Goal: Task Accomplishment & Management: Use online tool/utility

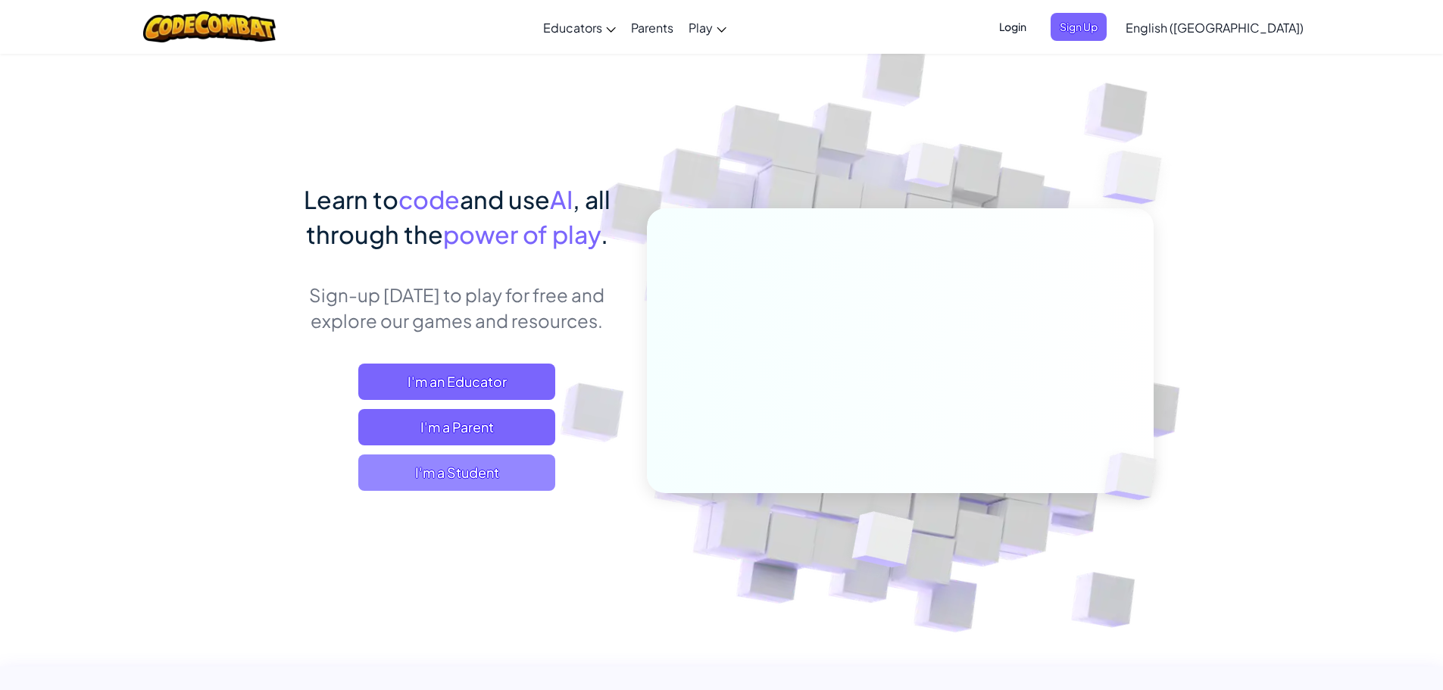
click at [521, 479] on span "I'm a Student" at bounding box center [456, 472] width 197 height 36
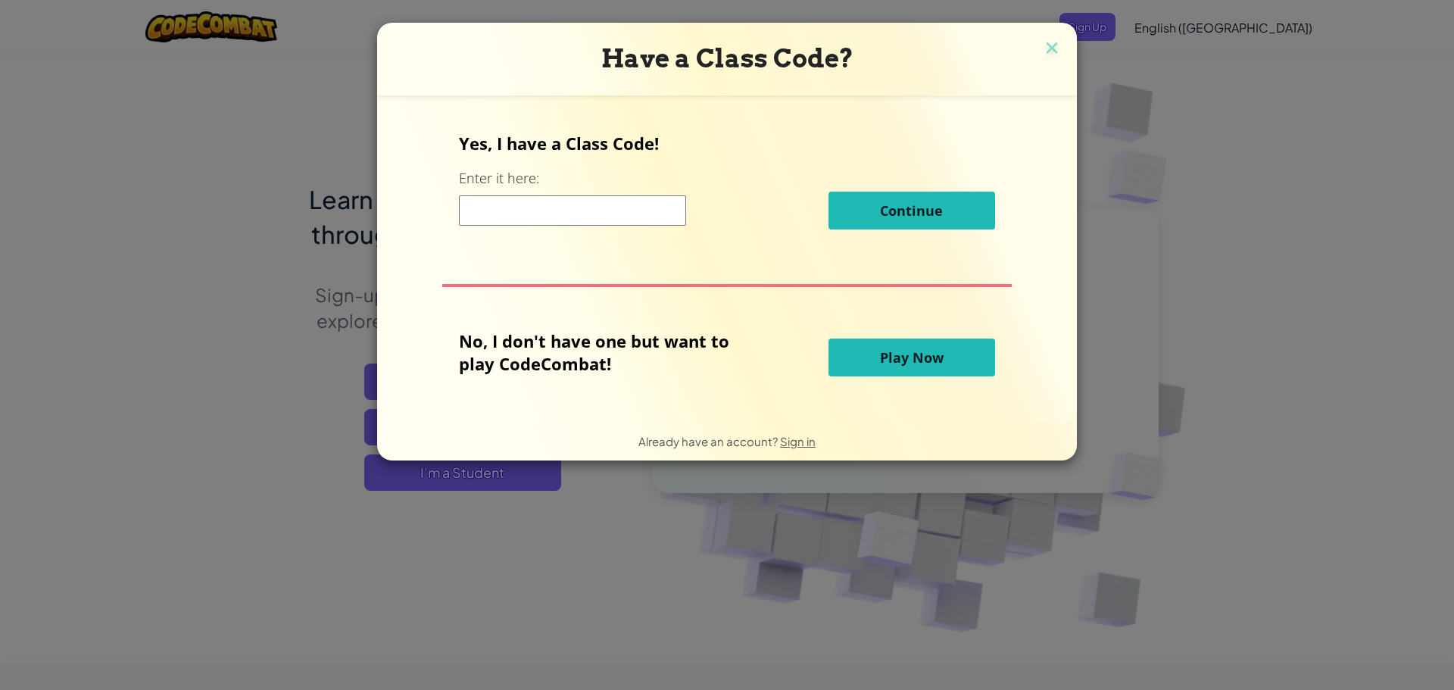
drag, startPoint x: 618, startPoint y: 215, endPoint x: 626, endPoint y: 211, distance: 8.5
click at [623, 213] on input at bounding box center [572, 210] width 227 height 30
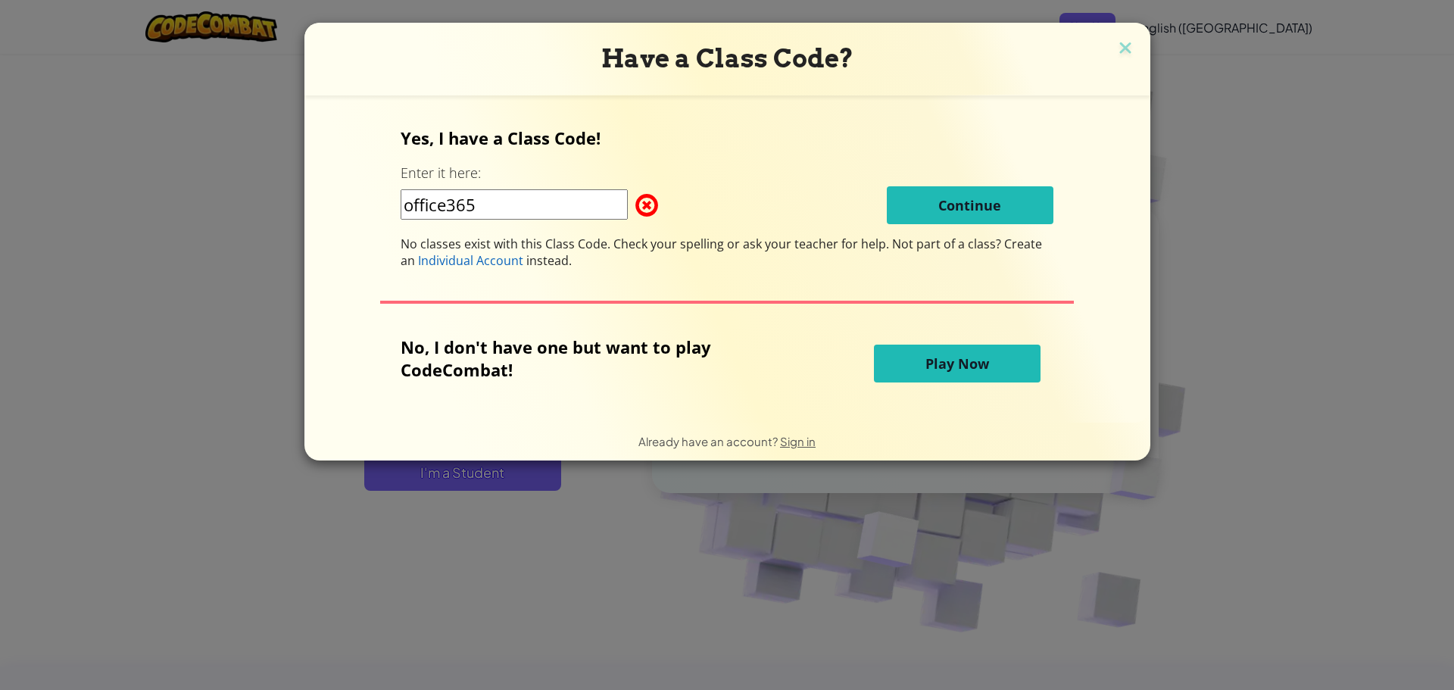
type input "office365"
click at [664, 201] on div "office365 Continue" at bounding box center [727, 205] width 653 height 38
click at [635, 202] on span at bounding box center [635, 205] width 0 height 30
click at [1337, 335] on div "Have a Class Code? Yes, I have a Class Code! Enter it here: office365 Continue …" at bounding box center [727, 345] width 1454 height 690
click at [1121, 43] on img at bounding box center [1126, 49] width 20 height 23
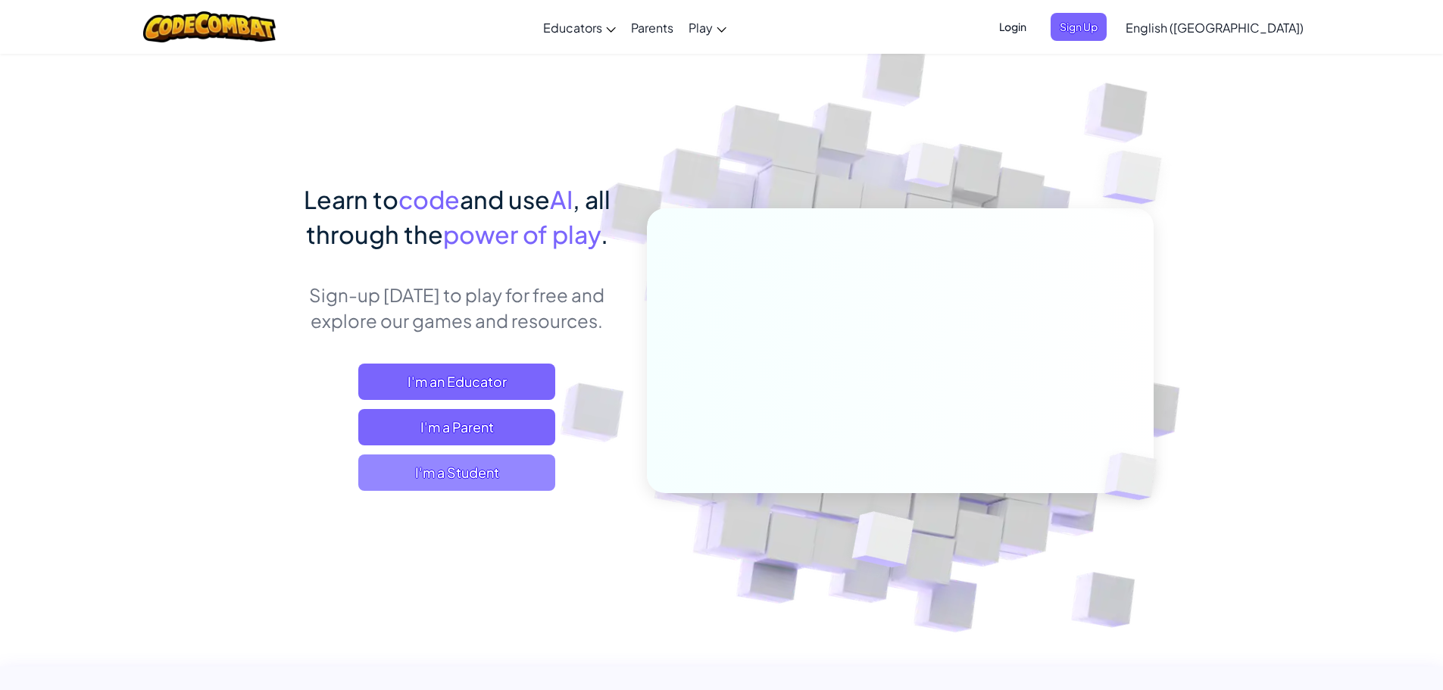
click at [417, 479] on span "I'm a Student" at bounding box center [456, 472] width 197 height 36
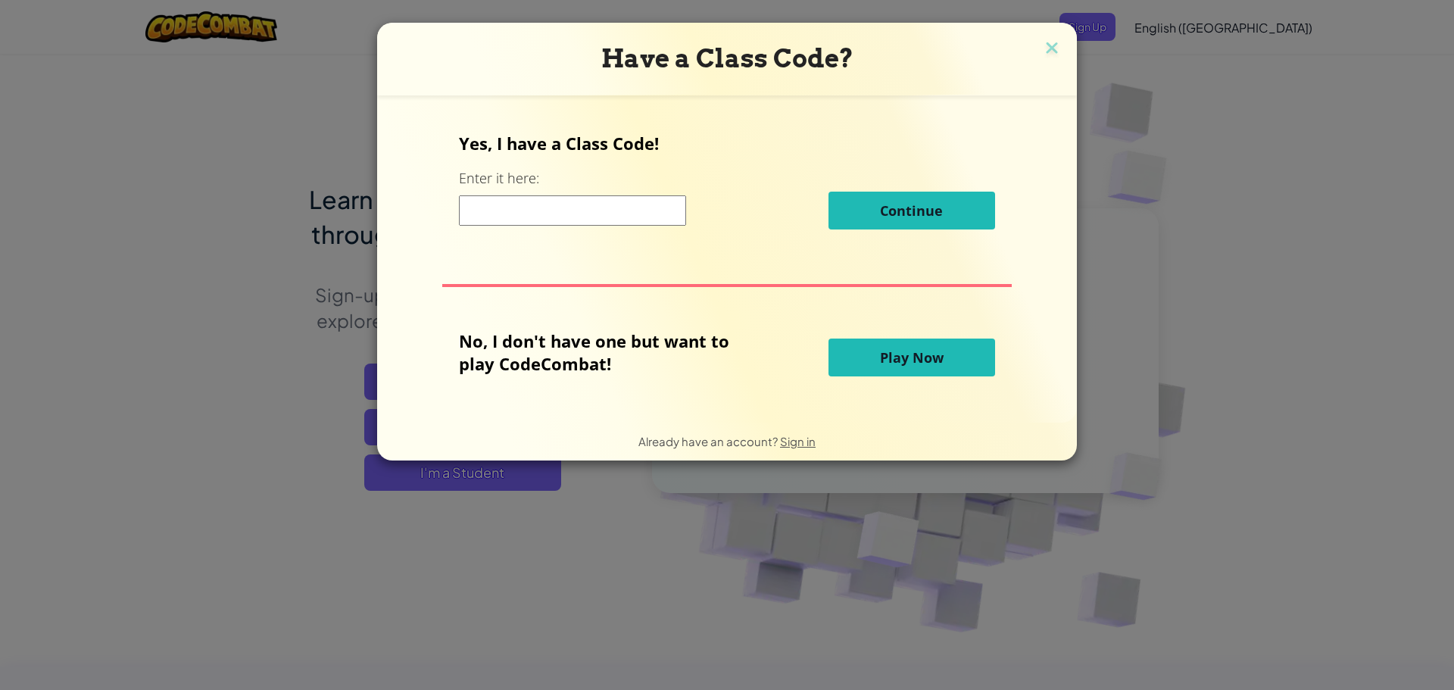
click at [908, 361] on span "Play Now" at bounding box center [912, 357] width 64 height 18
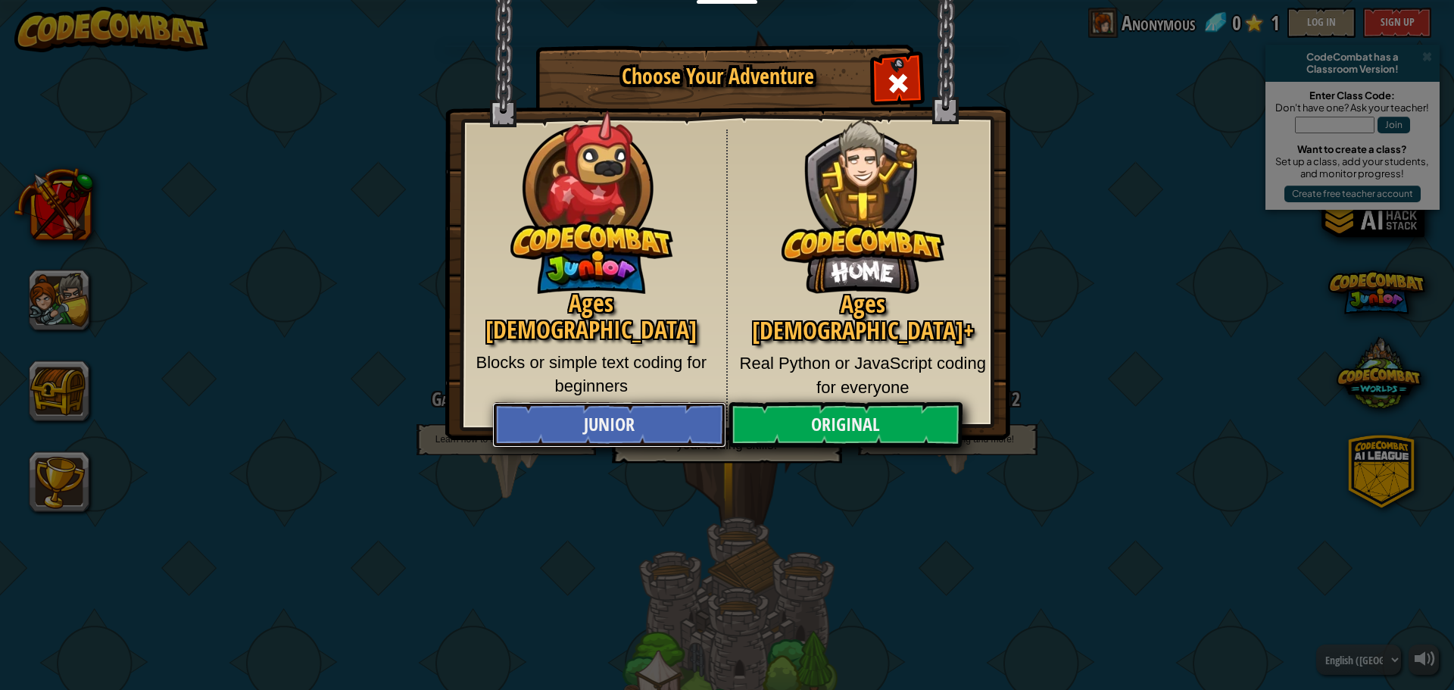
click at [632, 423] on link "Junior" at bounding box center [608, 424] width 233 height 45
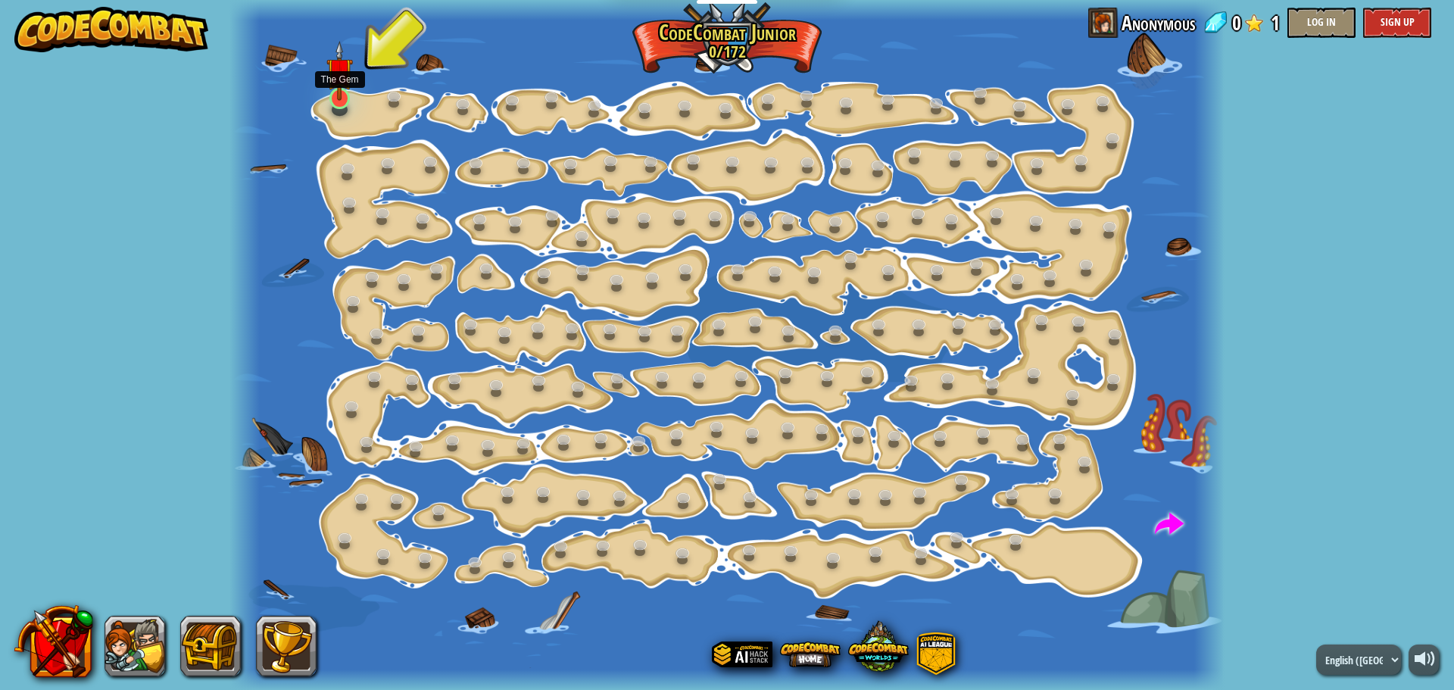
click at [335, 91] on img at bounding box center [339, 71] width 26 height 60
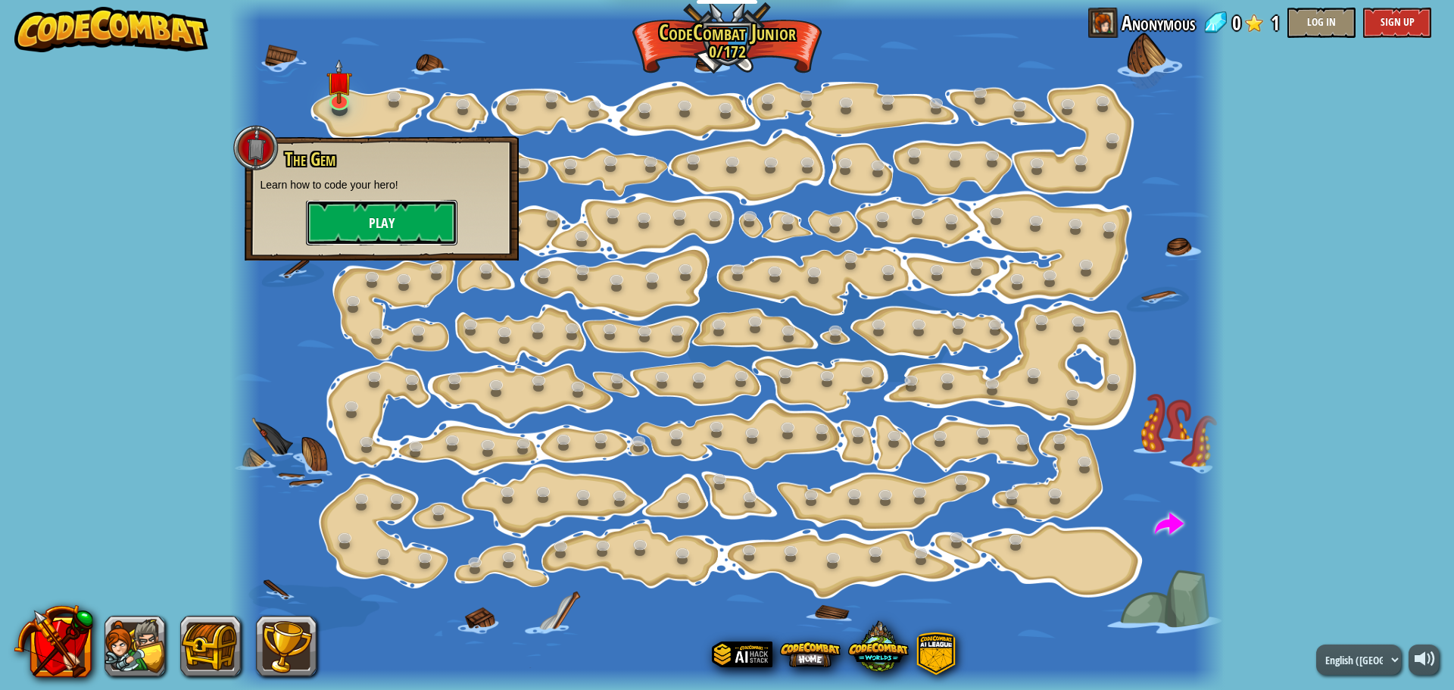
click at [426, 217] on button "Play" at bounding box center [381, 222] width 151 height 45
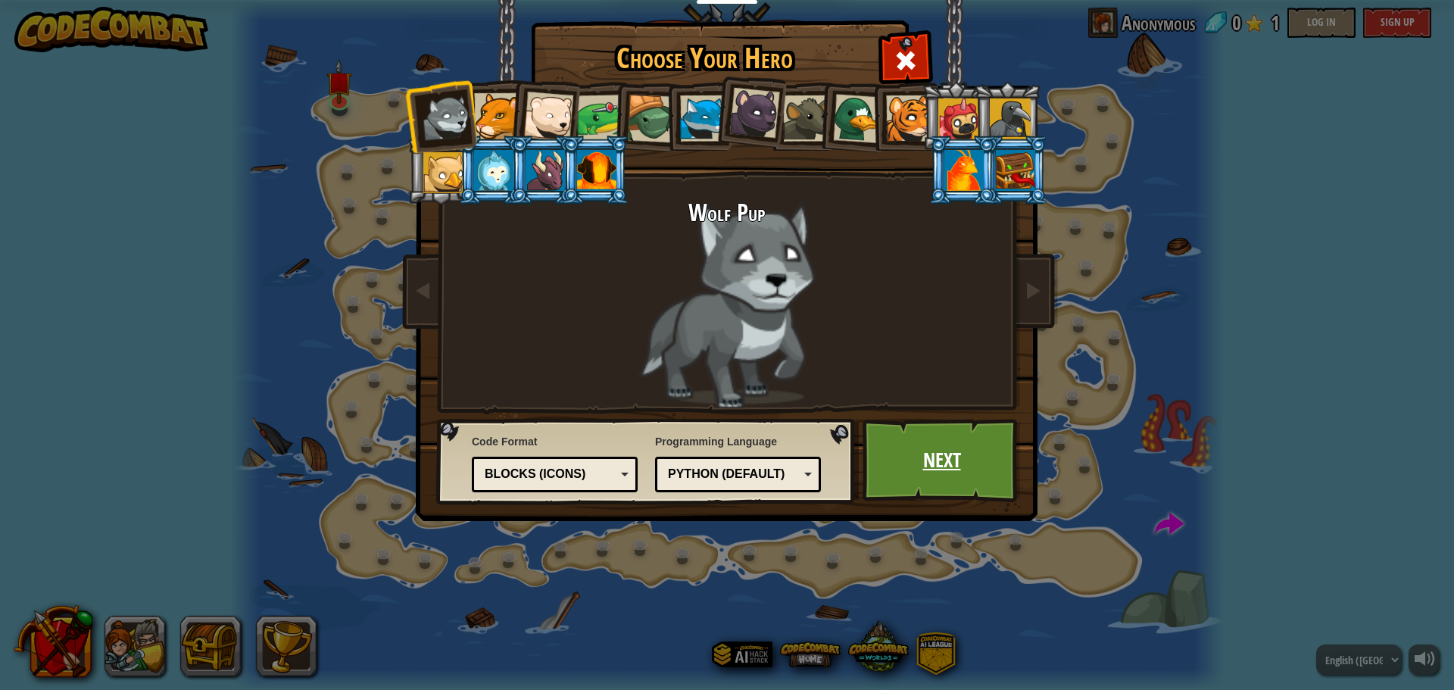
click at [981, 442] on link "Next" at bounding box center [942, 460] width 158 height 83
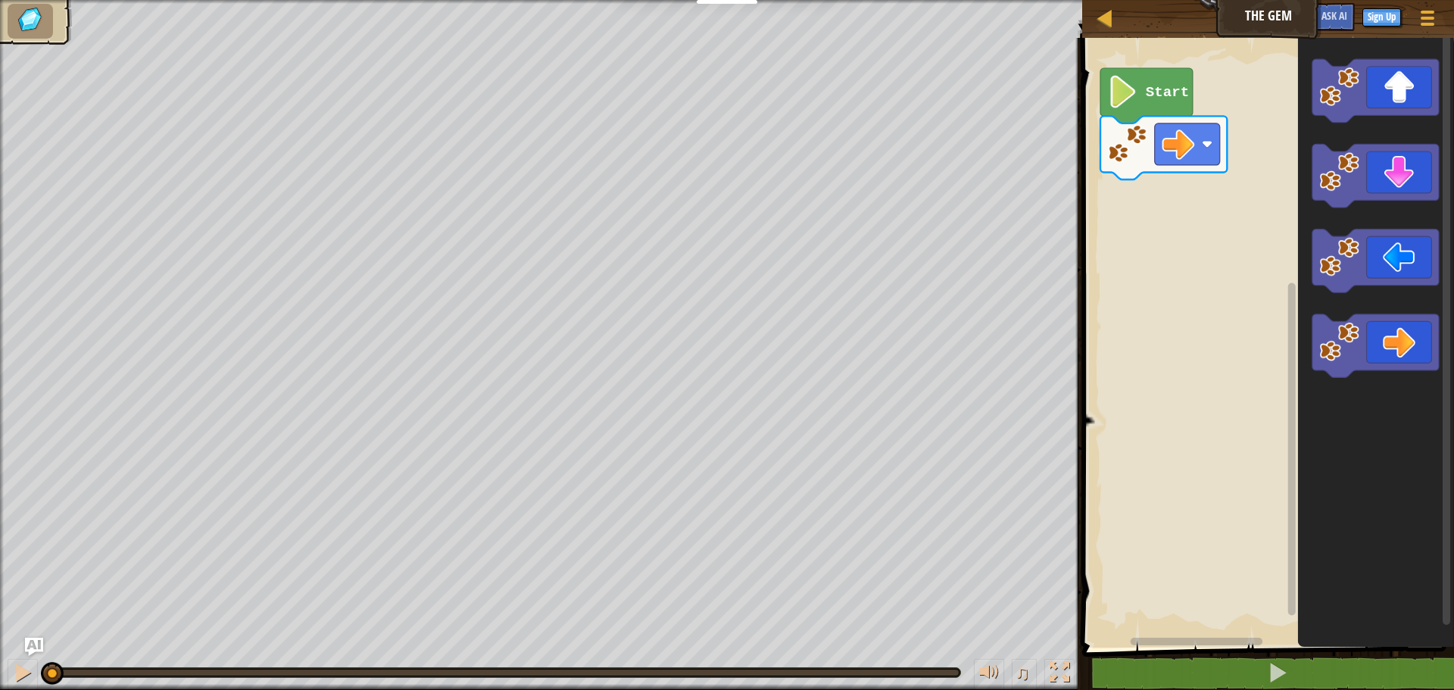
click at [1166, 109] on icon "Blockly Workspace" at bounding box center [1146, 95] width 92 height 55
click at [1115, 102] on image "Blockly Workspace" at bounding box center [1123, 92] width 31 height 33
click at [1126, 87] on image "Blockly Workspace" at bounding box center [1123, 92] width 31 height 33
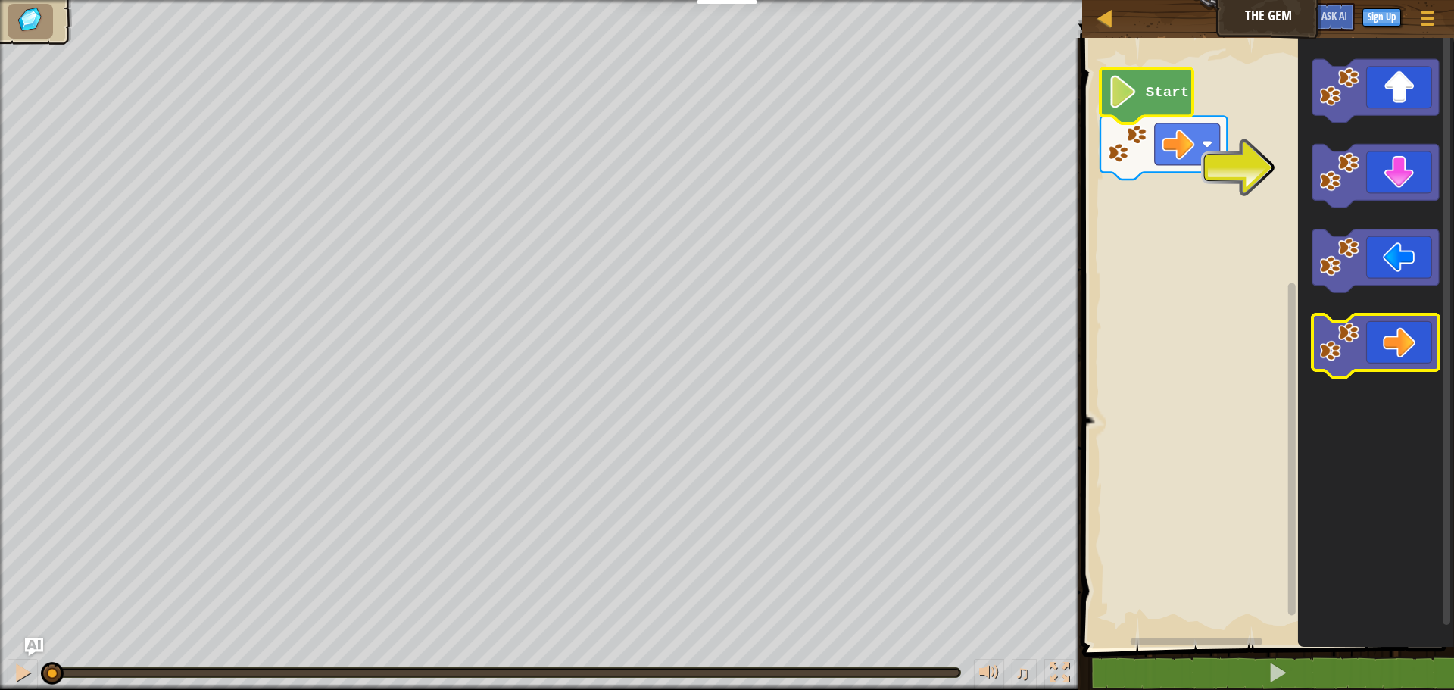
click at [1402, 328] on icon "Blockly Workspace" at bounding box center [1375, 346] width 126 height 64
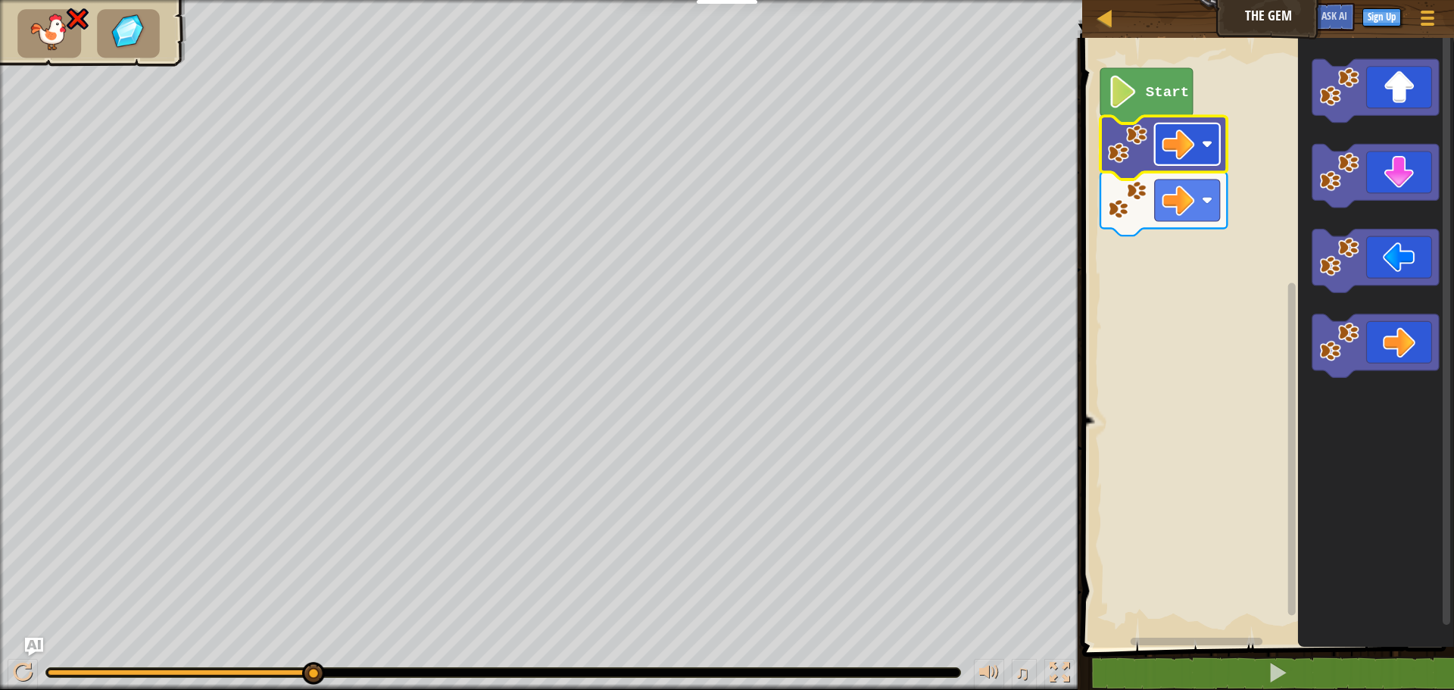
click at [1169, 135] on image "Blockly Workspace" at bounding box center [1178, 144] width 33 height 33
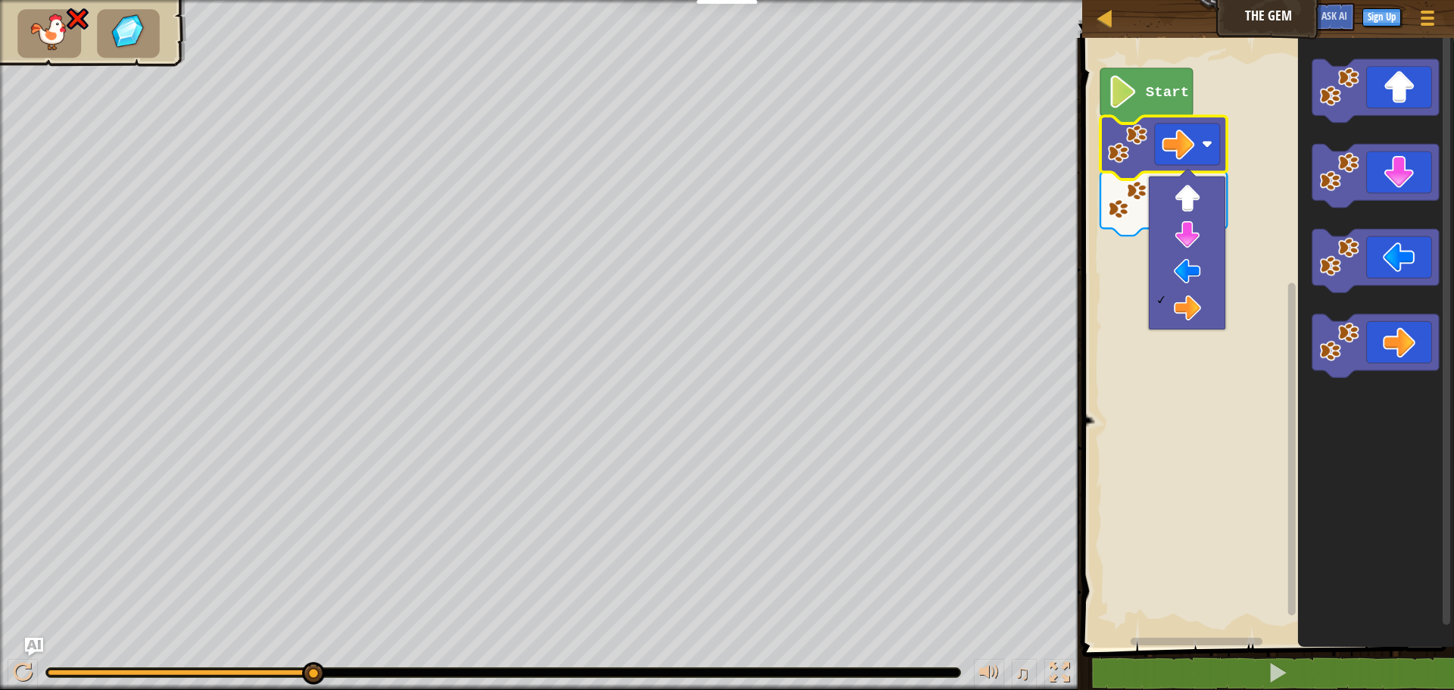
click at [1105, 201] on icon "Blockly Workspace" at bounding box center [1163, 204] width 126 height 64
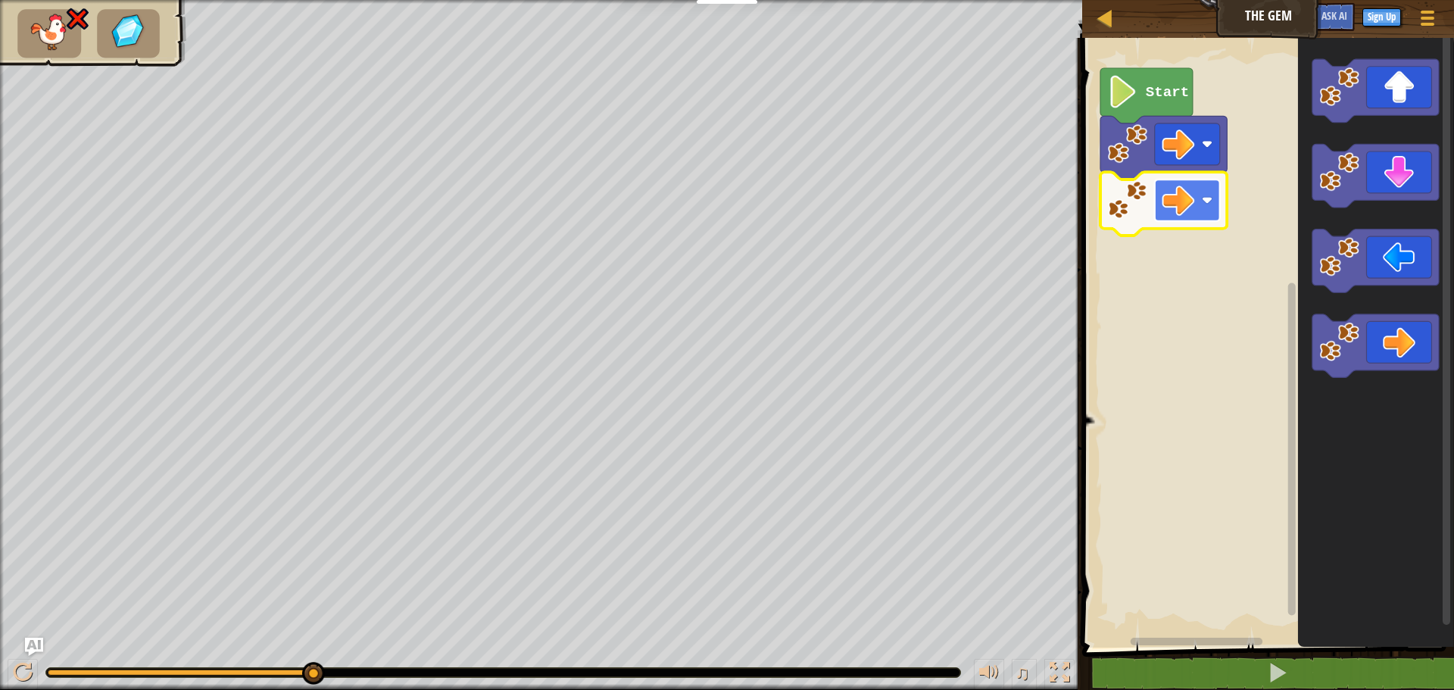
click at [1197, 207] on rect "Blockly Workspace" at bounding box center [1187, 200] width 65 height 42
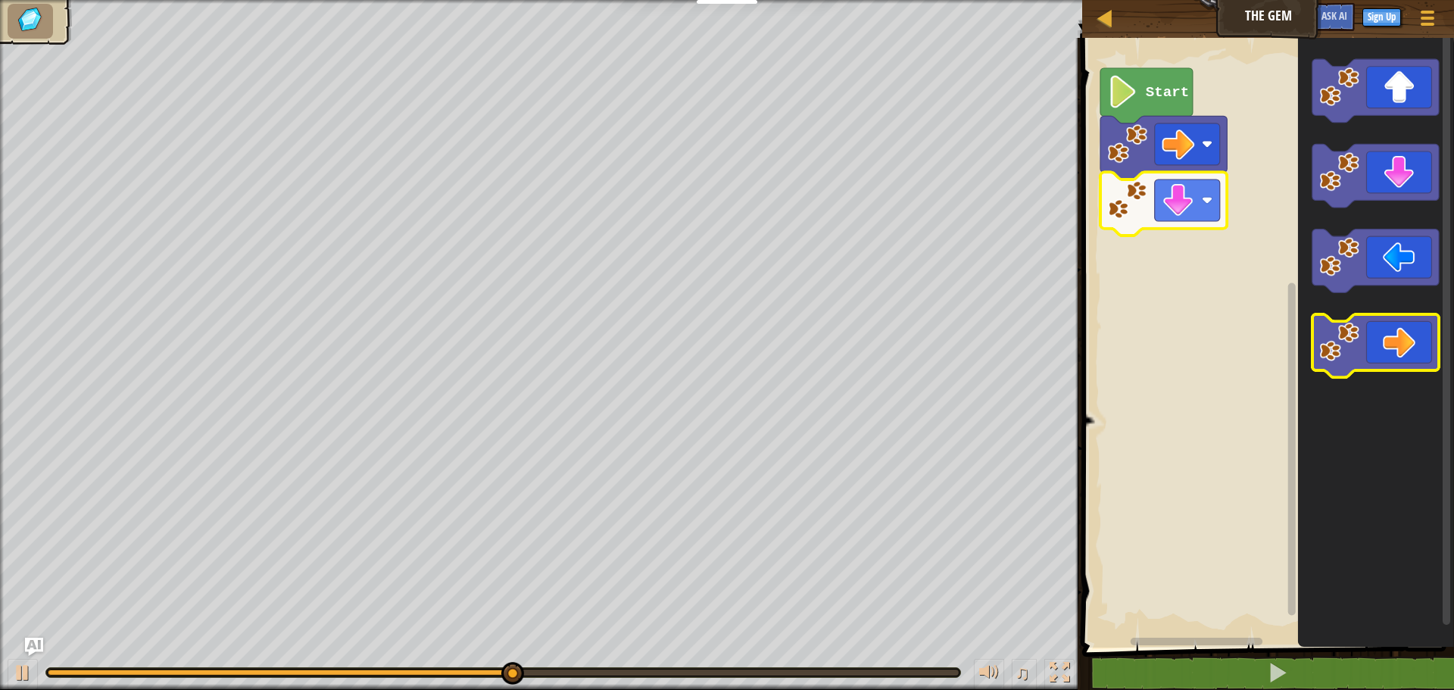
click at [1410, 332] on icon "Blockly Workspace" at bounding box center [1375, 346] width 126 height 64
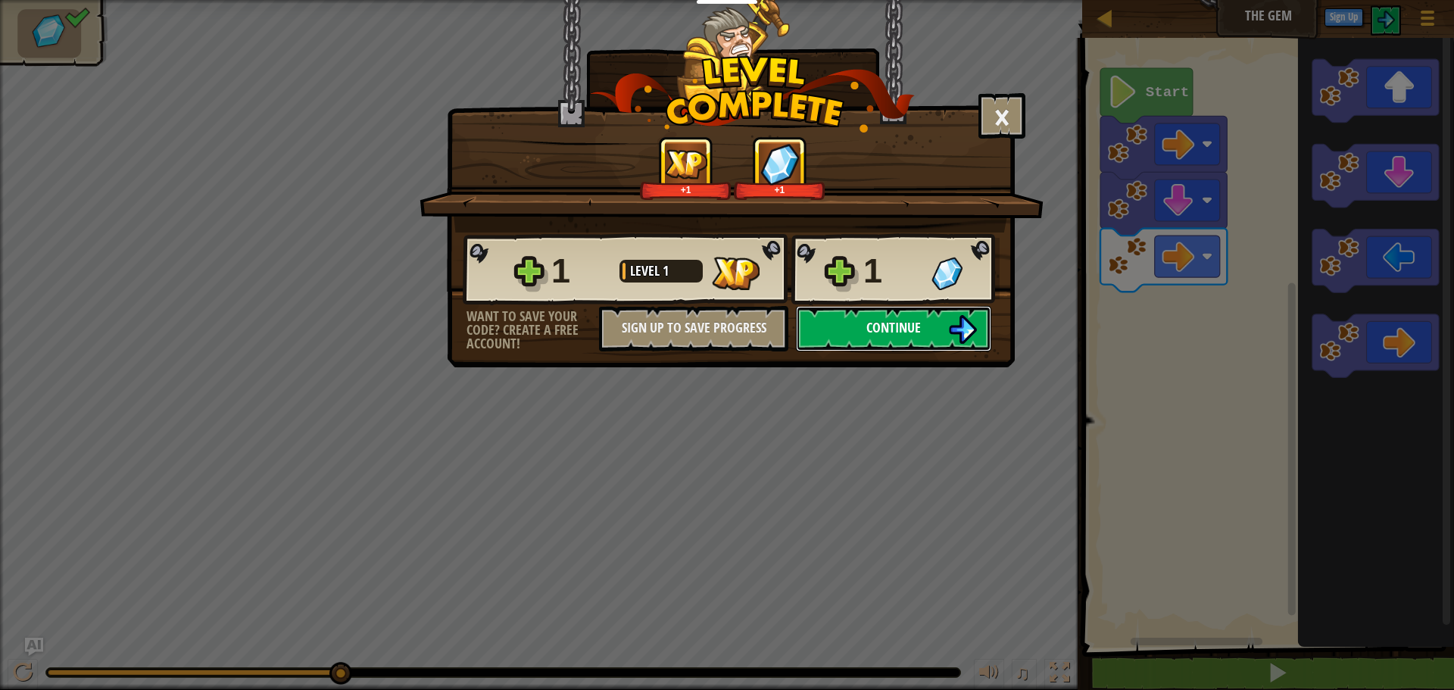
click at [941, 333] on button "Continue" at bounding box center [893, 328] width 195 height 45
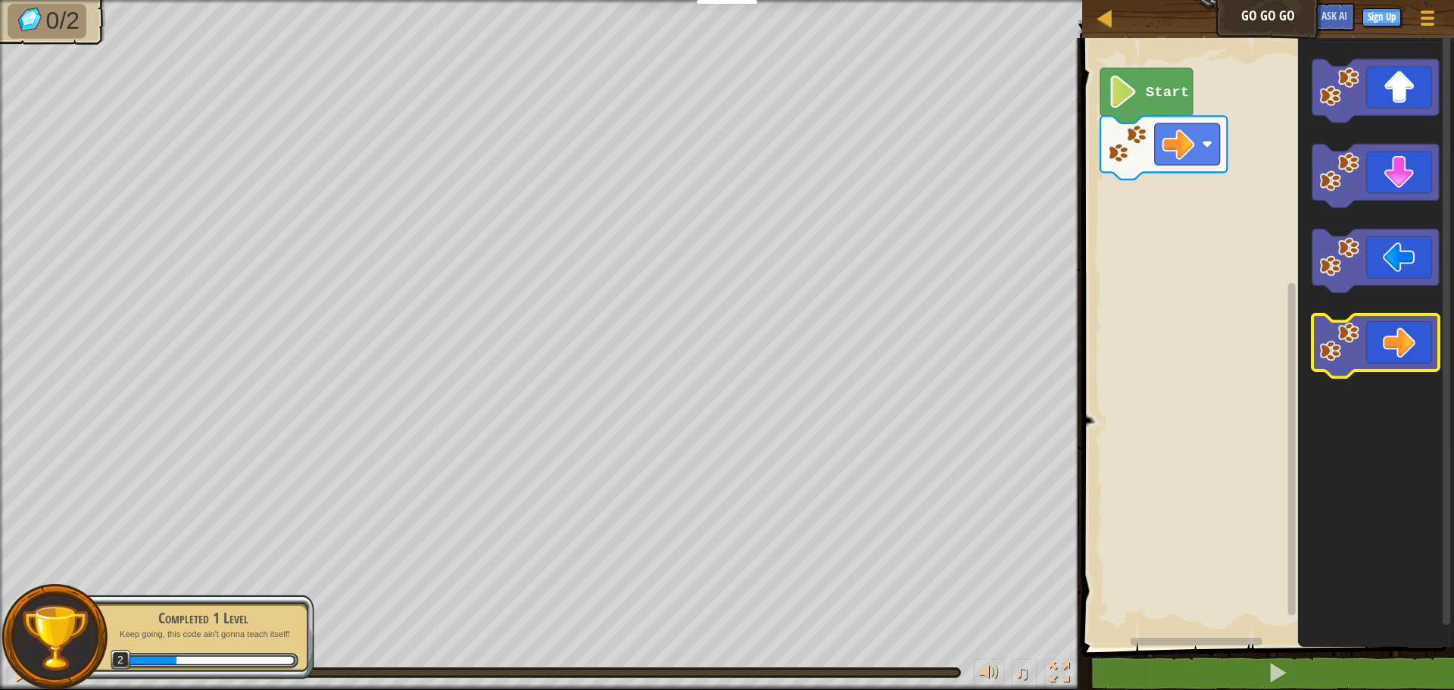
click at [1380, 344] on icon "Blockly Workspace" at bounding box center [1375, 346] width 126 height 64
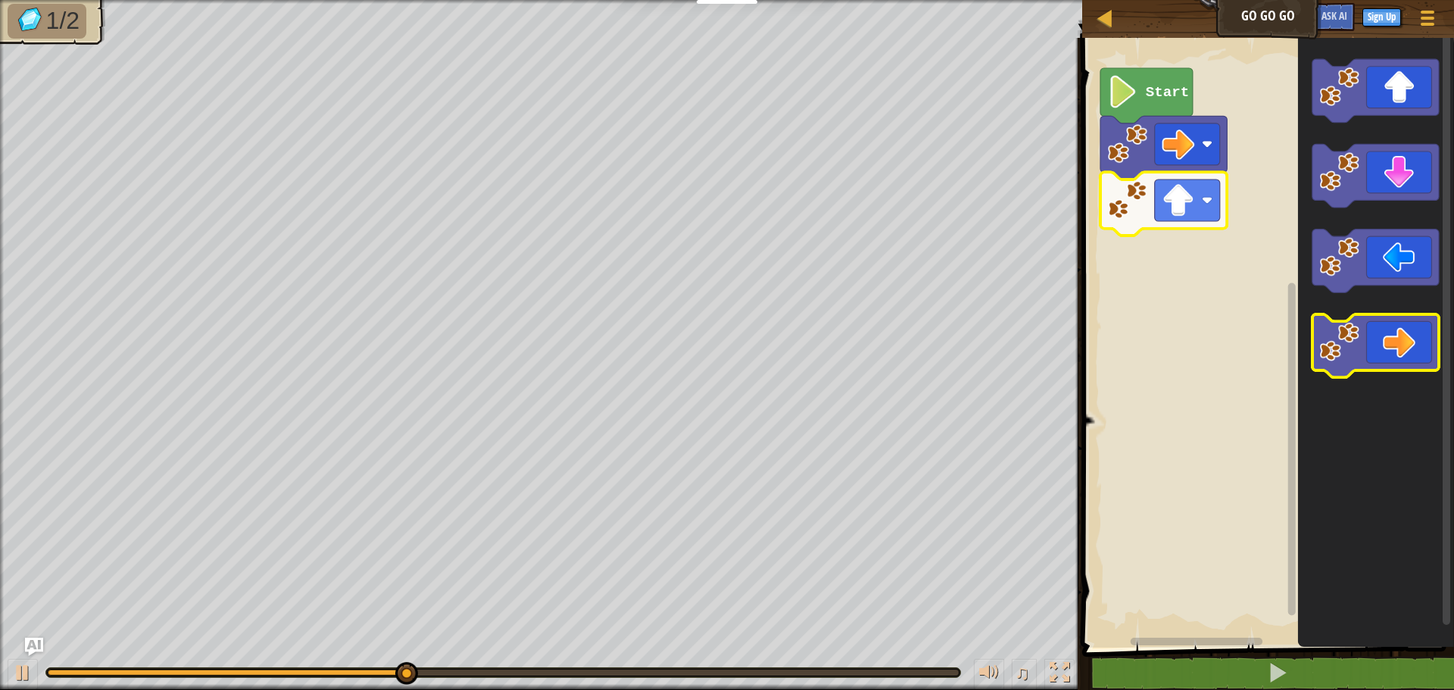
click at [1402, 339] on icon "Blockly Workspace" at bounding box center [1375, 346] width 126 height 64
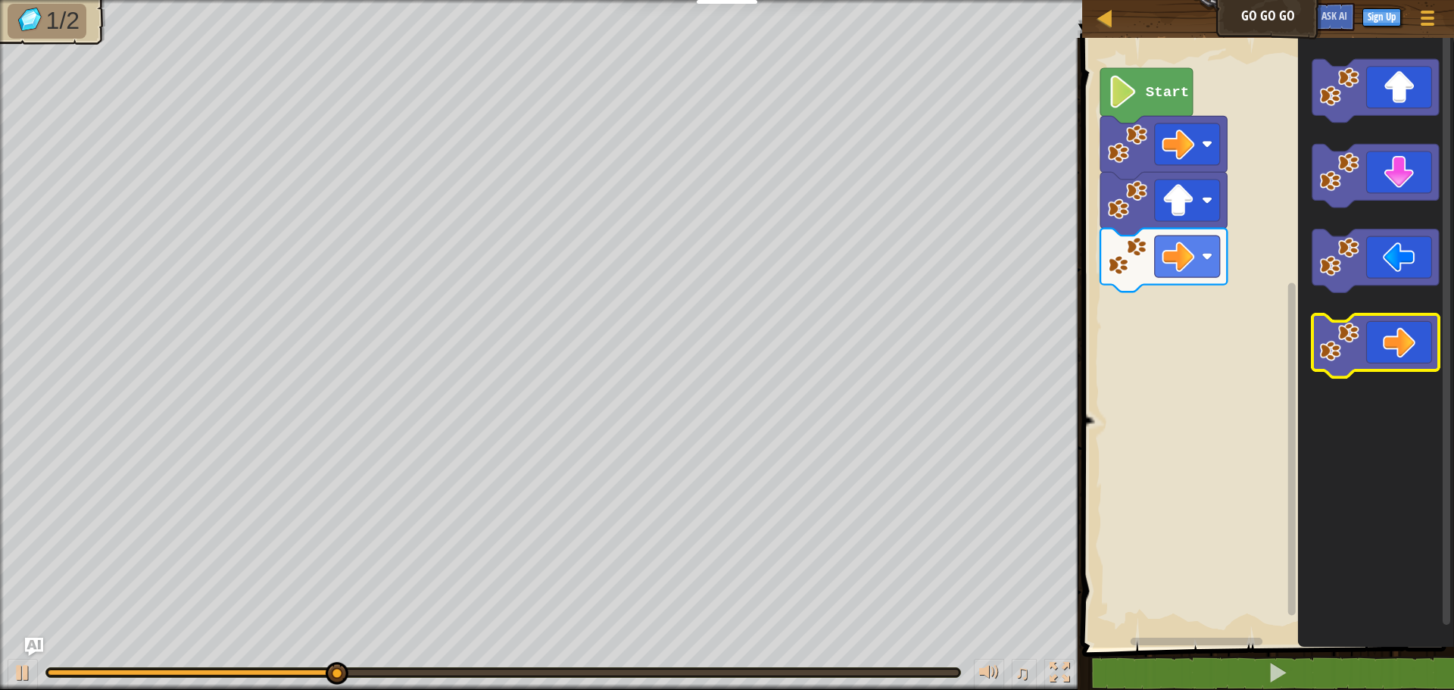
click at [1401, 335] on icon "Blockly Workspace" at bounding box center [1375, 346] width 126 height 64
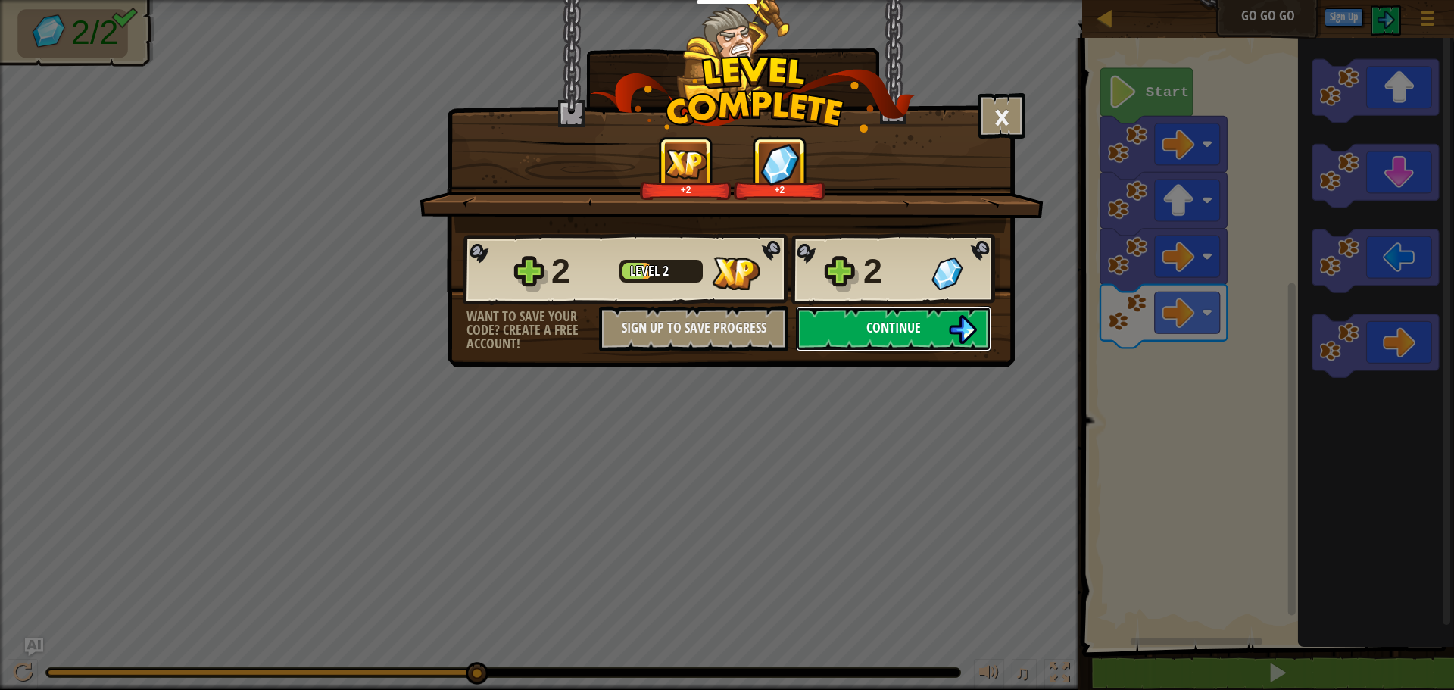
click at [899, 314] on button "Continue" at bounding box center [893, 328] width 195 height 45
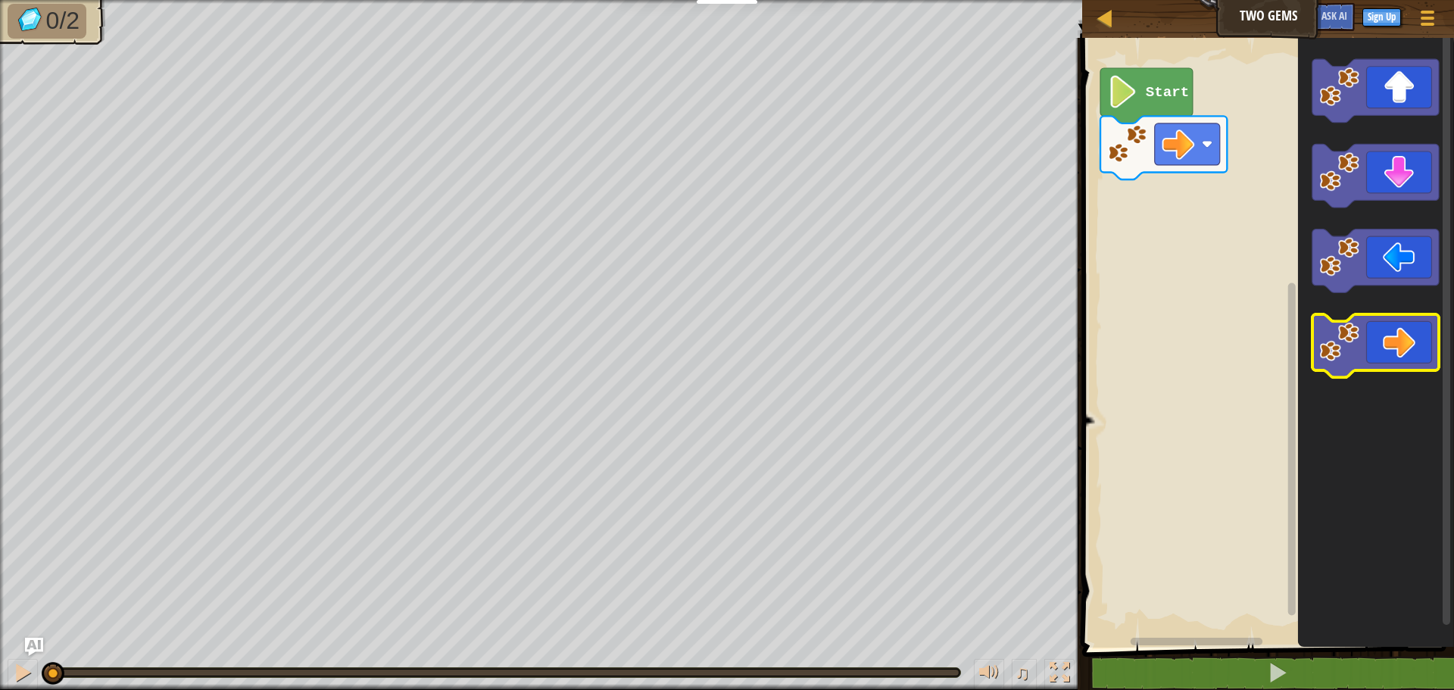
click at [1391, 331] on icon "Blockly Workspace" at bounding box center [1375, 346] width 126 height 64
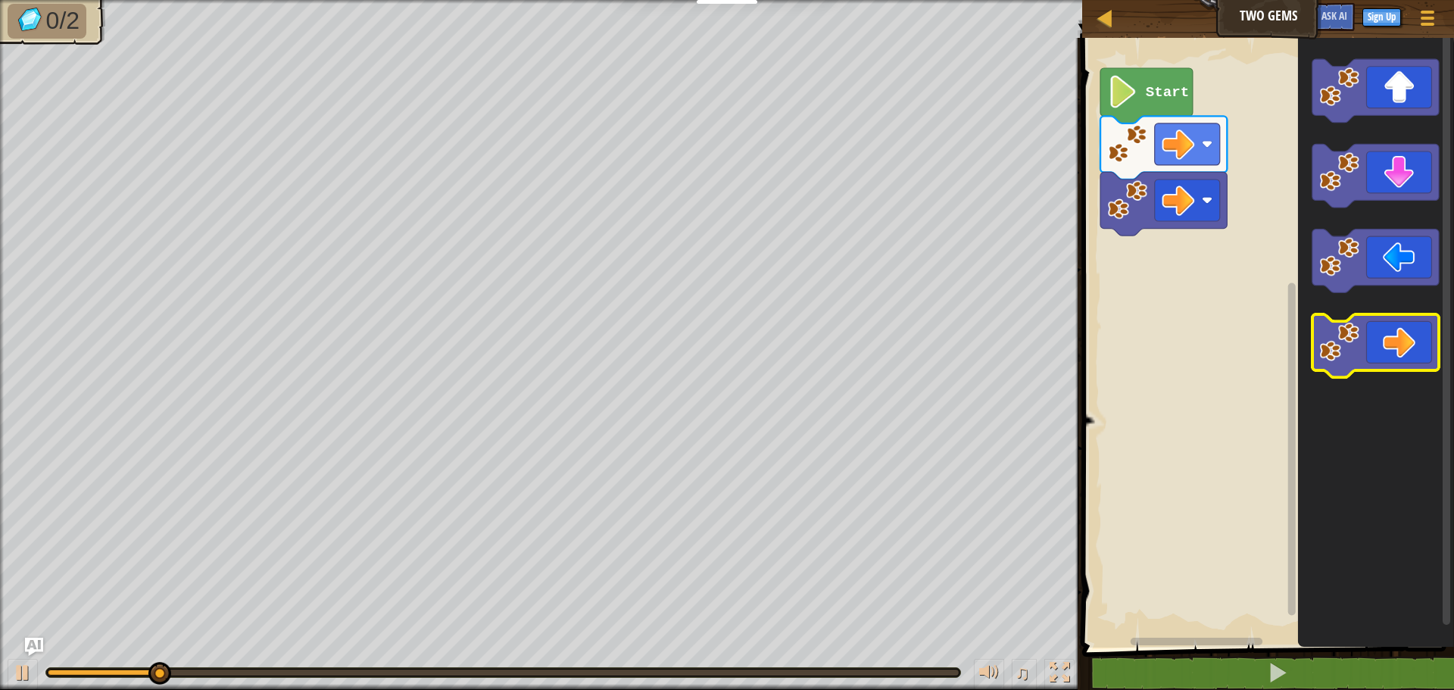
click at [1391, 331] on icon "Blockly Workspace" at bounding box center [1375, 346] width 126 height 64
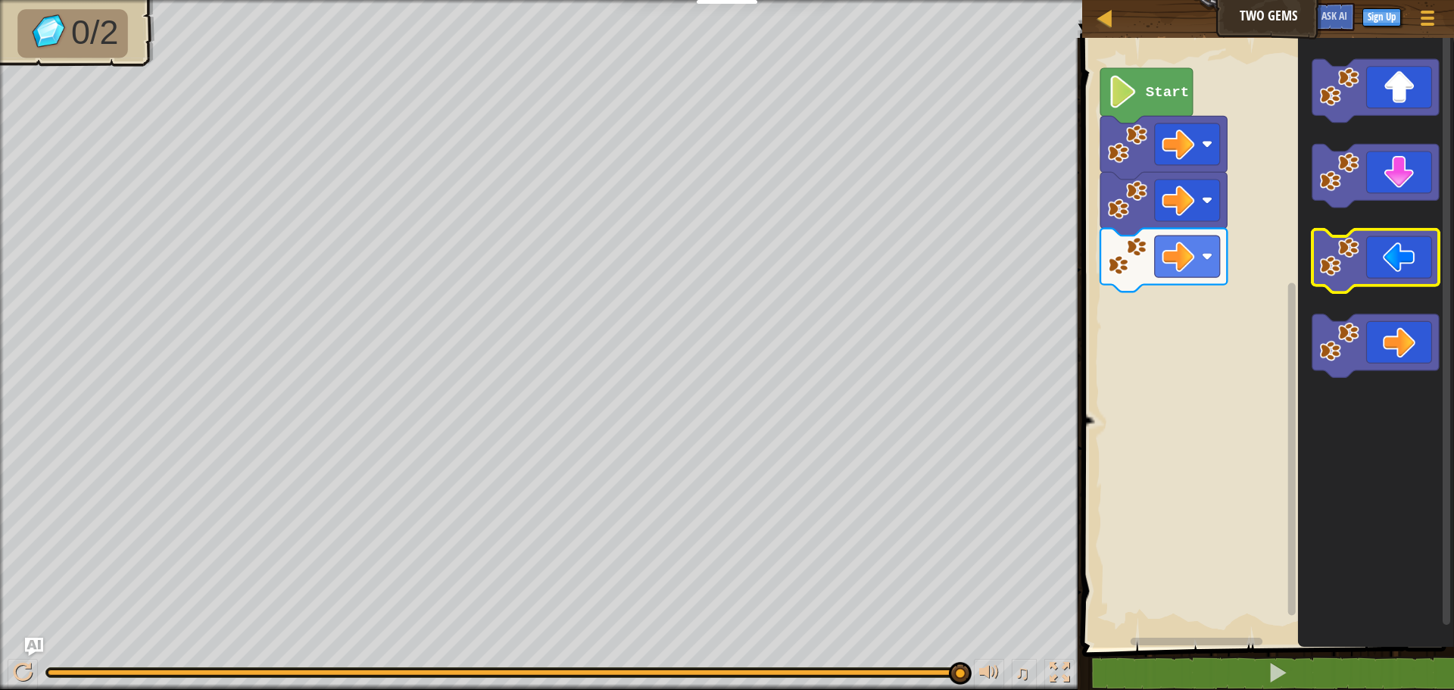
click at [1353, 262] on image "Blockly Workspace" at bounding box center [1340, 257] width 40 height 40
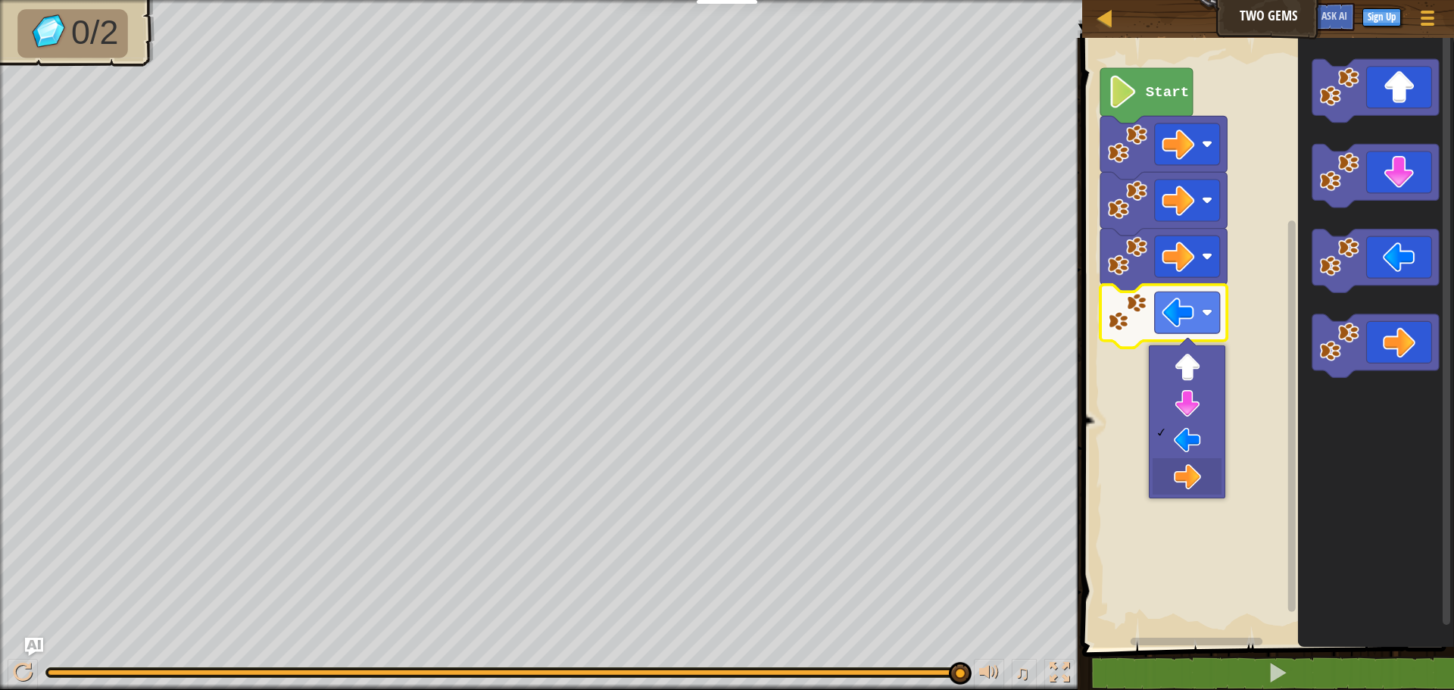
drag, startPoint x: 1184, startPoint y: 457, endPoint x: 1178, endPoint y: 472, distance: 15.3
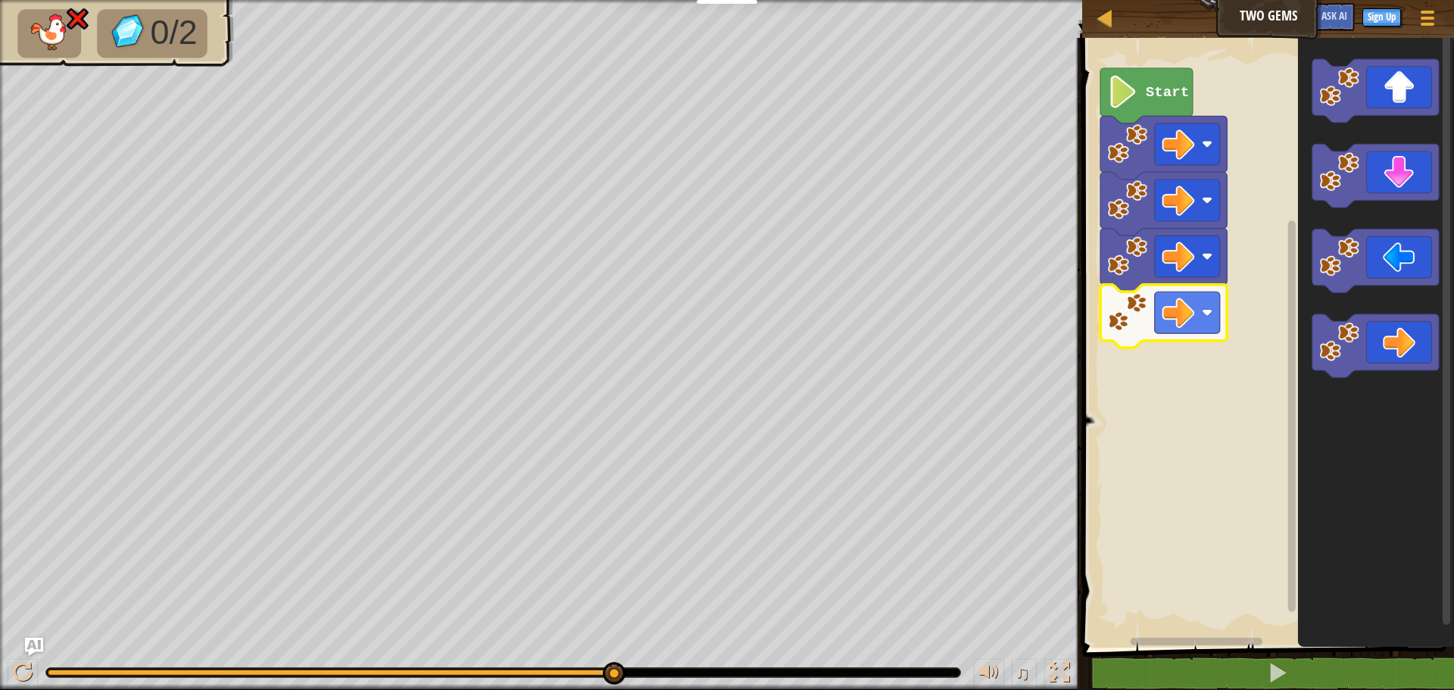
click at [1153, 285] on icon "Blockly Workspace" at bounding box center [1163, 317] width 126 height 64
click at [1212, 317] on image "Blockly Workspace" at bounding box center [1207, 312] width 11 height 11
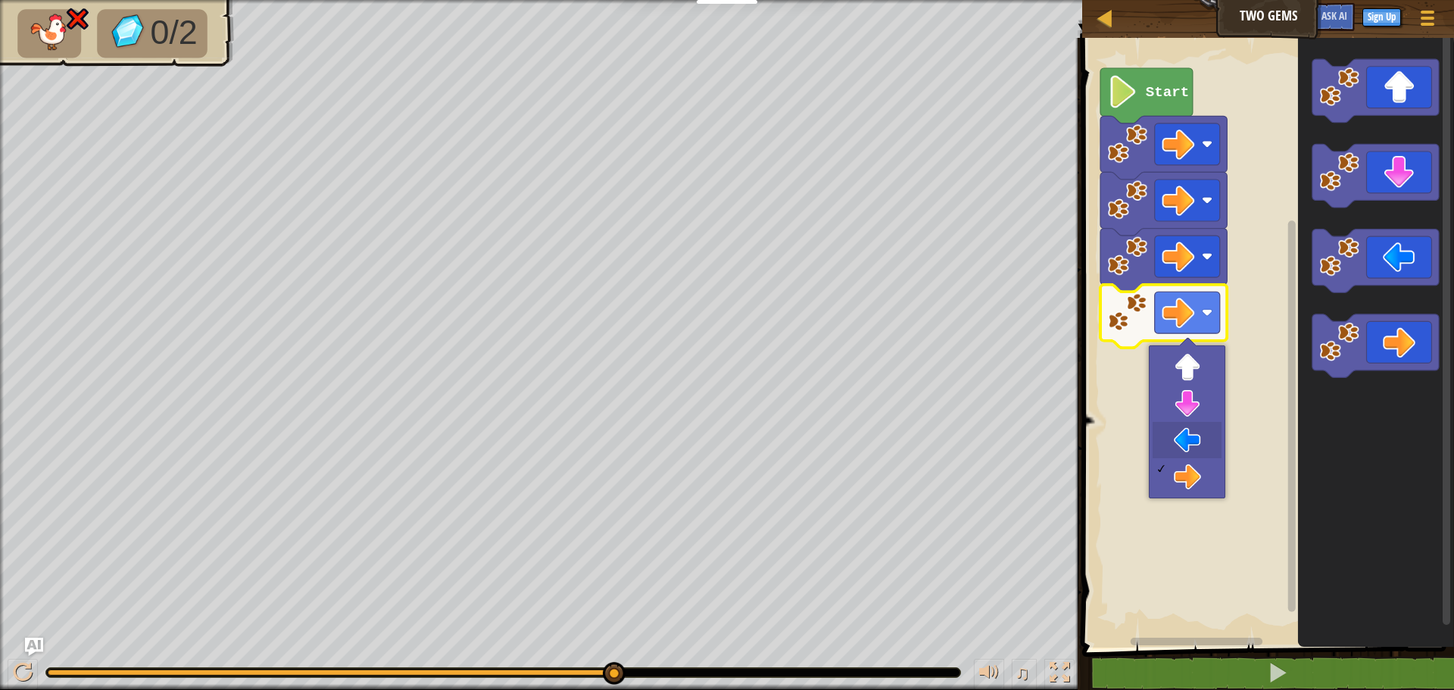
drag, startPoint x: 1200, startPoint y: 438, endPoint x: 1191, endPoint y: 429, distance: 12.9
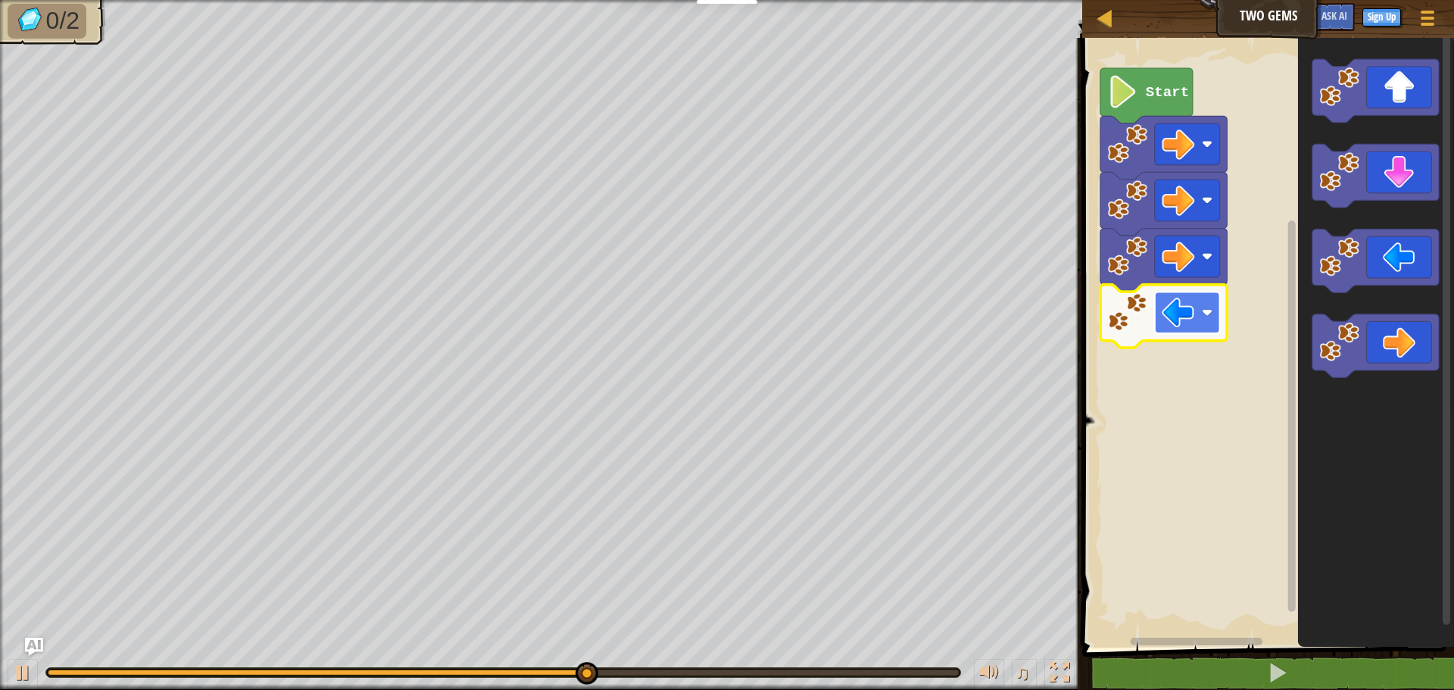
click at [1191, 325] on image "Blockly Workspace" at bounding box center [1178, 312] width 33 height 33
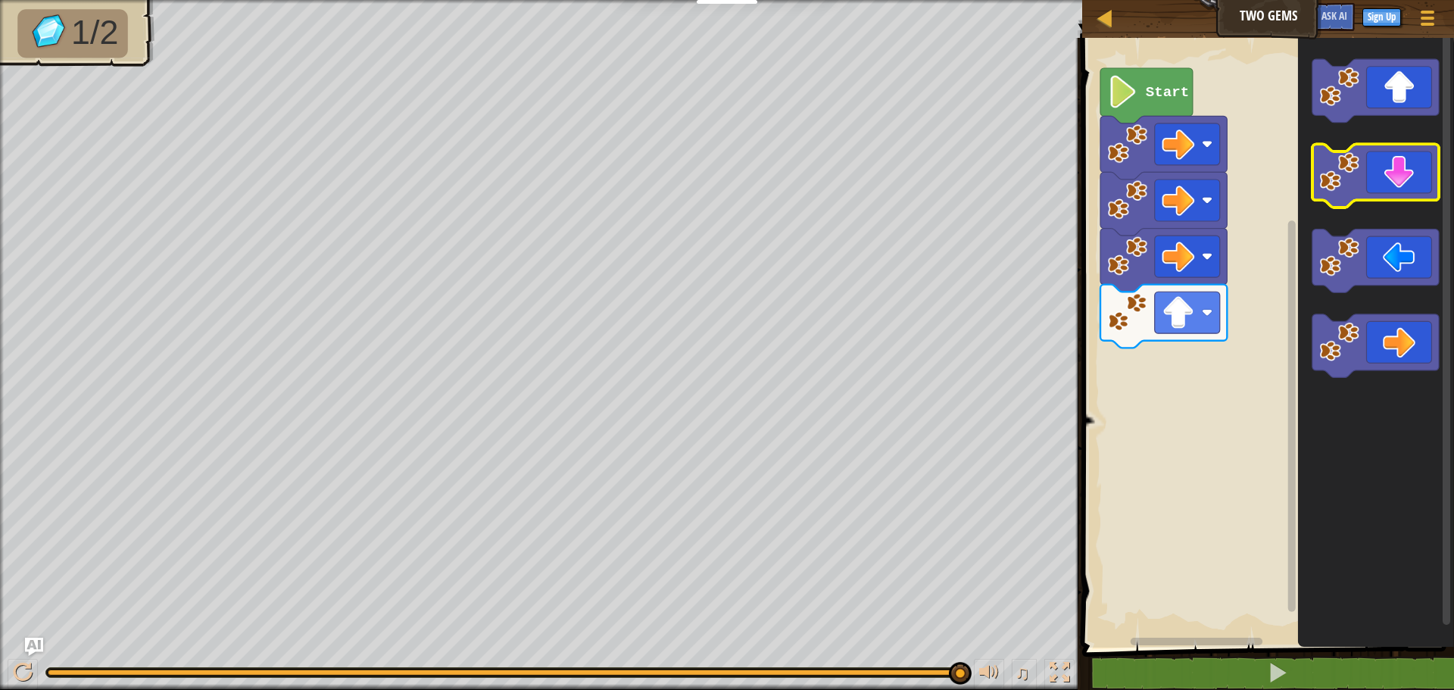
click at [1394, 170] on icon "Blockly Workspace" at bounding box center [1375, 177] width 126 height 64
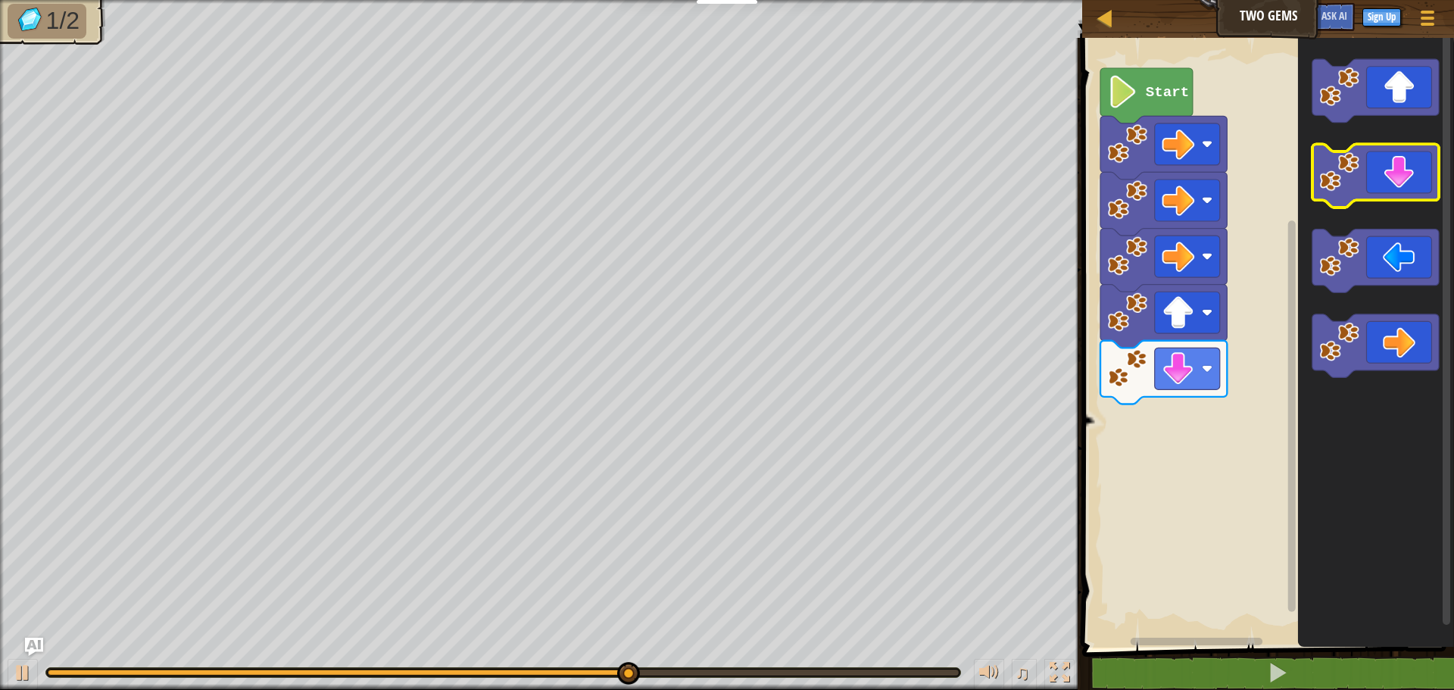
click at [1377, 179] on icon "Blockly Workspace" at bounding box center [1375, 177] width 126 height 64
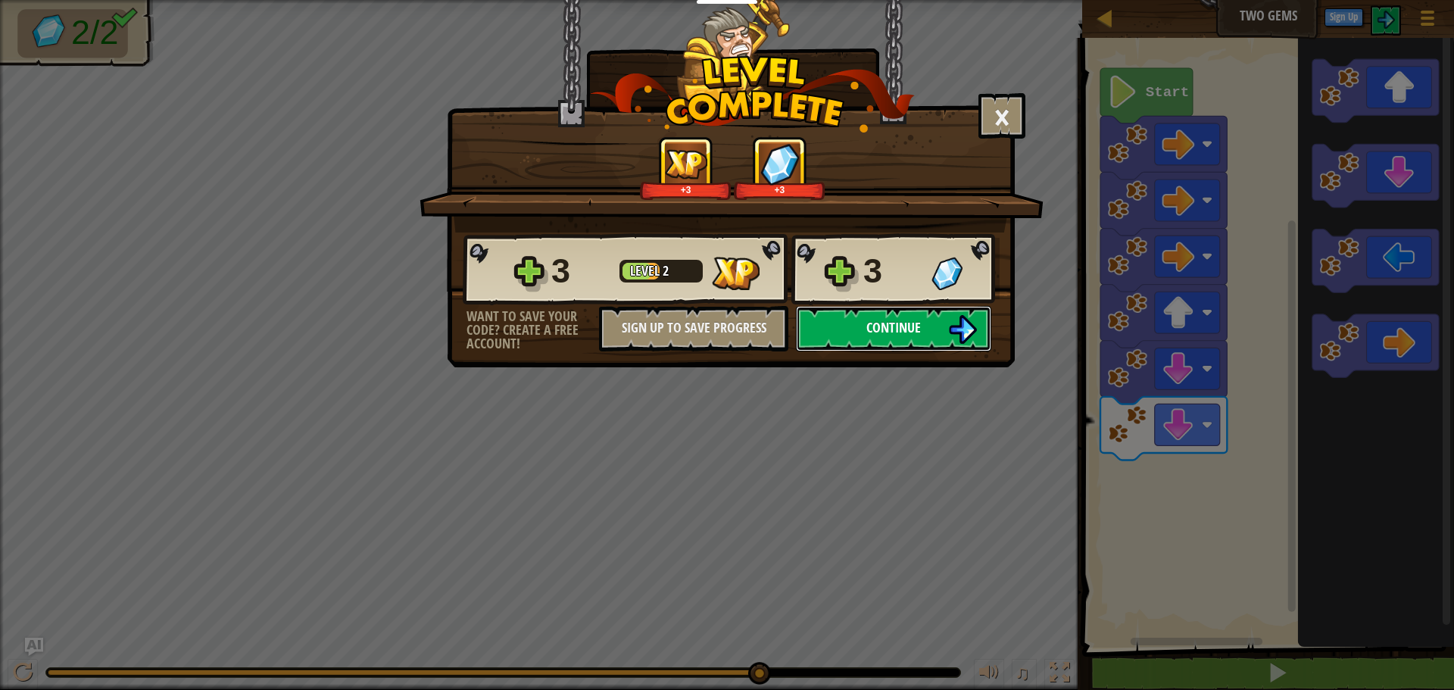
drag, startPoint x: 882, startPoint y: 328, endPoint x: 884, endPoint y: 318, distance: 10.0
click at [884, 318] on span "Continue" at bounding box center [893, 327] width 55 height 19
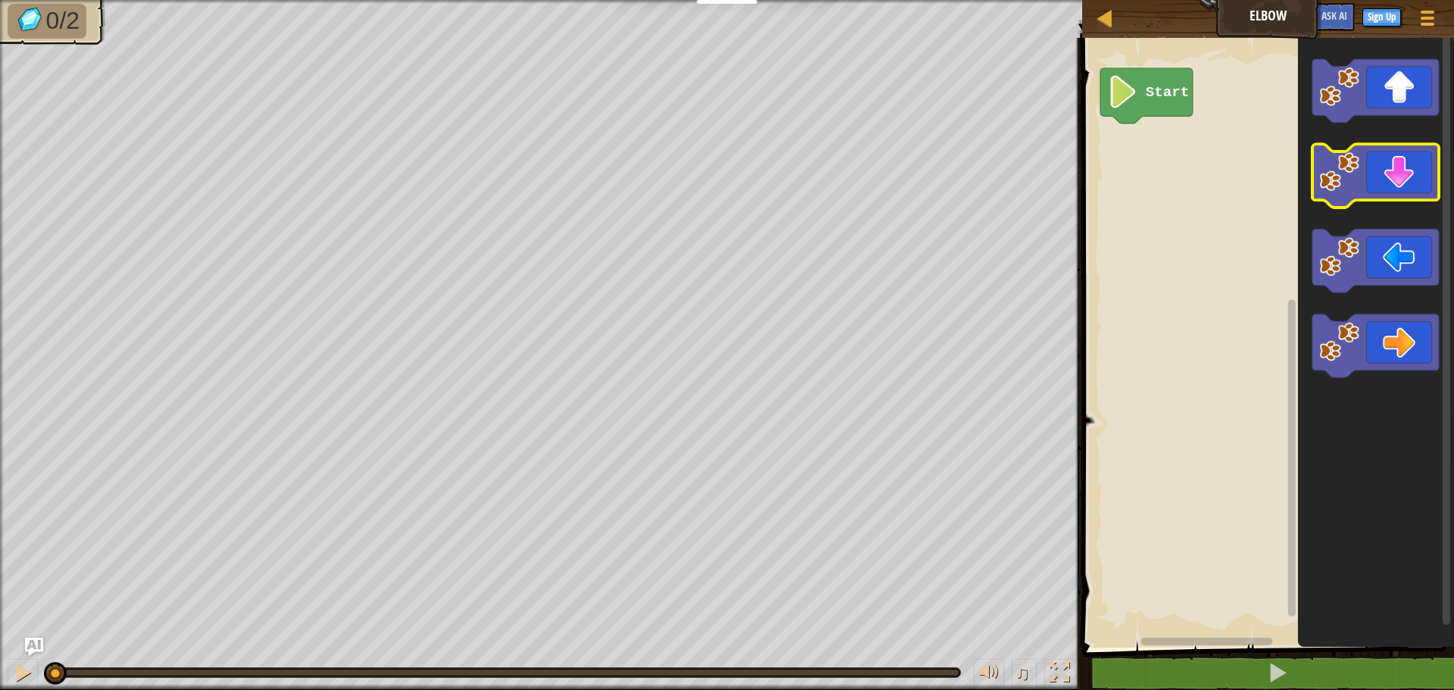
click at [1393, 186] on icon "Blockly Workspace" at bounding box center [1375, 177] width 126 height 64
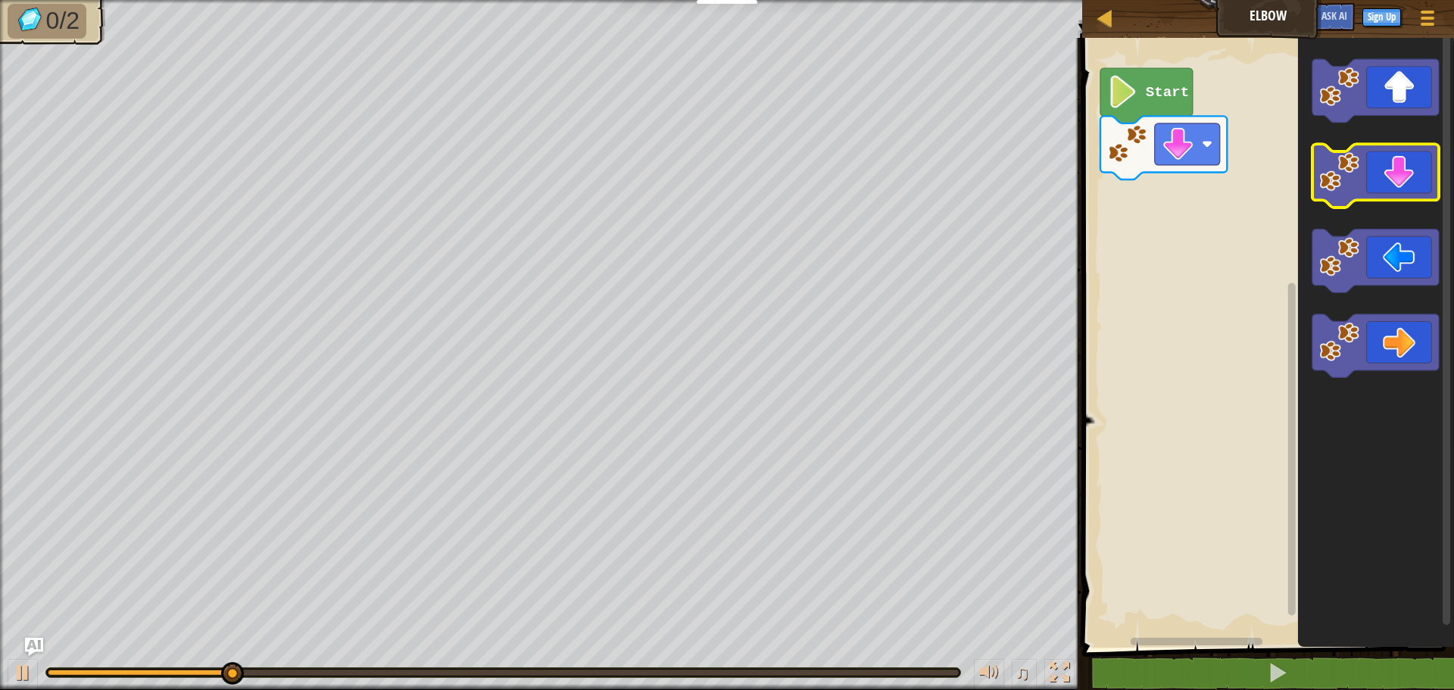
click at [1393, 186] on icon "Blockly Workspace" at bounding box center [1375, 177] width 126 height 64
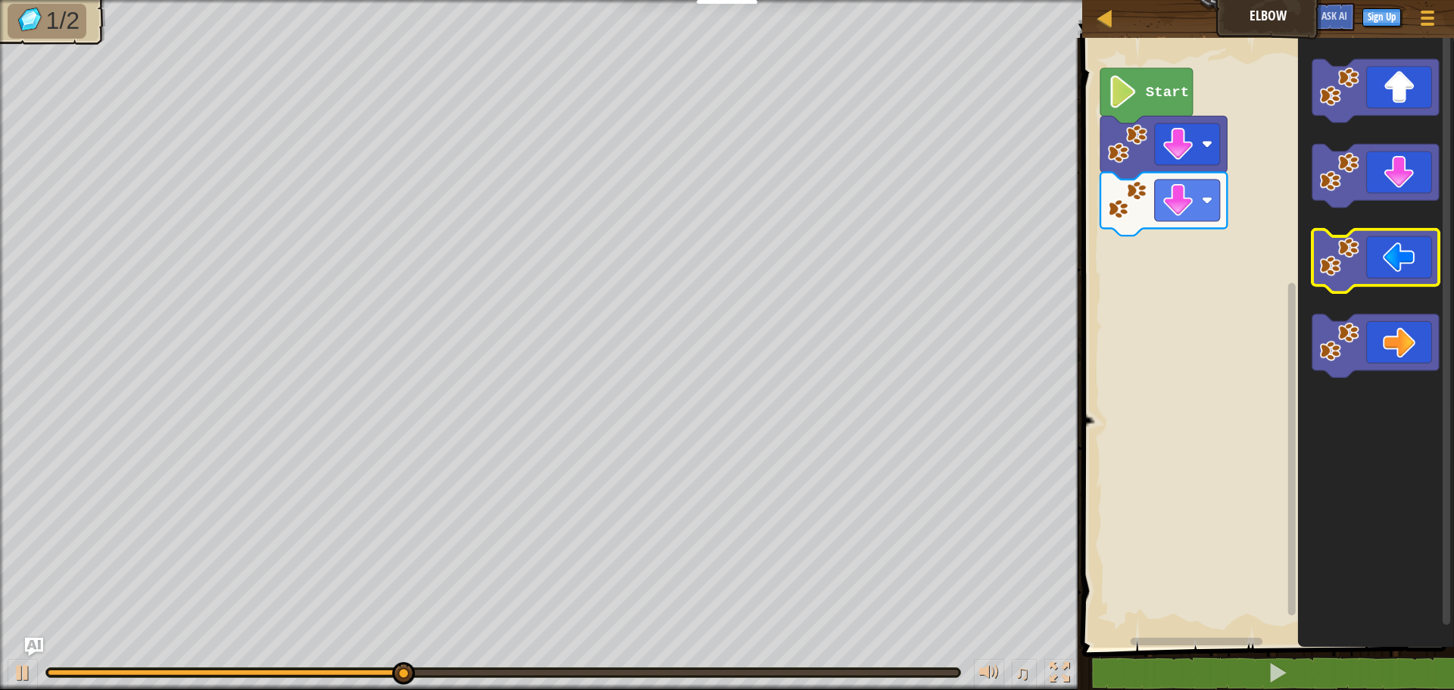
click at [1420, 261] on icon "Blockly Workspace" at bounding box center [1375, 261] width 126 height 64
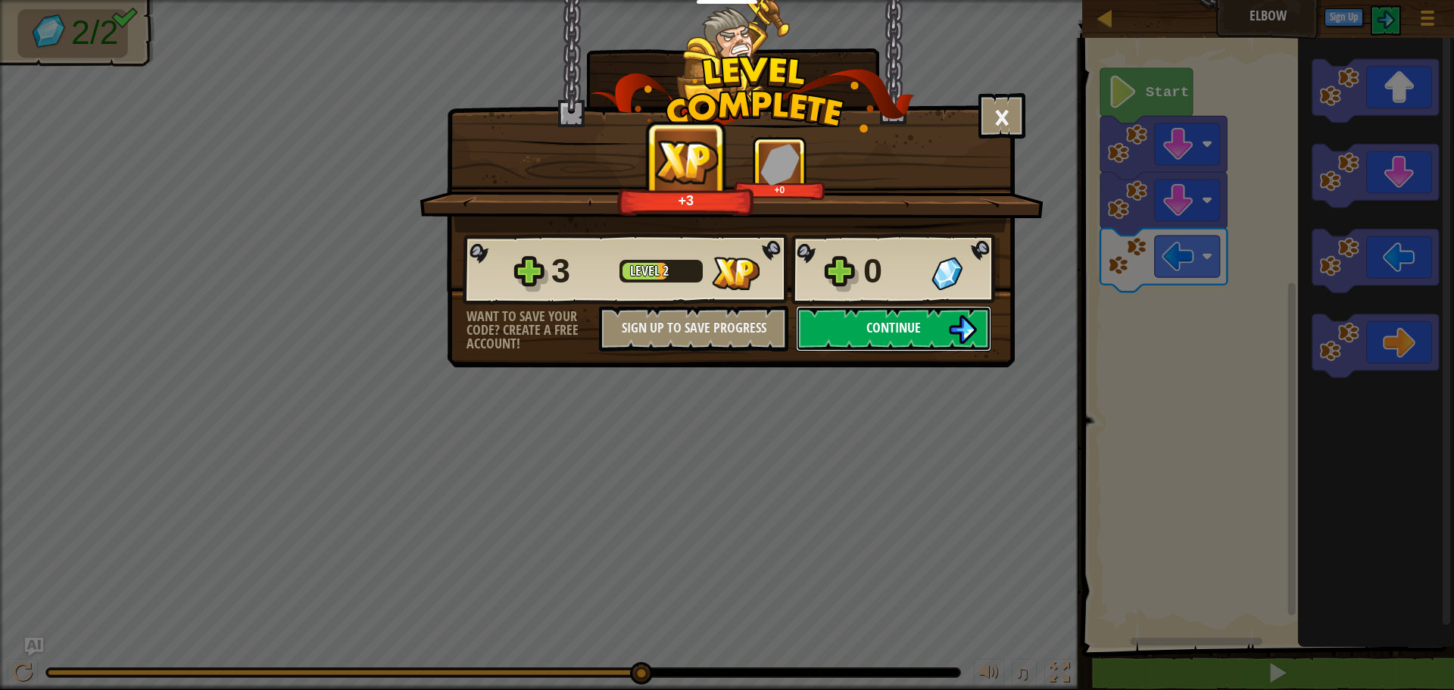
click at [972, 327] on img at bounding box center [962, 329] width 29 height 29
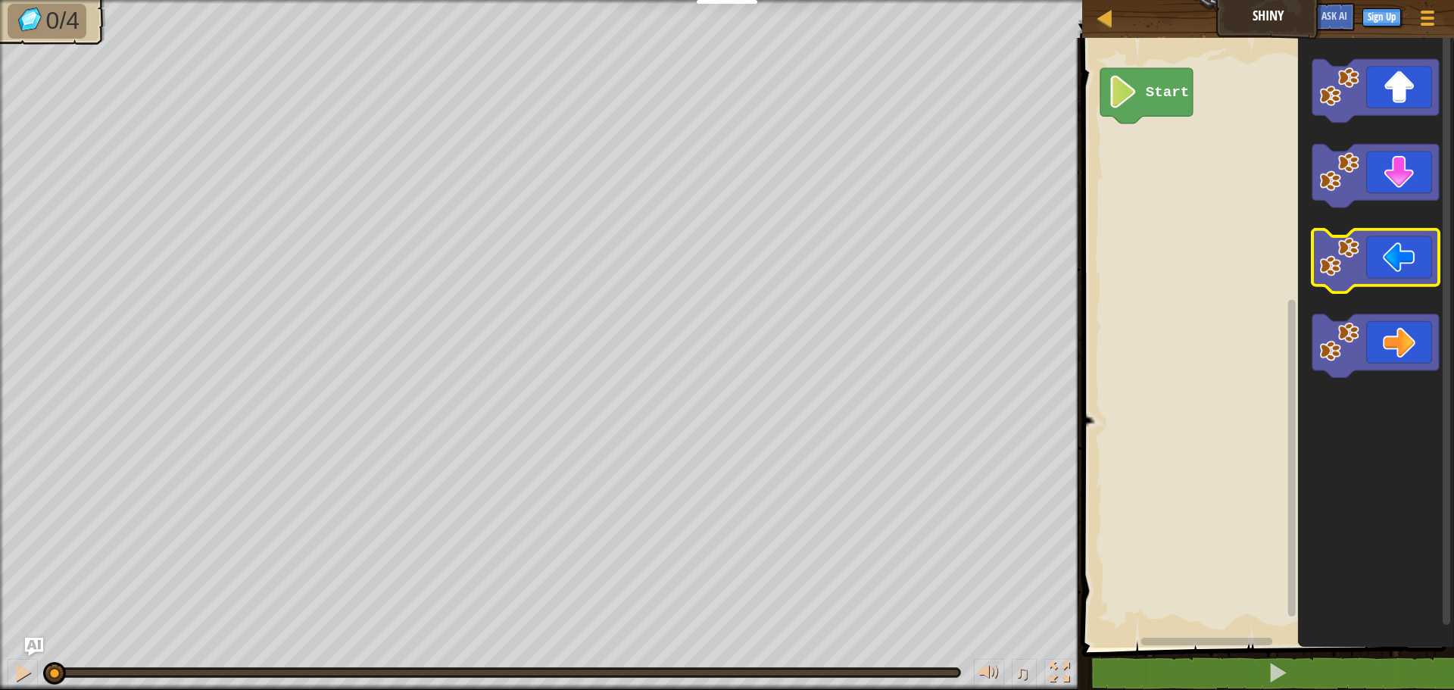
click at [1327, 272] on image "Blockly Workspace" at bounding box center [1340, 257] width 40 height 40
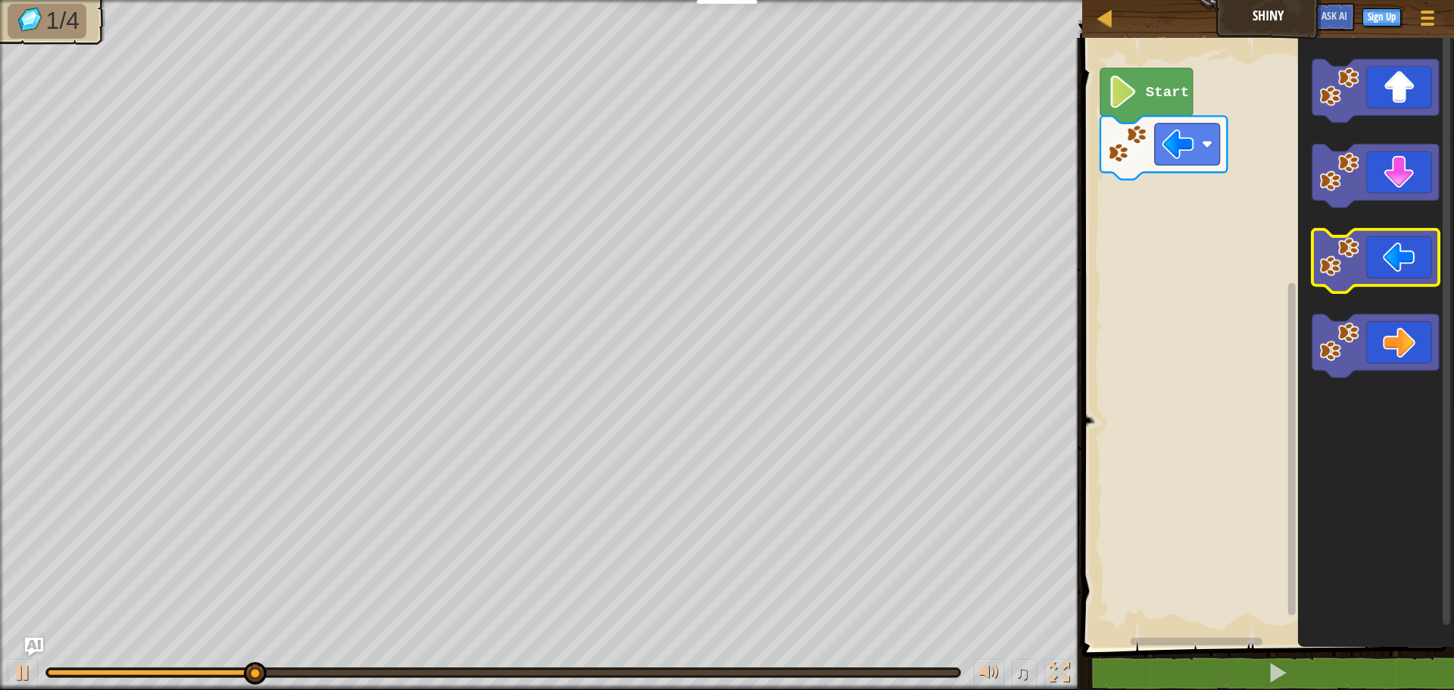
click at [1339, 281] on icon "Blockly Workspace" at bounding box center [1375, 261] width 126 height 64
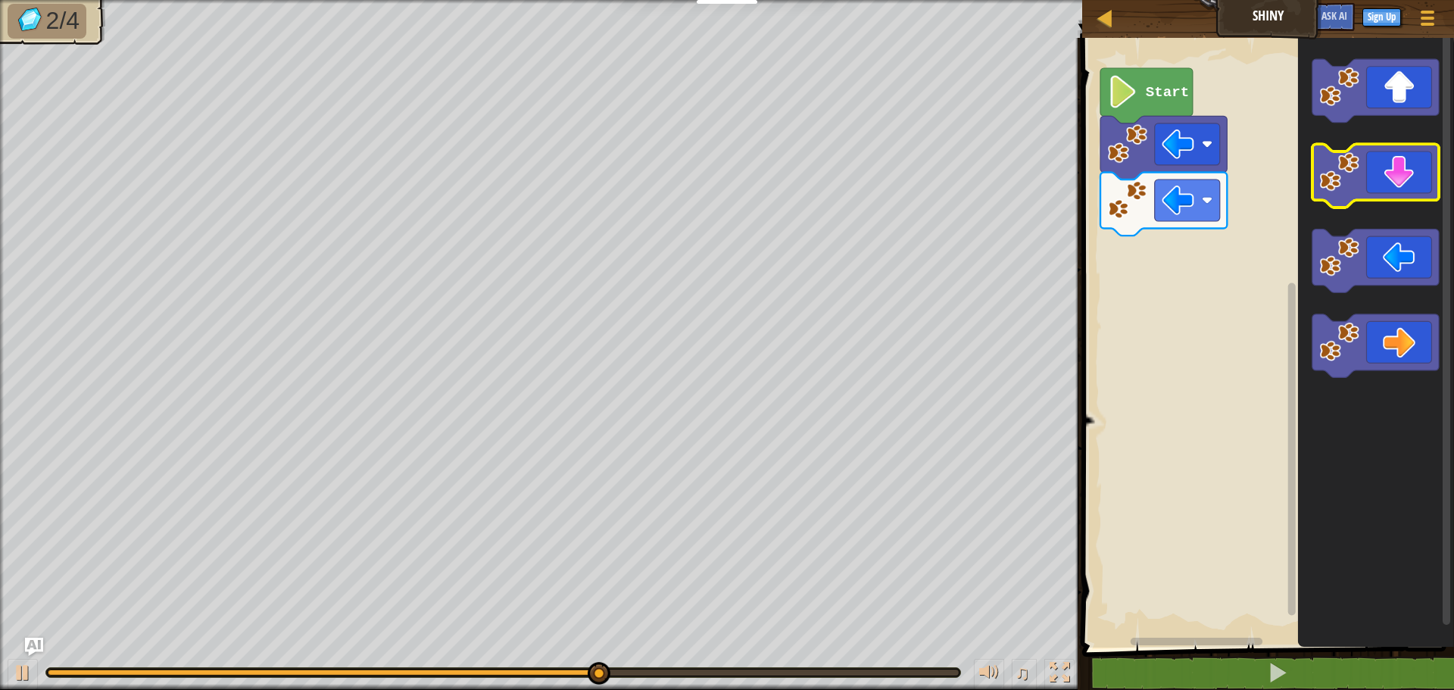
click at [1382, 179] on icon "Blockly Workspace" at bounding box center [1375, 177] width 126 height 64
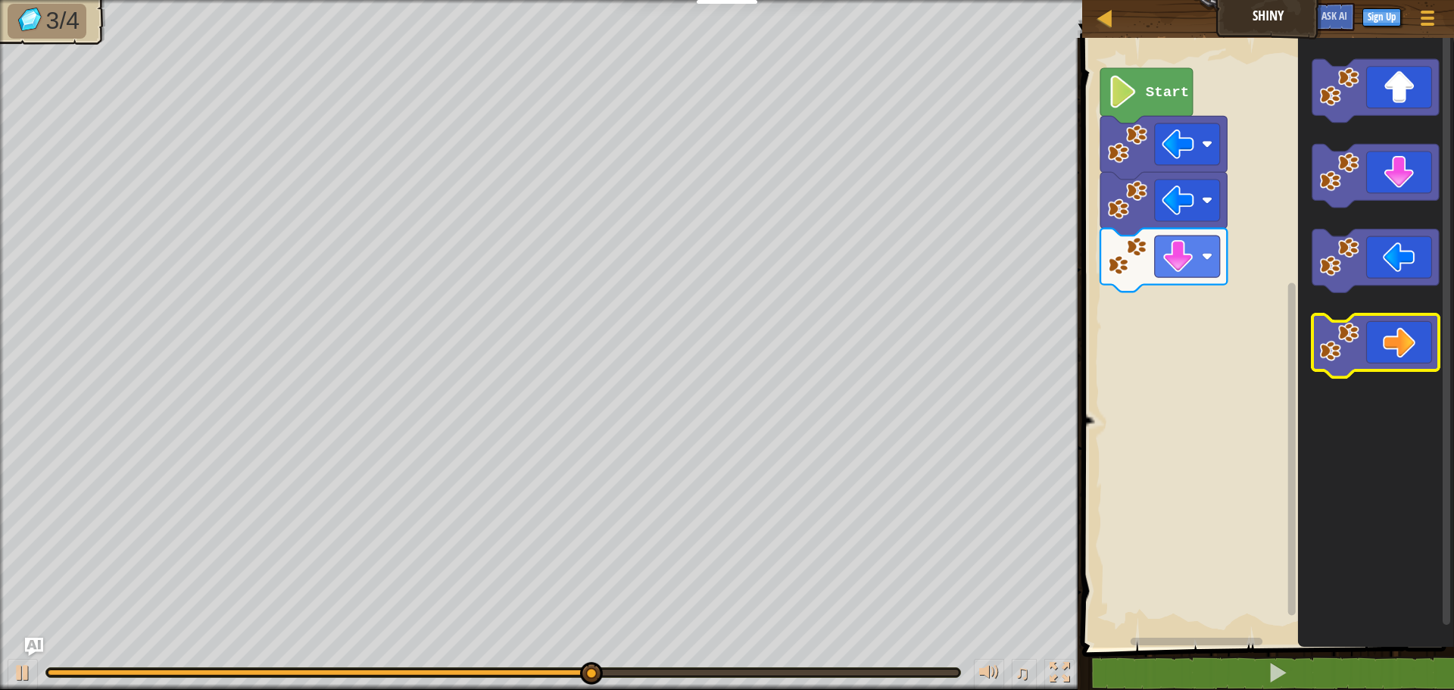
click at [1404, 322] on icon "Blockly Workspace" at bounding box center [1375, 346] width 126 height 64
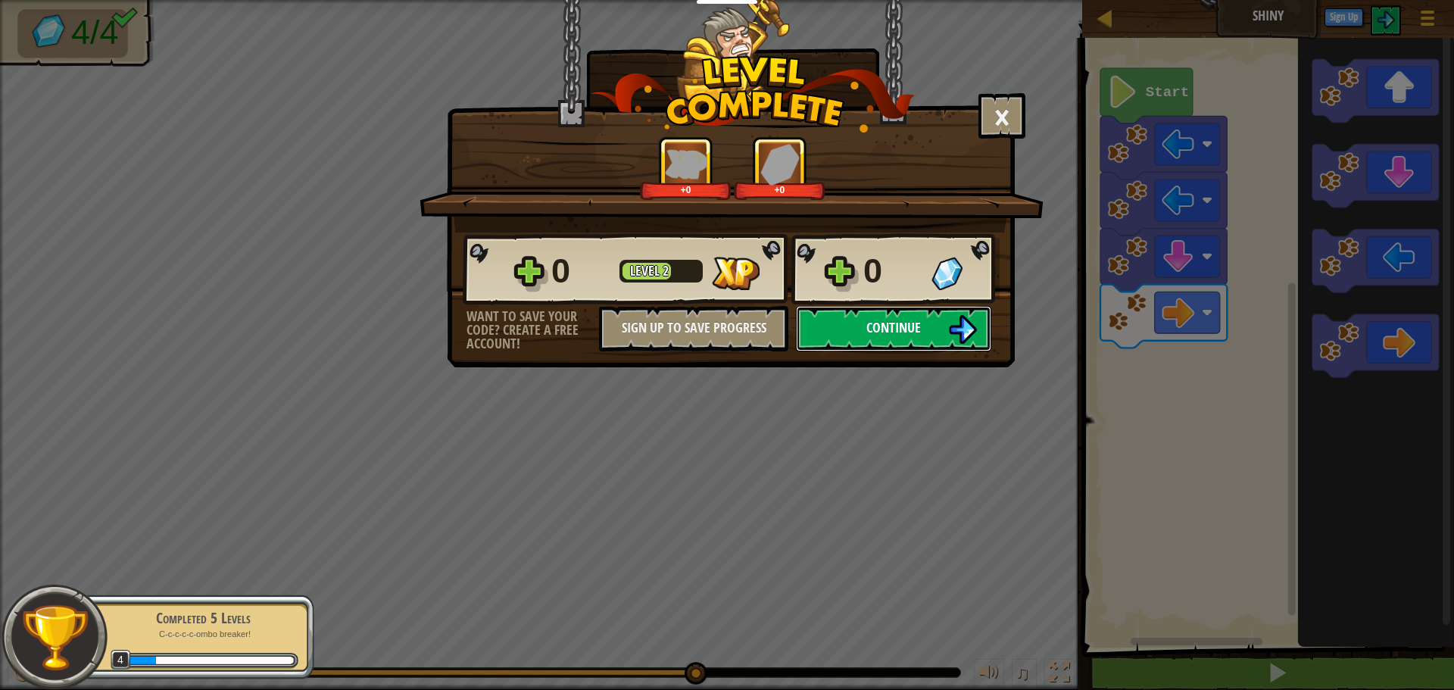
click at [891, 331] on span "Continue" at bounding box center [893, 327] width 55 height 19
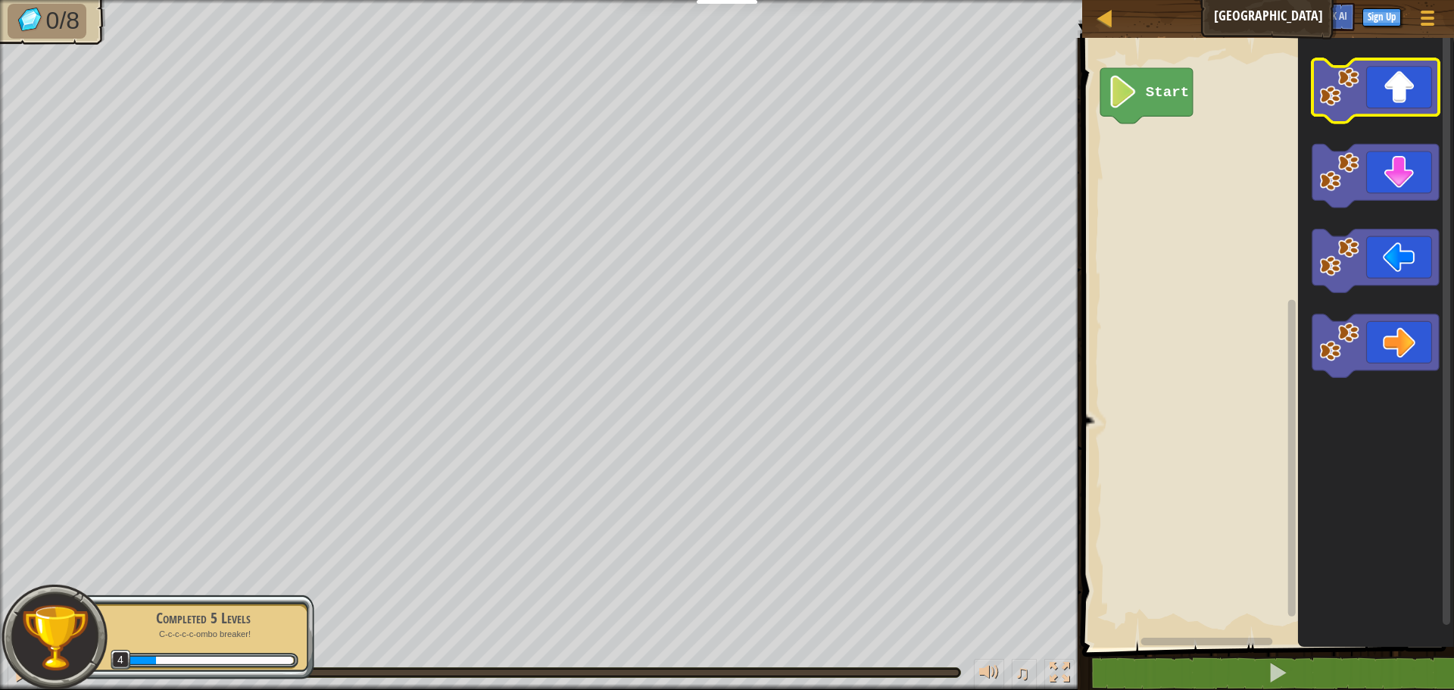
click at [1356, 95] on image "Blockly Workspace" at bounding box center [1340, 87] width 40 height 40
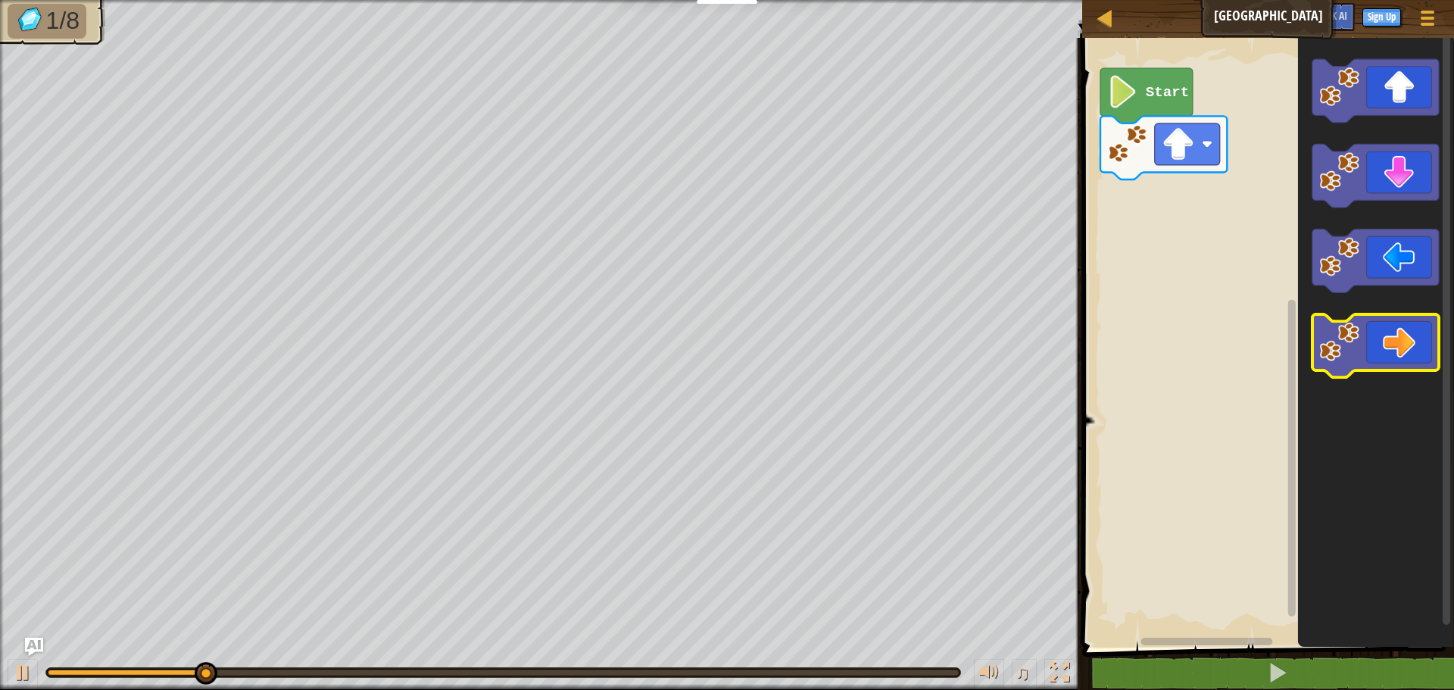
click at [1389, 335] on icon "Blockly Workspace" at bounding box center [1375, 346] width 126 height 64
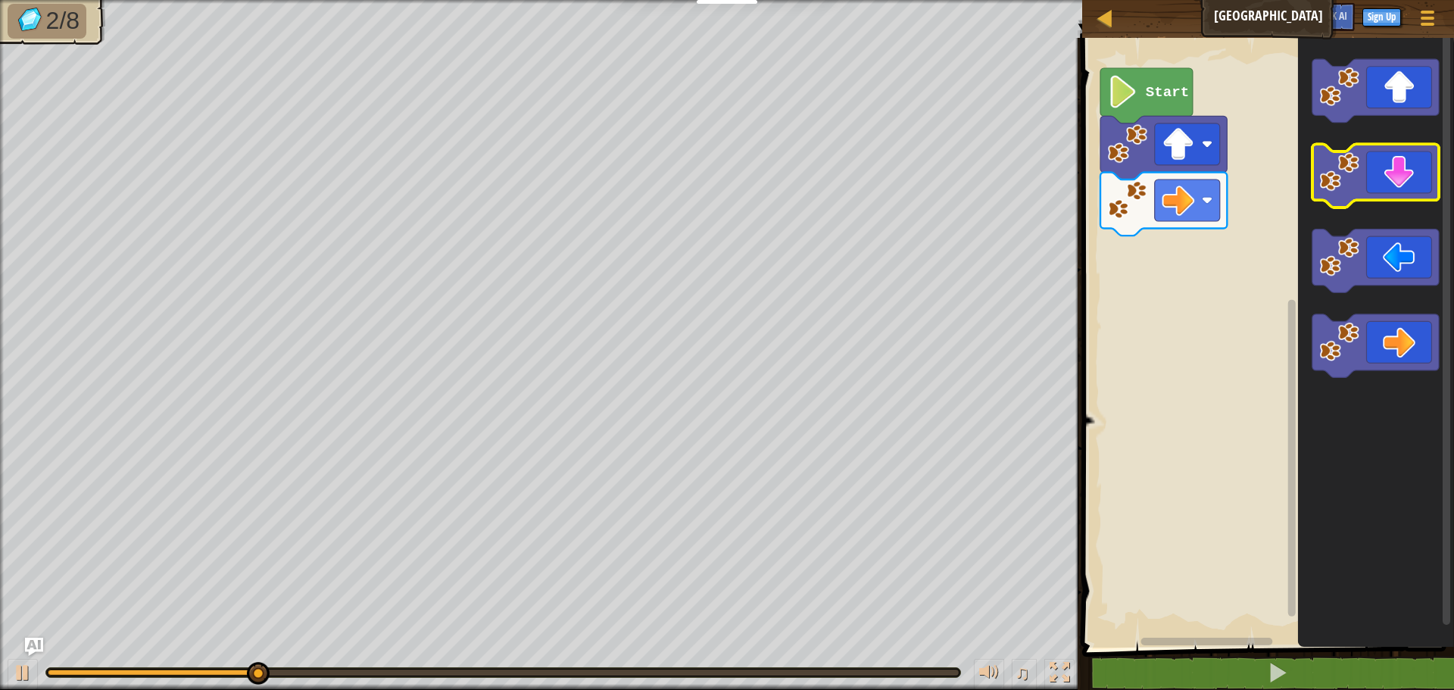
click at [1395, 184] on icon "Blockly Workspace" at bounding box center [1375, 177] width 126 height 64
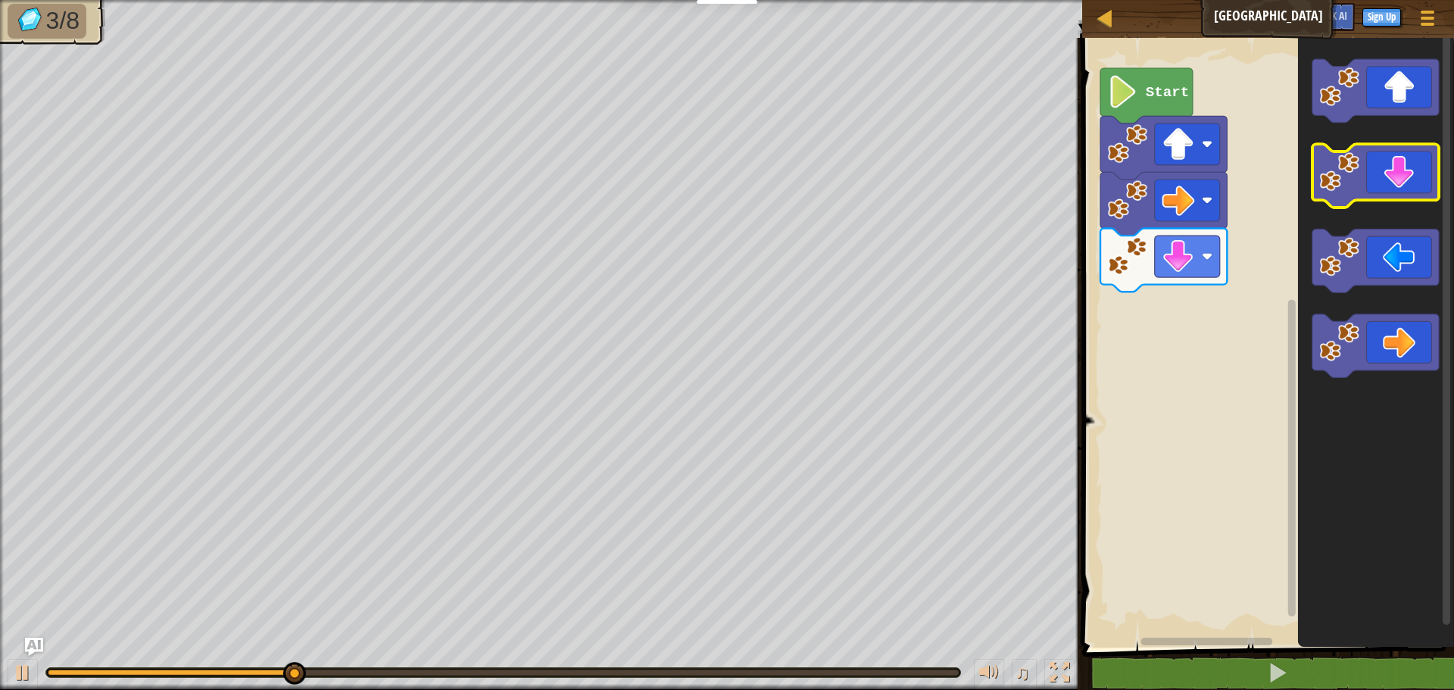
click at [1392, 185] on icon "Blockly Workspace" at bounding box center [1375, 177] width 126 height 64
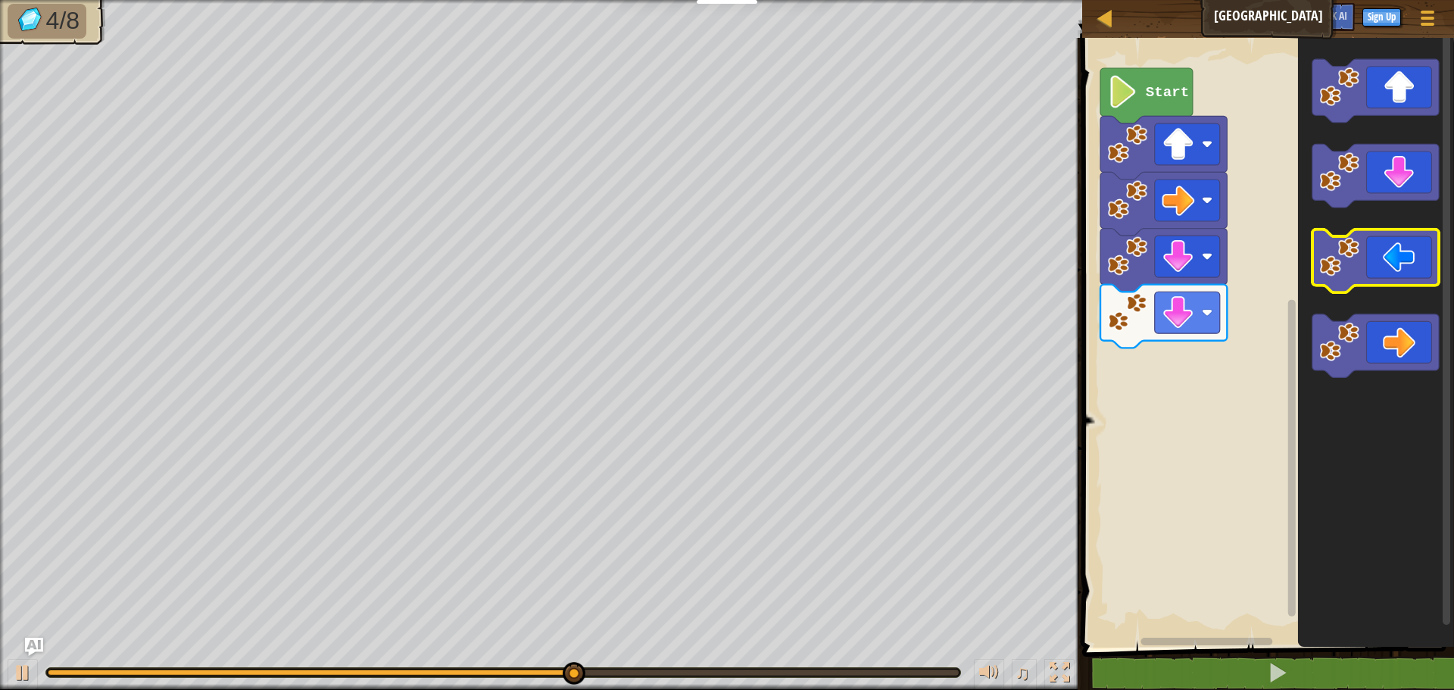
click at [1379, 252] on icon "Blockly Workspace" at bounding box center [1375, 261] width 126 height 64
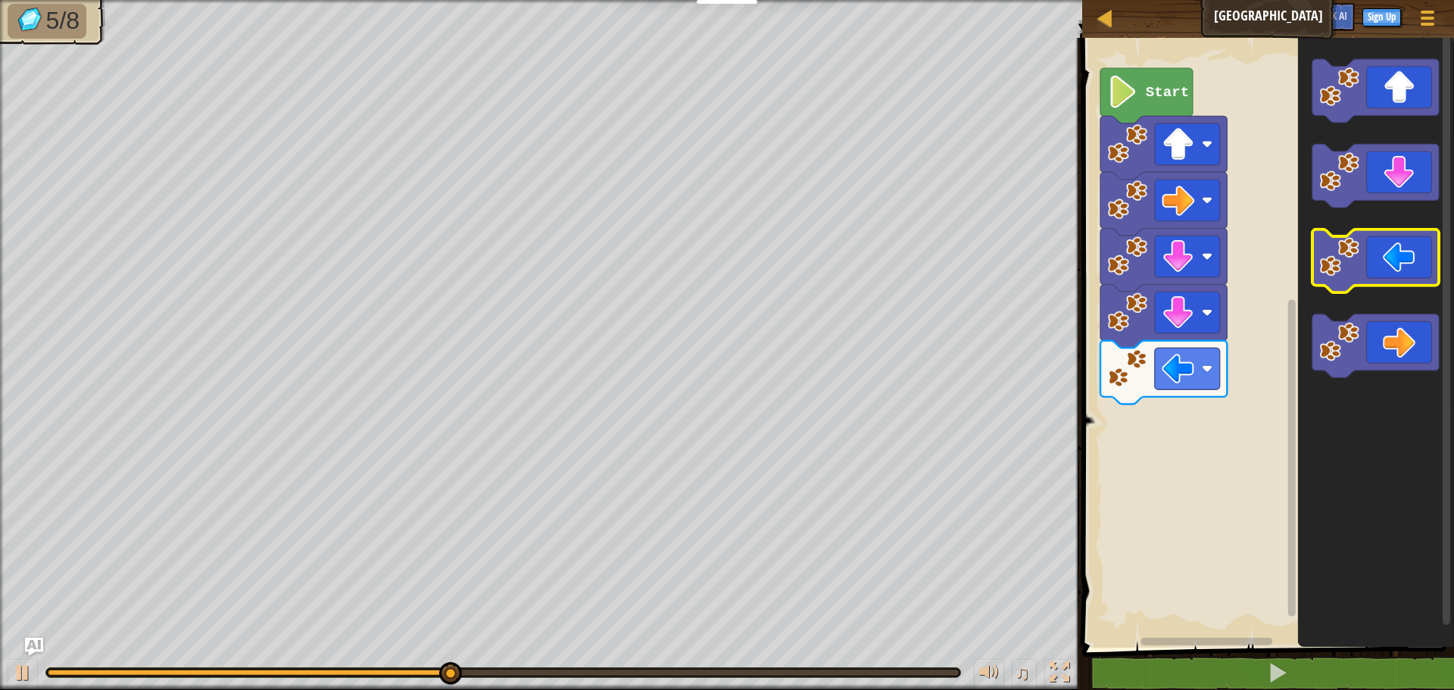
click at [1379, 252] on icon "Blockly Workspace" at bounding box center [1375, 261] width 126 height 64
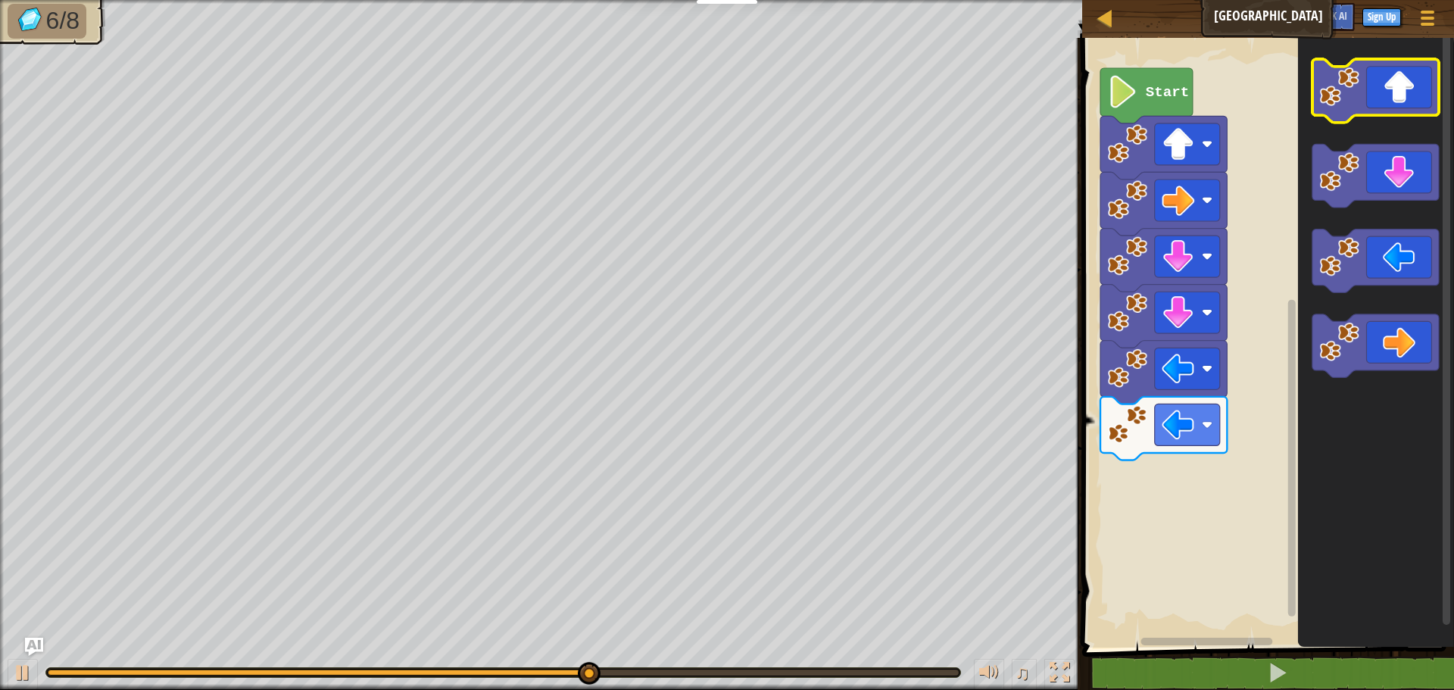
click at [1363, 93] on icon "Blockly Workspace" at bounding box center [1375, 91] width 126 height 64
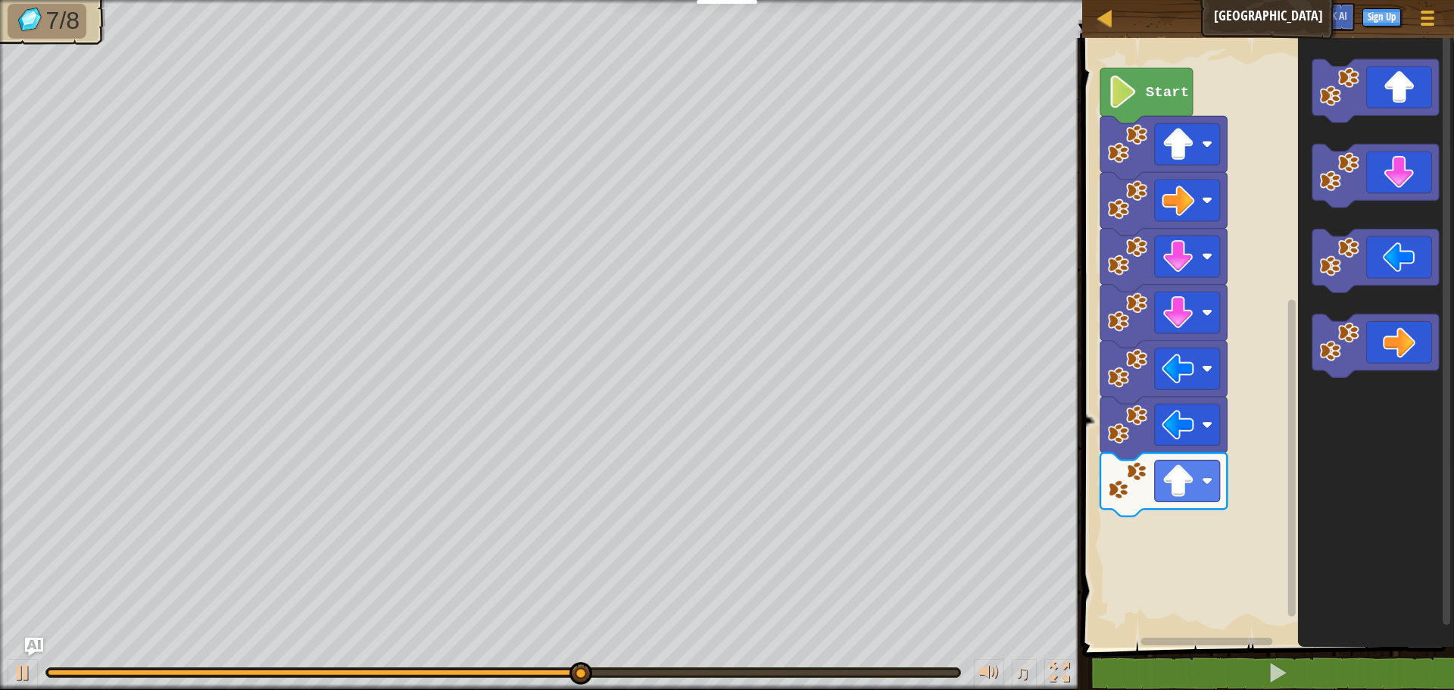
click at [1363, 104] on icon "Blockly Workspace" at bounding box center [1375, 91] width 126 height 64
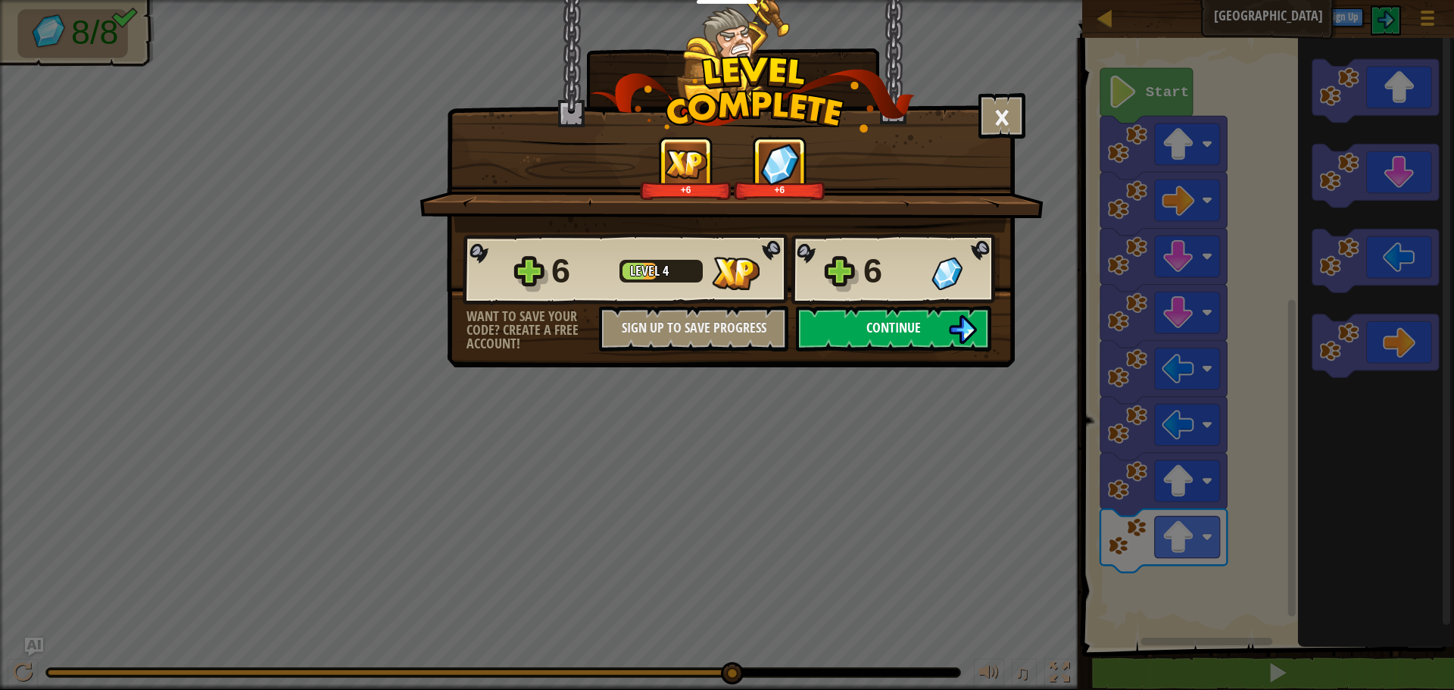
click at [887, 318] on span "Continue" at bounding box center [893, 327] width 55 height 19
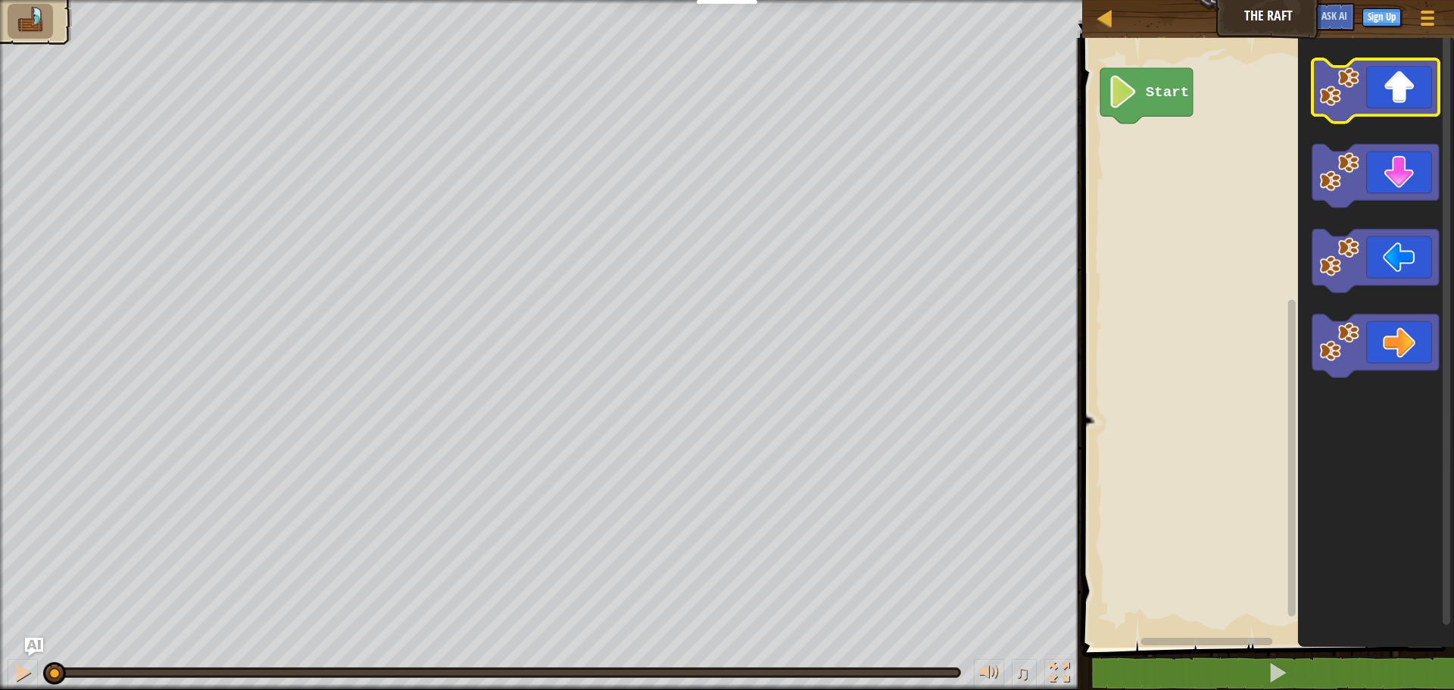
click at [1377, 108] on icon "Blockly Workspace" at bounding box center [1375, 91] width 126 height 64
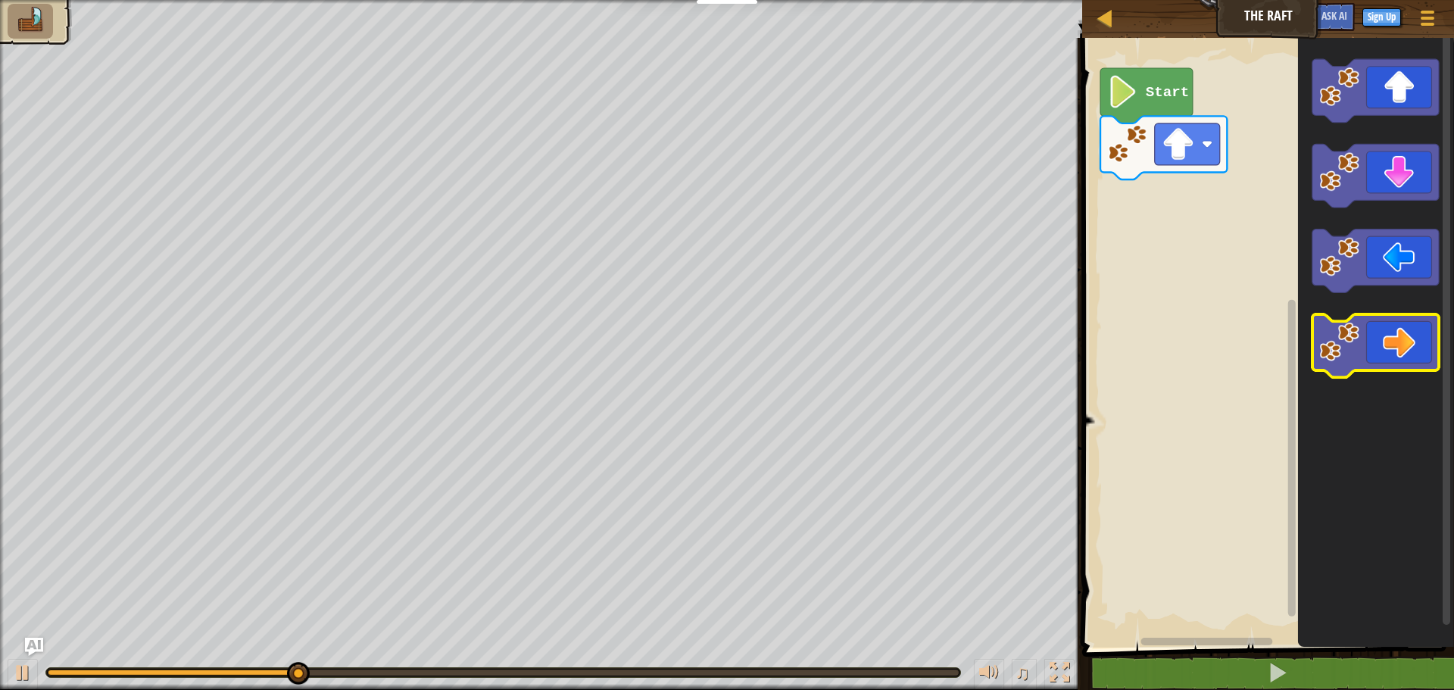
click at [1399, 334] on icon "Blockly Workspace" at bounding box center [1375, 346] width 126 height 64
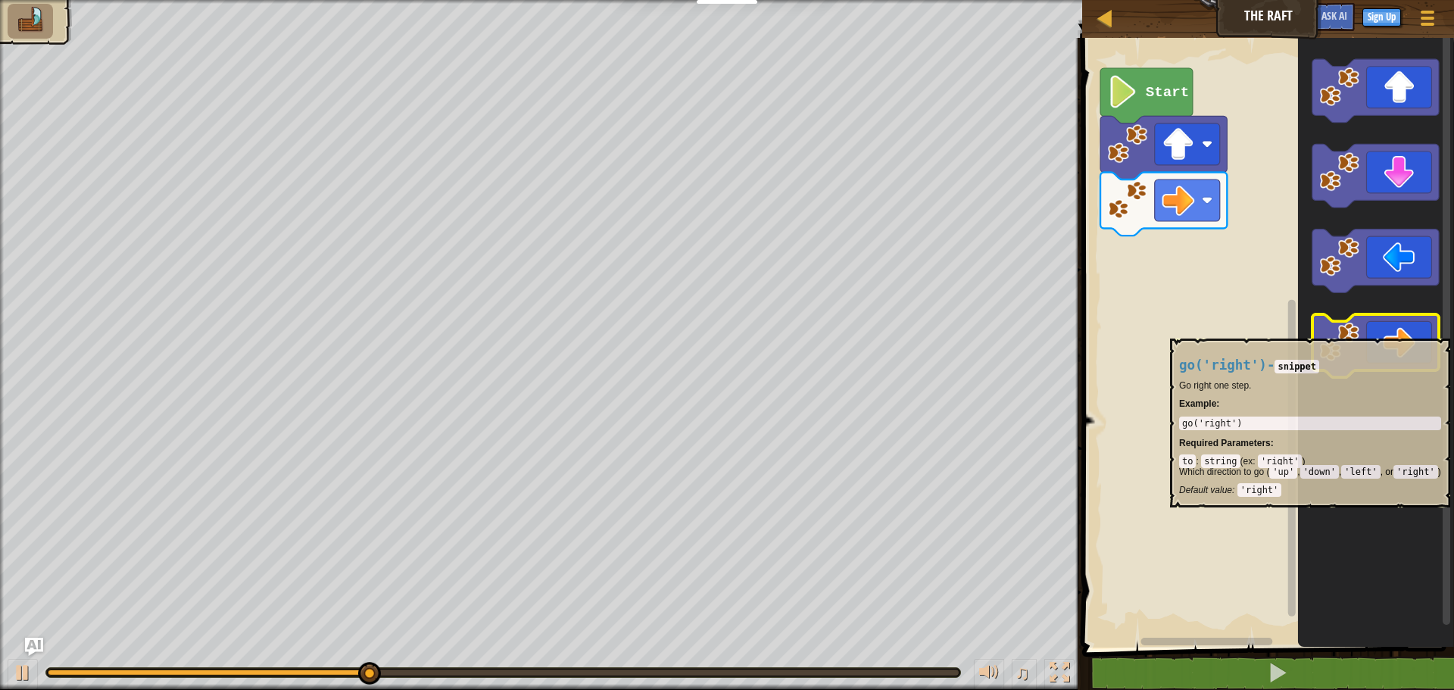
click at [1398, 331] on icon "Blockly Workspace" at bounding box center [1375, 346] width 126 height 64
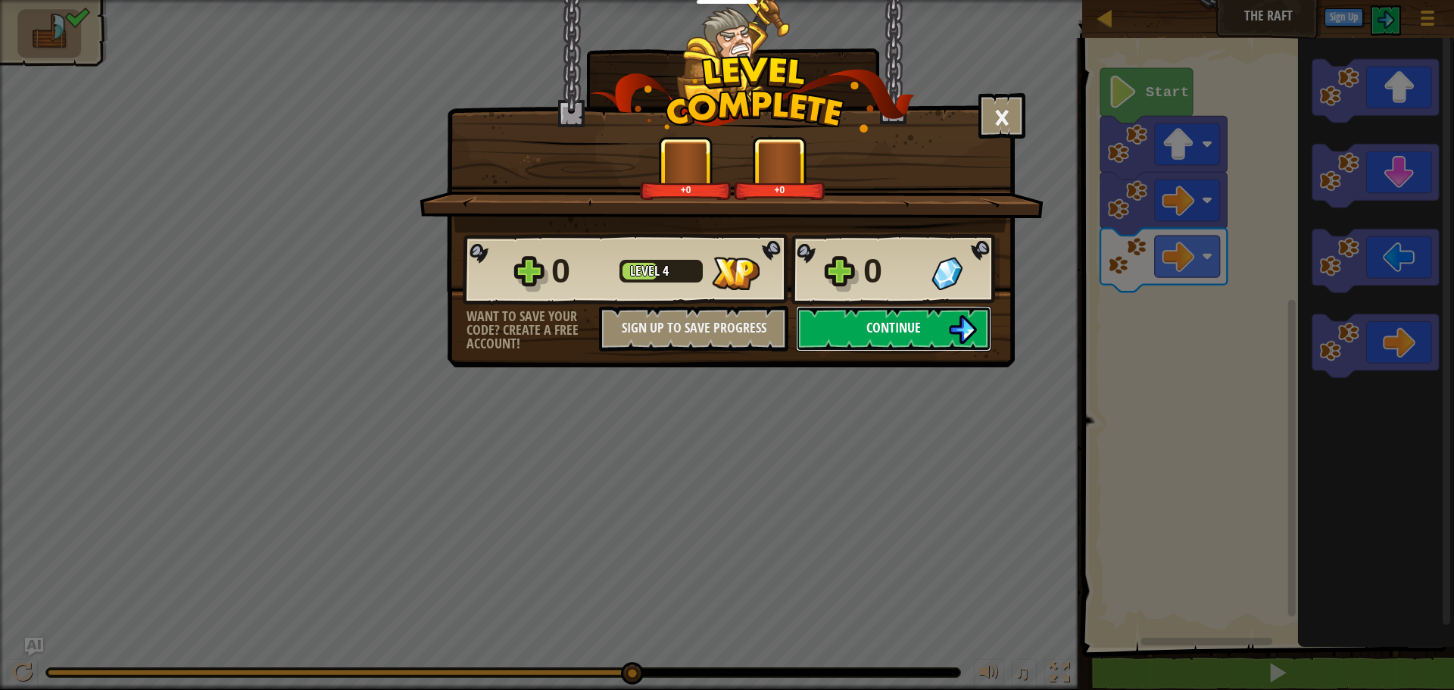
click at [893, 310] on button "Continue" at bounding box center [893, 328] width 195 height 45
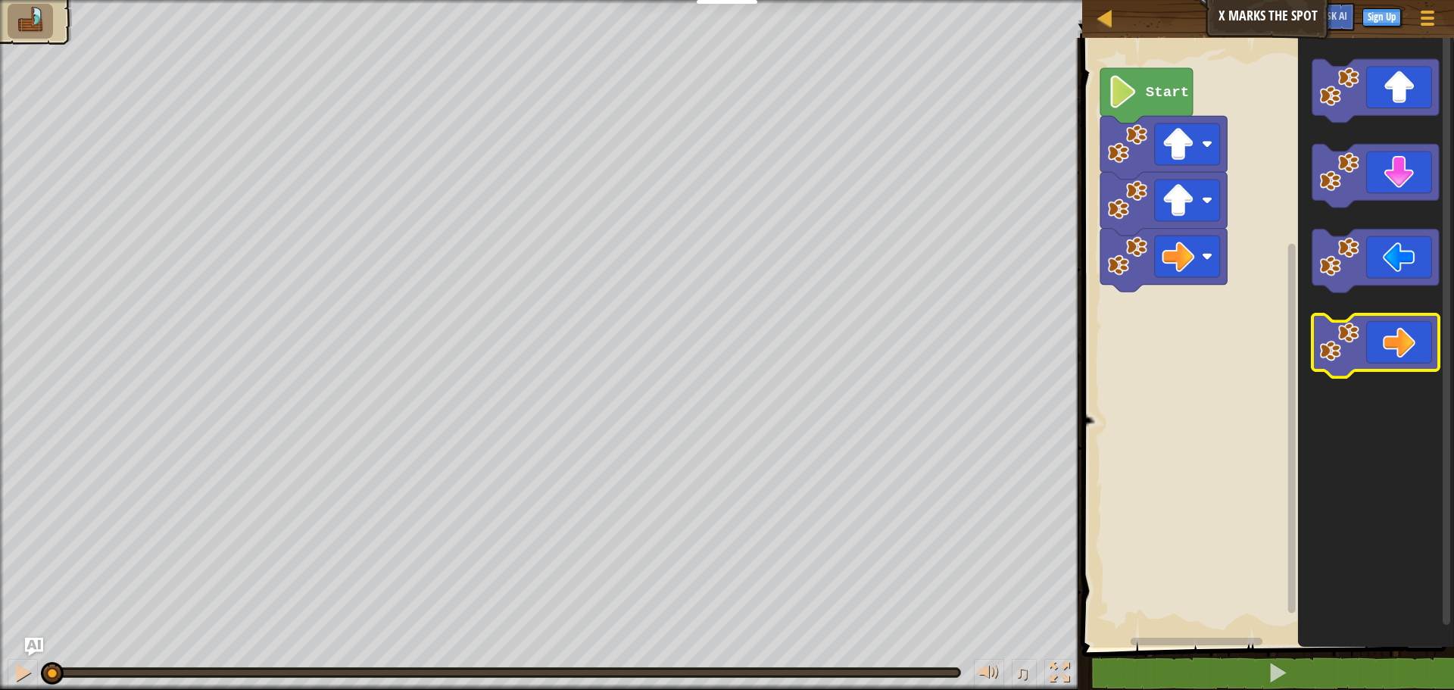
click at [1374, 350] on icon "Blockly Workspace" at bounding box center [1375, 346] width 126 height 64
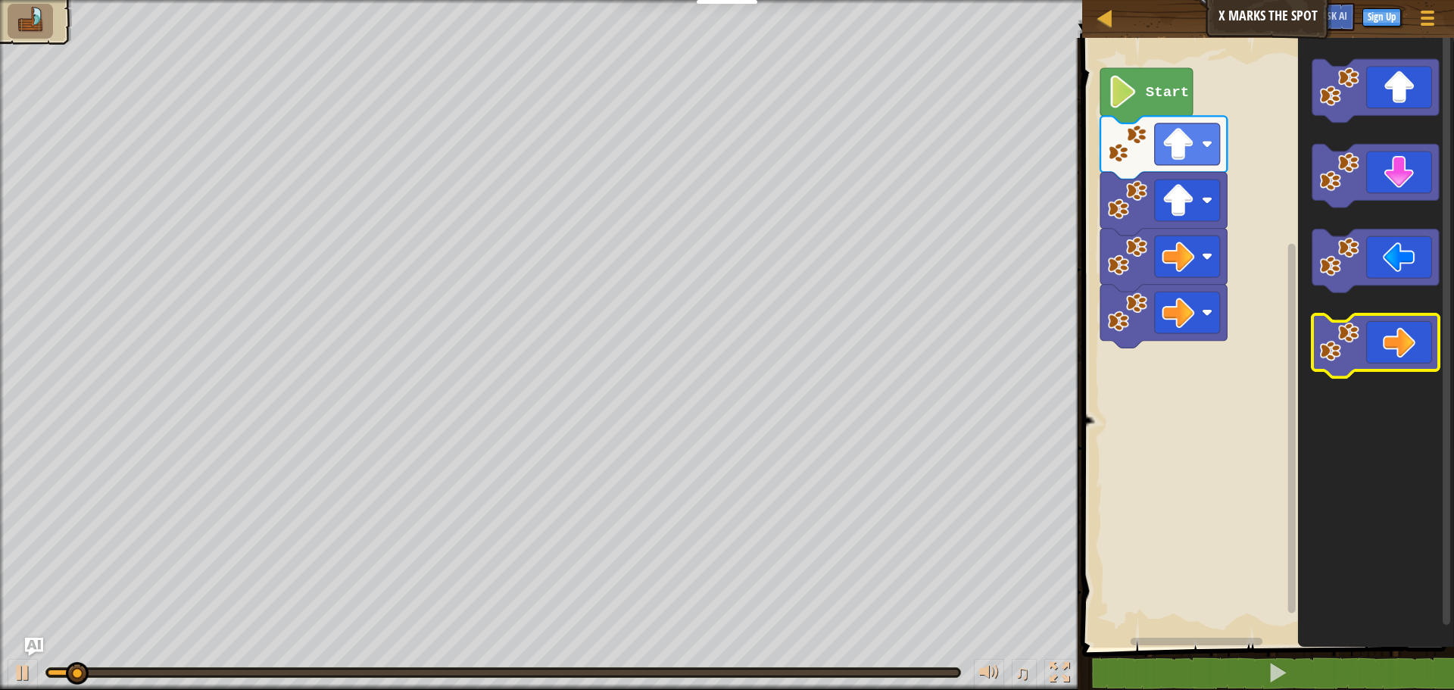
click at [1374, 346] on icon "Blockly Workspace" at bounding box center [1375, 346] width 126 height 64
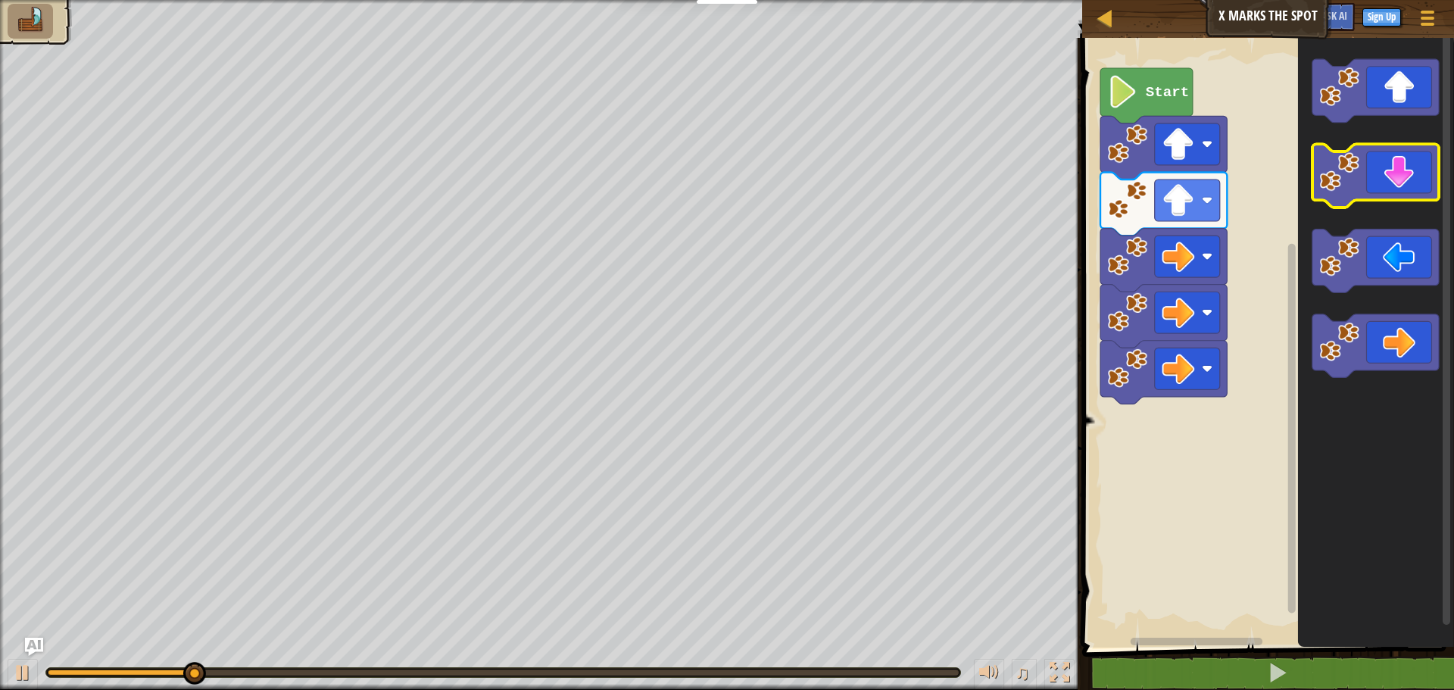
click at [1365, 181] on icon "Blockly Workspace" at bounding box center [1375, 177] width 126 height 64
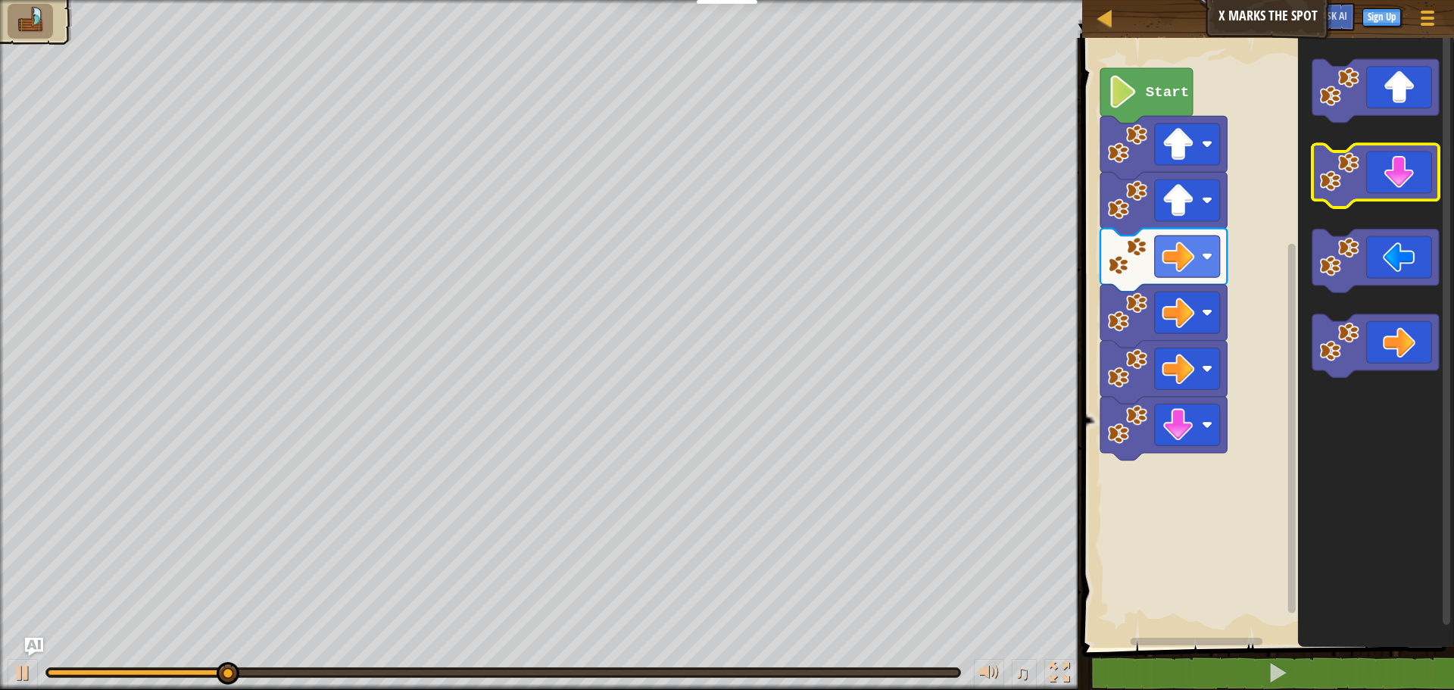
click at [1365, 189] on icon "Blockly Workspace" at bounding box center [1375, 177] width 126 height 64
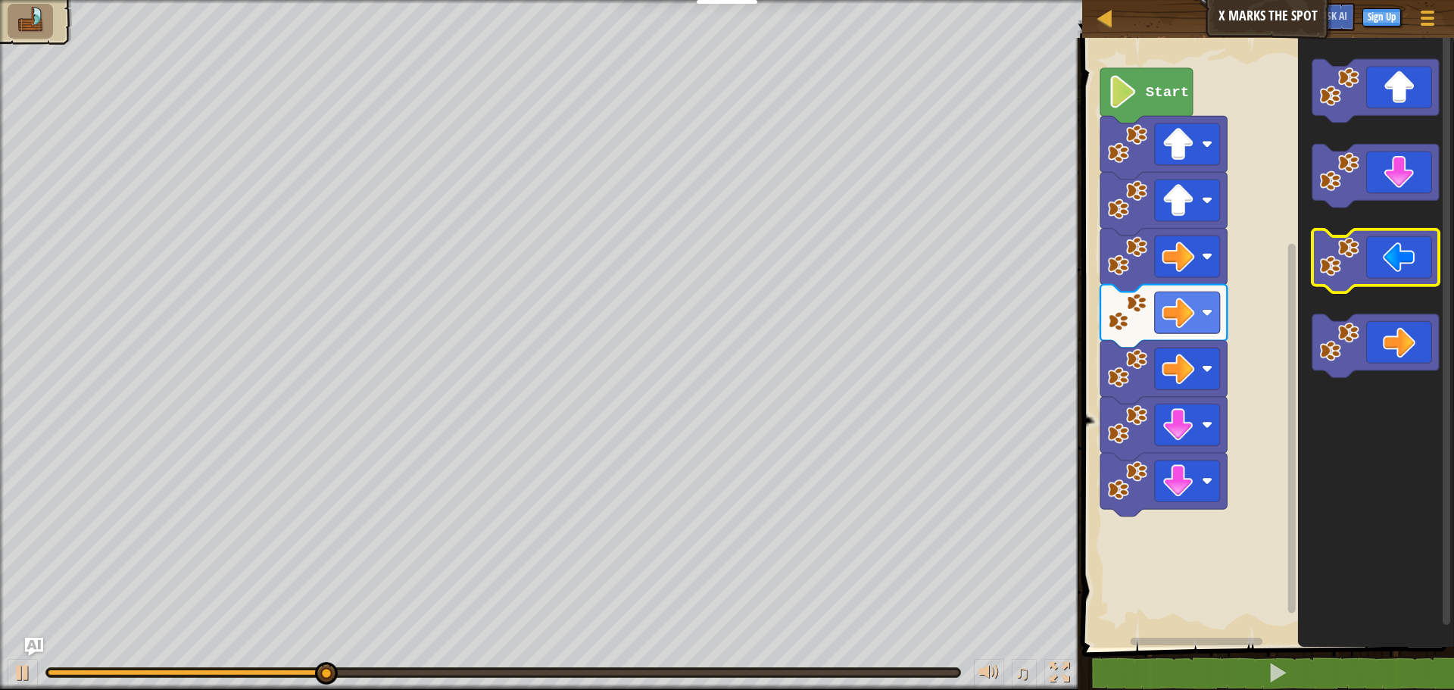
click at [1390, 270] on icon "Blockly Workspace" at bounding box center [1375, 261] width 126 height 64
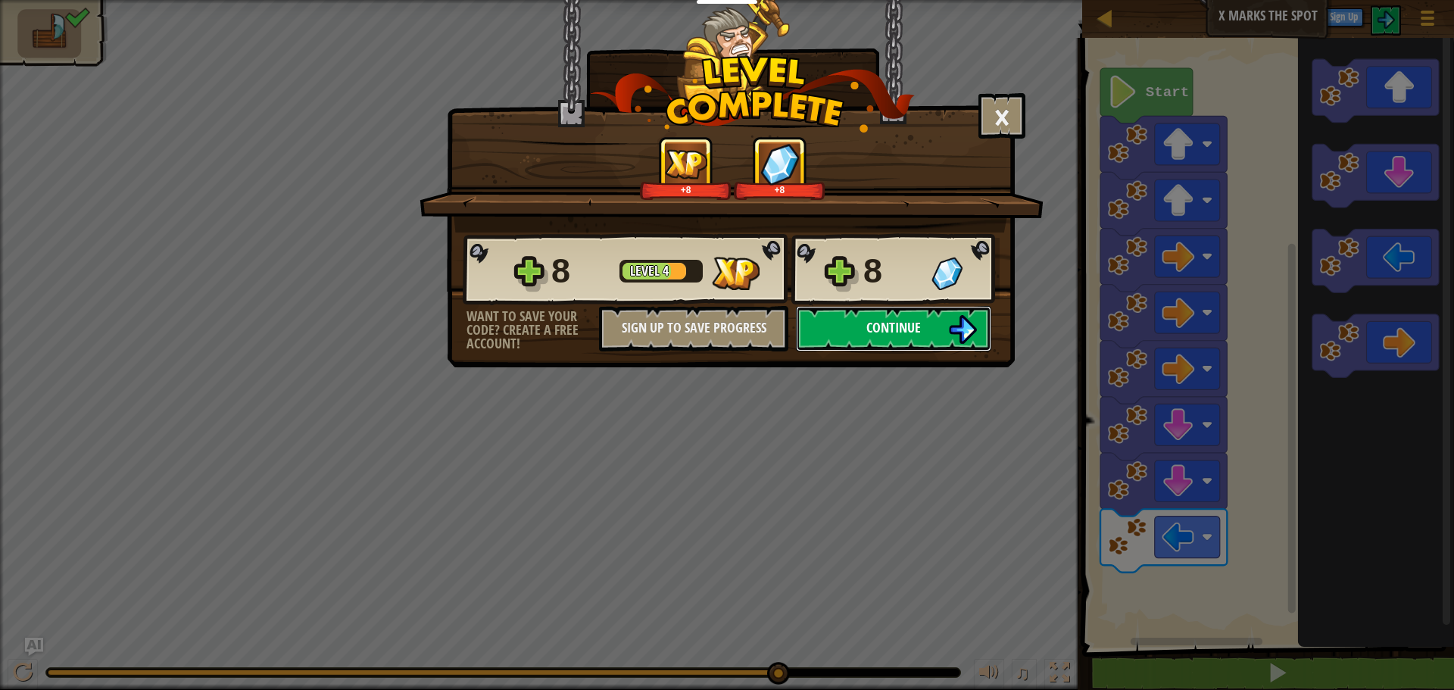
click at [962, 322] on img at bounding box center [962, 329] width 29 height 29
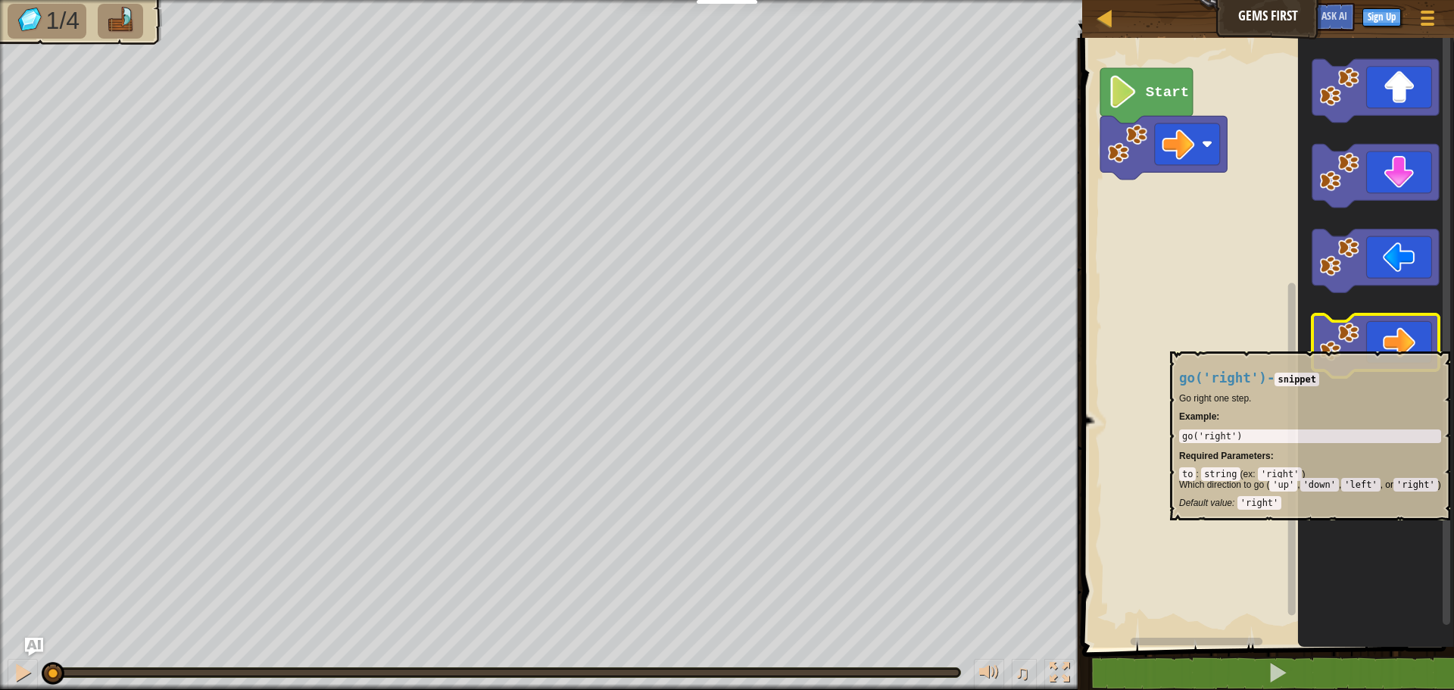
click at [1399, 343] on icon "Blockly Workspace" at bounding box center [1375, 346] width 126 height 64
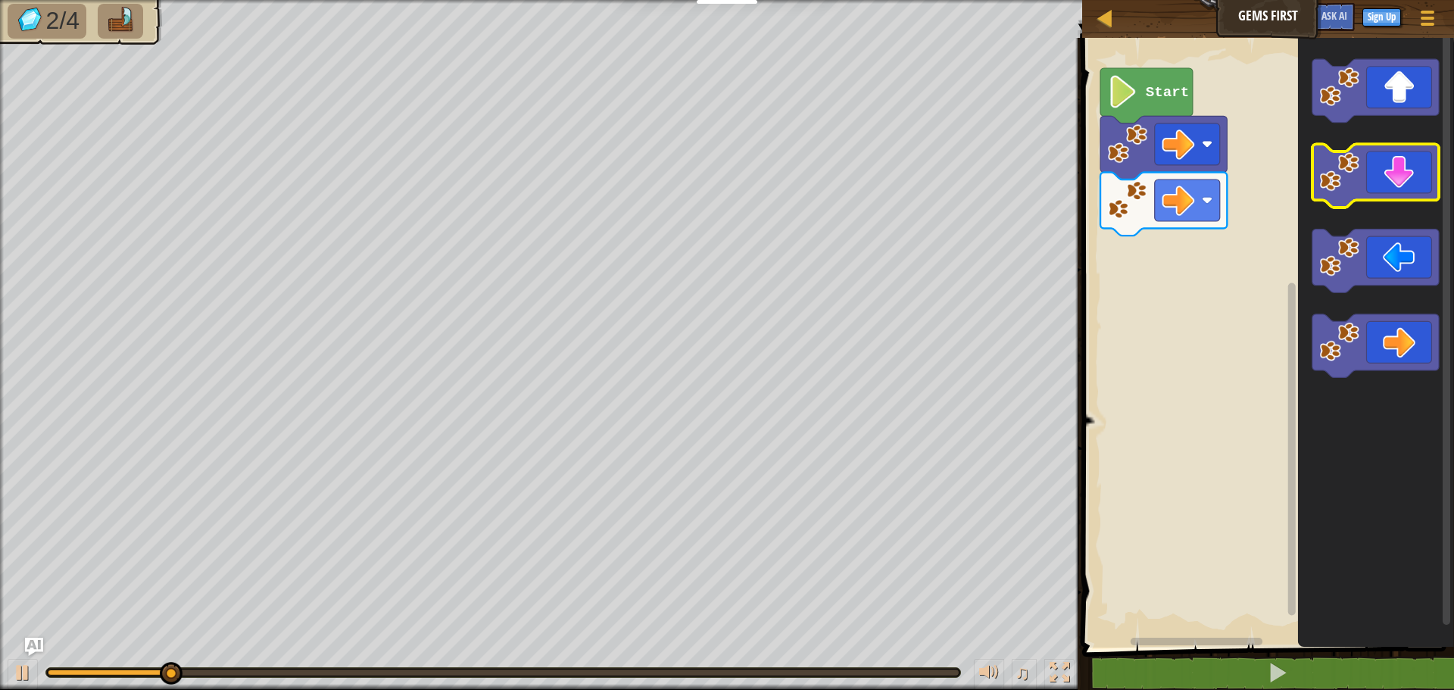
click at [1417, 173] on icon "Blockly Workspace" at bounding box center [1375, 177] width 126 height 64
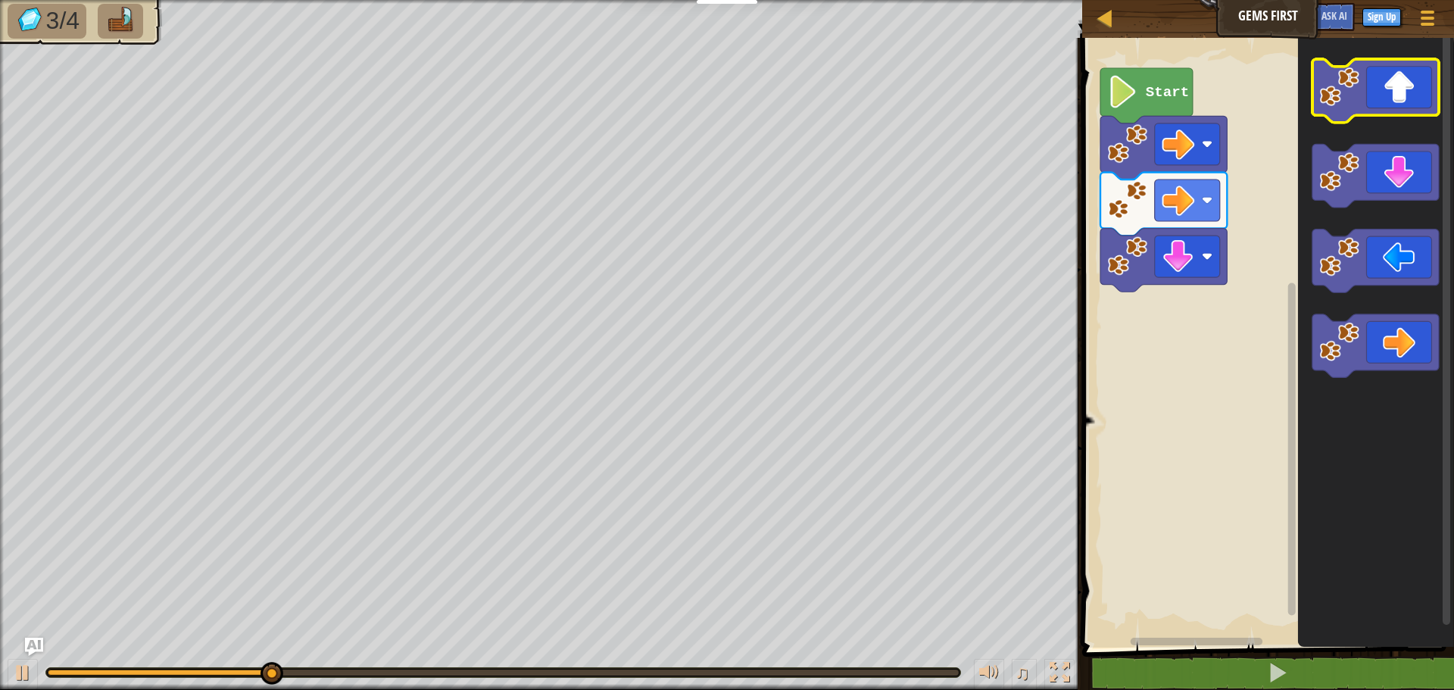
click at [1392, 92] on icon "Blockly Workspace" at bounding box center [1375, 91] width 126 height 64
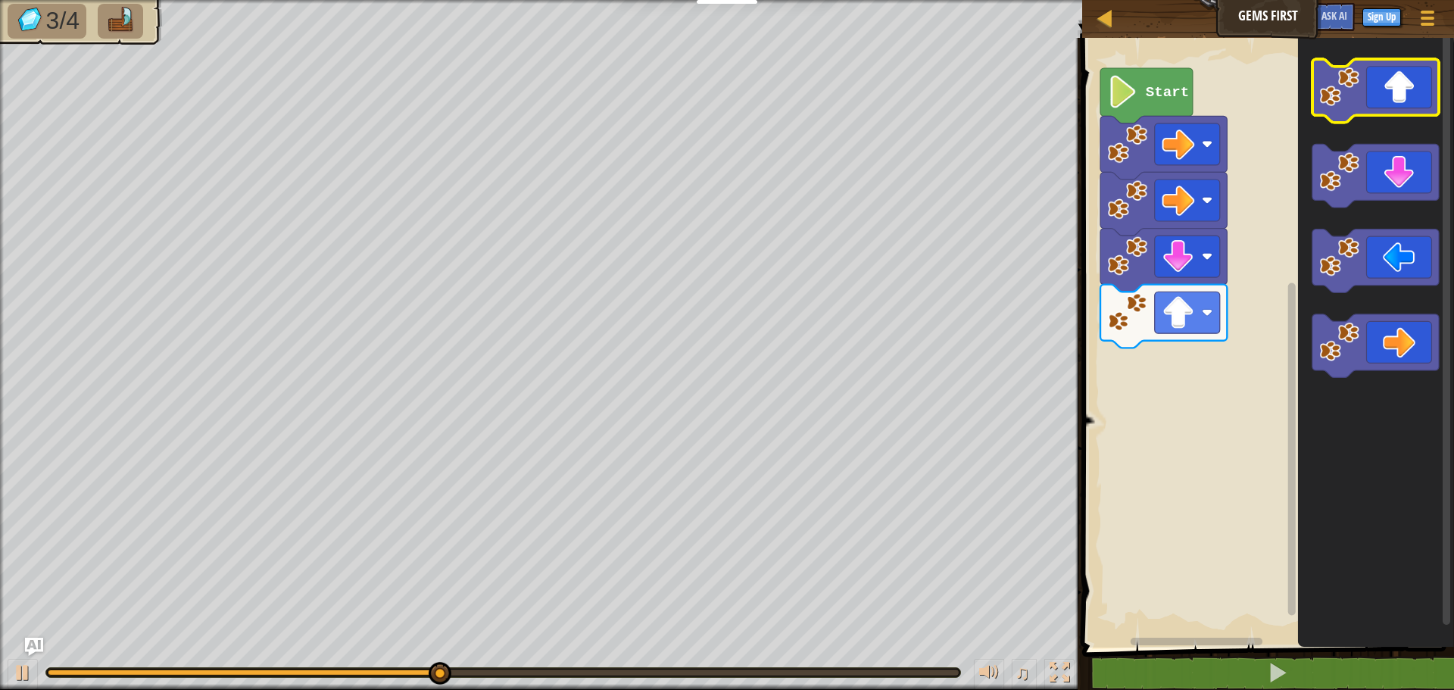
click at [1390, 94] on icon "Blockly Workspace" at bounding box center [1375, 91] width 126 height 64
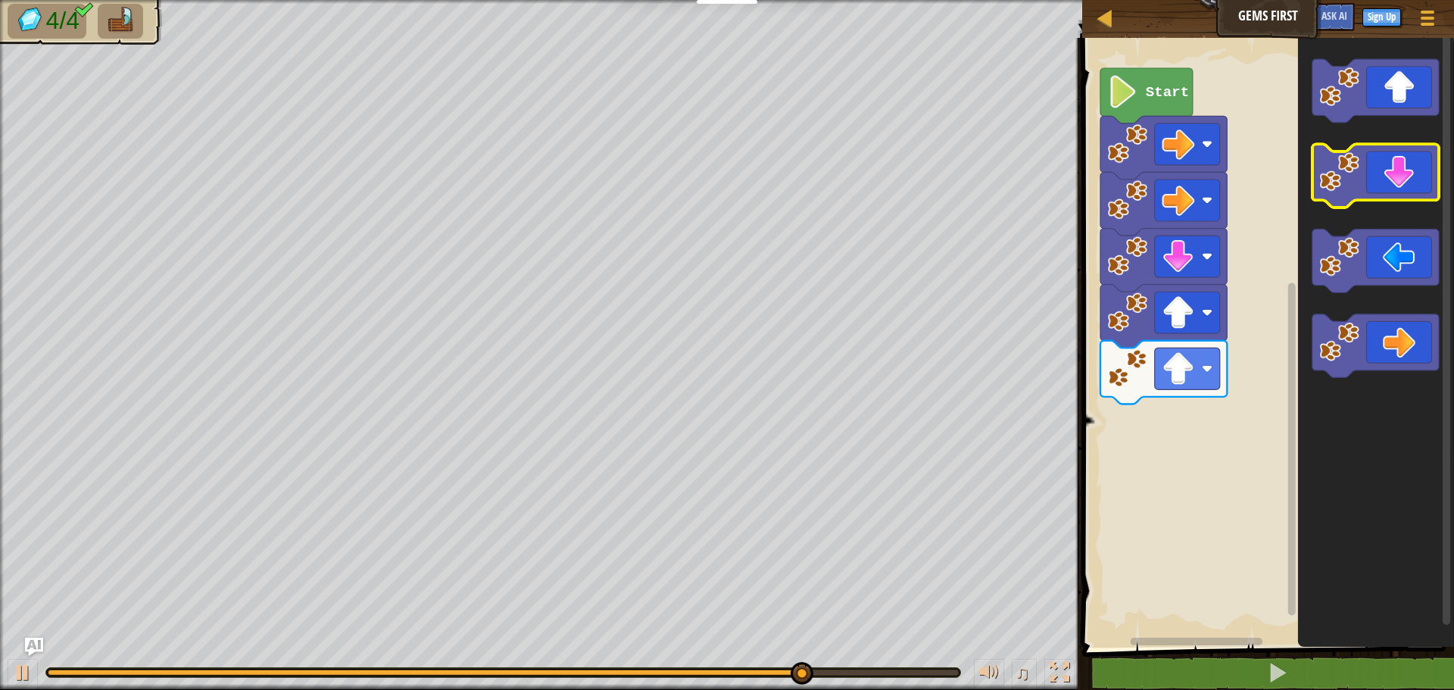
click at [1409, 185] on icon "Blockly Workspace" at bounding box center [1375, 177] width 126 height 64
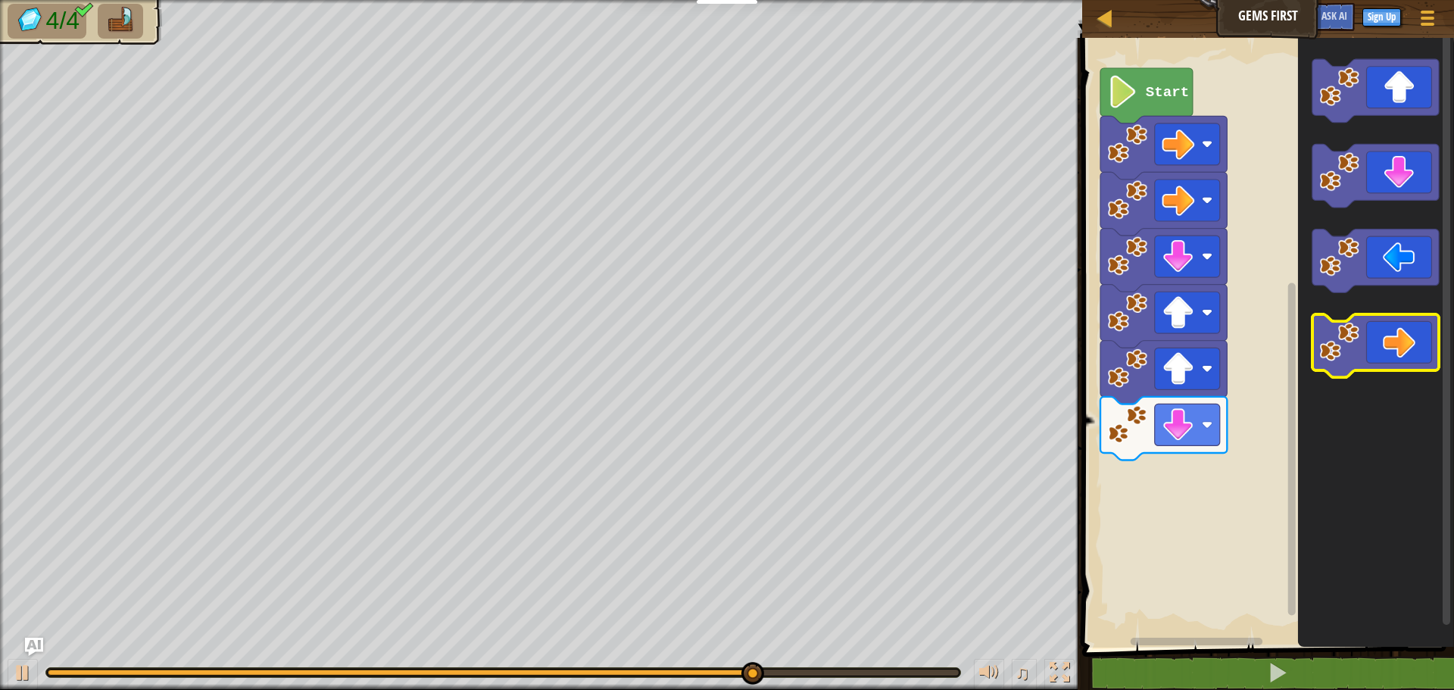
click at [1411, 333] on icon "Blockly Workspace" at bounding box center [1375, 346] width 126 height 64
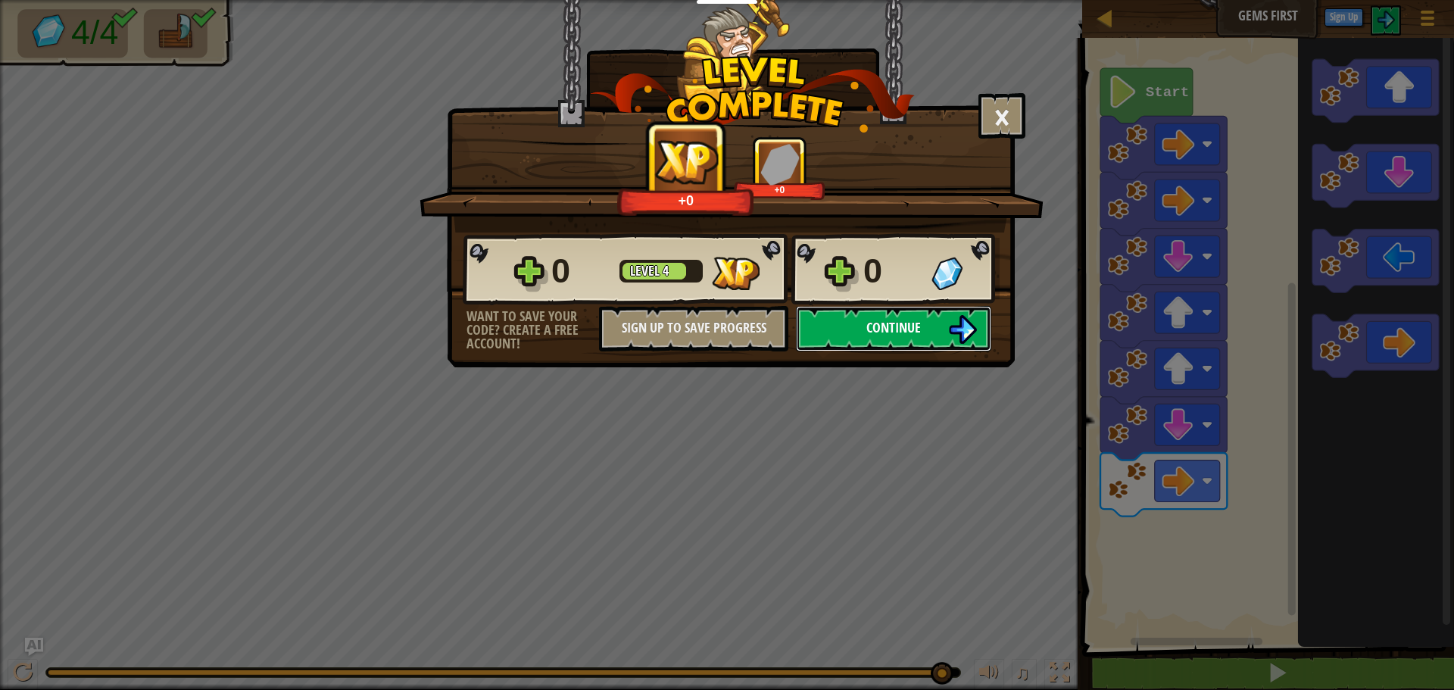
click at [928, 317] on button "Continue" at bounding box center [893, 328] width 195 height 45
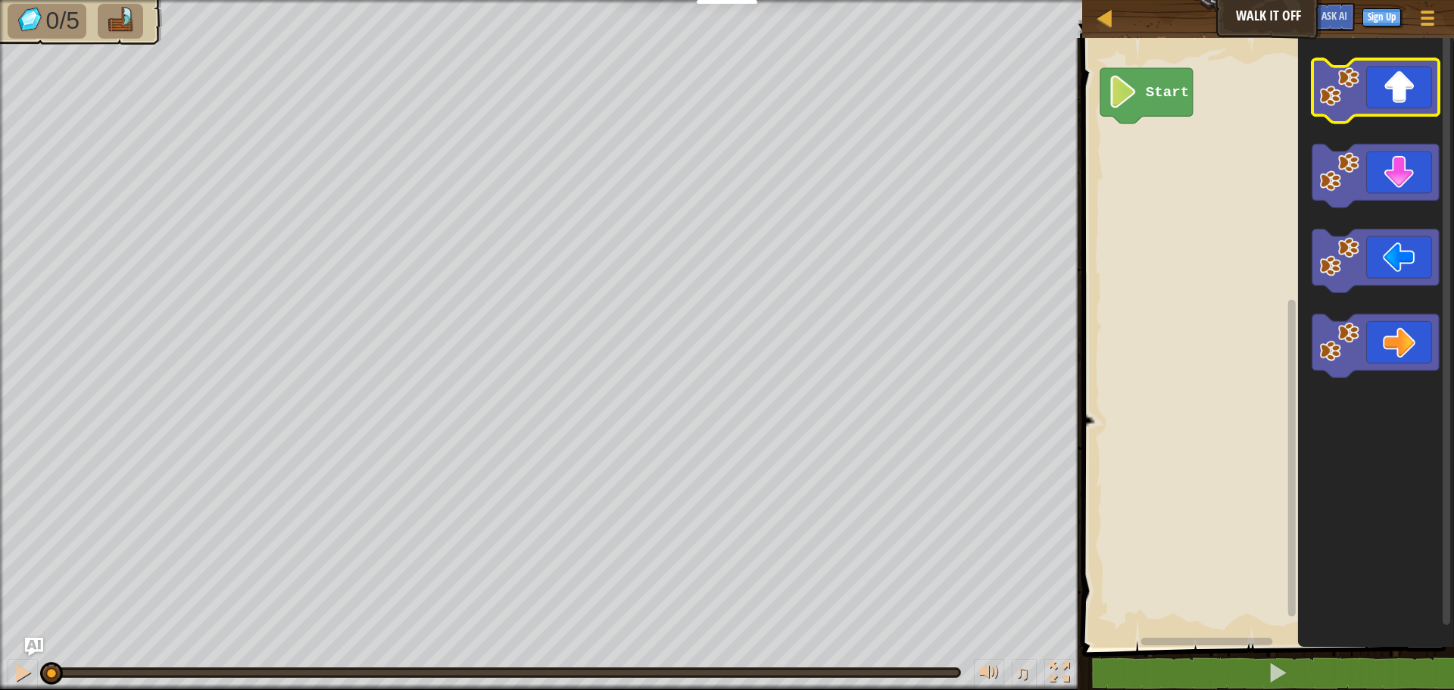
click at [1396, 98] on icon "Blockly Workspace" at bounding box center [1375, 91] width 126 height 64
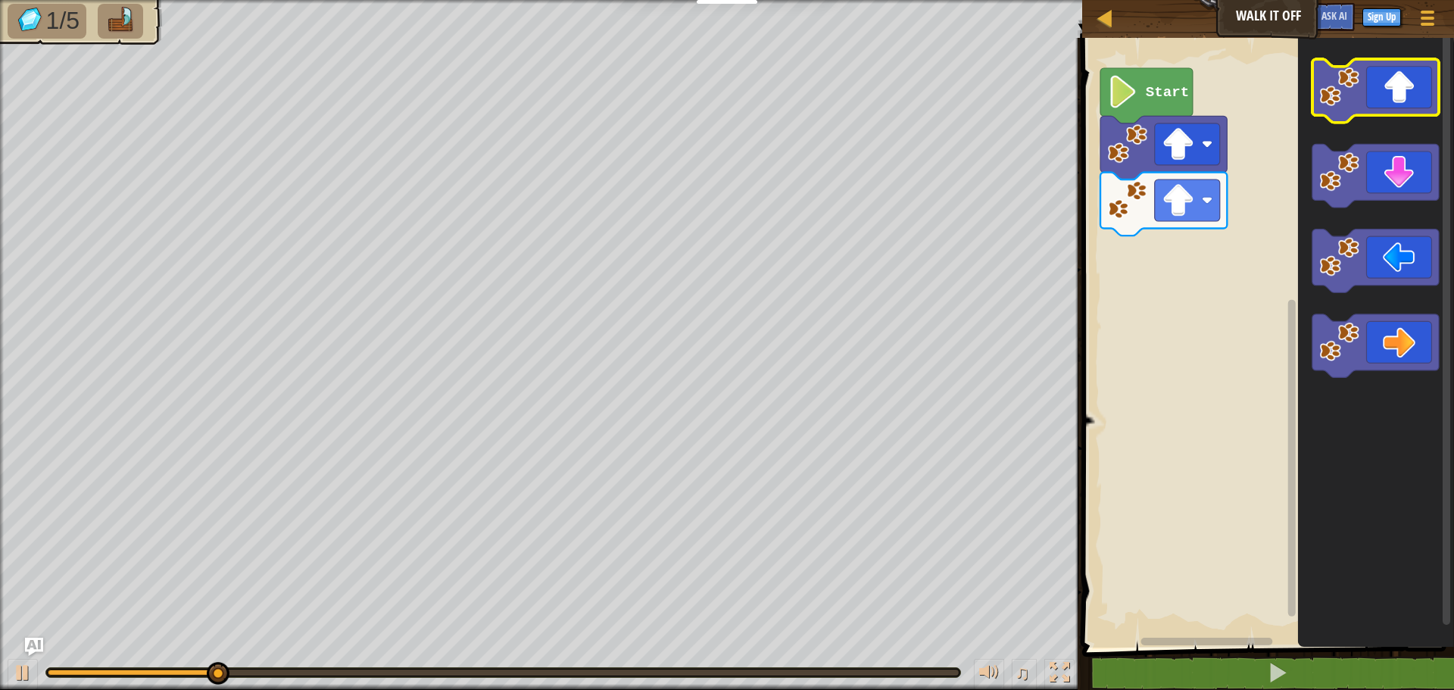
click at [1358, 70] on image "Blockly Workspace" at bounding box center [1340, 87] width 40 height 40
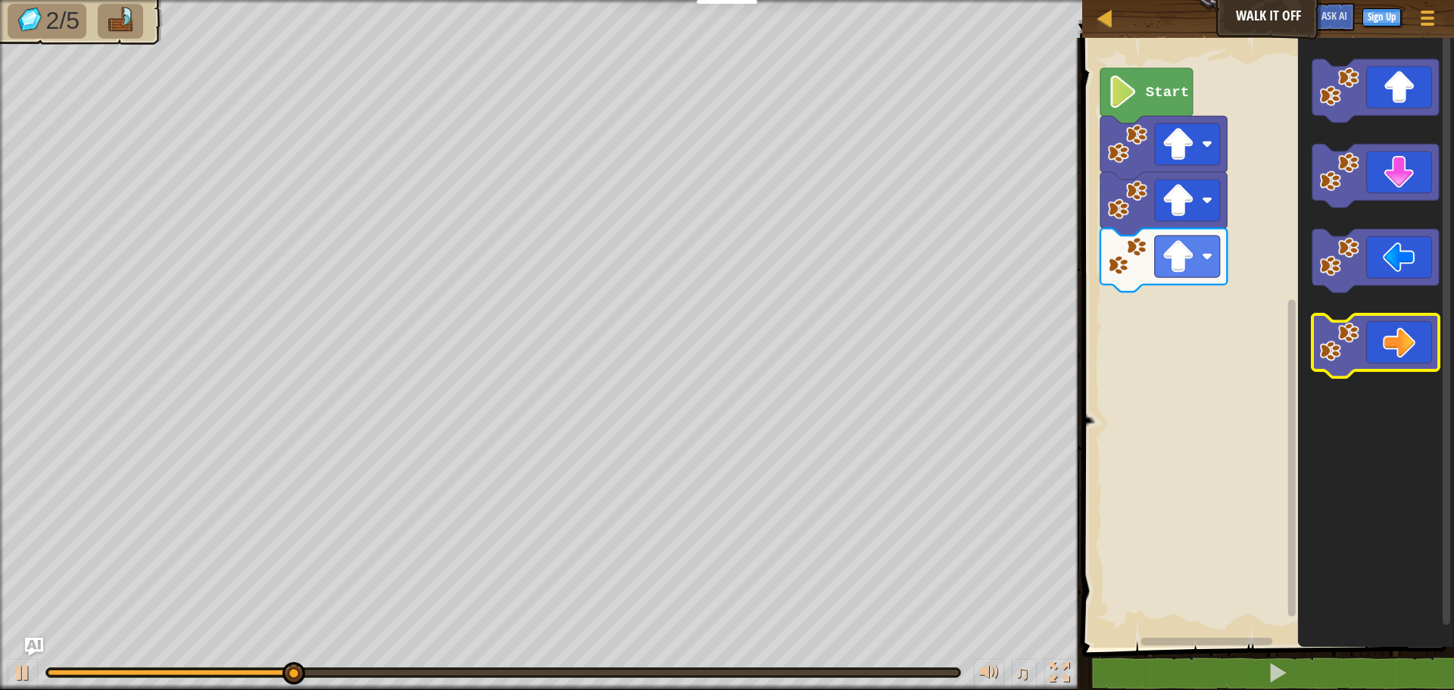
click at [1362, 354] on icon "Blockly Workspace" at bounding box center [1375, 346] width 126 height 64
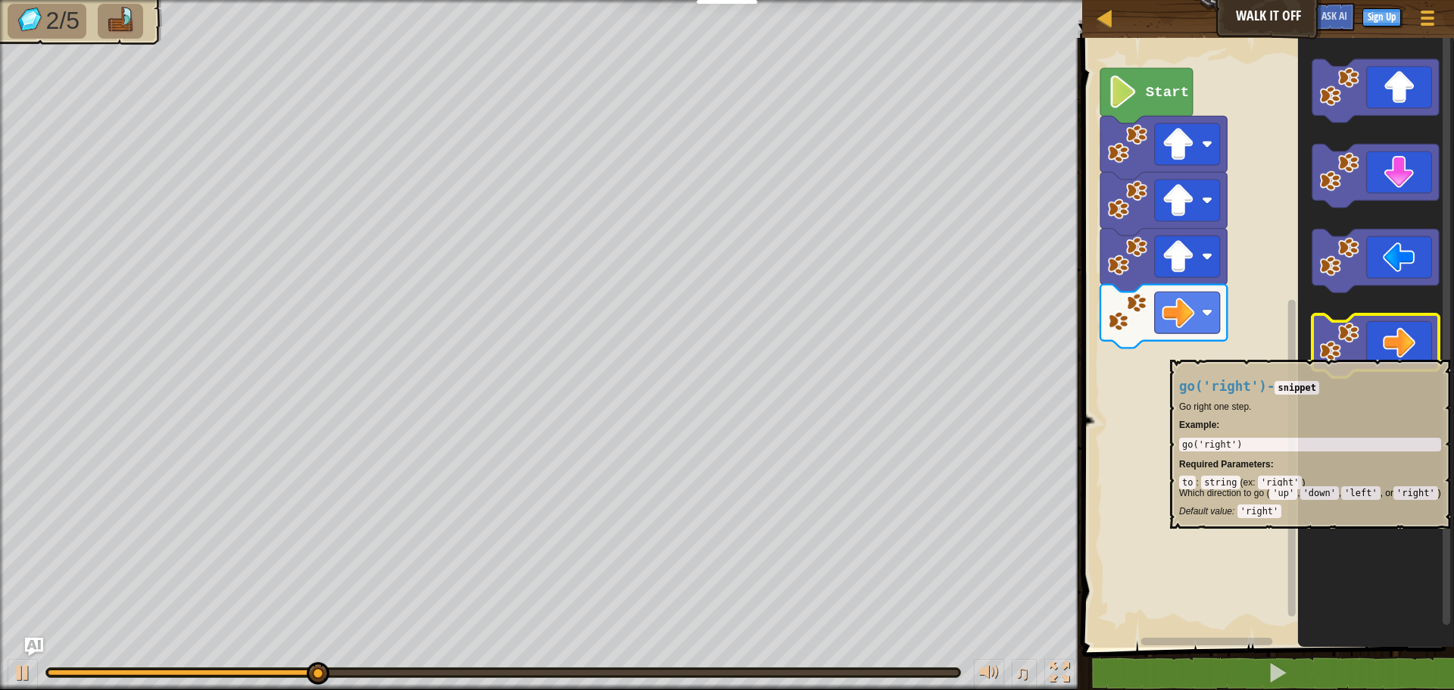
click at [1362, 352] on icon "Blockly Workspace" at bounding box center [1375, 346] width 126 height 64
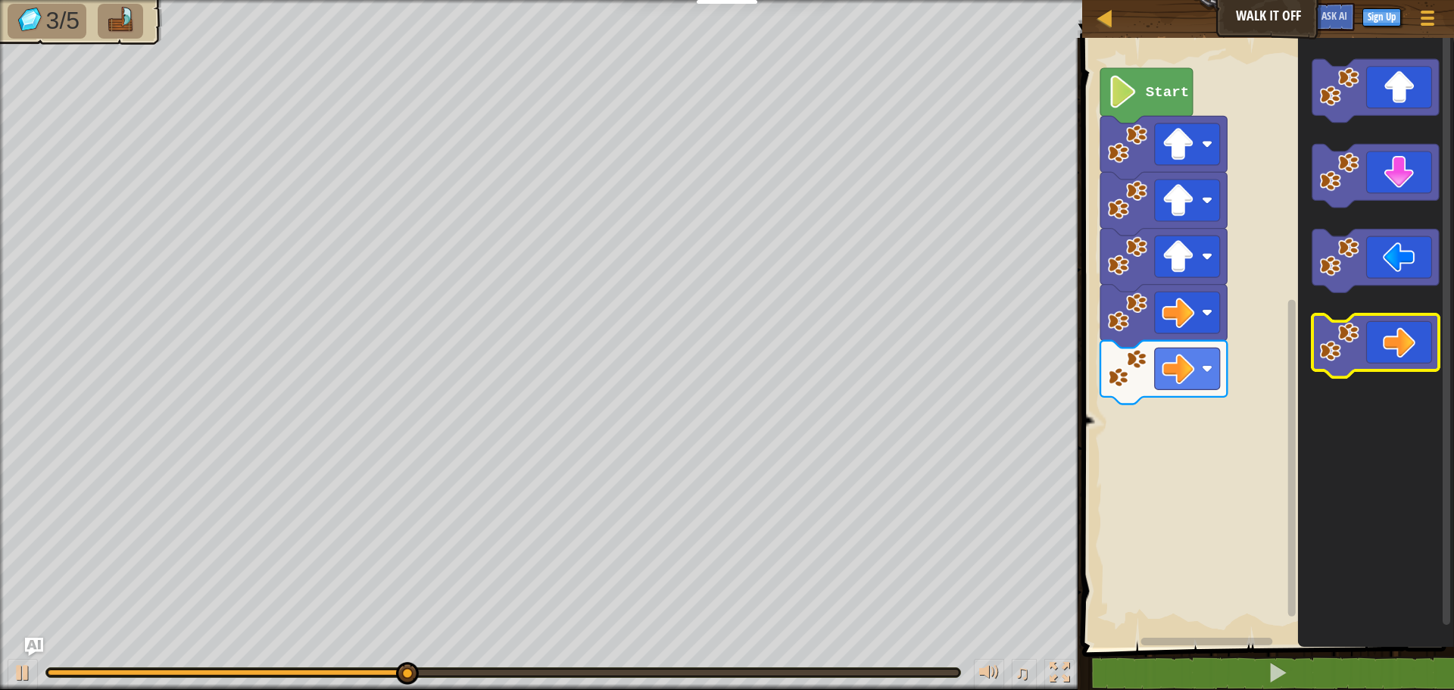
click at [1359, 346] on g "Blockly Workspace" at bounding box center [1375, 346] width 126 height 64
click at [1356, 344] on image "Blockly Workspace" at bounding box center [1340, 342] width 40 height 40
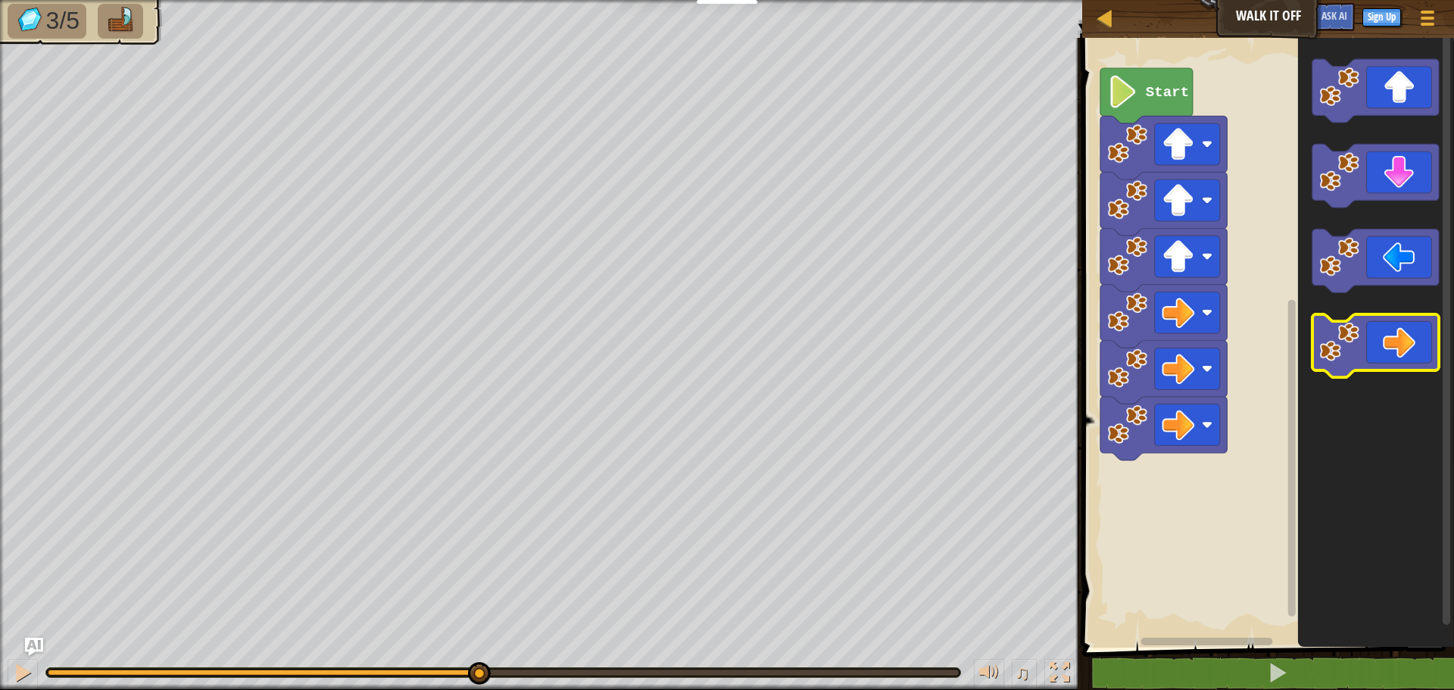
click at [1354, 345] on image "Blockly Workspace" at bounding box center [1340, 342] width 40 height 40
click at [1347, 345] on image "Blockly Workspace" at bounding box center [1340, 342] width 40 height 40
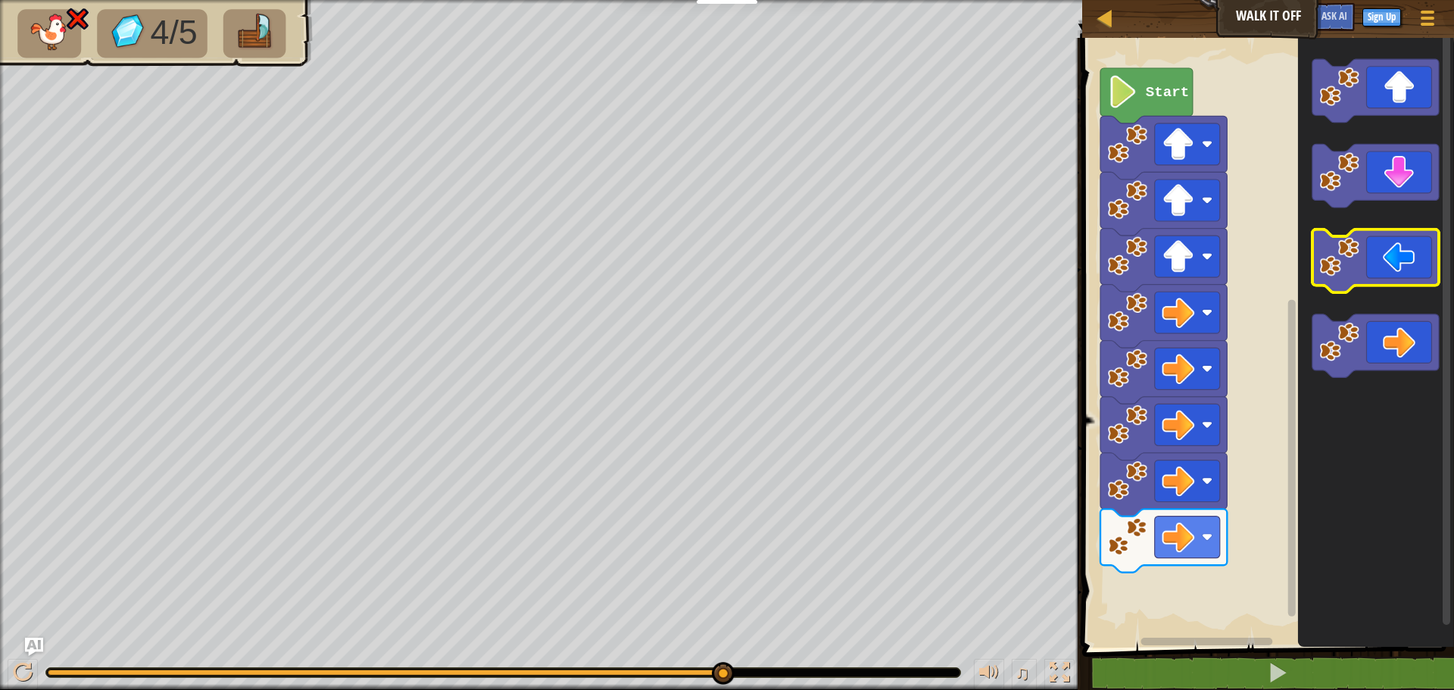
click at [1368, 276] on icon "Blockly Workspace" at bounding box center [1375, 261] width 126 height 64
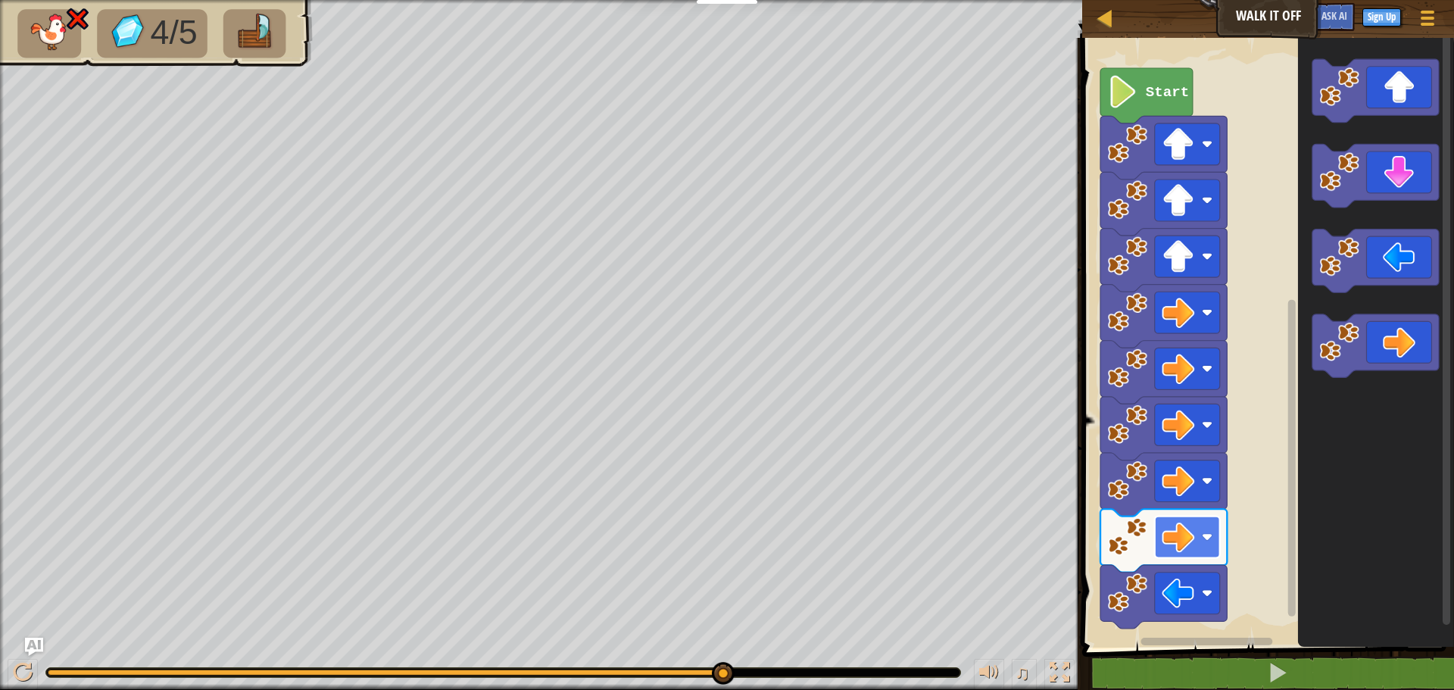
click at [1207, 551] on rect "Blockly Workspace" at bounding box center [1187, 537] width 65 height 42
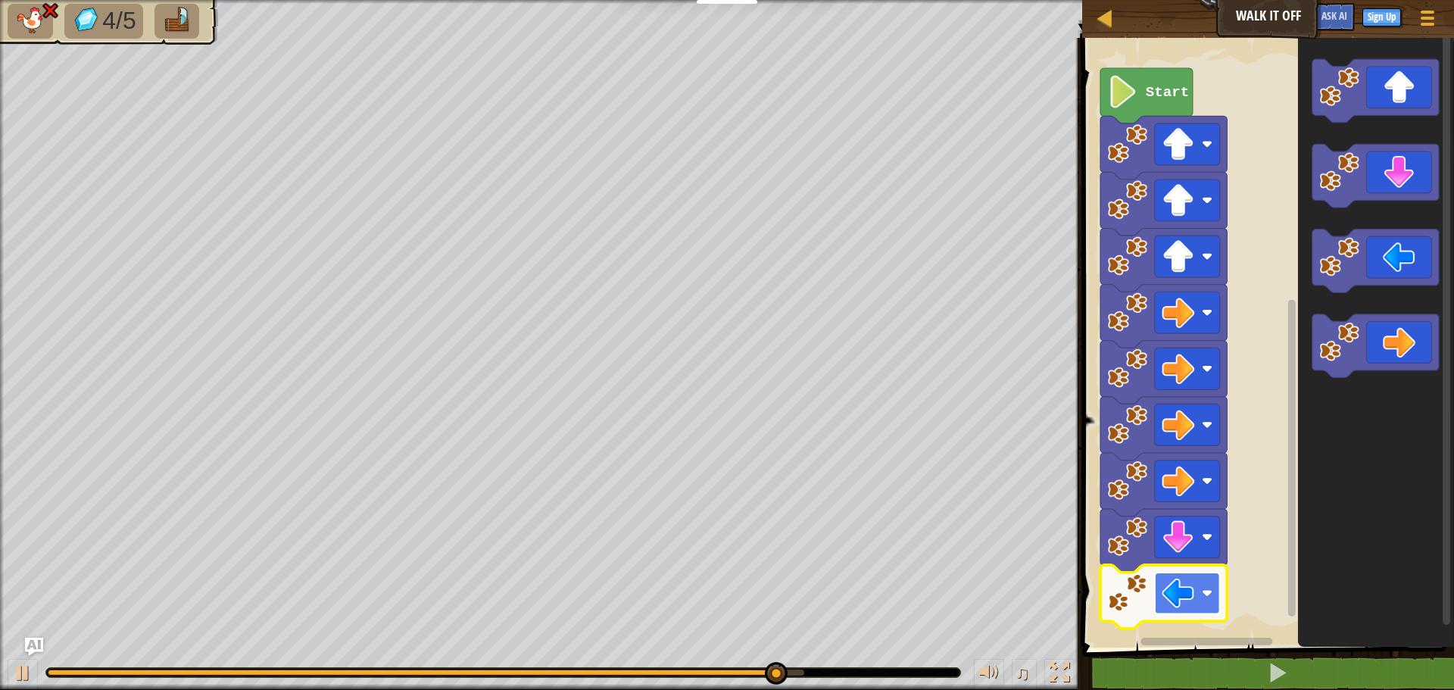
click at [1182, 585] on image "Blockly Workspace" at bounding box center [1178, 593] width 33 height 33
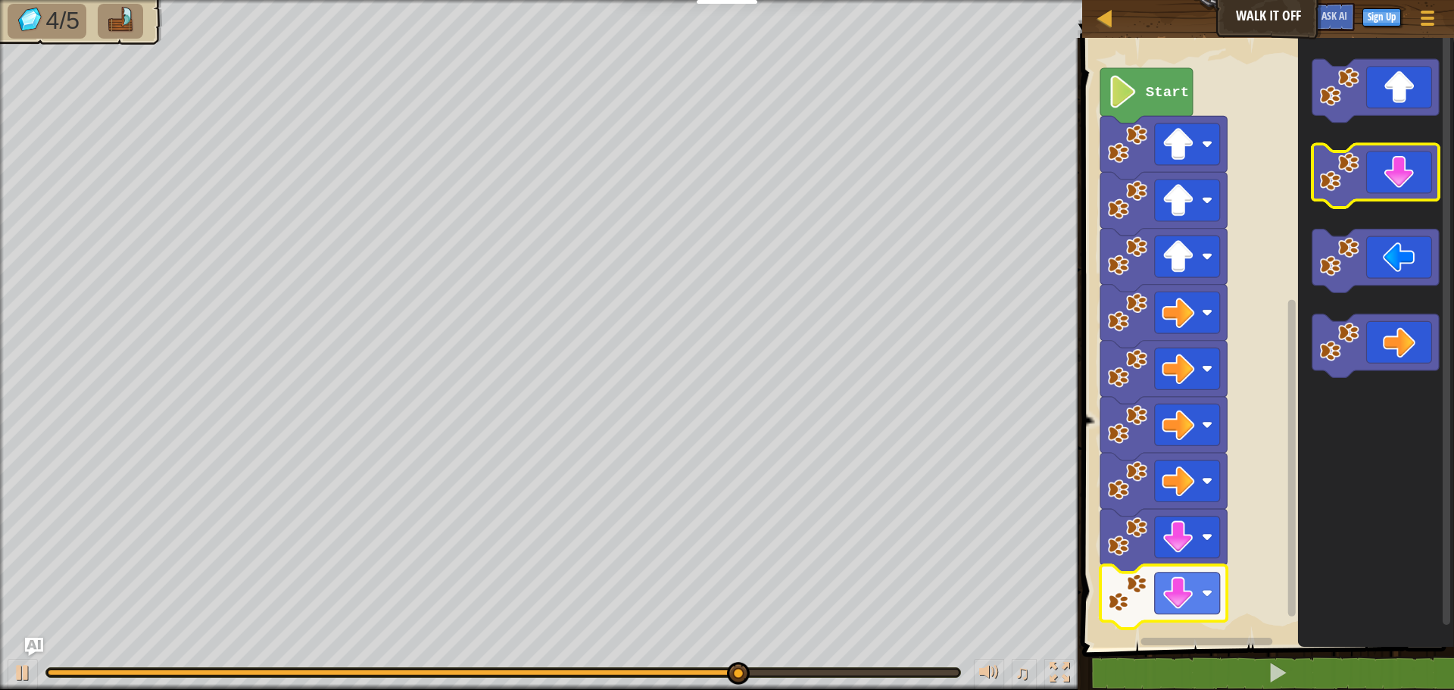
click at [1376, 154] on icon "Blockly Workspace" at bounding box center [1375, 177] width 126 height 64
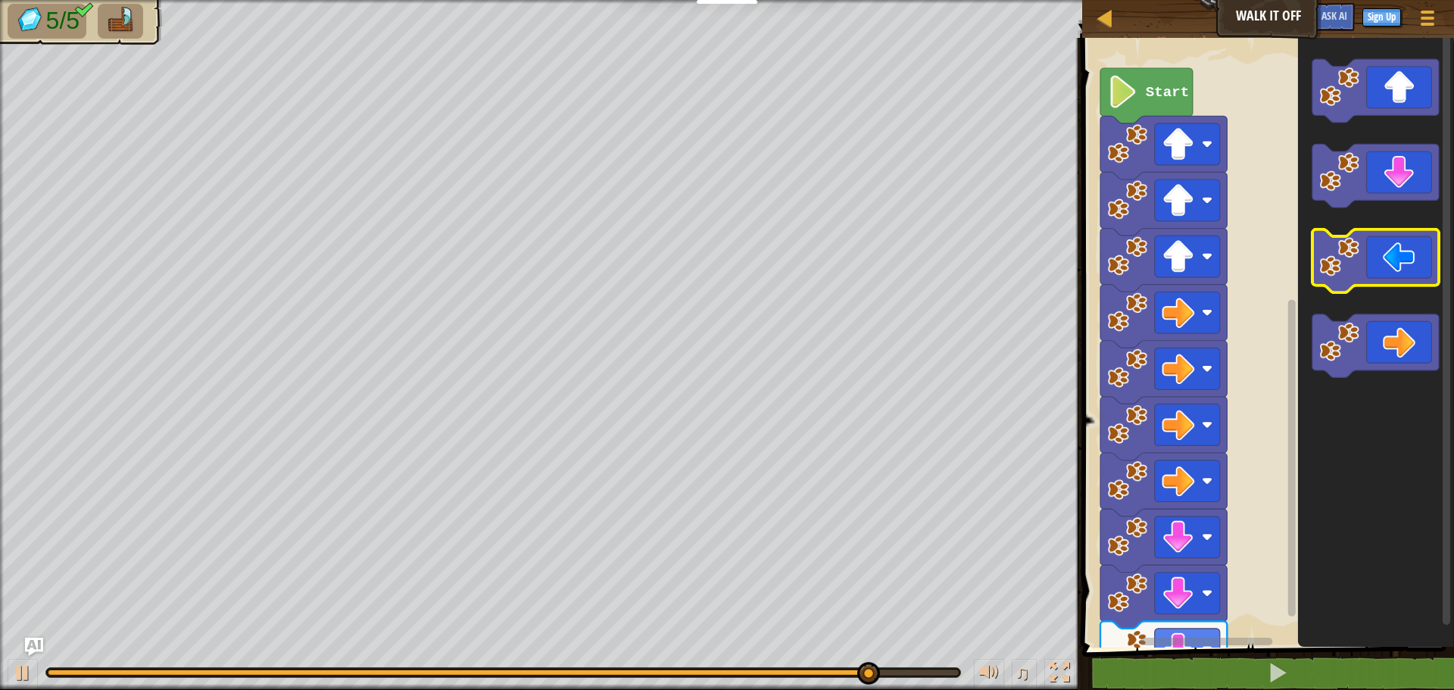
click at [1392, 273] on icon "Blockly Workspace" at bounding box center [1375, 261] width 126 height 64
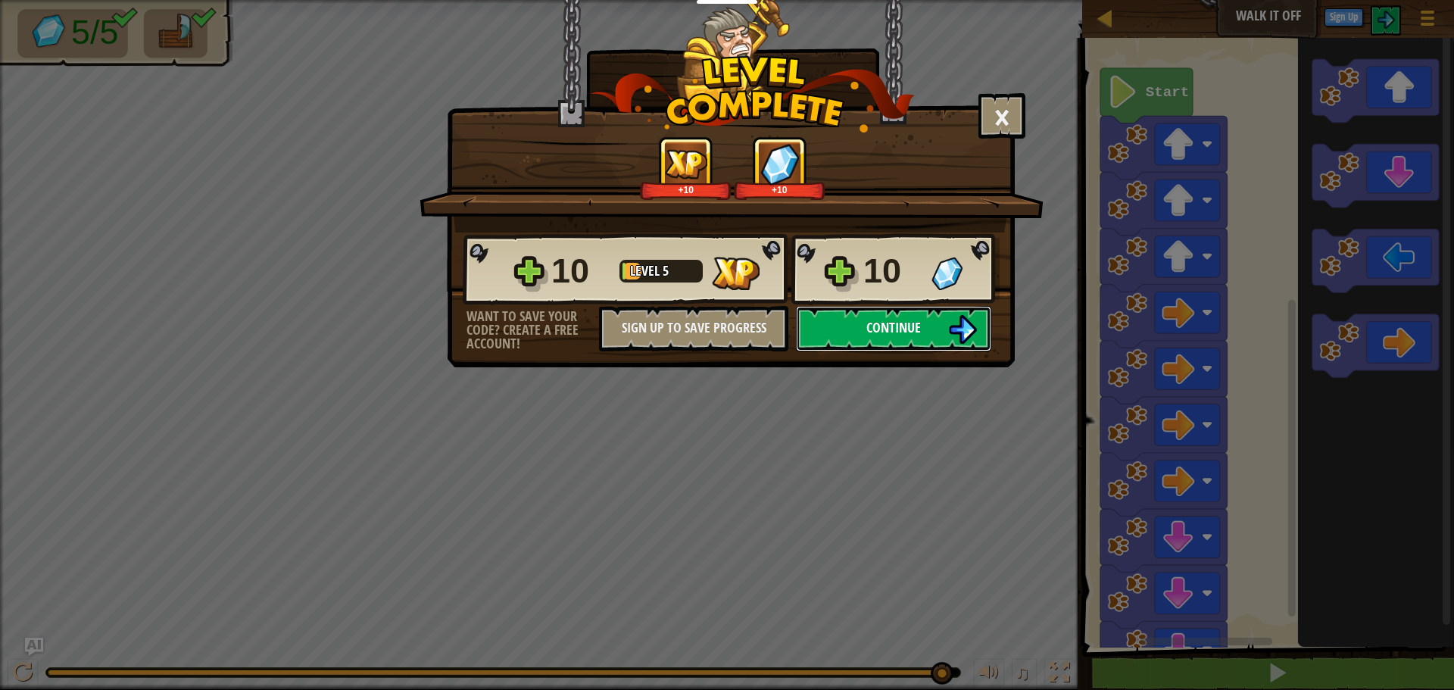
click at [960, 318] on img at bounding box center [962, 329] width 29 height 29
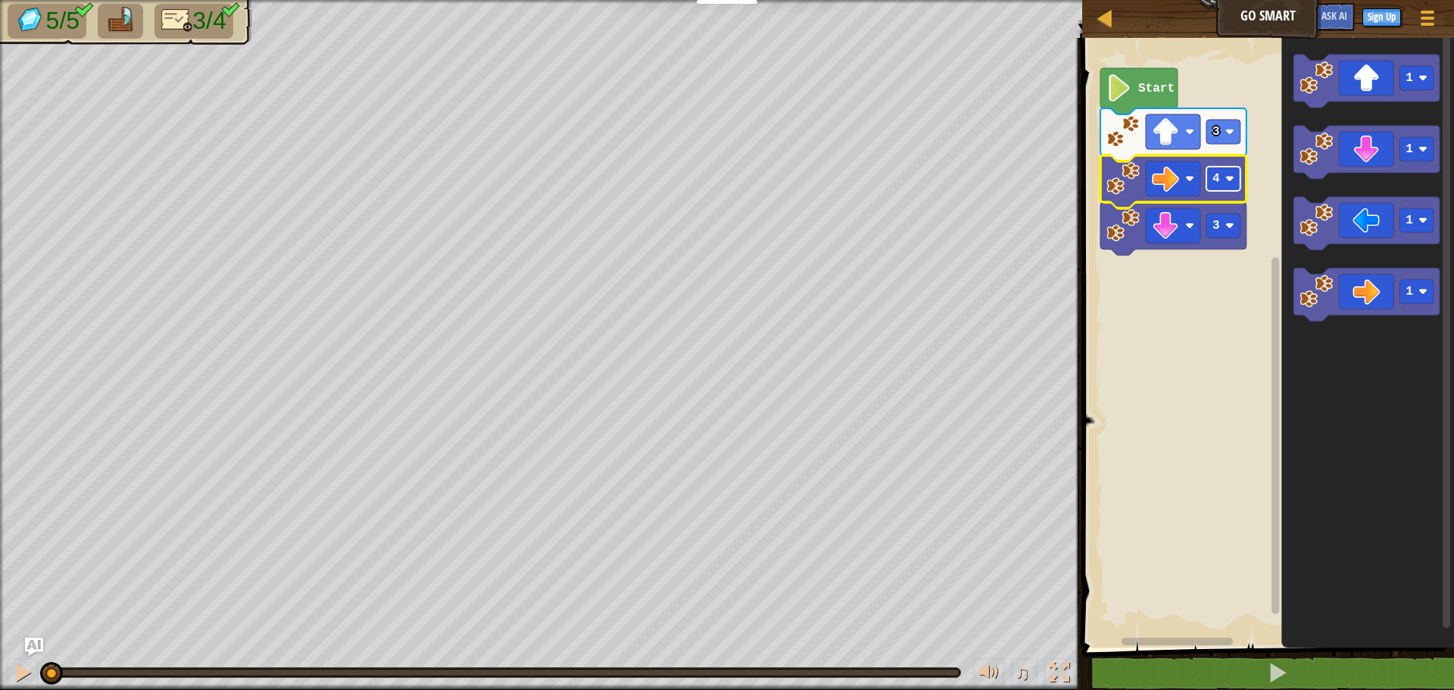
click at [1228, 183] on image "Blockly Workspace" at bounding box center [1229, 178] width 9 height 9
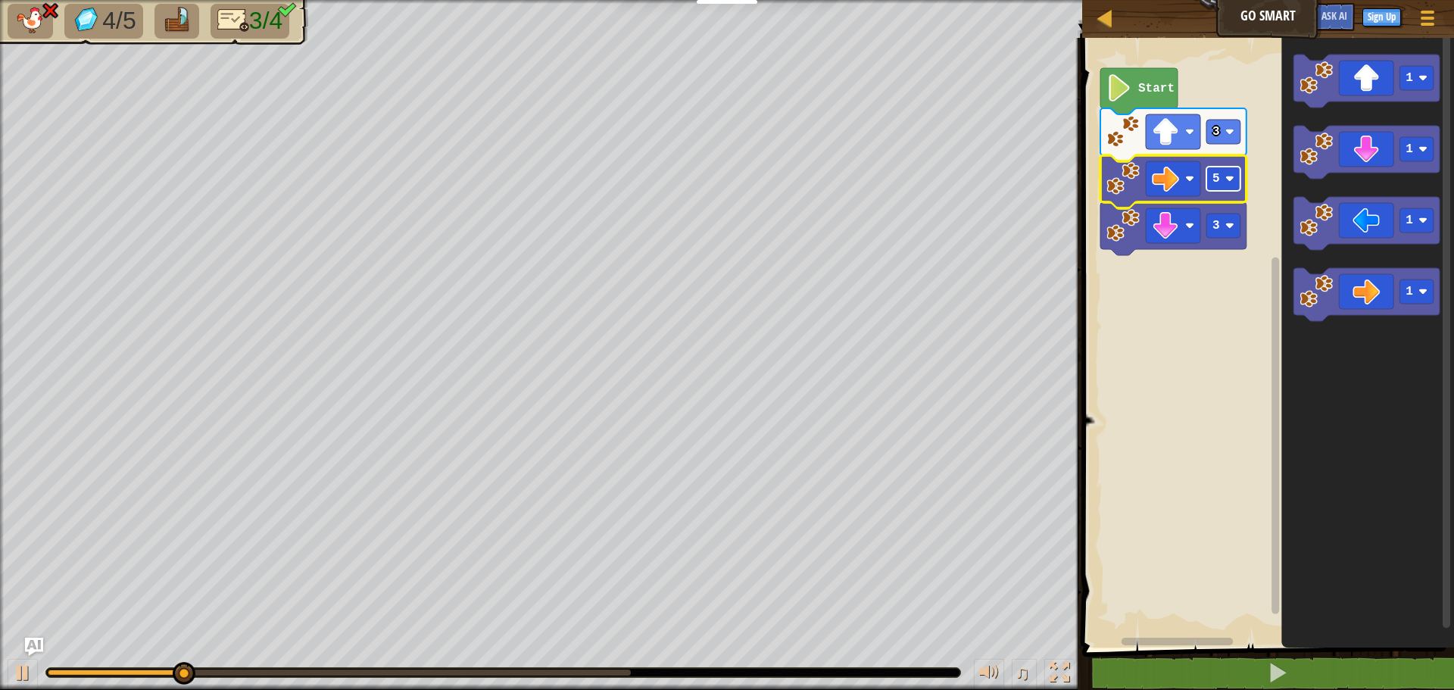
click at [1232, 189] on rect "Blockly Workspace" at bounding box center [1223, 179] width 34 height 24
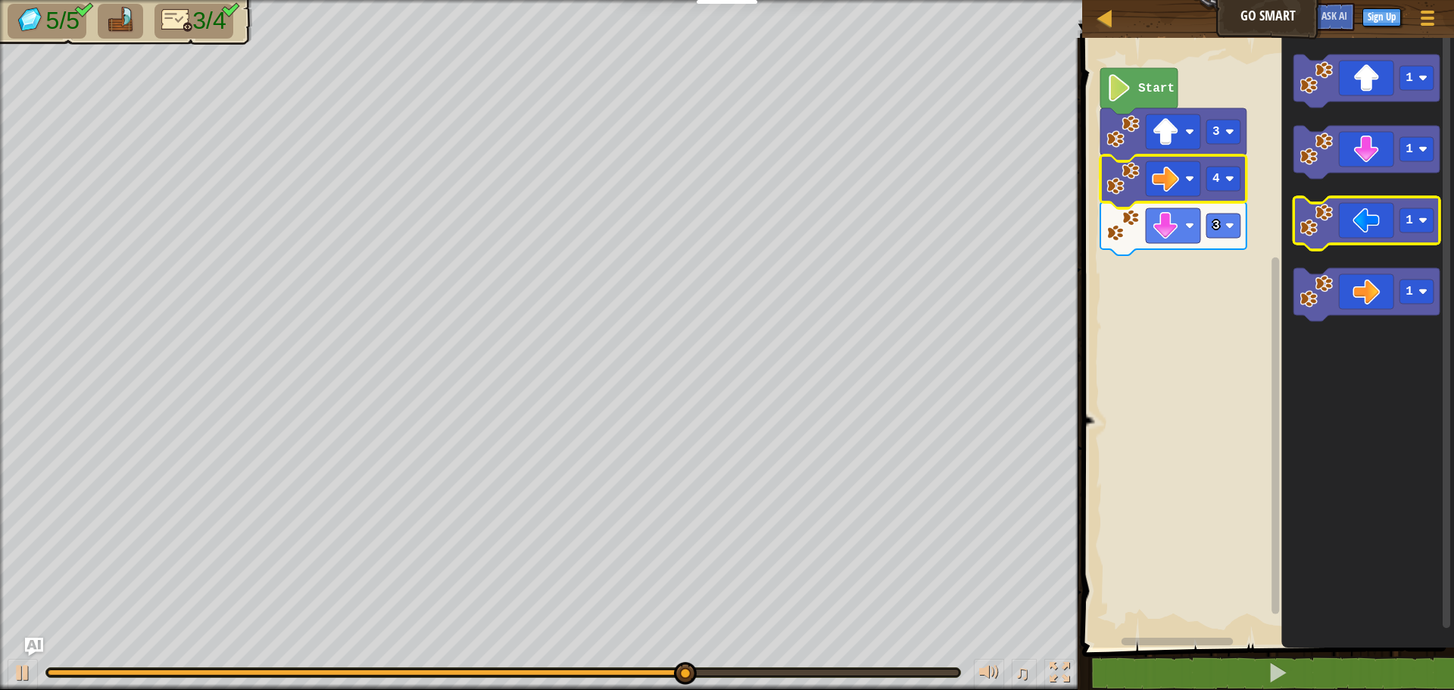
click at [1368, 220] on icon "Blockly Workspace" at bounding box center [1367, 223] width 146 height 53
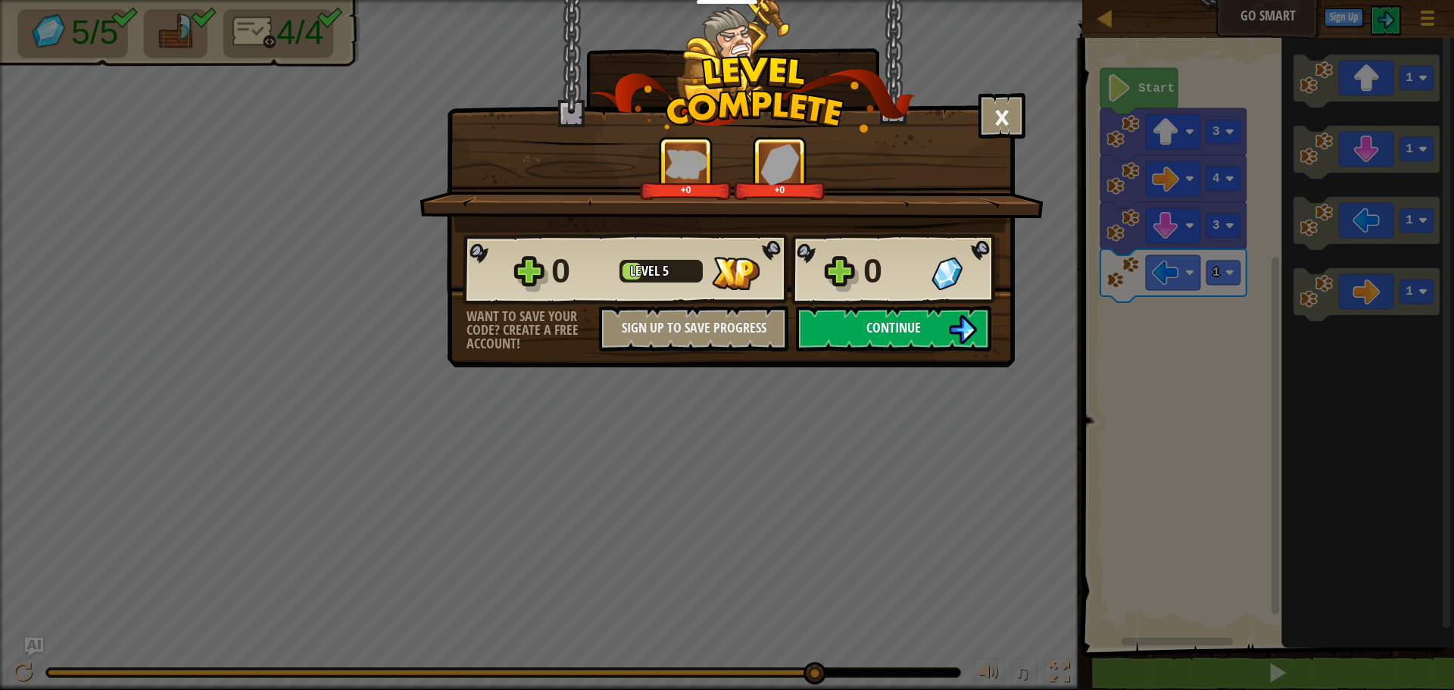
click at [923, 329] on button "Continue" at bounding box center [893, 328] width 195 height 45
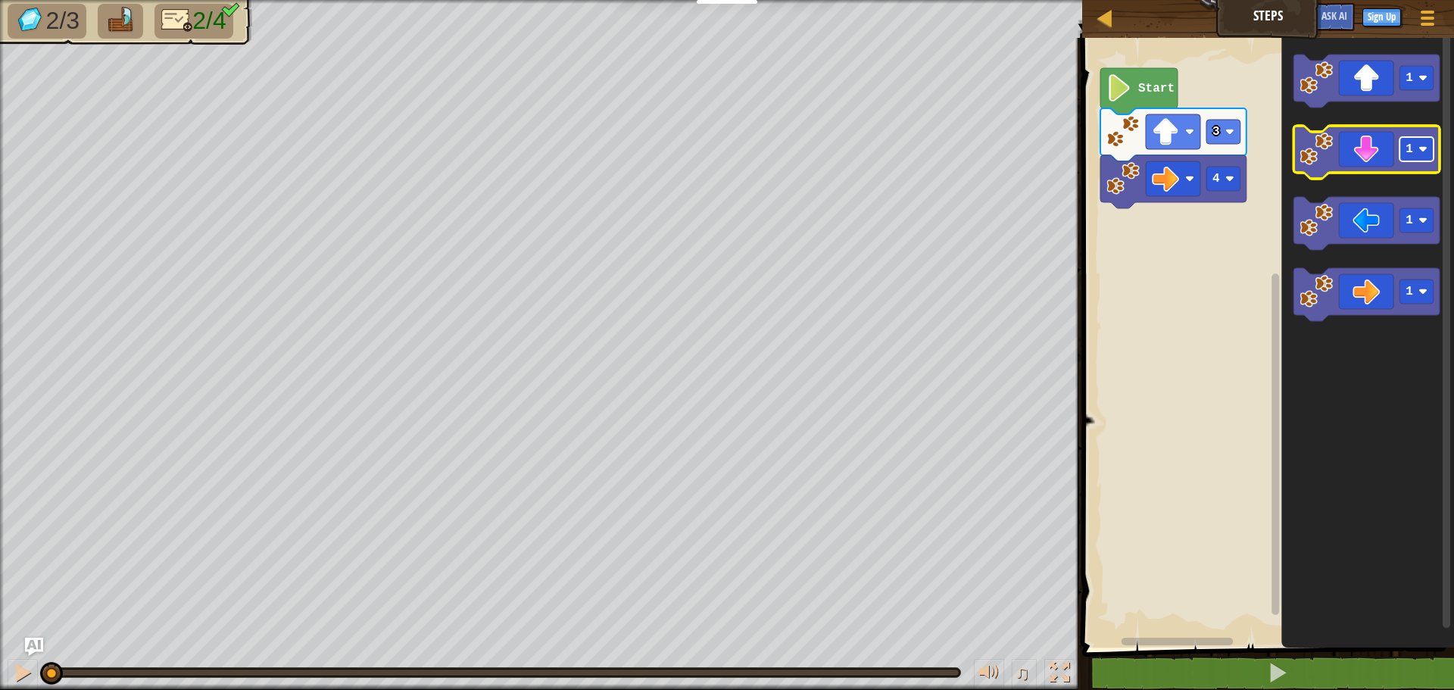
click at [1424, 149] on image "Blockly Workspace" at bounding box center [1422, 149] width 9 height 9
click at [1374, 158] on icon "Blockly Workspace" at bounding box center [1367, 152] width 146 height 53
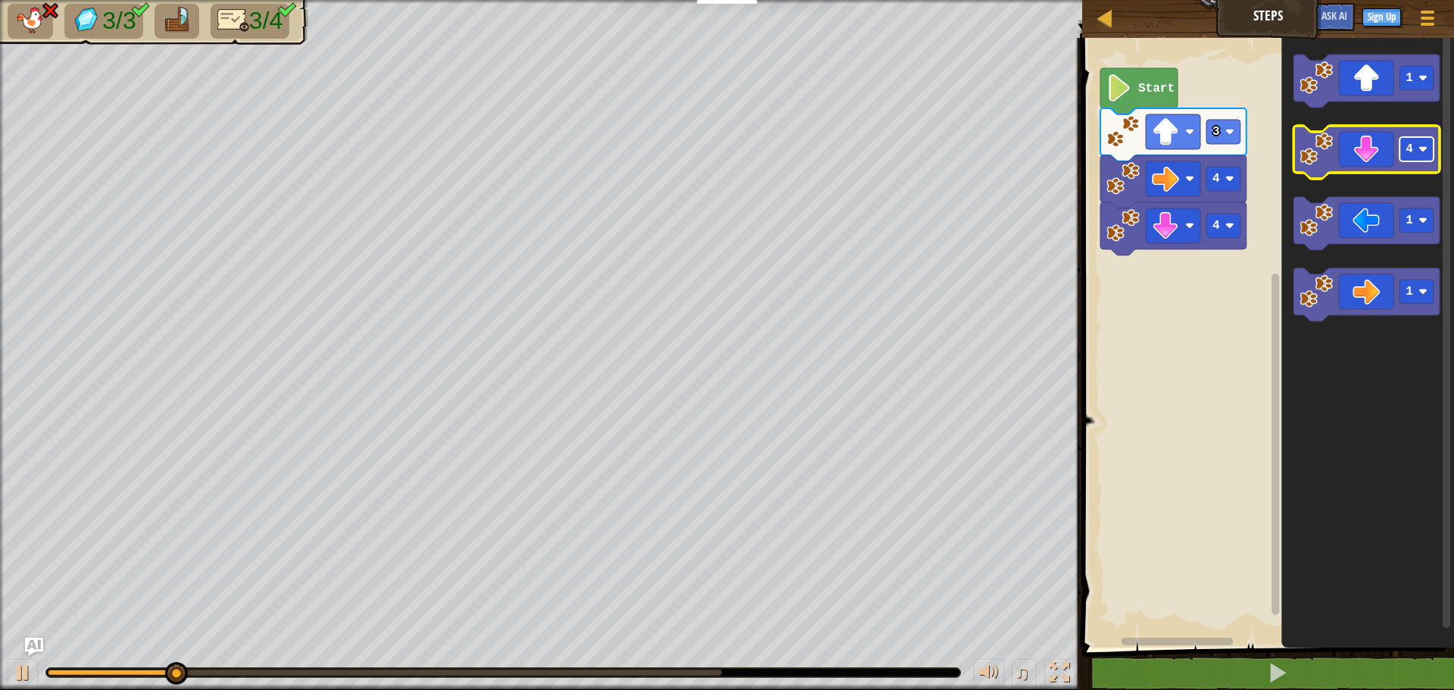
click at [1420, 150] on image "Blockly Workspace" at bounding box center [1422, 149] width 9 height 9
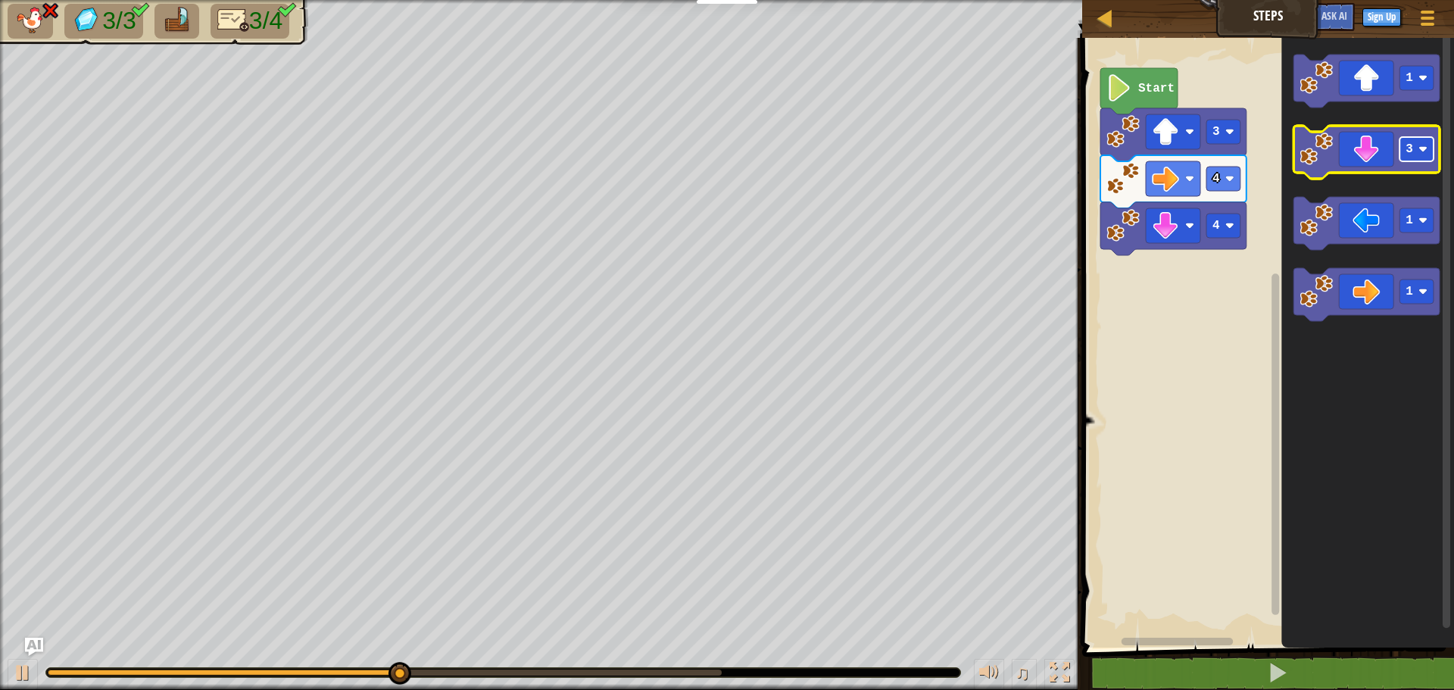
click at [1422, 142] on rect "Blockly Workspace" at bounding box center [1417, 149] width 34 height 24
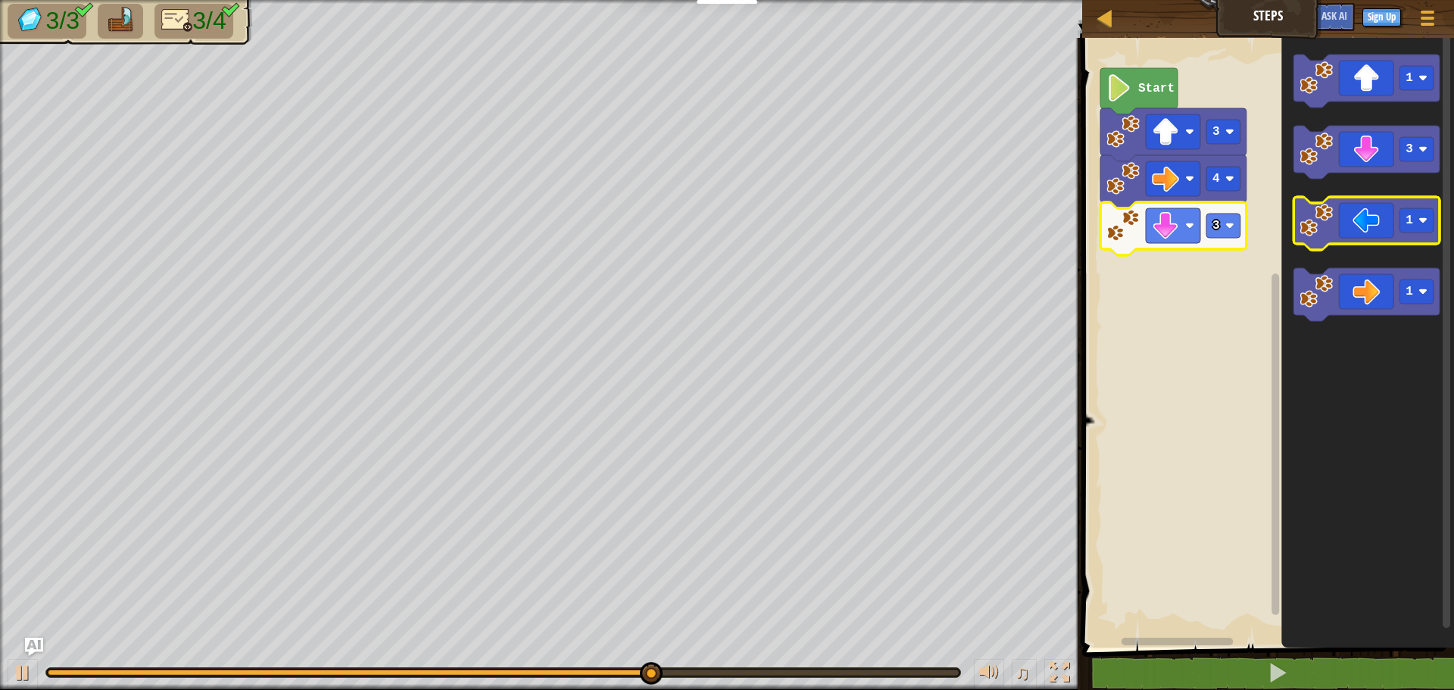
click at [1369, 229] on icon "Blockly Workspace" at bounding box center [1367, 223] width 146 height 53
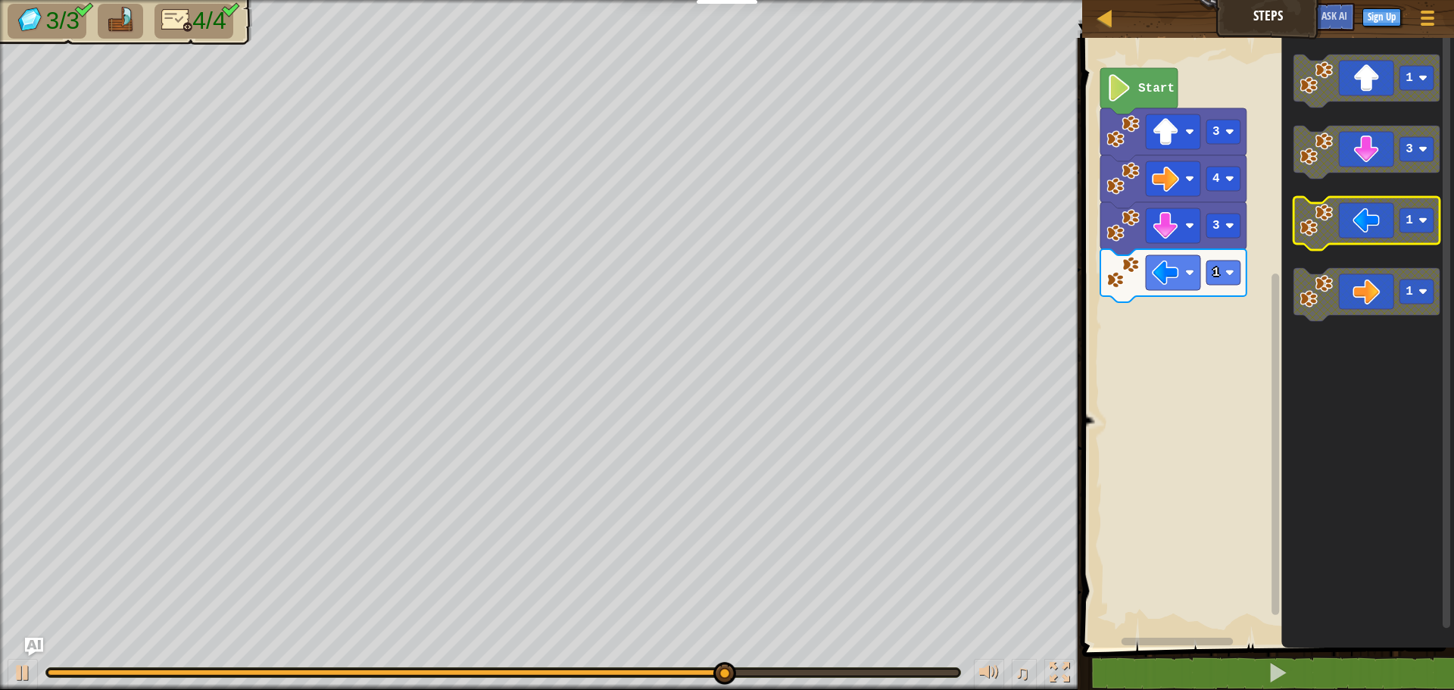
click at [1333, 229] on g "1" at bounding box center [1367, 223] width 146 height 53
click at [1364, 223] on icon "Blockly Workspace" at bounding box center [1367, 223] width 146 height 53
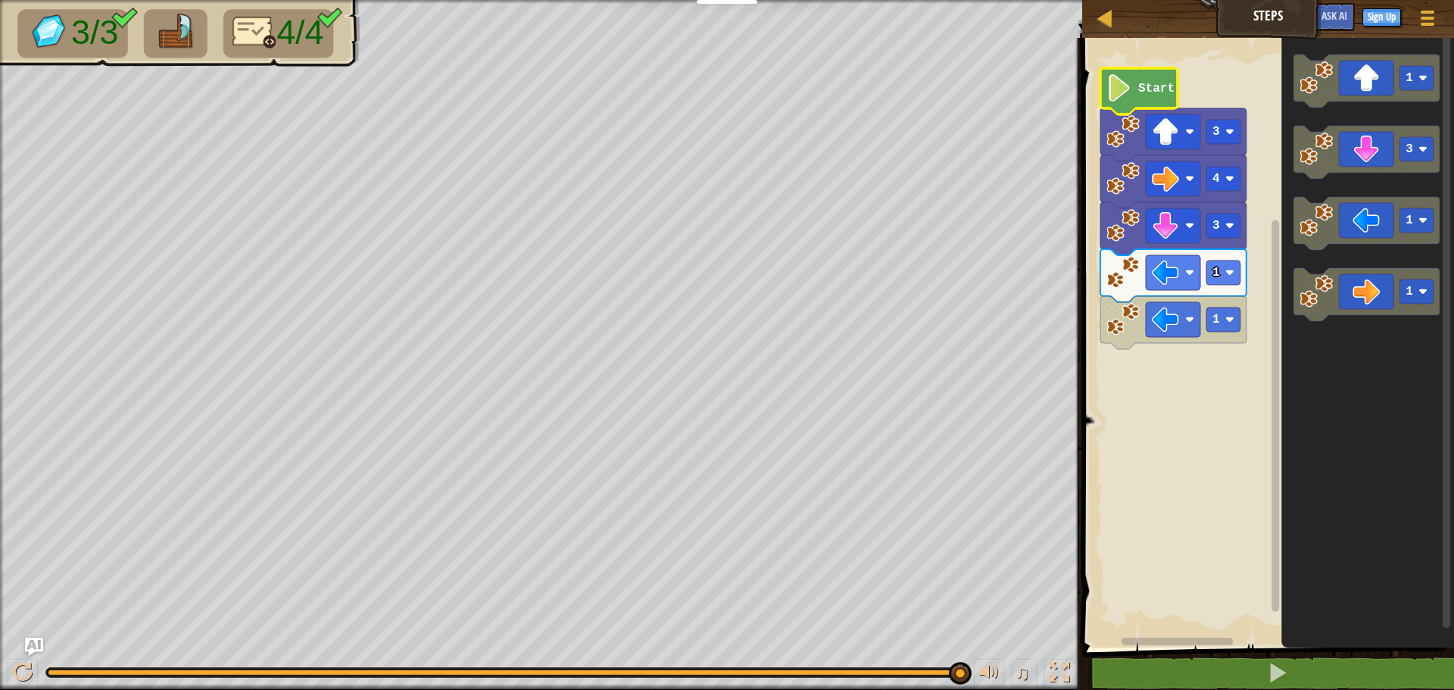
click at [1137, 101] on icon "Blockly Workspace" at bounding box center [1138, 91] width 77 height 46
click at [1134, 106] on icon "Blockly Workspace" at bounding box center [1138, 91] width 77 height 46
click at [1127, 95] on image "Blockly Workspace" at bounding box center [1119, 87] width 26 height 27
click at [1364, 225] on icon "Blockly Workspace" at bounding box center [1367, 223] width 146 height 53
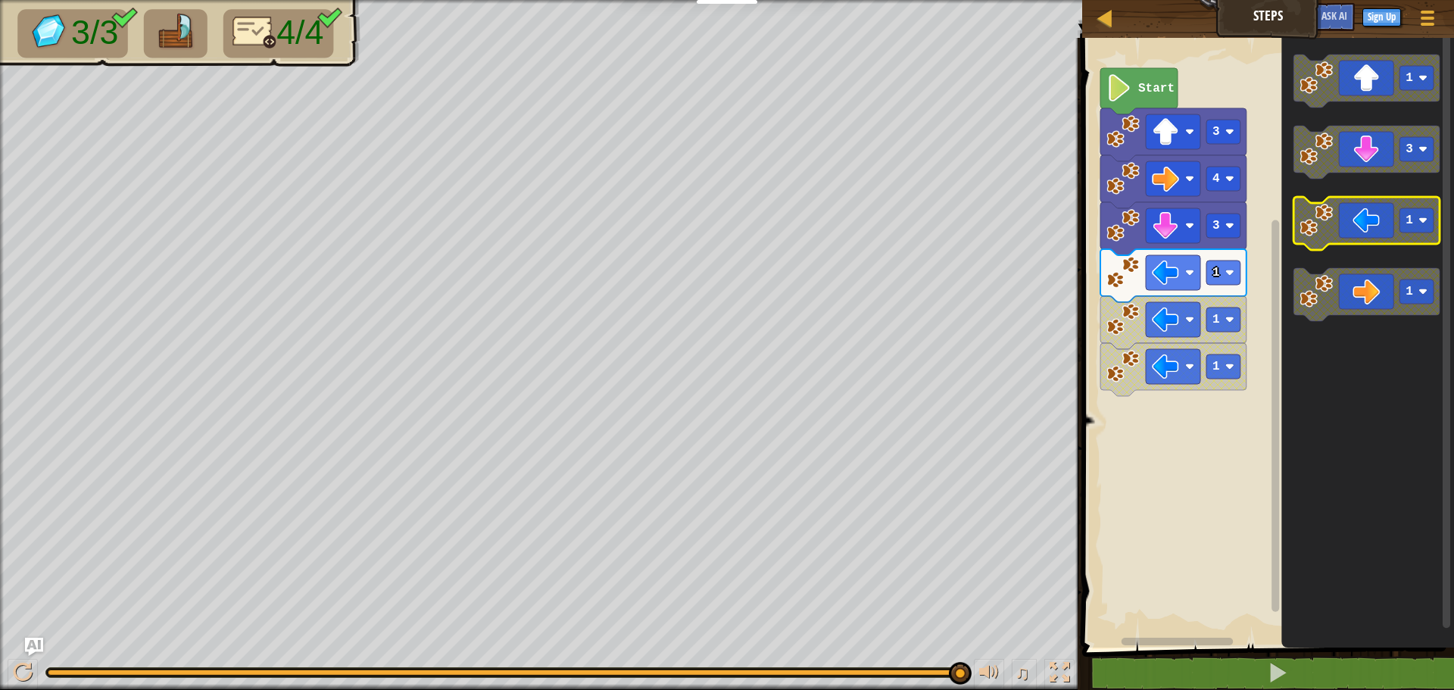
click at [1334, 231] on icon "Blockly Workspace" at bounding box center [1367, 223] width 146 height 53
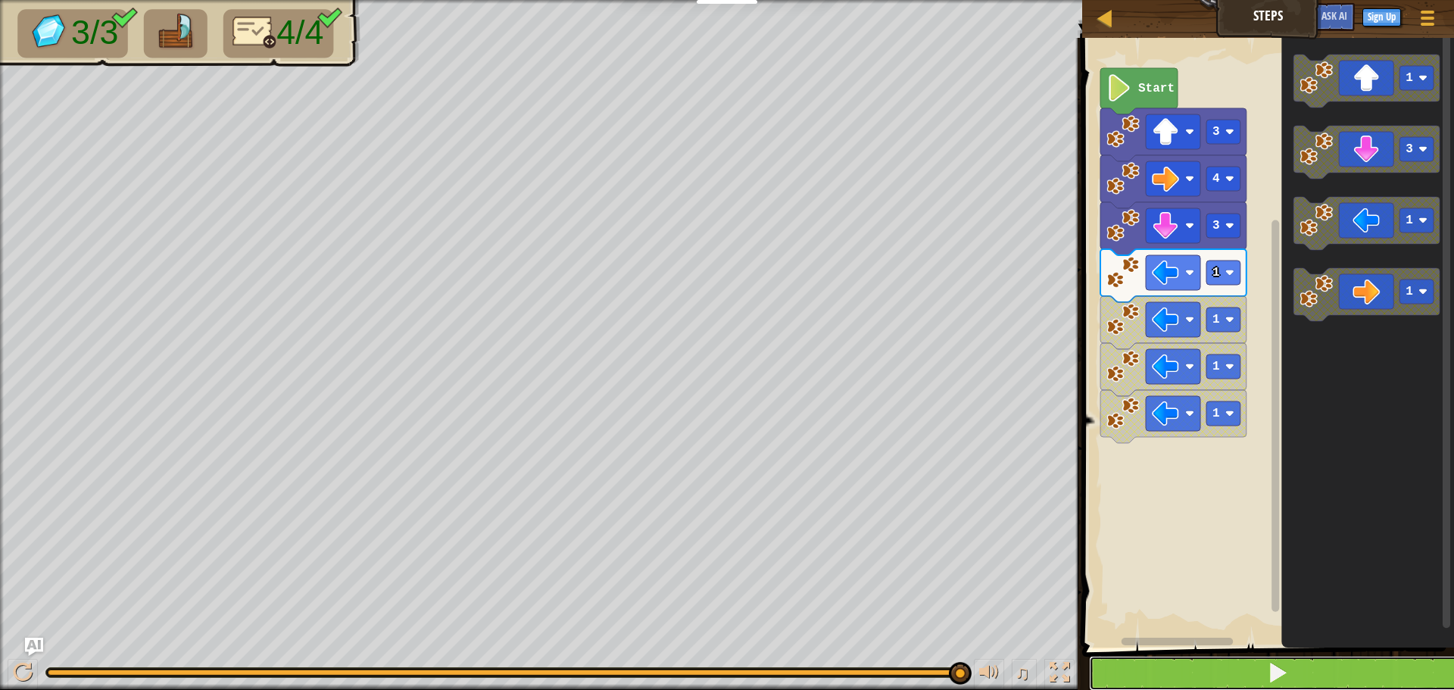
click at [1316, 671] on button at bounding box center [1277, 673] width 376 height 35
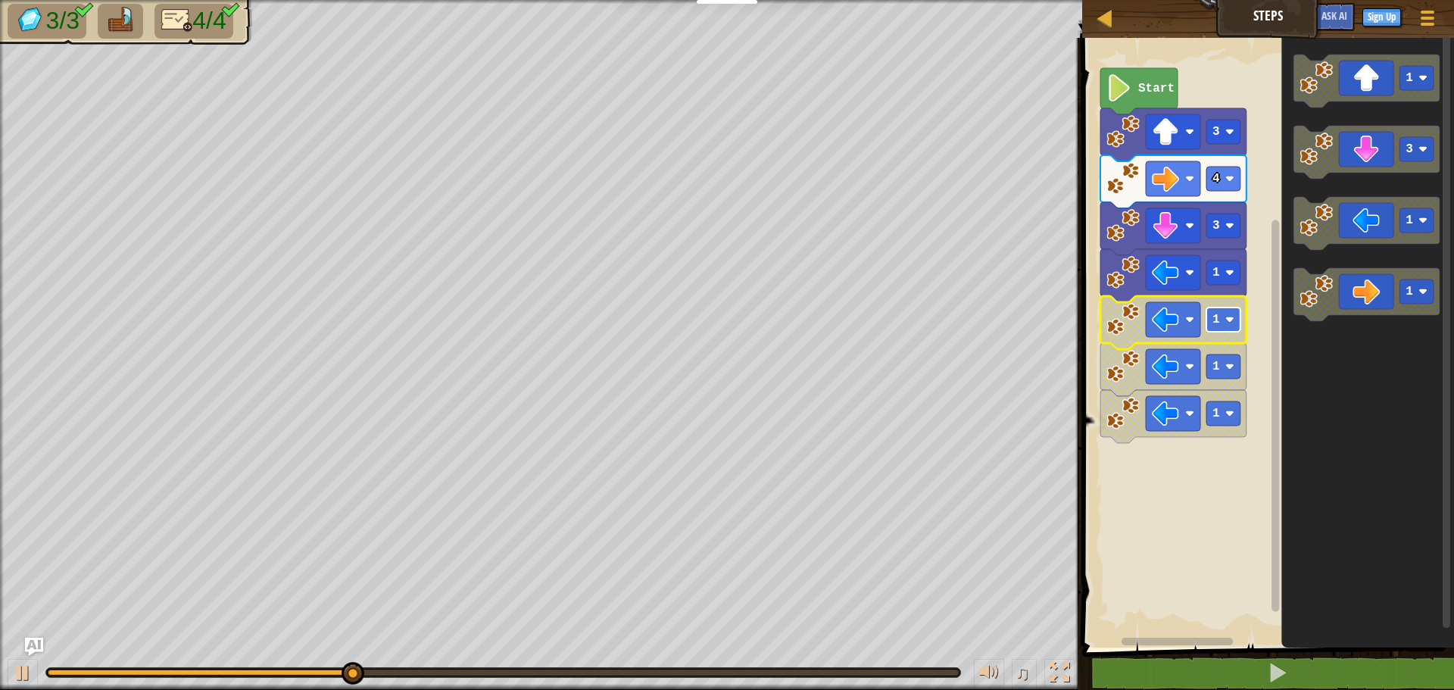
click at [1225, 316] on image "Blockly Workspace" at bounding box center [1229, 319] width 9 height 9
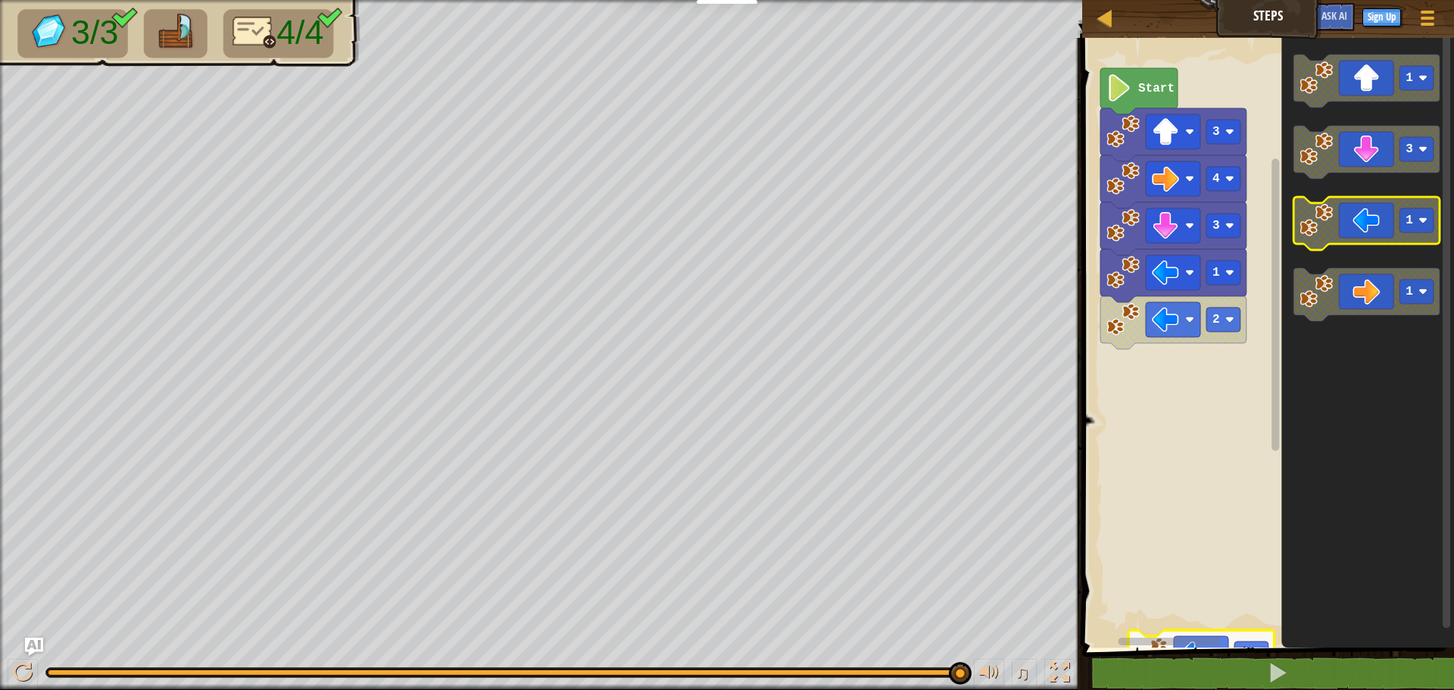
click at [1325, 236] on image "Blockly Workspace" at bounding box center [1316, 220] width 33 height 33
click at [1333, 229] on image "Blockly Workspace" at bounding box center [1316, 220] width 33 height 33
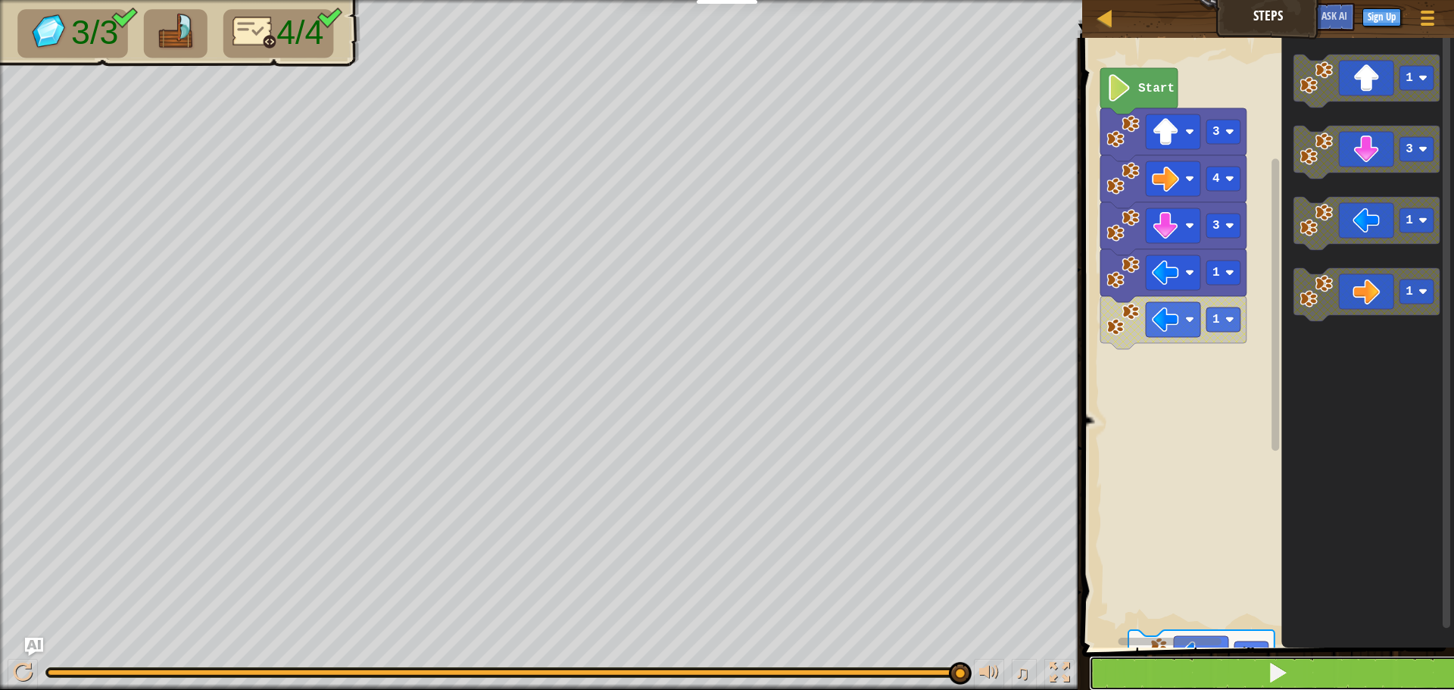
click at [1307, 672] on button at bounding box center [1277, 673] width 376 height 35
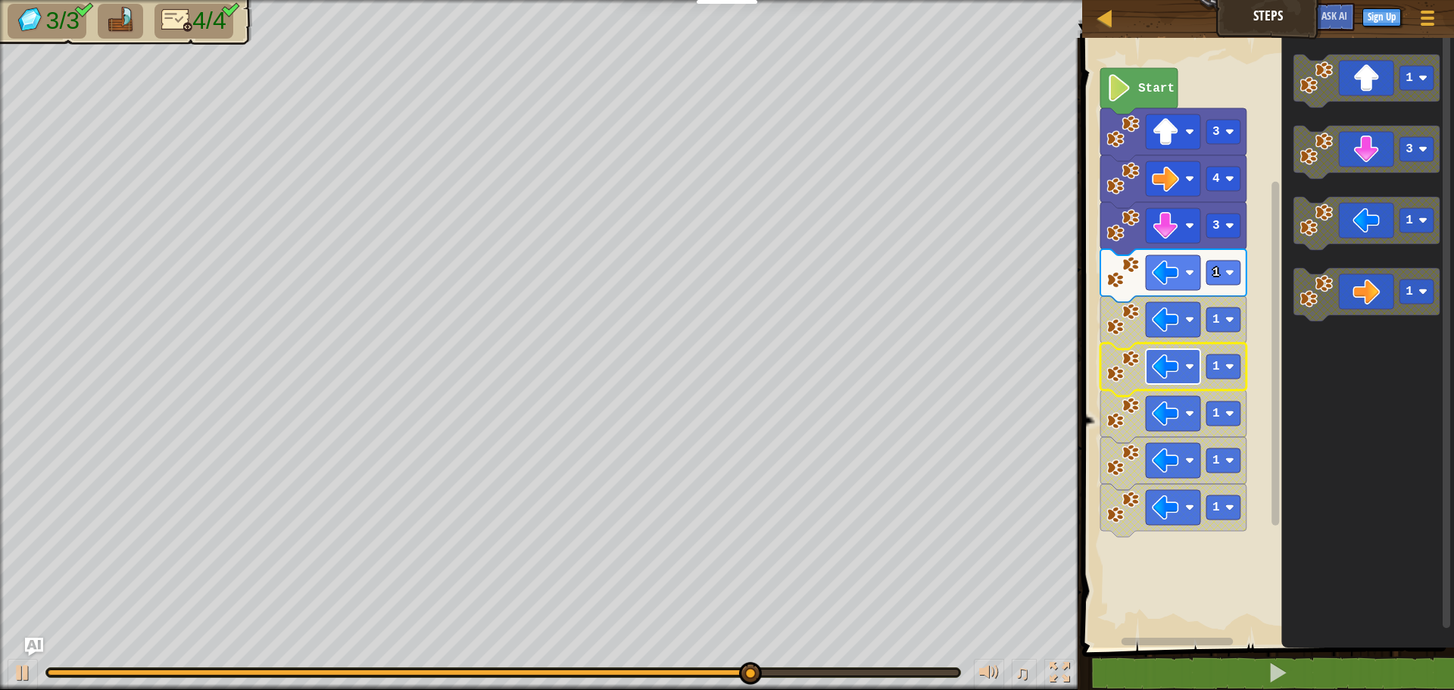
click at [1159, 358] on image "Blockly Workspace" at bounding box center [1165, 366] width 27 height 27
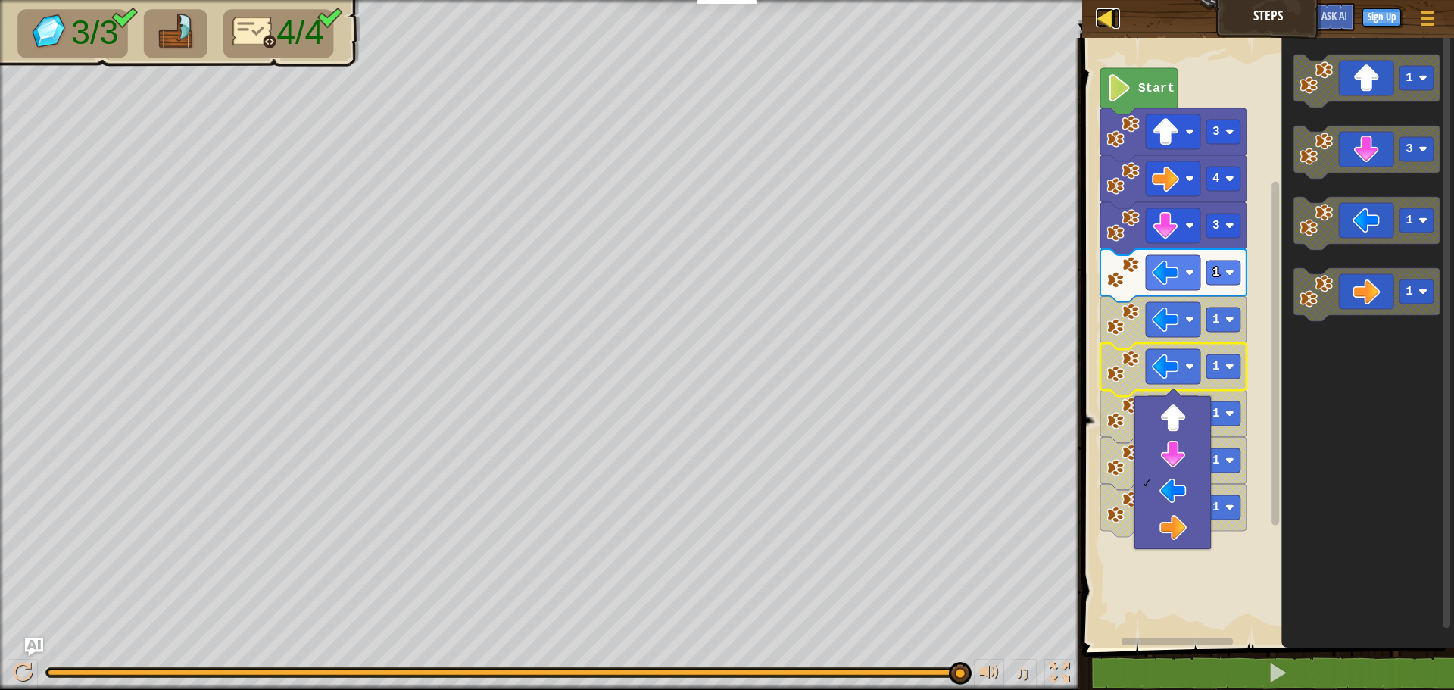
click at [1104, 20] on div at bounding box center [1105, 17] width 19 height 19
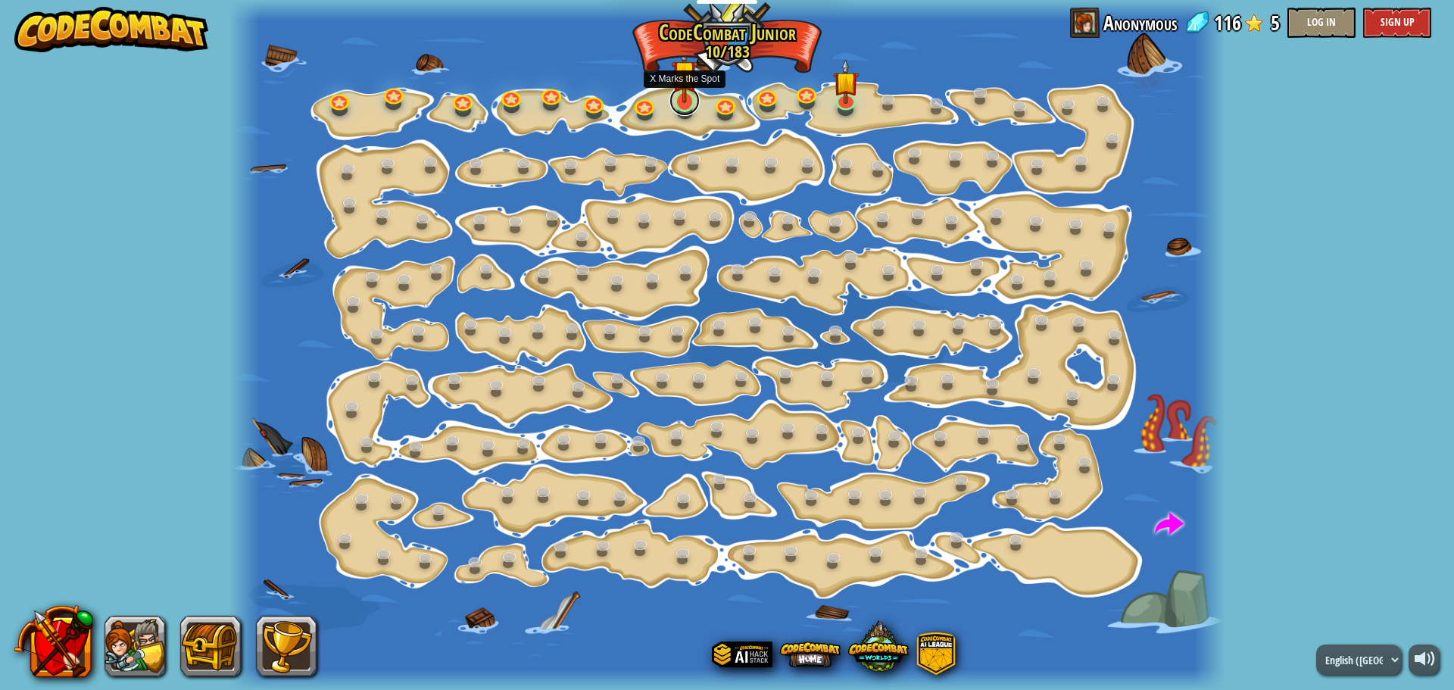
click at [695, 108] on link at bounding box center [684, 101] width 30 height 30
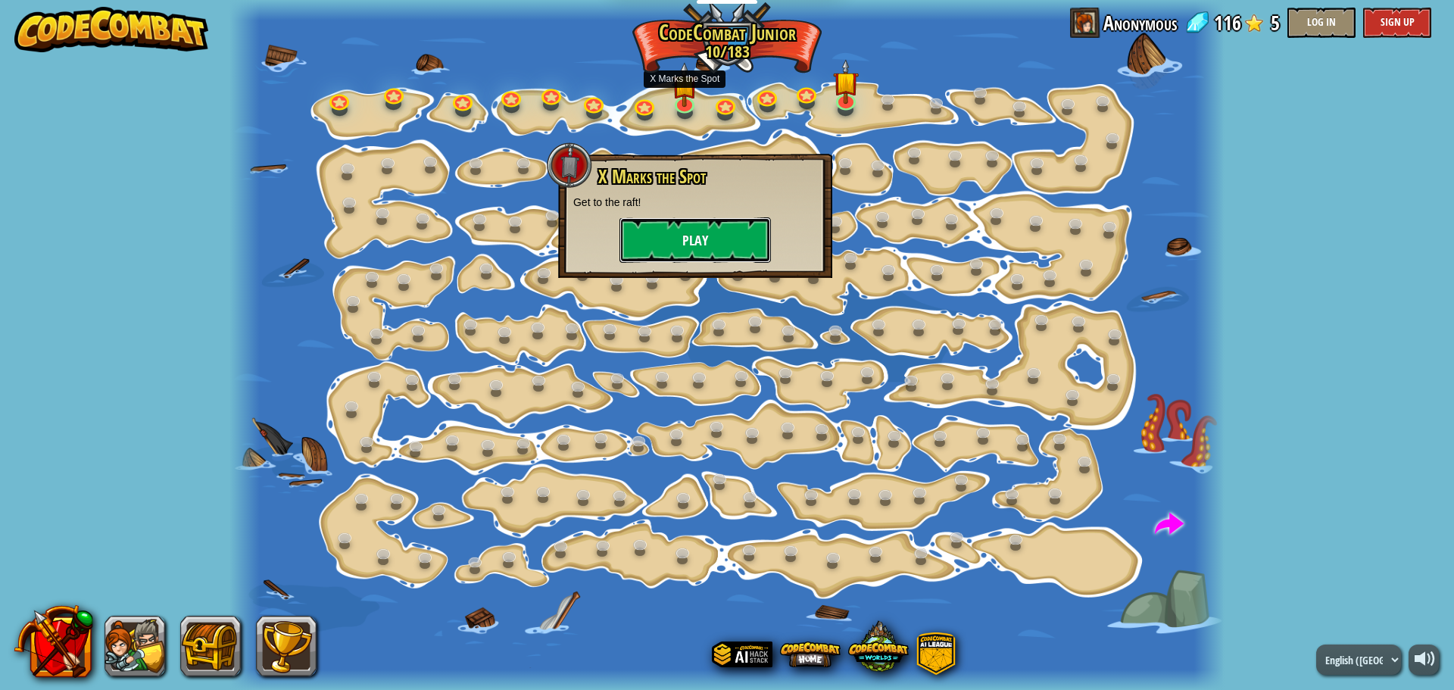
click at [732, 237] on button "Play" at bounding box center [694, 239] width 151 height 45
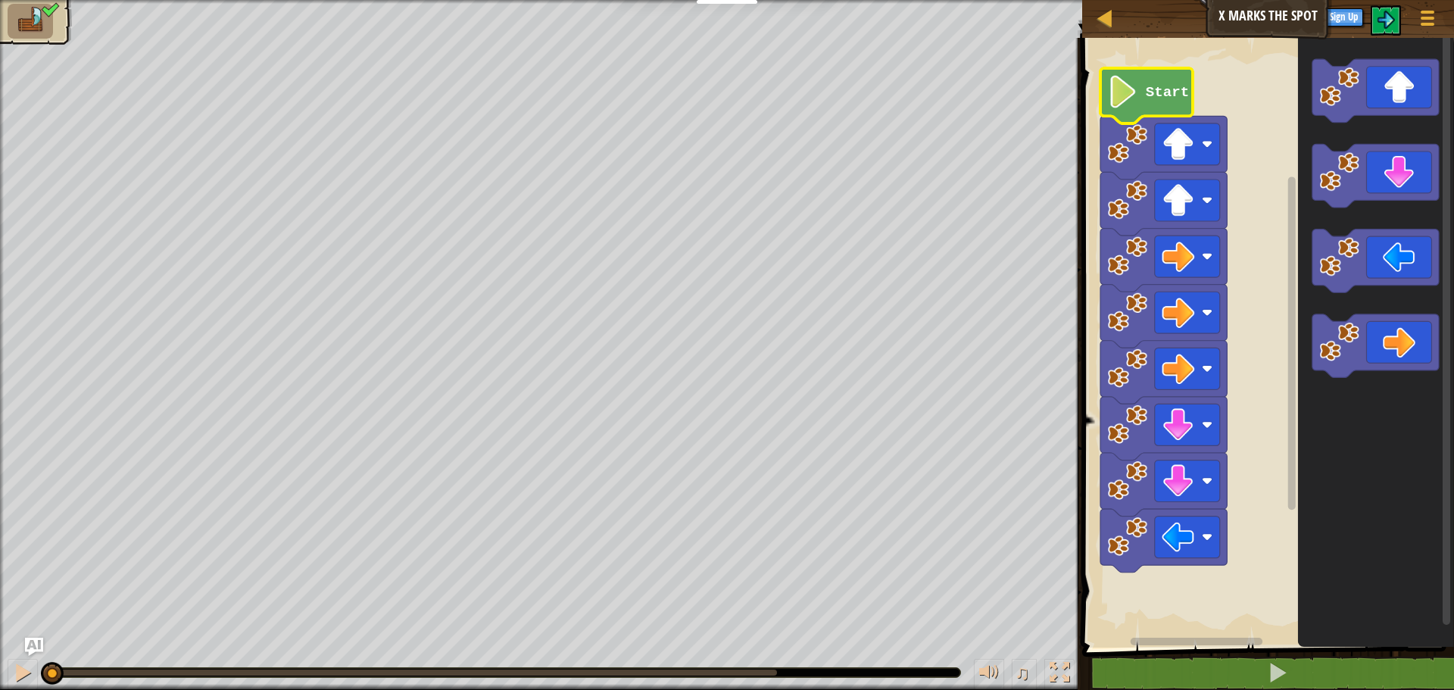
click at [1137, 116] on icon "Blockly Workspace" at bounding box center [1146, 95] width 92 height 55
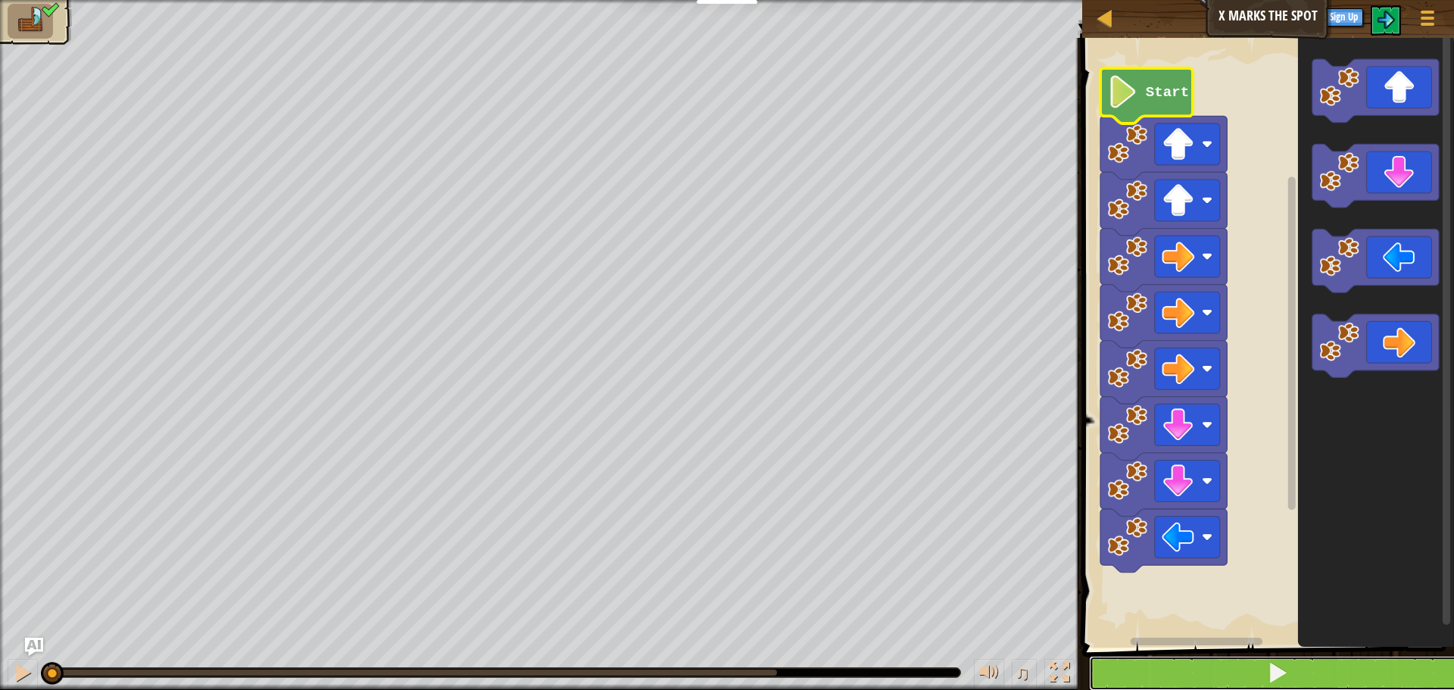
click at [1362, 660] on button at bounding box center [1277, 673] width 376 height 35
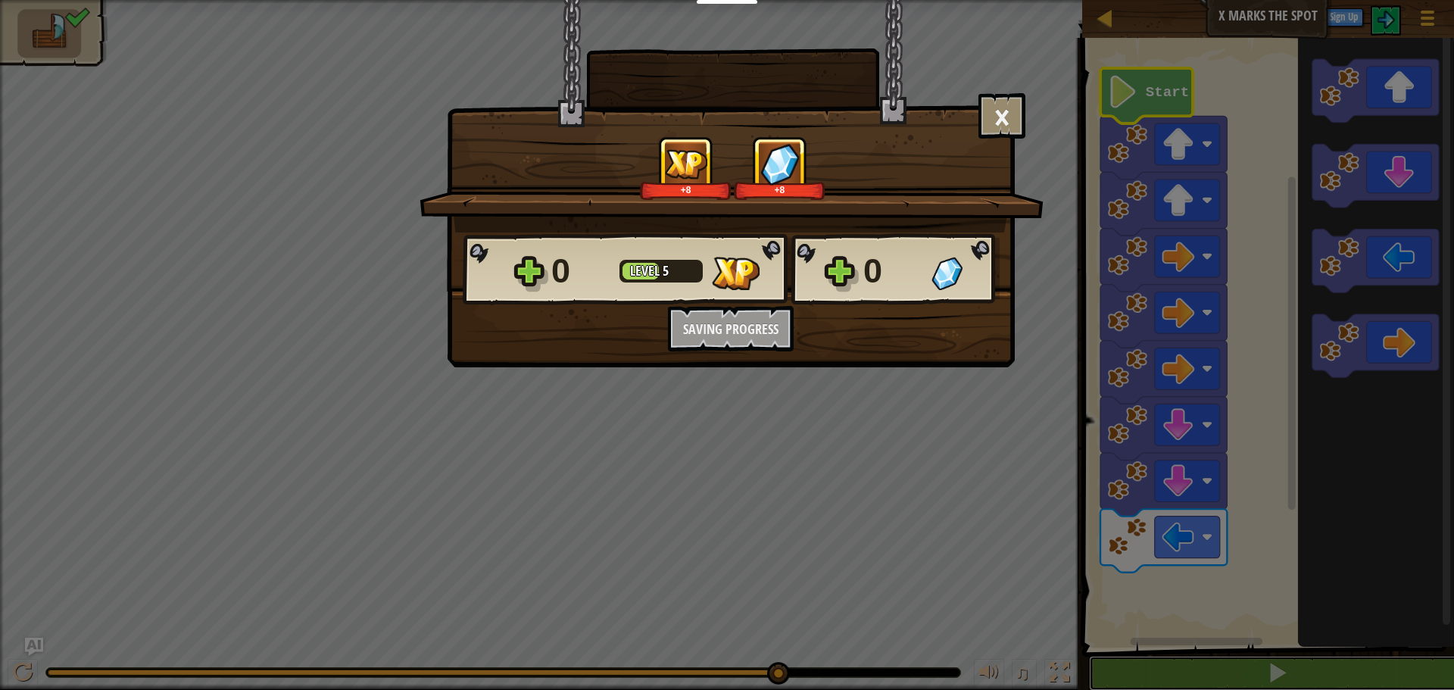
scroll to position [1, 0]
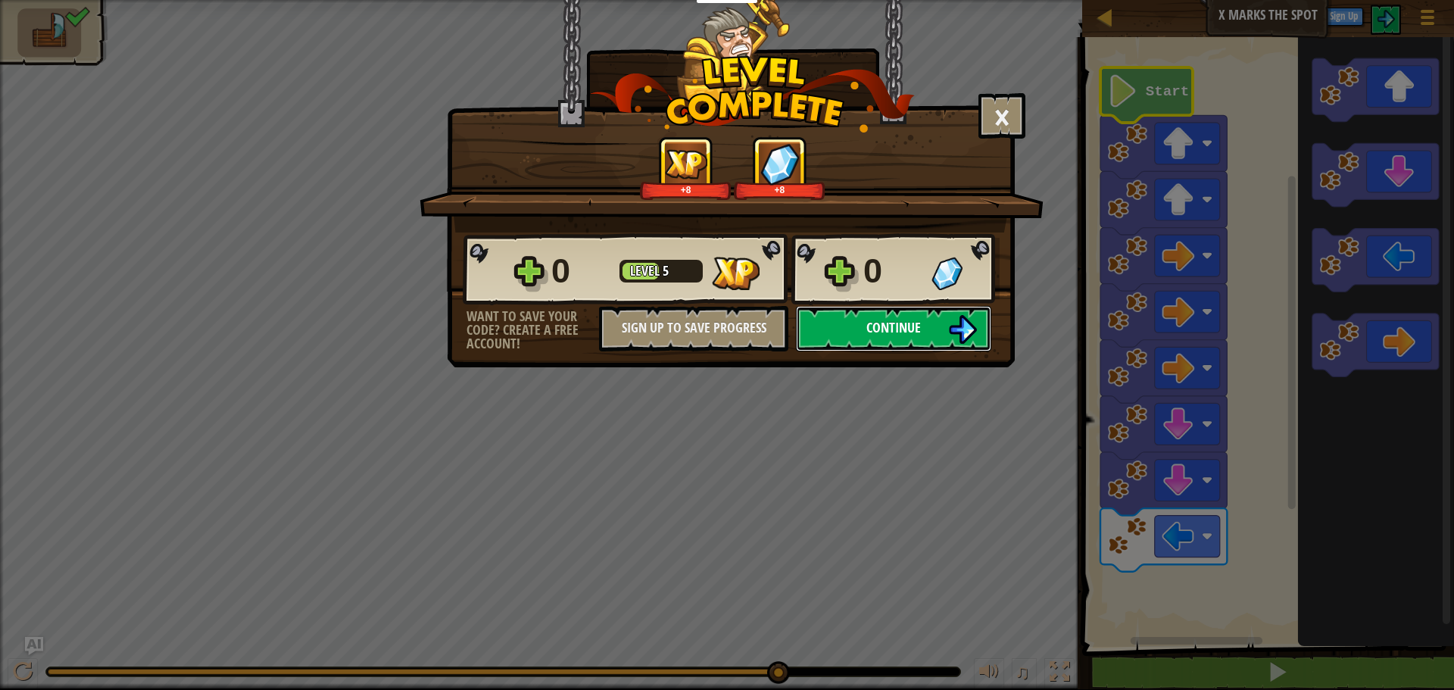
click at [906, 320] on span "Continue" at bounding box center [893, 327] width 55 height 19
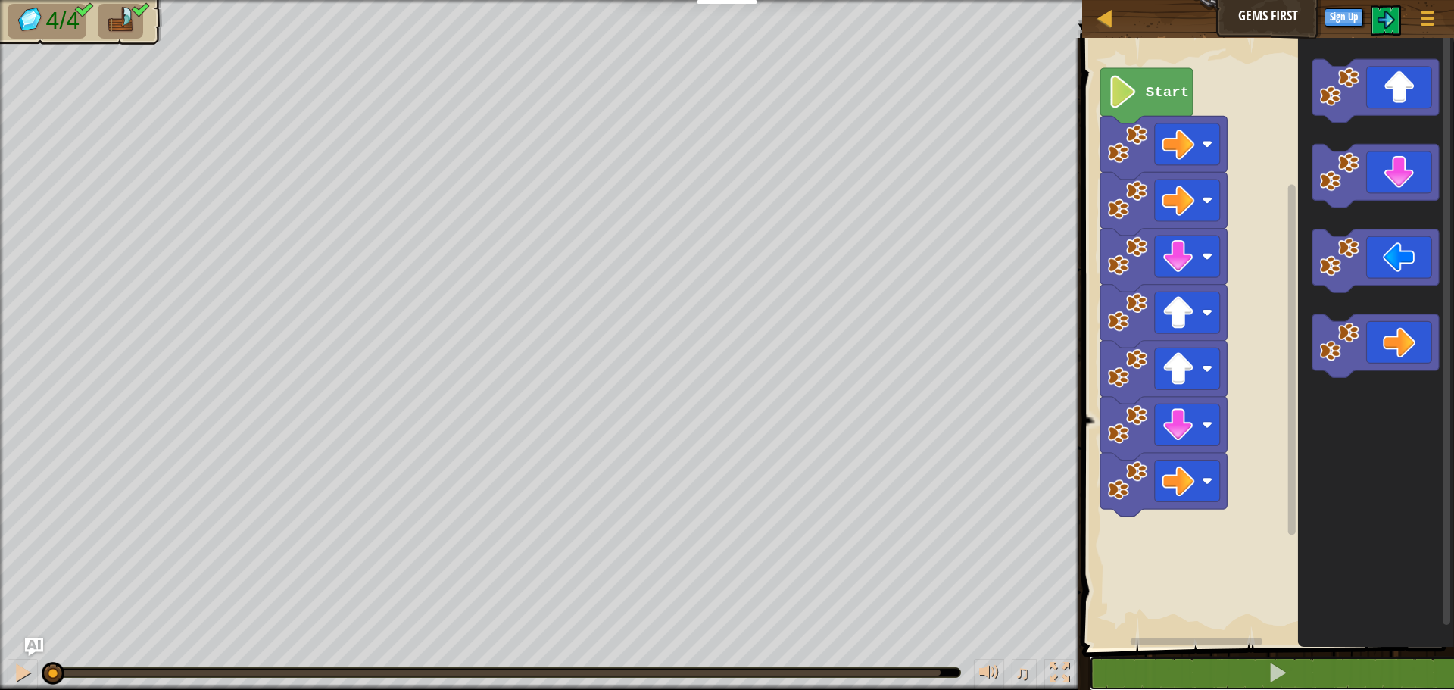
drag, startPoint x: 1424, startPoint y: 659, endPoint x: 1424, endPoint y: 650, distance: 9.1
click at [1424, 656] on button at bounding box center [1277, 673] width 376 height 35
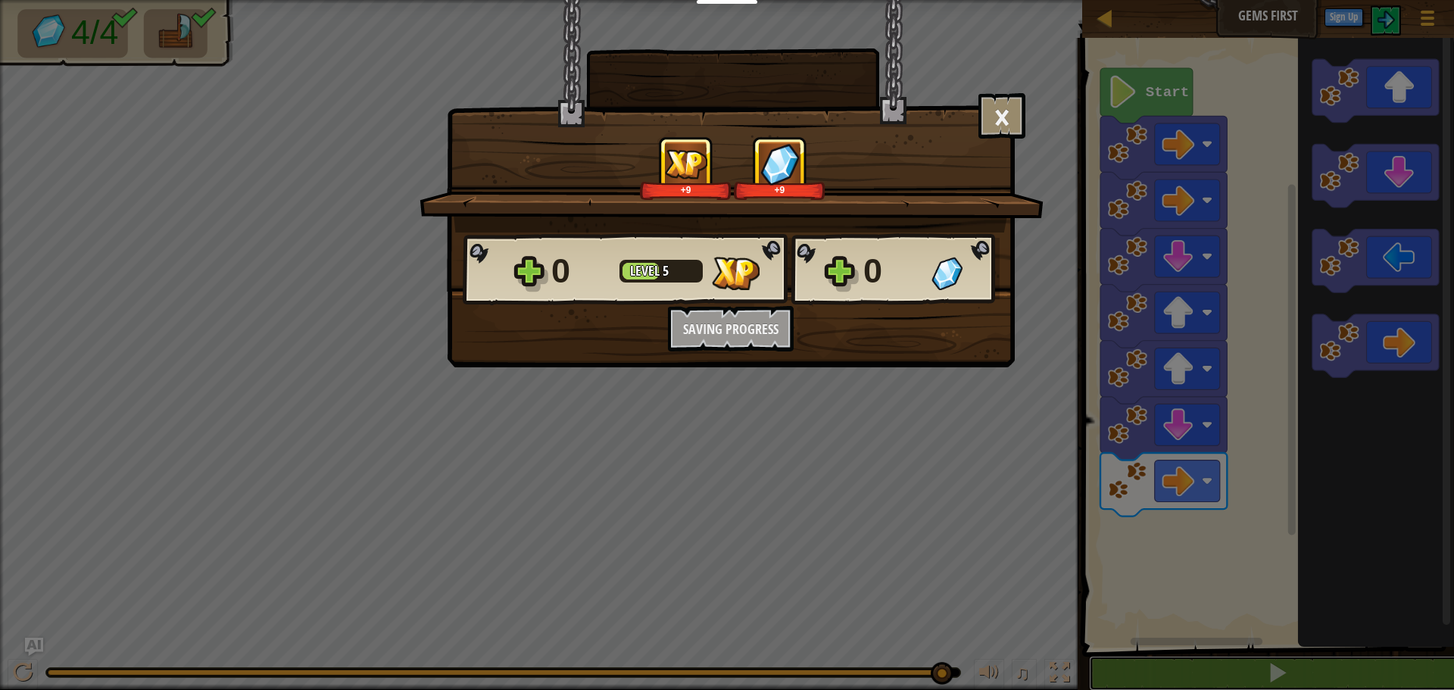
scroll to position [1, 0]
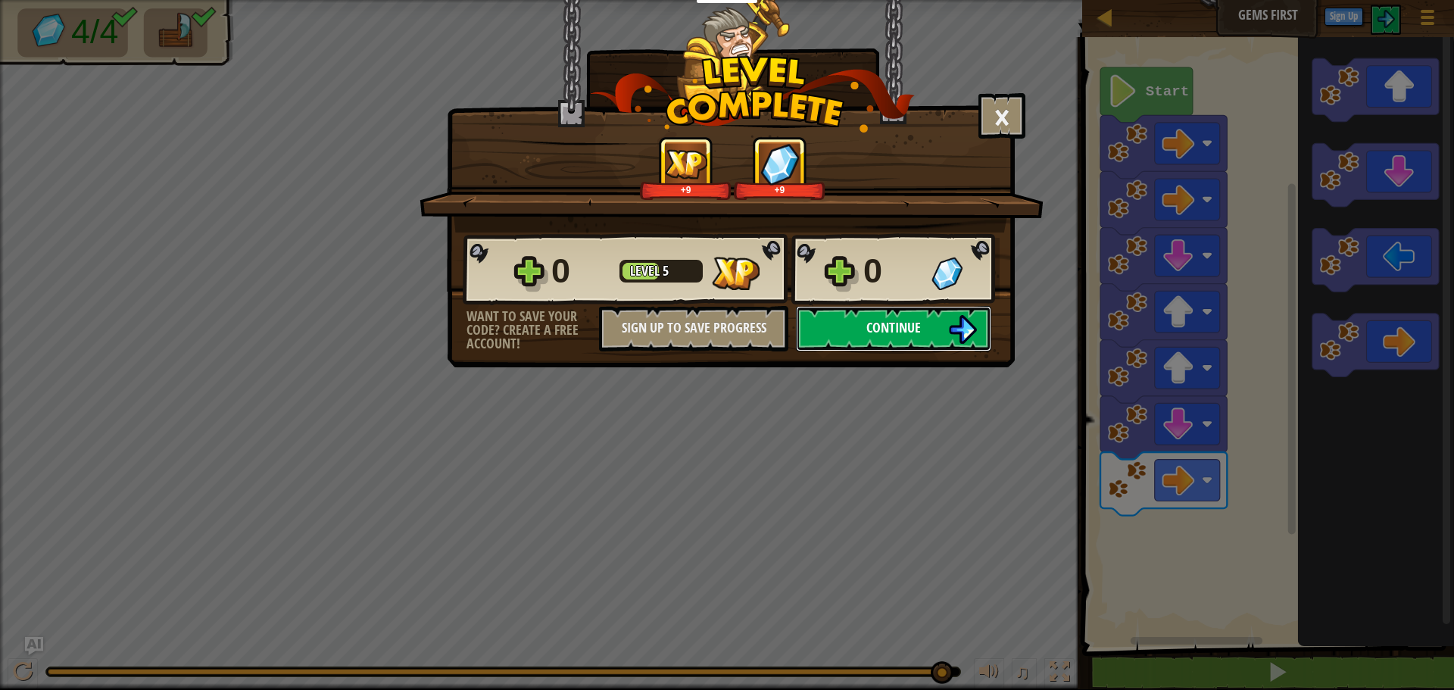
click at [914, 332] on span "Continue" at bounding box center [893, 327] width 55 height 19
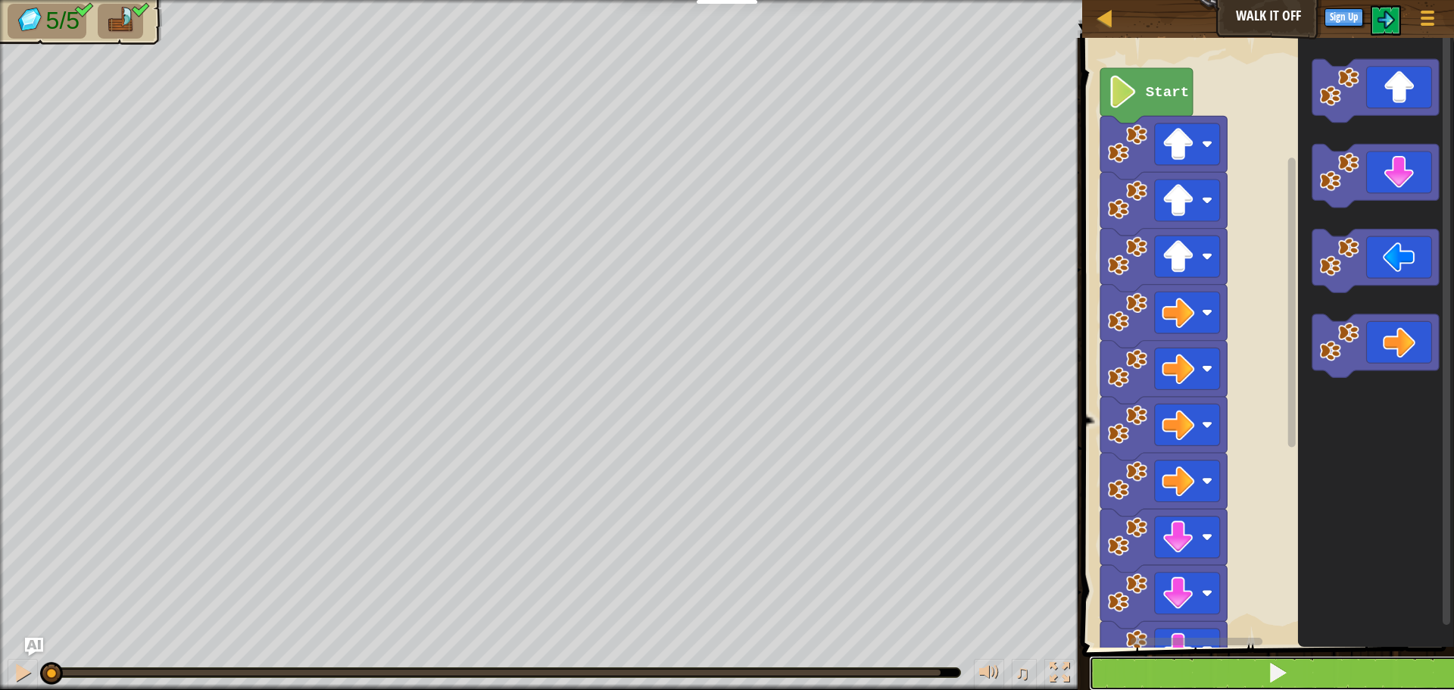
click at [1171, 669] on button at bounding box center [1277, 673] width 376 height 35
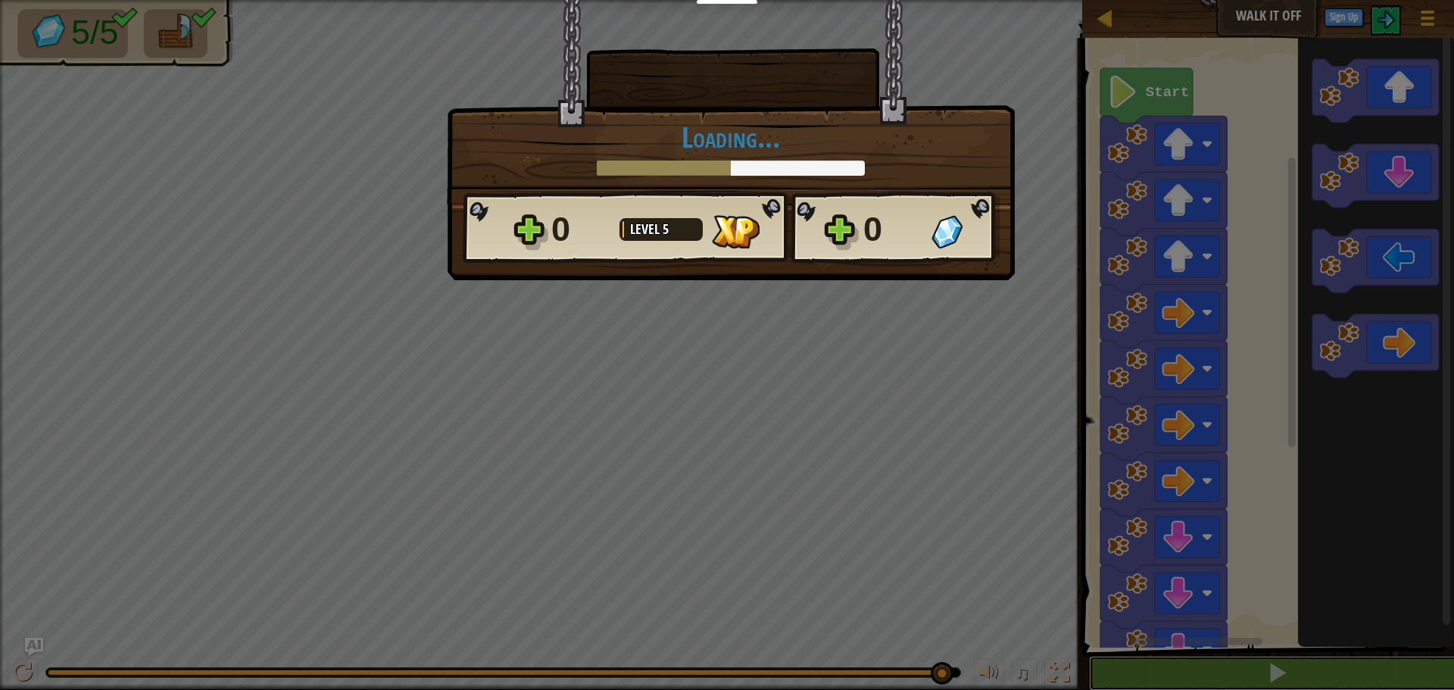
scroll to position [1, 0]
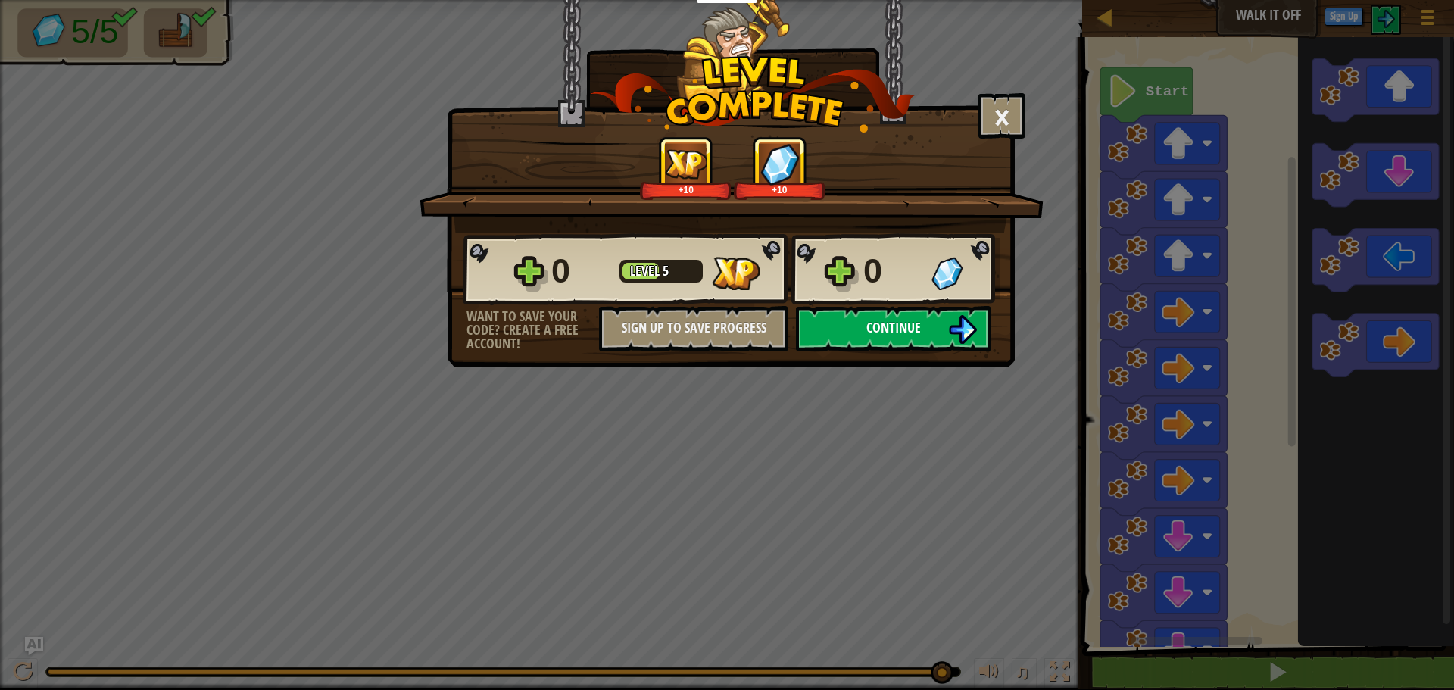
click at [872, 337] on button "Continue" at bounding box center [893, 328] width 195 height 45
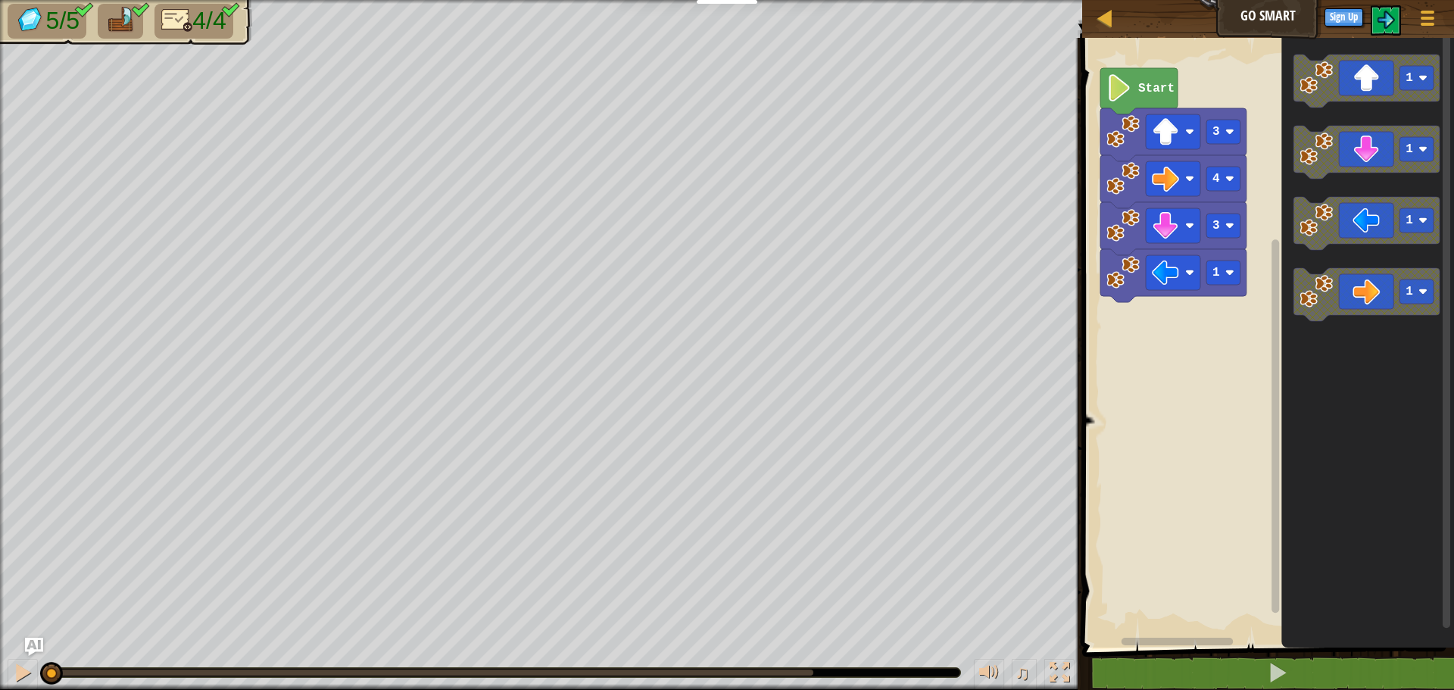
click at [1240, 651] on span at bounding box center [1270, 321] width 384 height 671
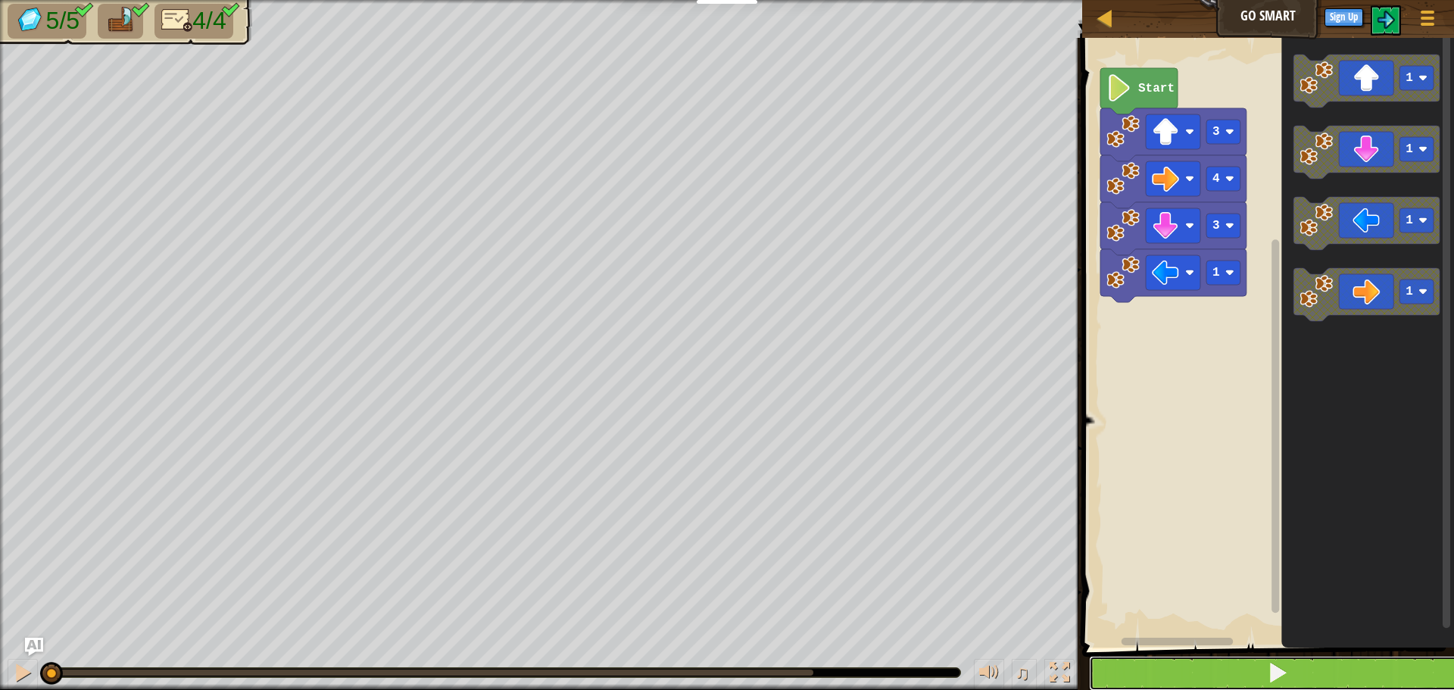
click at [1237, 658] on button at bounding box center [1277, 673] width 376 height 35
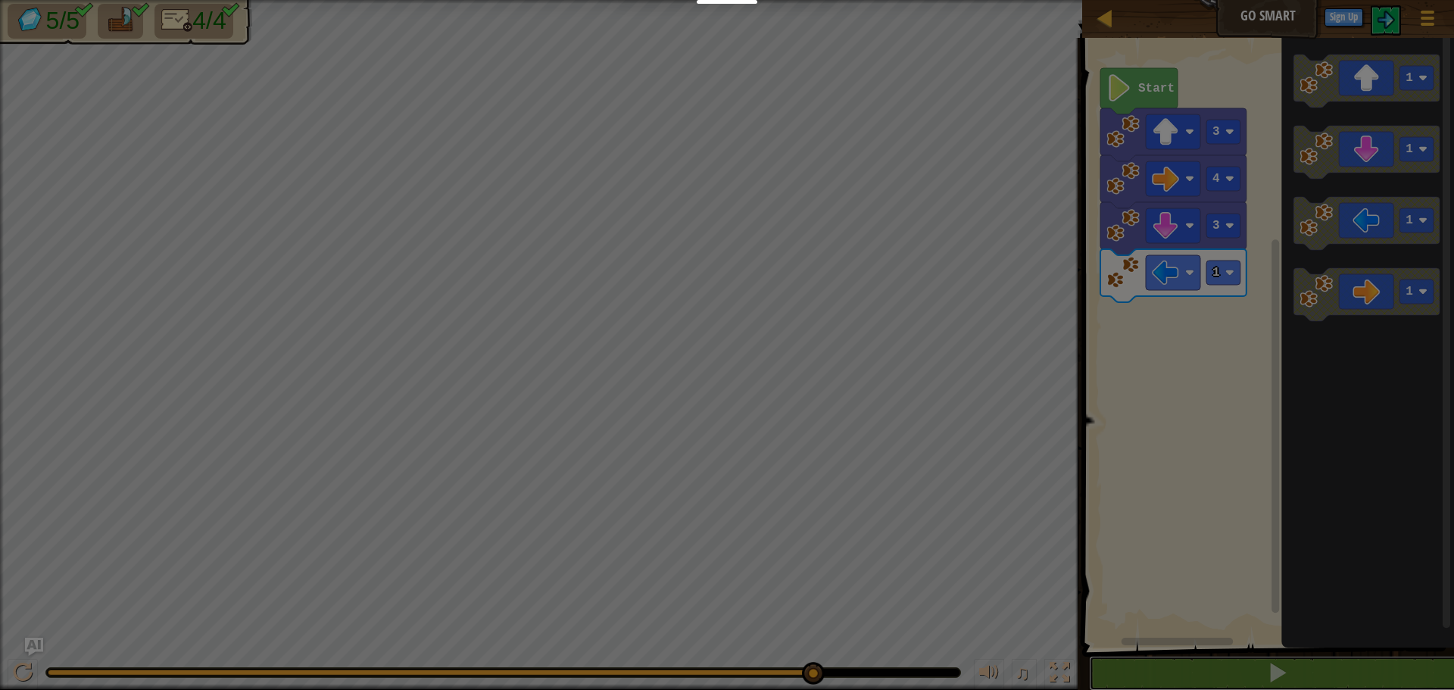
scroll to position [1, 0]
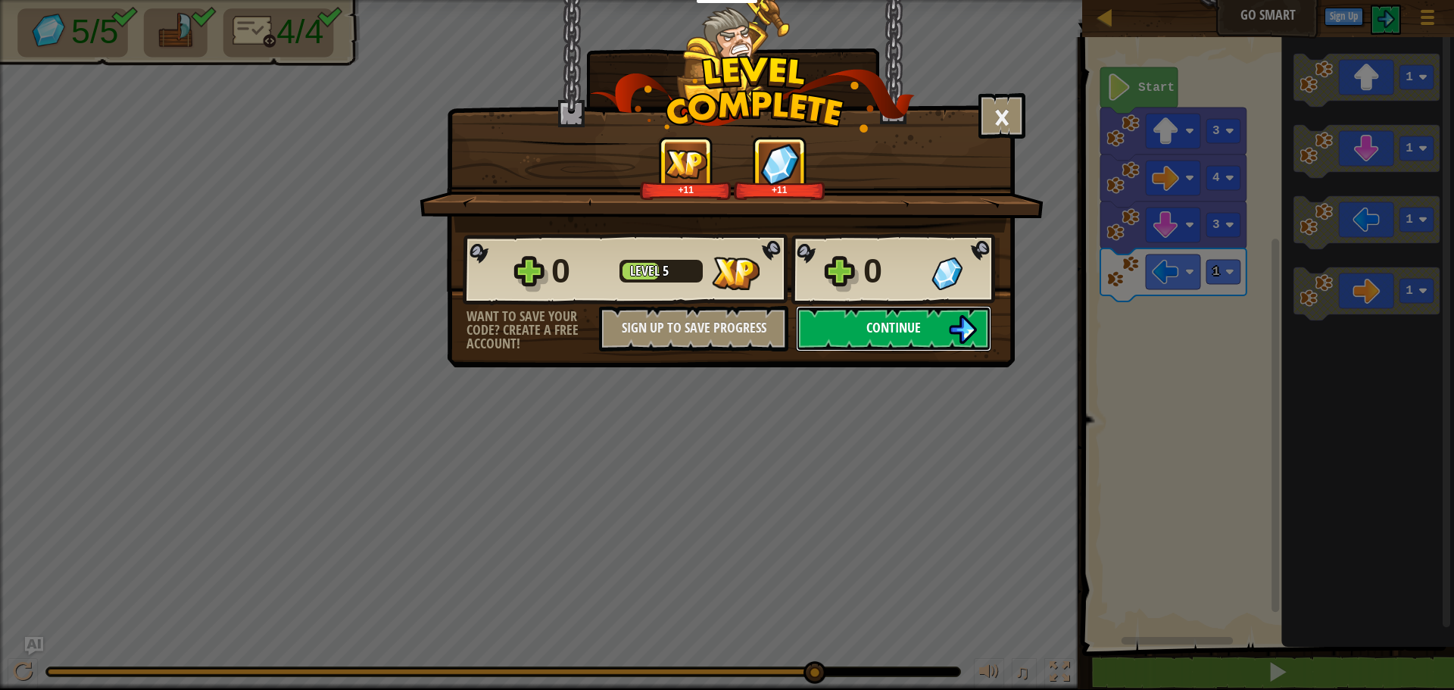
click at [920, 330] on span "Continue" at bounding box center [893, 327] width 55 height 19
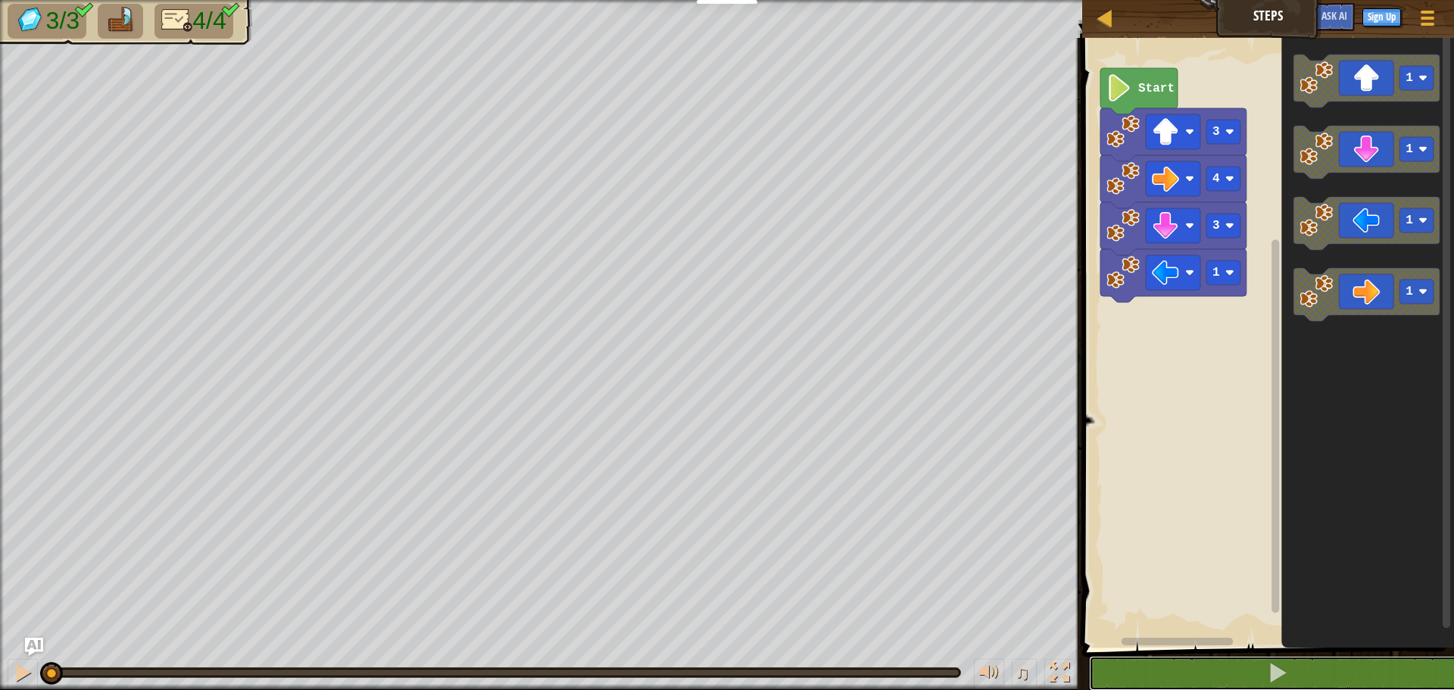
click at [1147, 657] on button at bounding box center [1277, 673] width 376 height 35
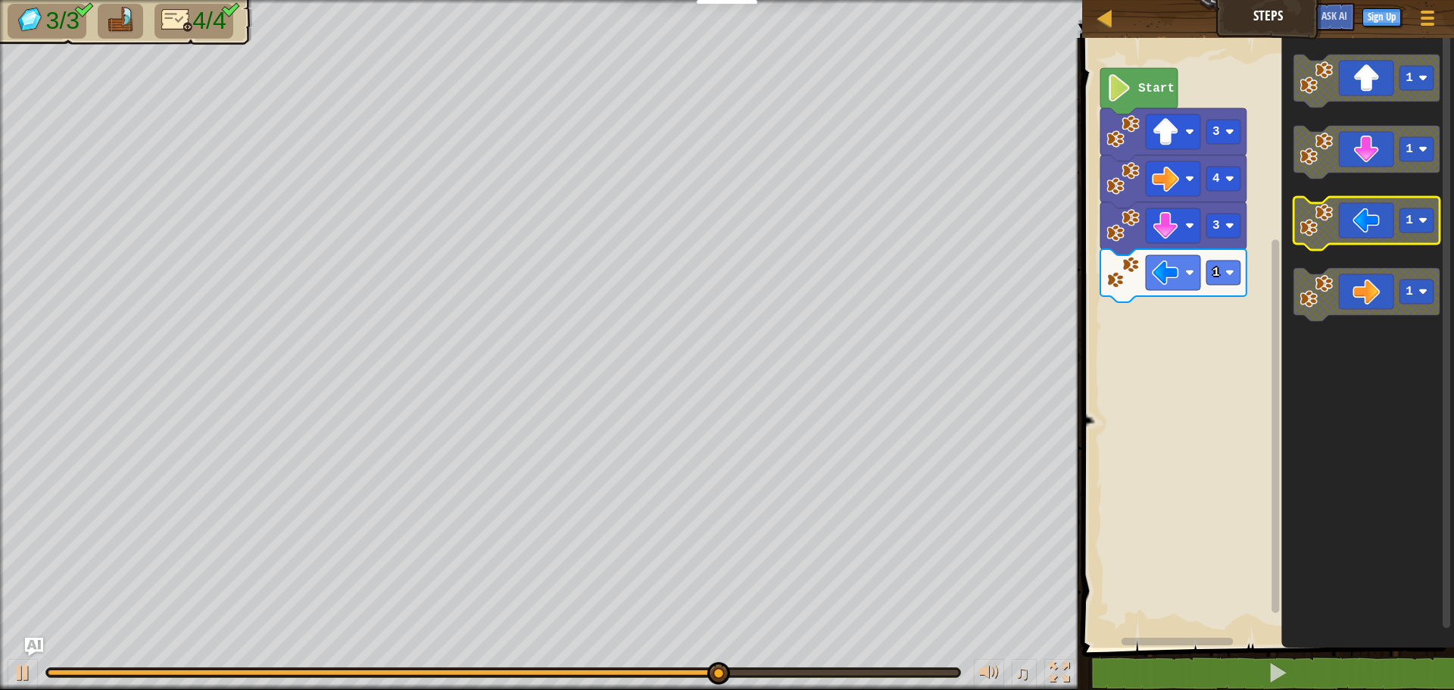
click at [1344, 240] on icon "Blockly Workspace" at bounding box center [1367, 223] width 146 height 53
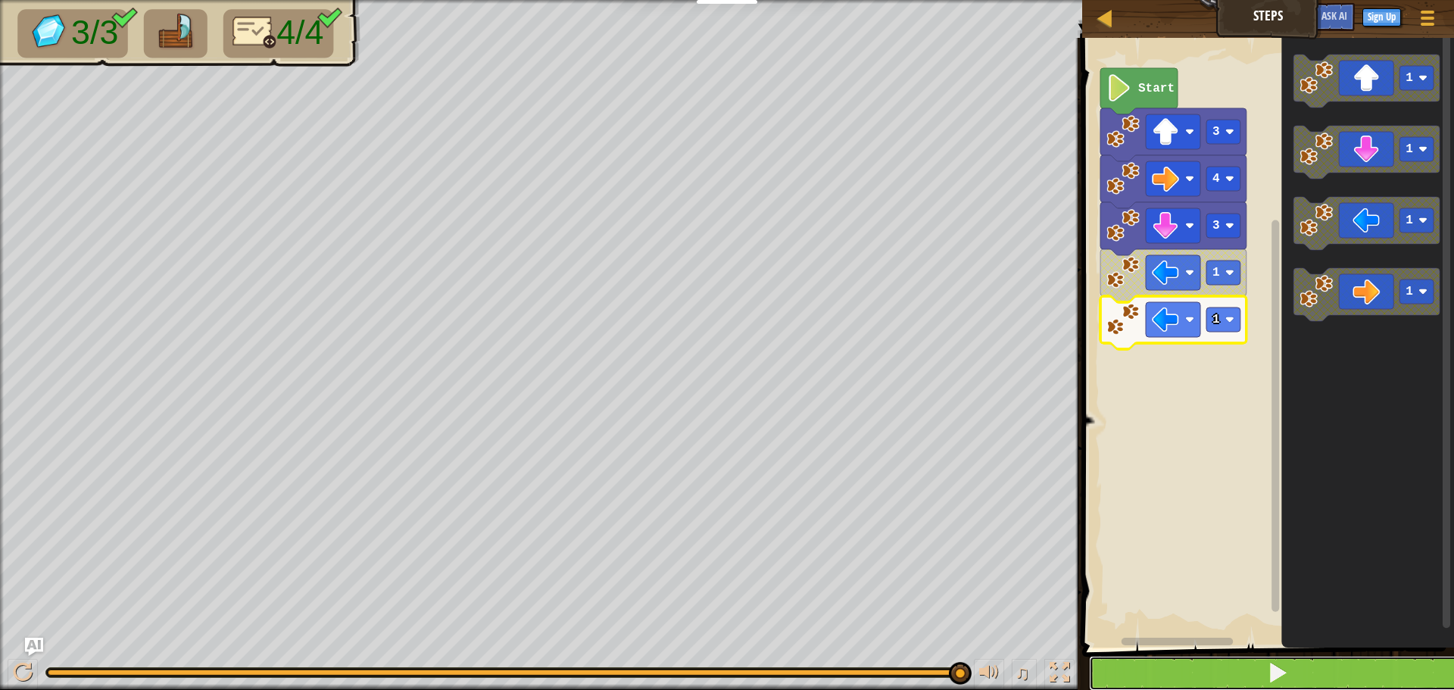
click at [1146, 679] on button at bounding box center [1277, 673] width 376 height 35
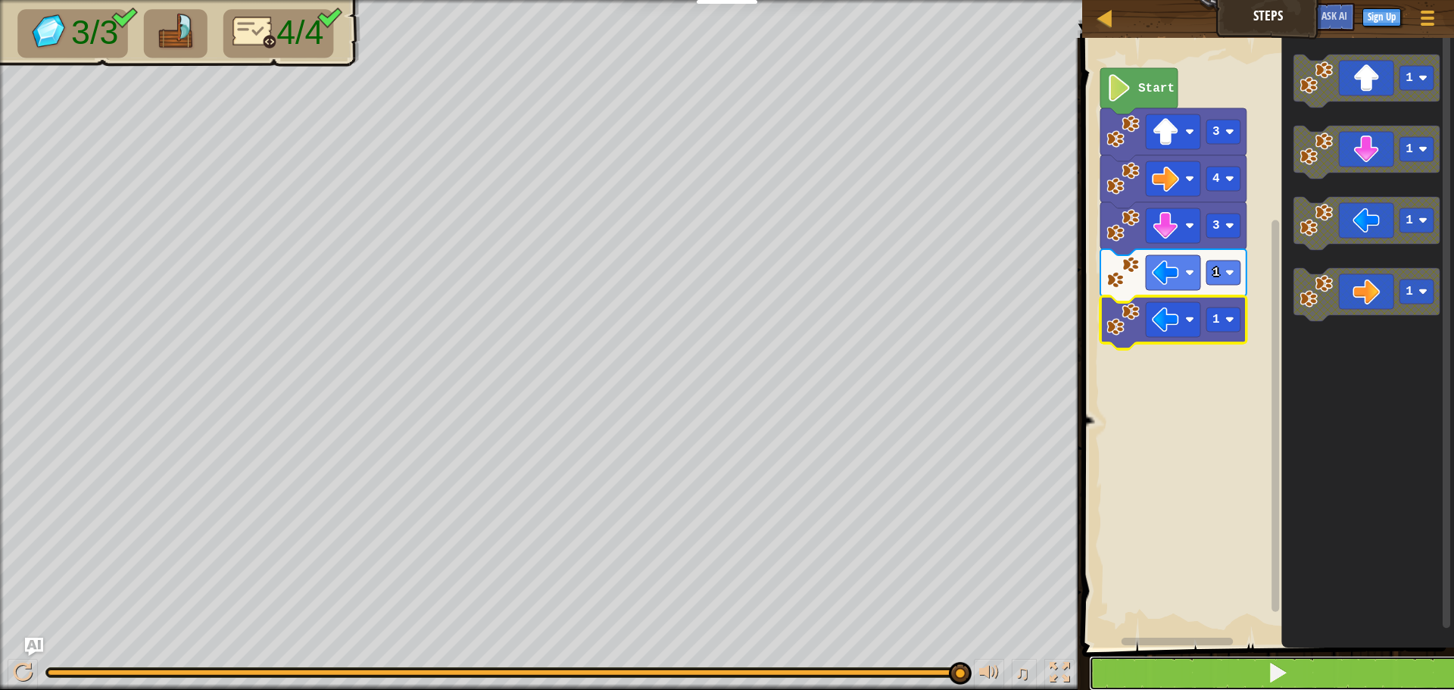
drag, startPoint x: 1150, startPoint y: 662, endPoint x: 1155, endPoint y: 648, distance: 14.4
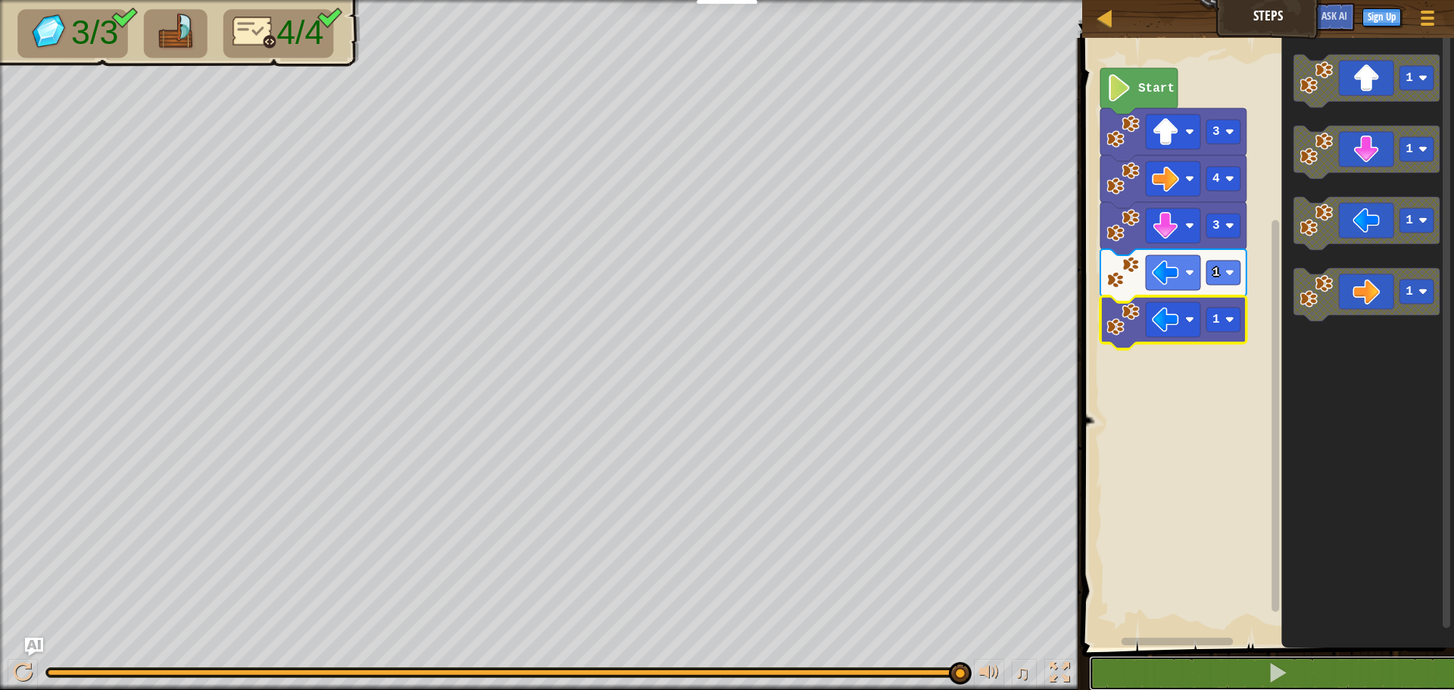
click at [1152, 657] on button at bounding box center [1277, 673] width 376 height 35
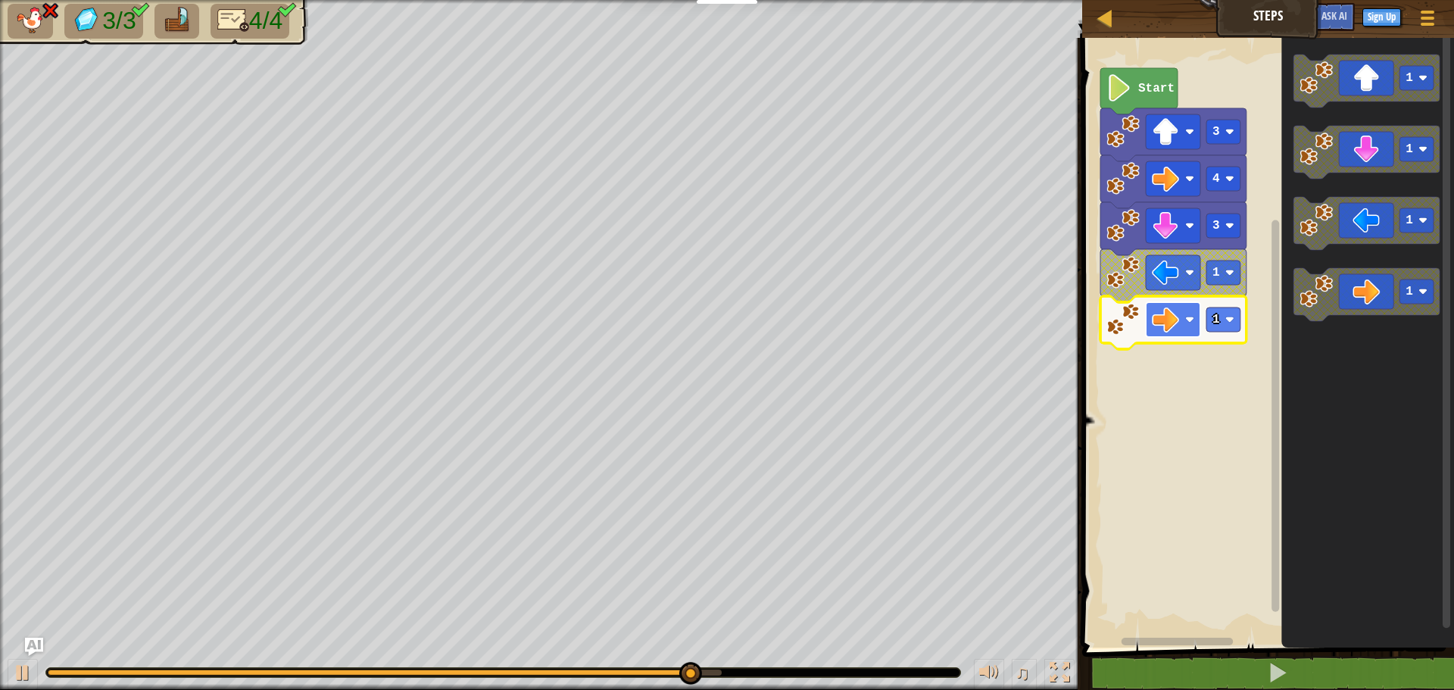
click at [1184, 320] on rect "Blockly Workspace" at bounding box center [1173, 319] width 55 height 35
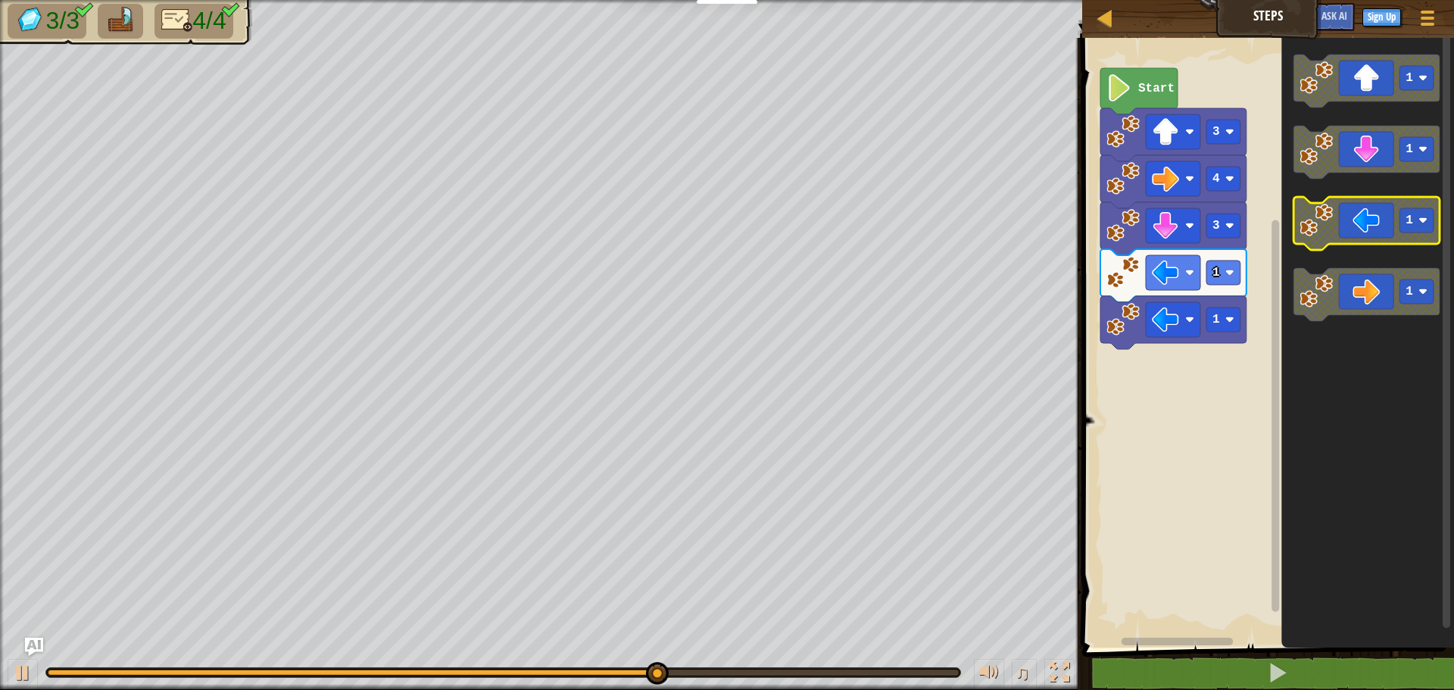
click at [1361, 221] on icon "Blockly Workspace" at bounding box center [1367, 223] width 146 height 53
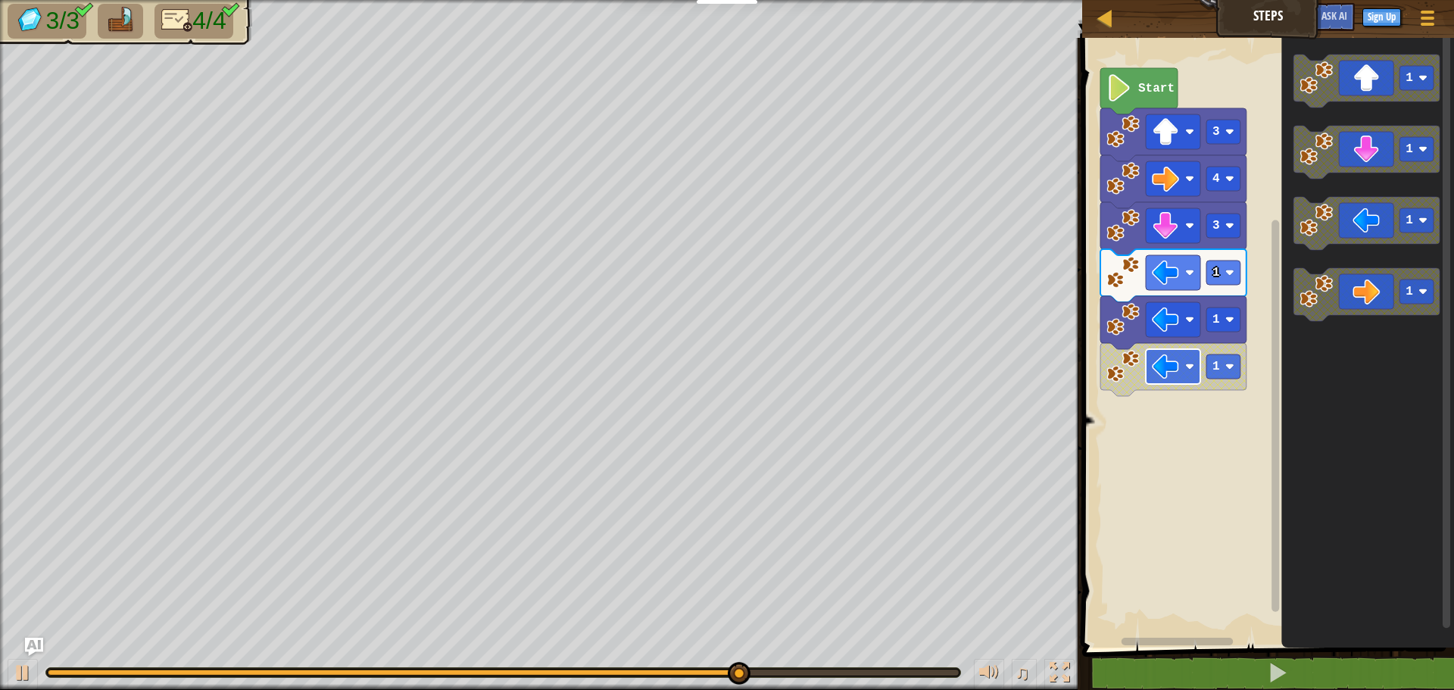
click at [1189, 370] on image "Blockly Workspace" at bounding box center [1189, 366] width 9 height 9
click at [1184, 363] on rect "Blockly Workspace" at bounding box center [1173, 366] width 55 height 35
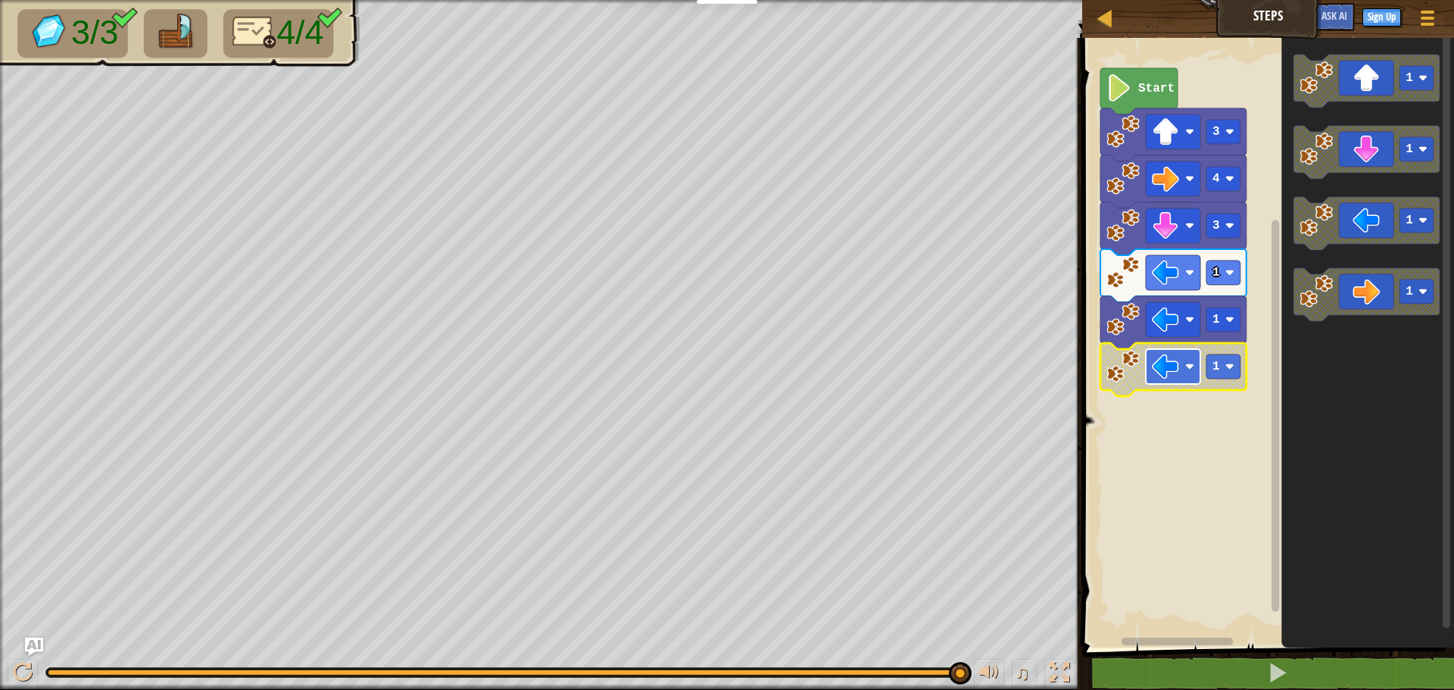
click at [1178, 359] on image "Blockly Workspace" at bounding box center [1165, 366] width 27 height 27
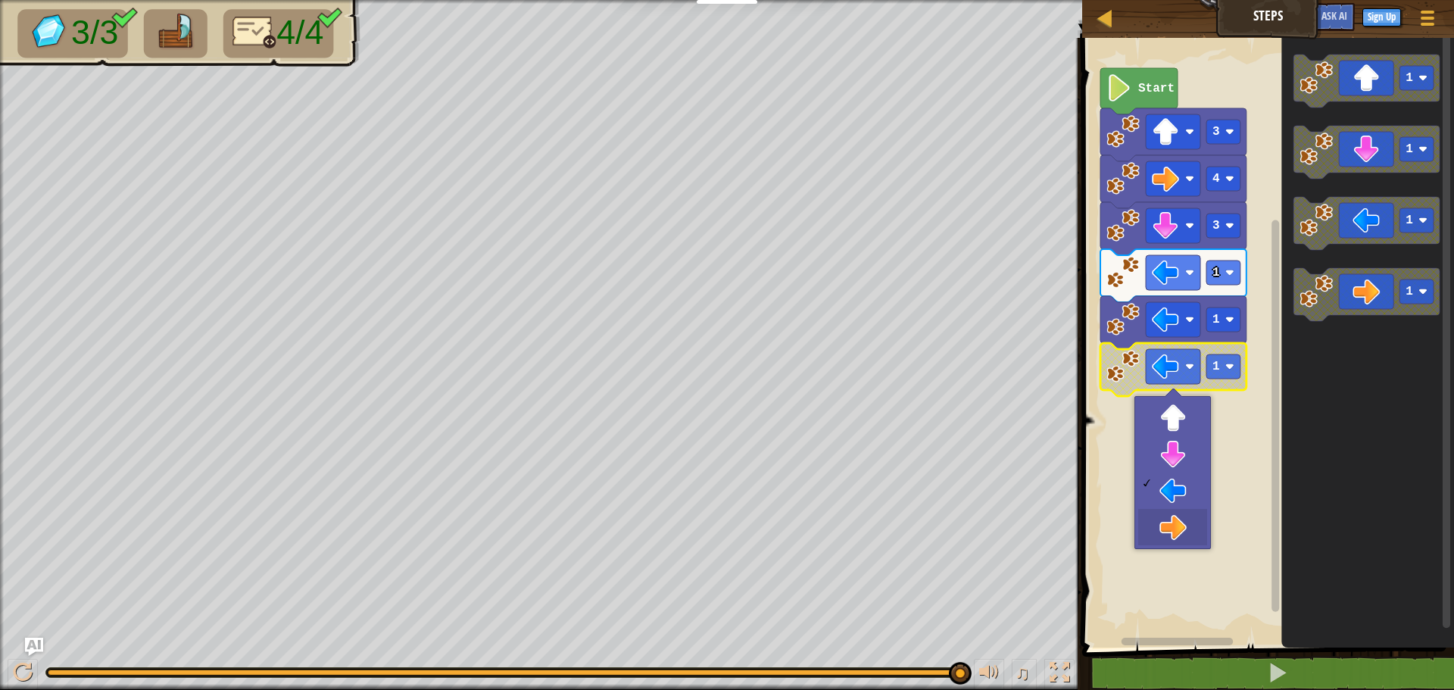
drag, startPoint x: 1170, startPoint y: 525, endPoint x: 1169, endPoint y: 515, distance: 9.9
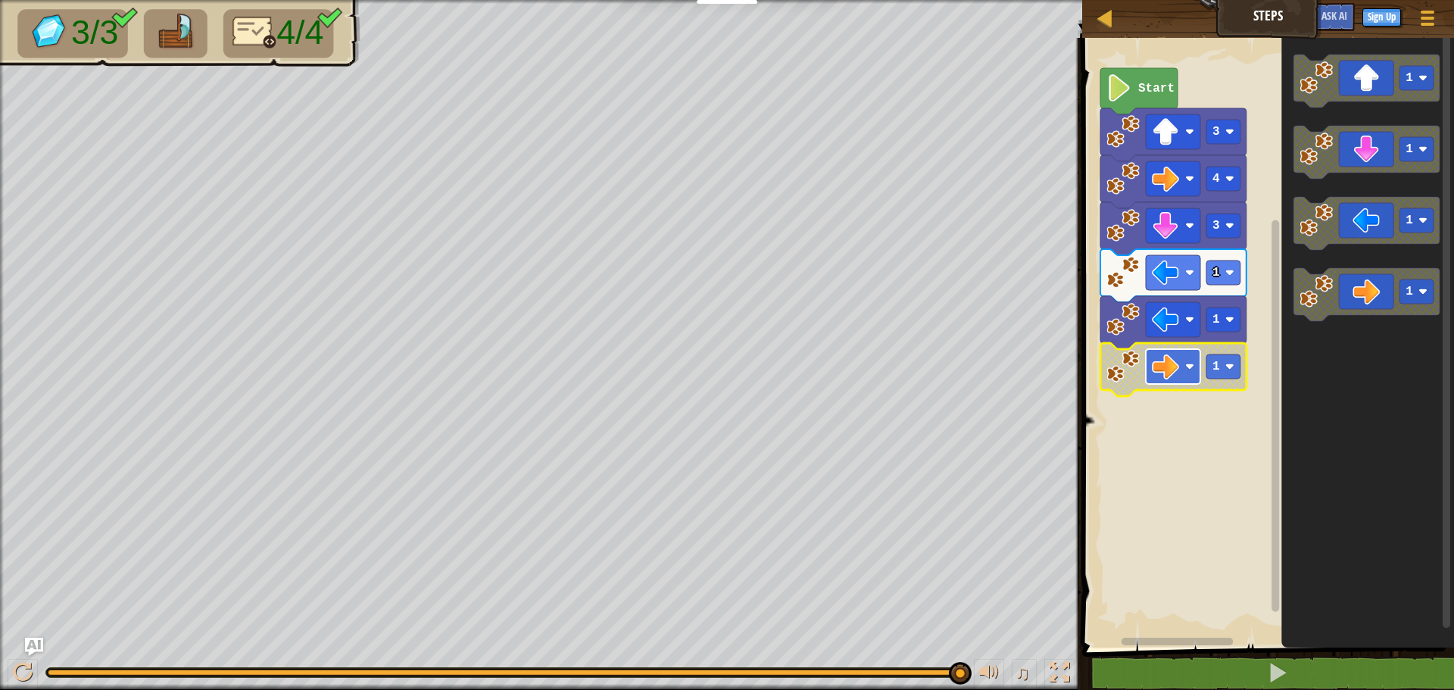
click at [1178, 376] on image "Blockly Workspace" at bounding box center [1165, 366] width 27 height 27
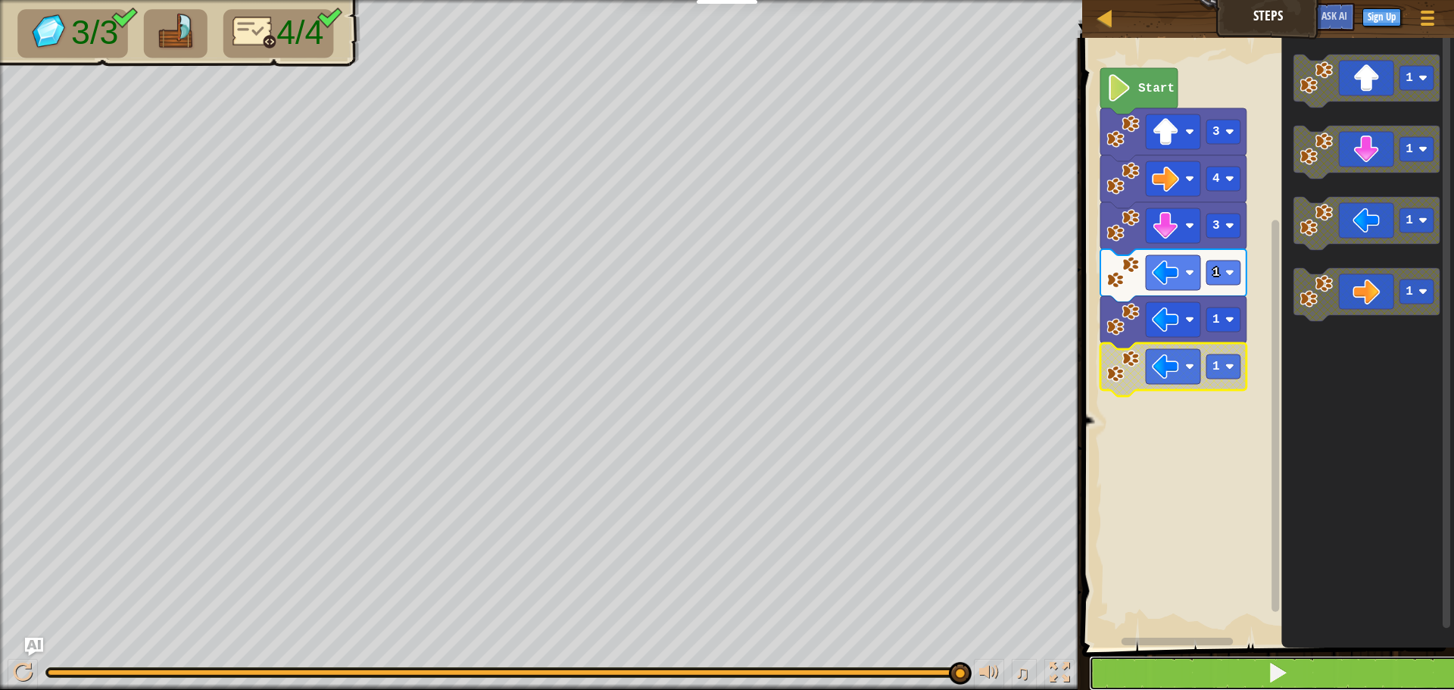
click at [1201, 676] on button at bounding box center [1277, 673] width 376 height 35
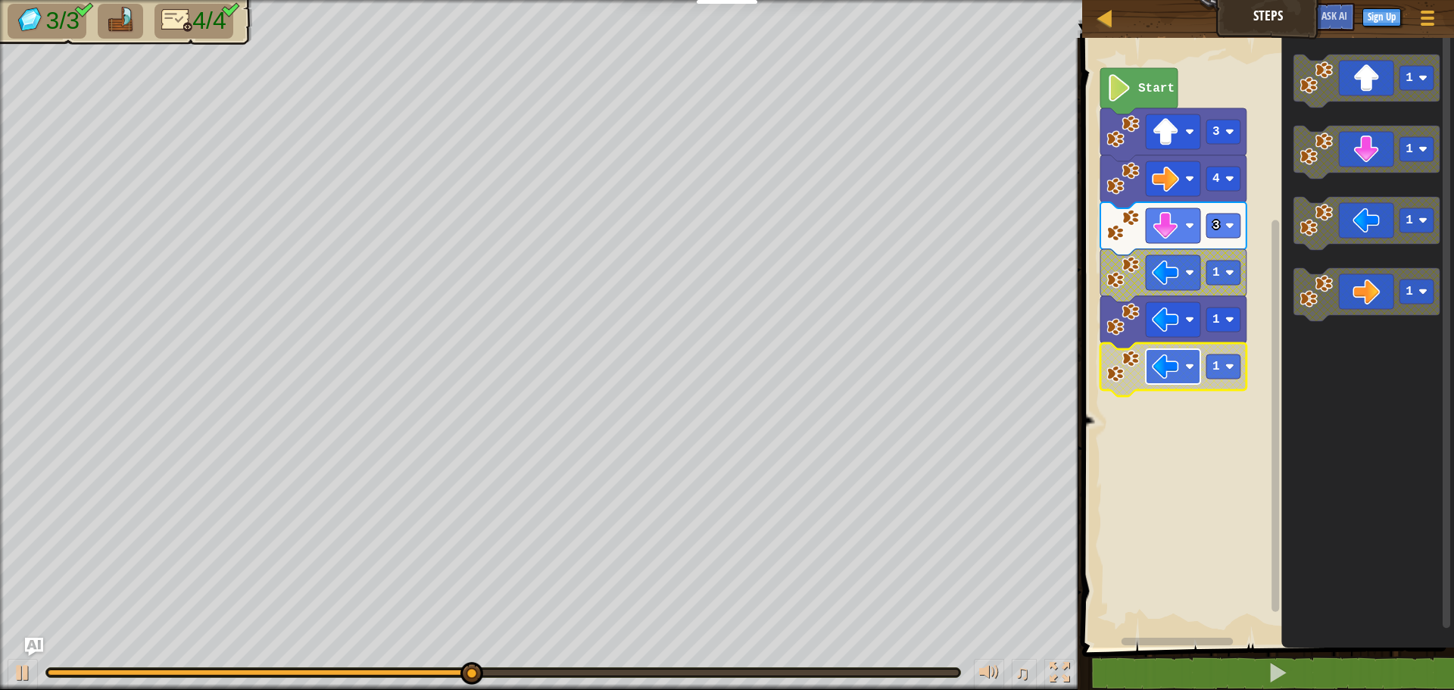
click at [1195, 376] on rect "Blockly Workspace" at bounding box center [1173, 366] width 55 height 35
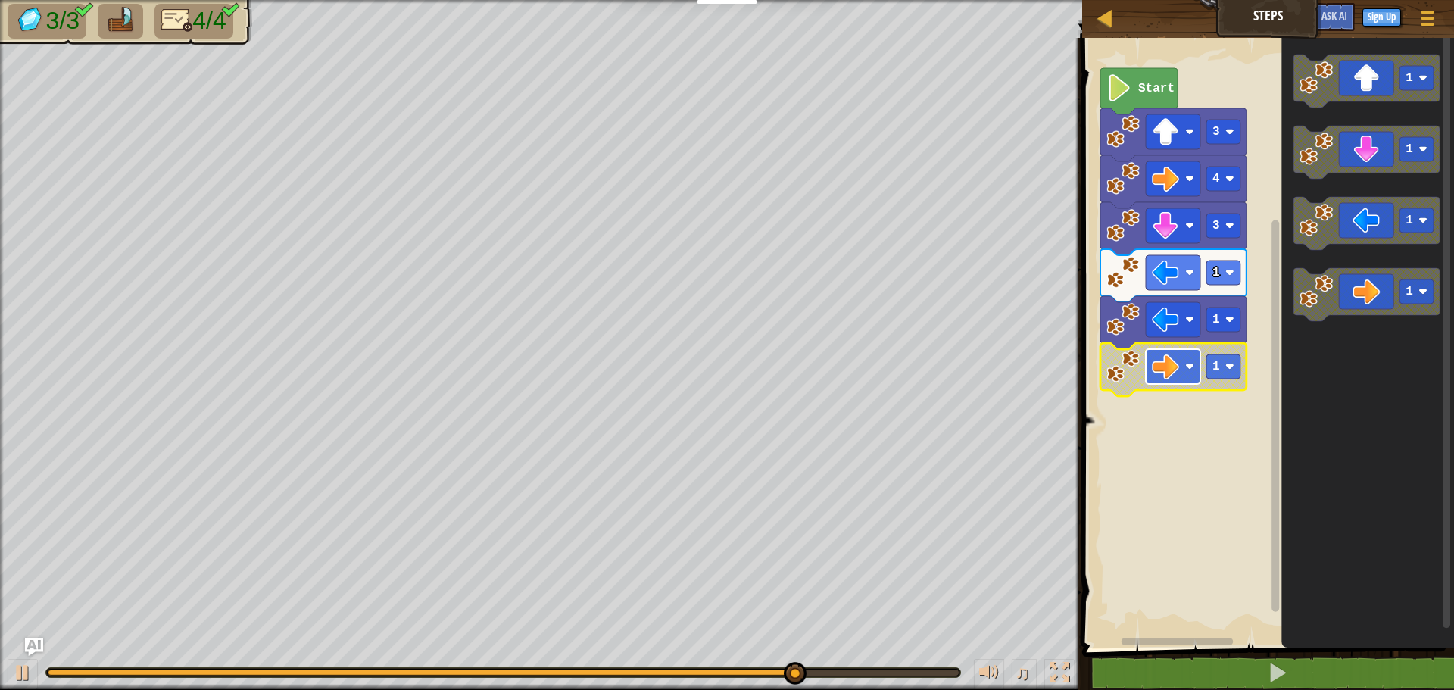
click at [1184, 382] on rect "Blockly Workspace" at bounding box center [1173, 366] width 55 height 35
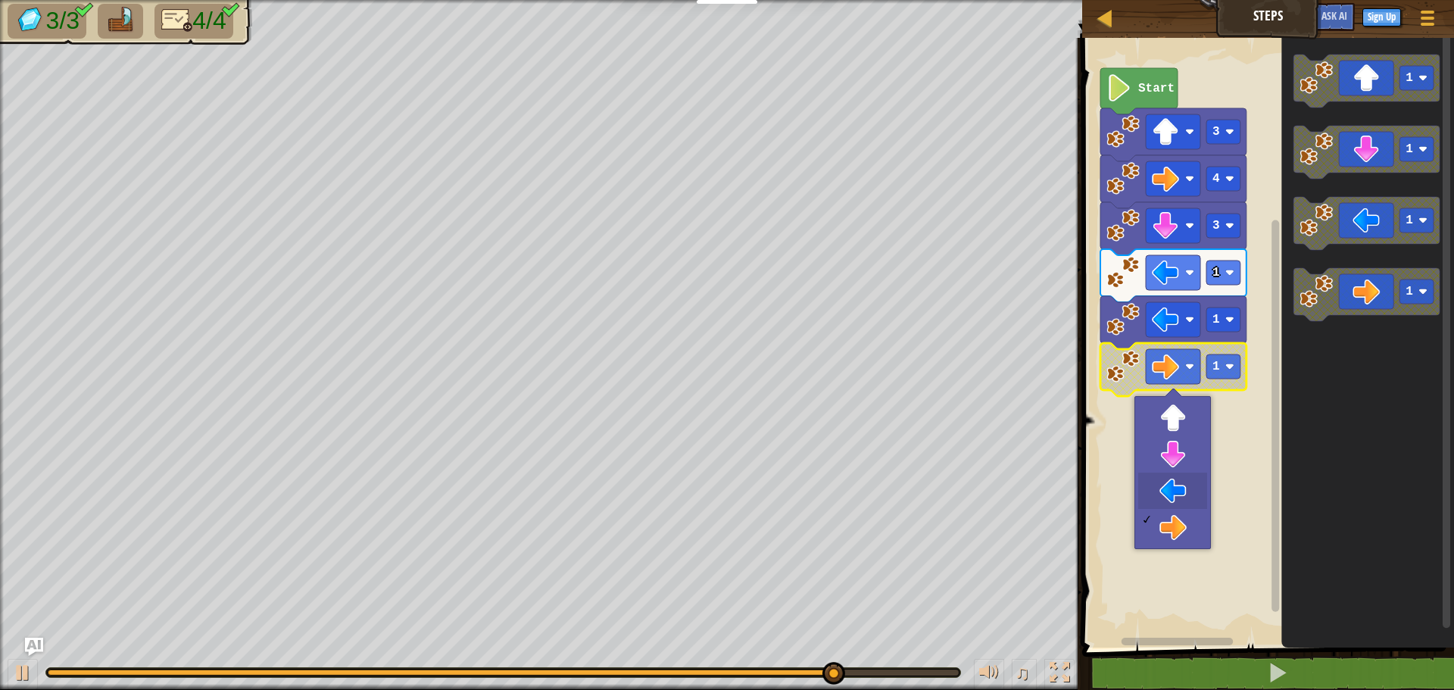
drag, startPoint x: 1178, startPoint y: 487, endPoint x: 1186, endPoint y: 481, distance: 10.3
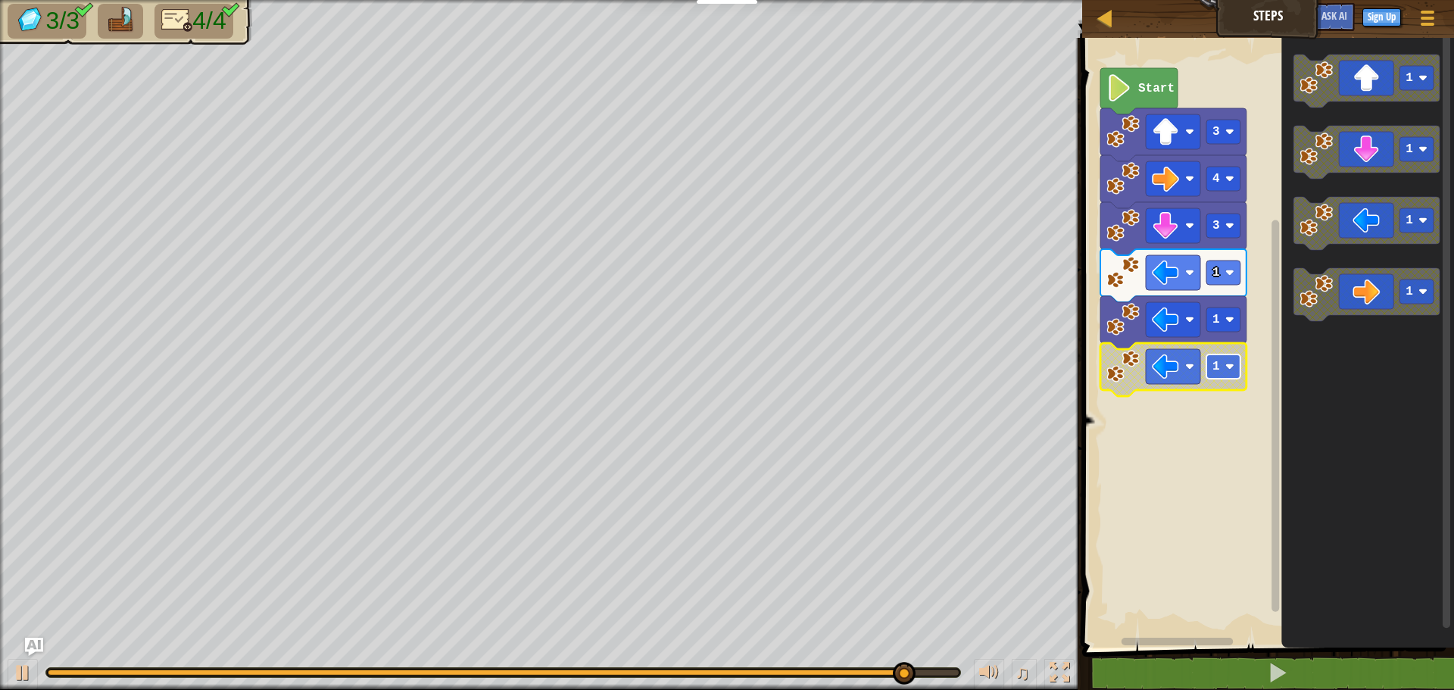
click at [1236, 373] on rect "Blockly Workspace" at bounding box center [1223, 366] width 34 height 24
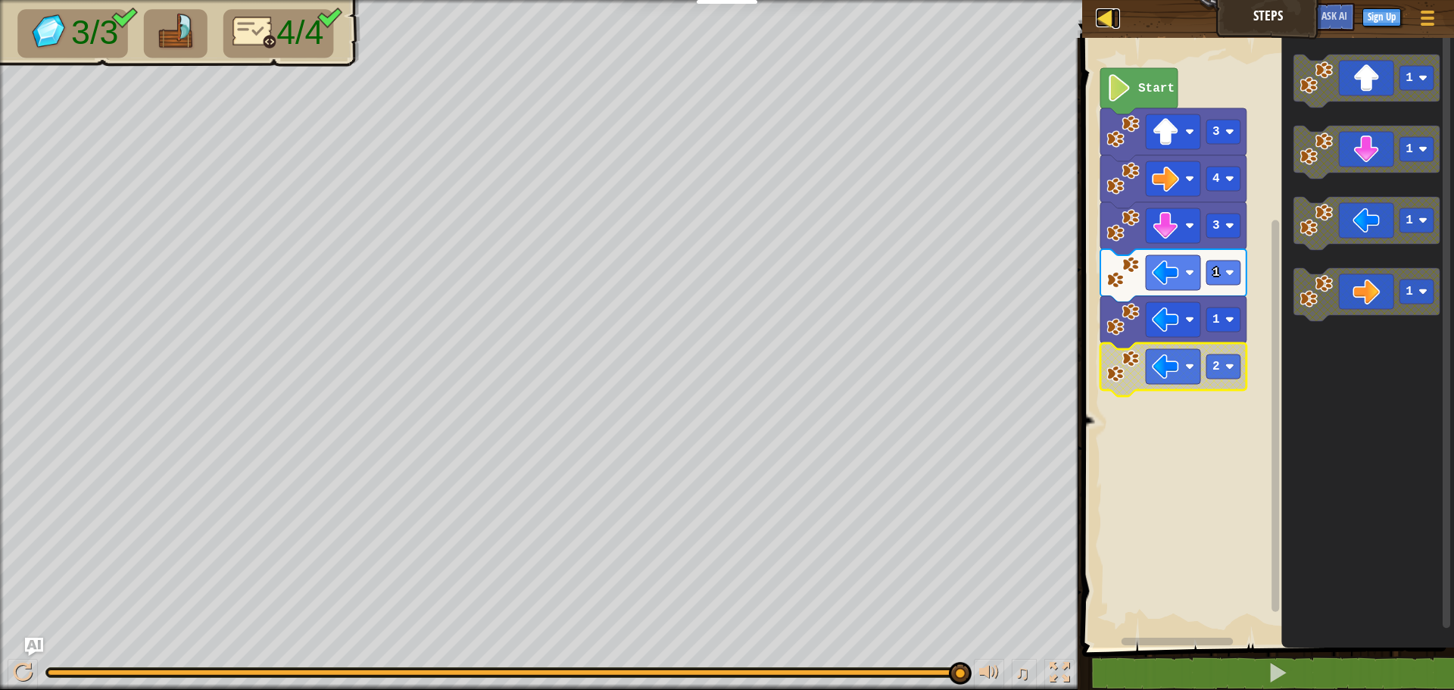
click at [1103, 15] on div at bounding box center [1105, 17] width 19 height 19
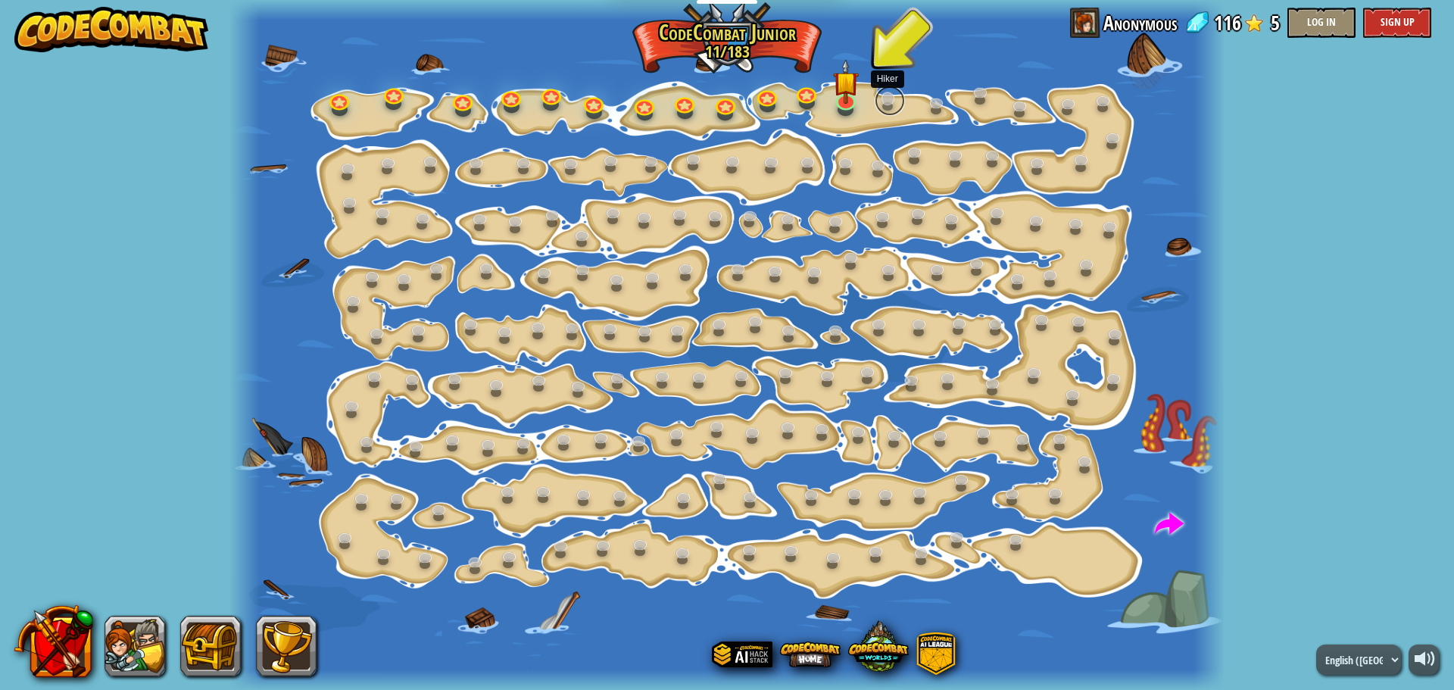
click at [890, 104] on link at bounding box center [890, 101] width 30 height 30
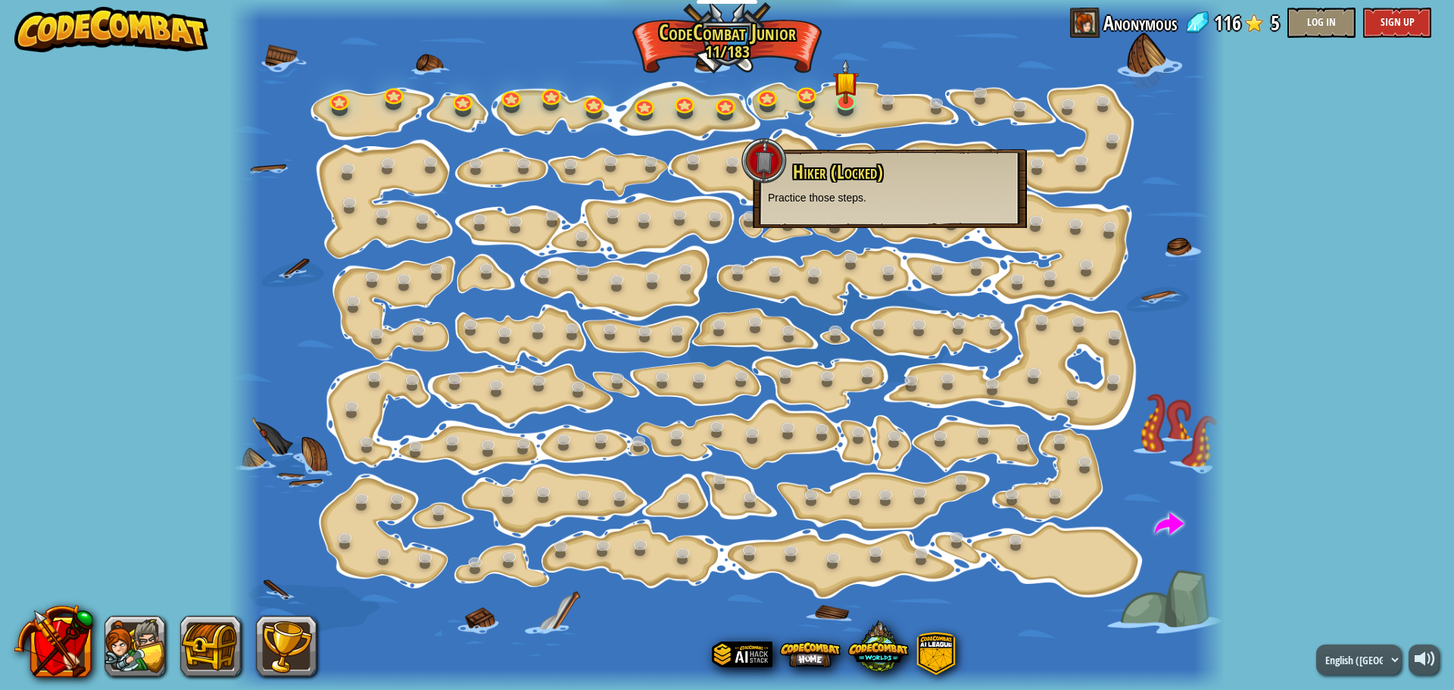
click at [846, 162] on div "Hiker (Locked) Practice those steps." at bounding box center [890, 188] width 274 height 79
click at [850, 111] on div at bounding box center [846, 110] width 16 height 13
click at [849, 95] on img at bounding box center [845, 71] width 26 height 60
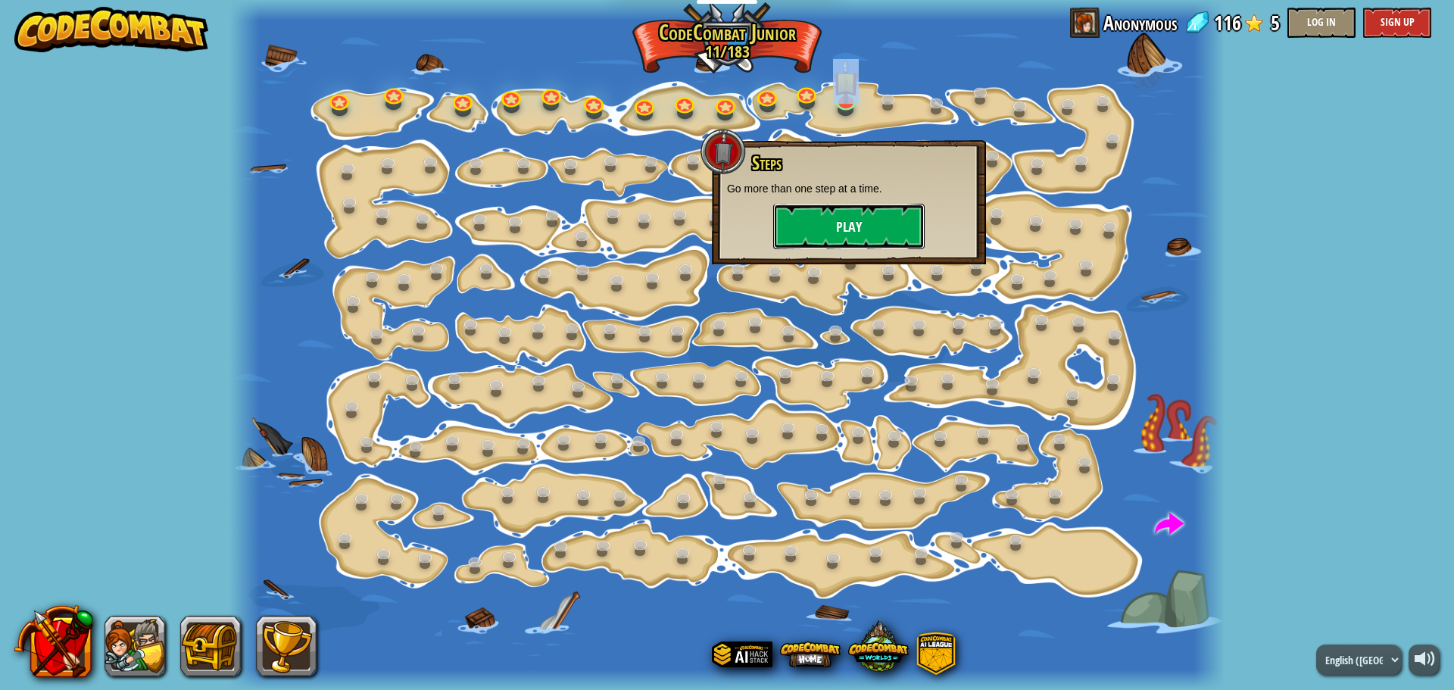
click at [877, 229] on button "Play" at bounding box center [848, 226] width 151 height 45
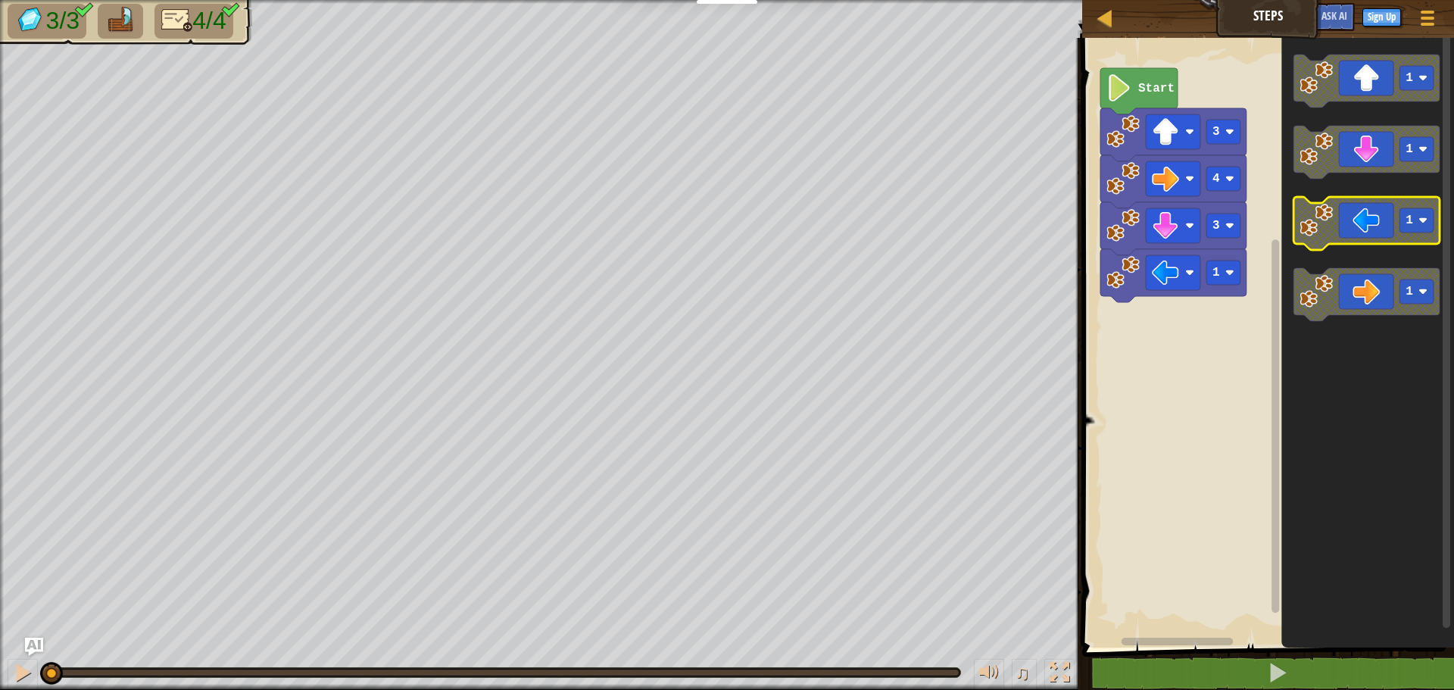
click at [1369, 225] on icon "Blockly Workspace" at bounding box center [1367, 223] width 146 height 53
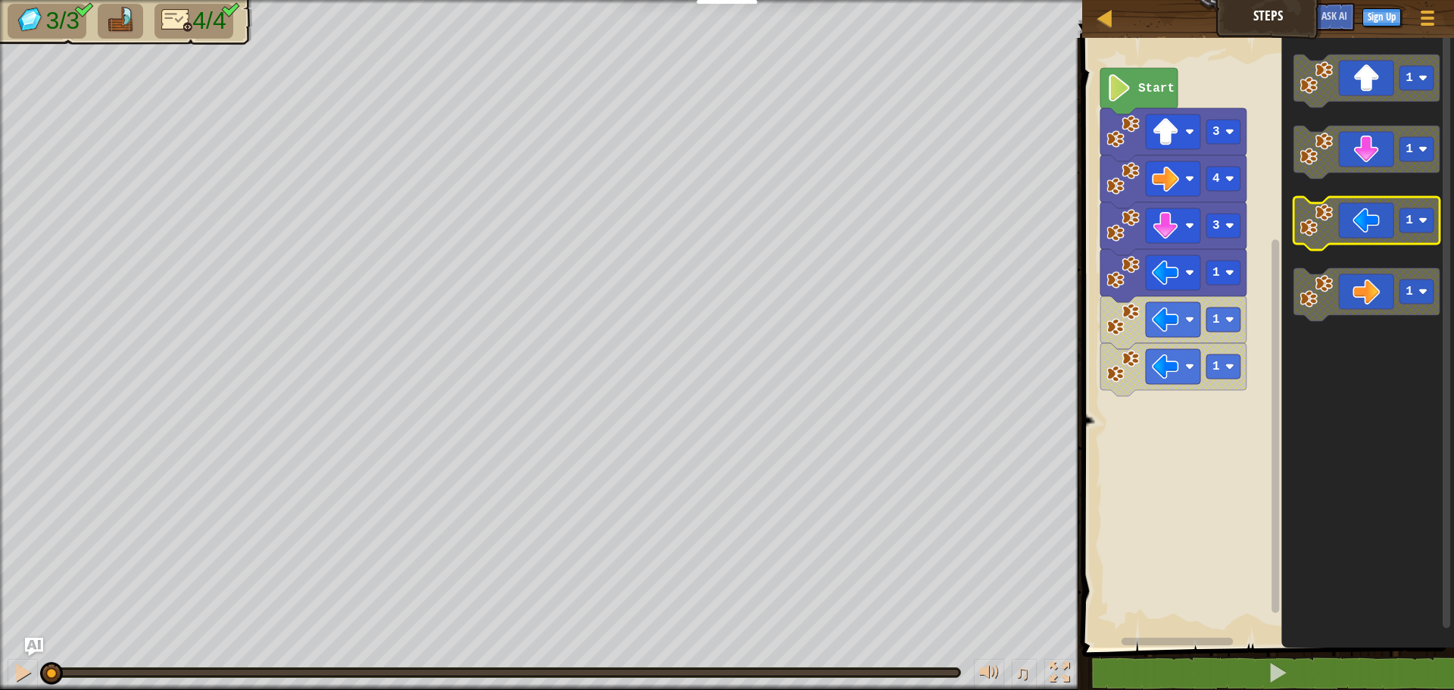
click at [1367, 226] on icon "Blockly Workspace" at bounding box center [1367, 223] width 146 height 53
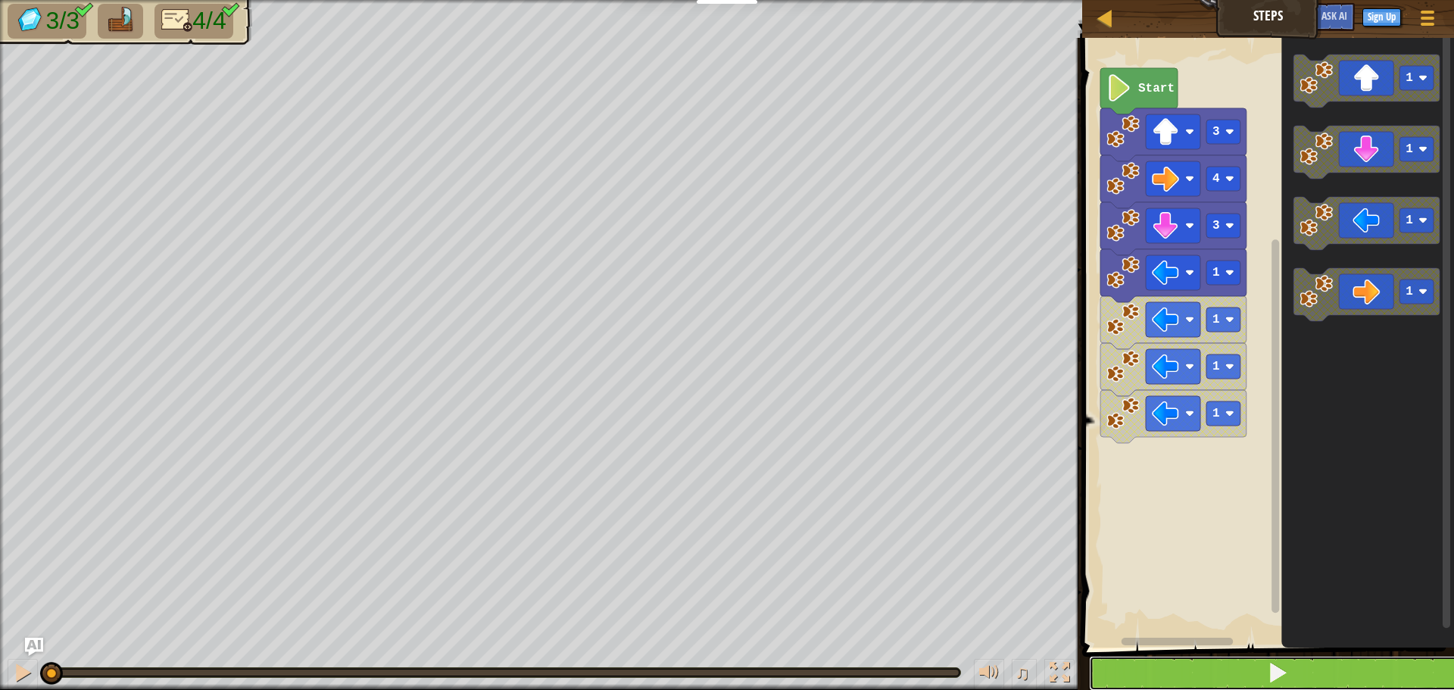
click at [1159, 662] on button at bounding box center [1277, 673] width 376 height 35
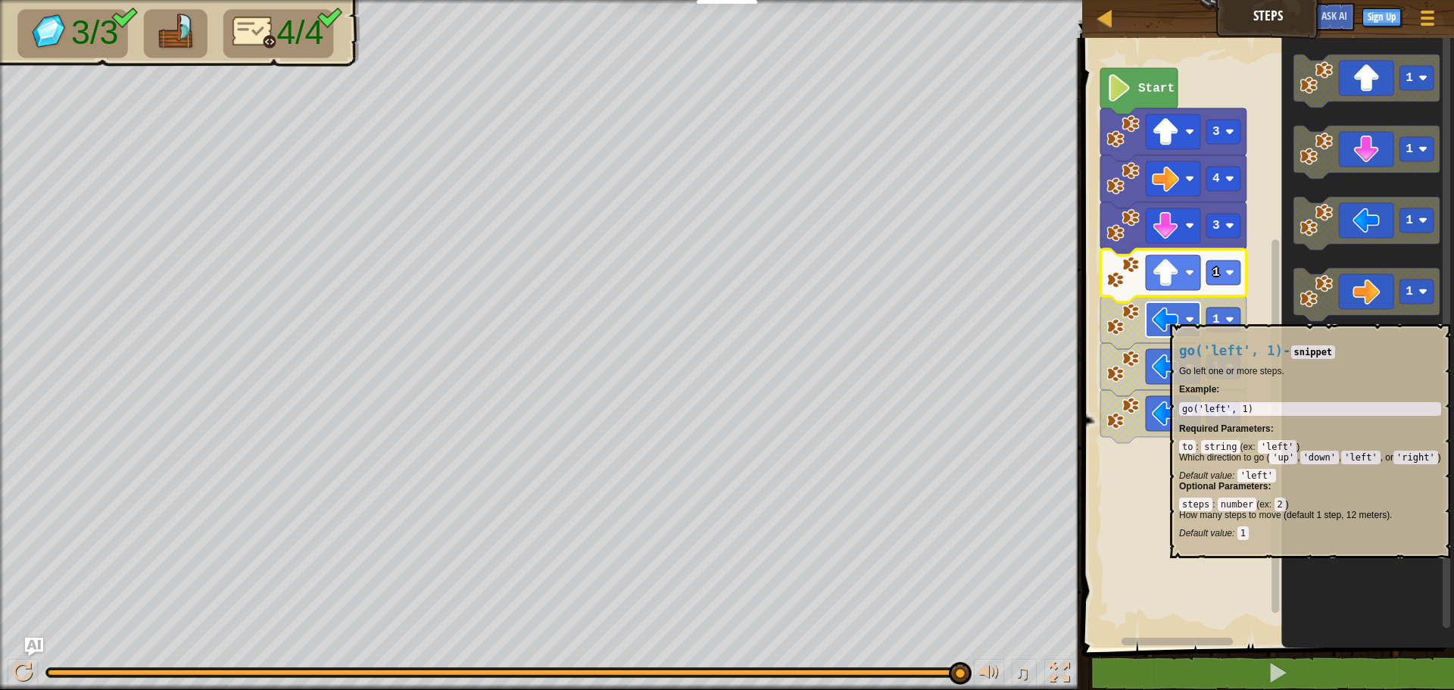
click at [1189, 317] on image "Blockly Workspace" at bounding box center [1189, 319] width 9 height 9
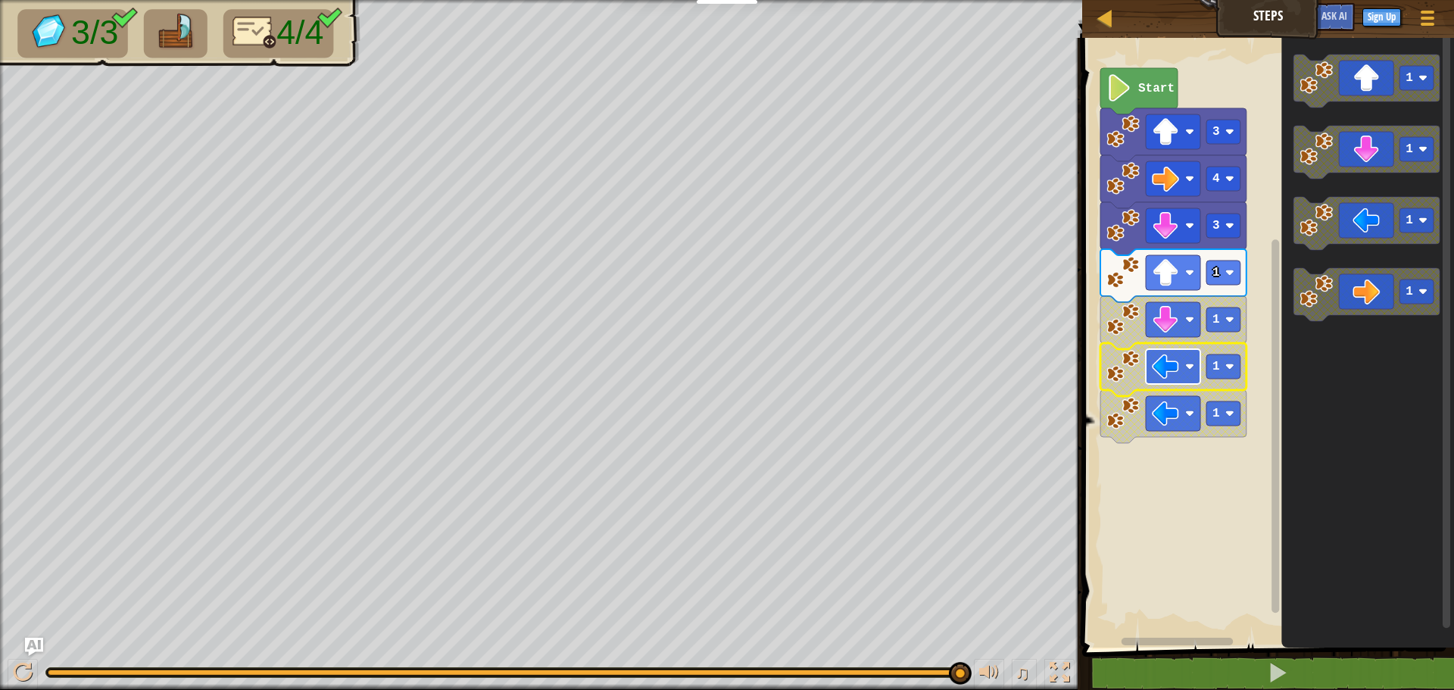
click at [1188, 382] on rect "Blockly Workspace" at bounding box center [1173, 366] width 55 height 35
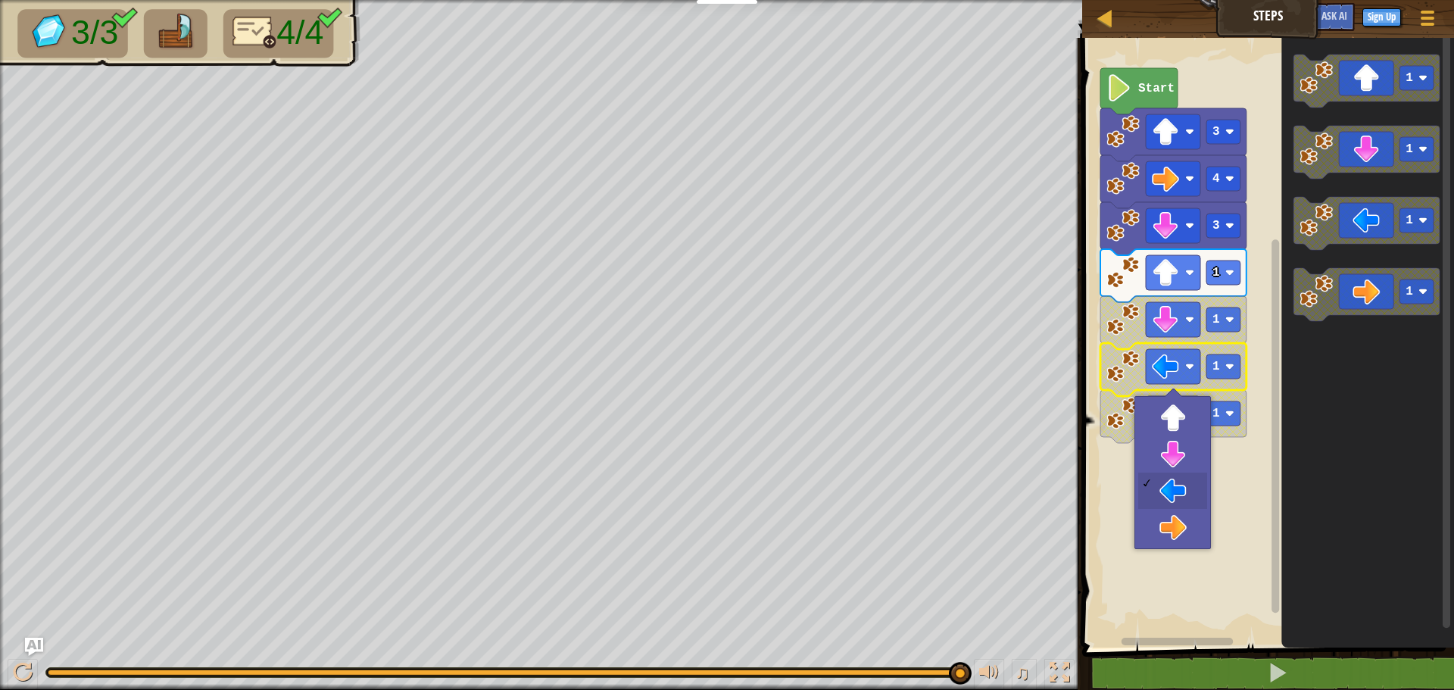
drag, startPoint x: 1181, startPoint y: 477, endPoint x: 1181, endPoint y: 468, distance: 9.1
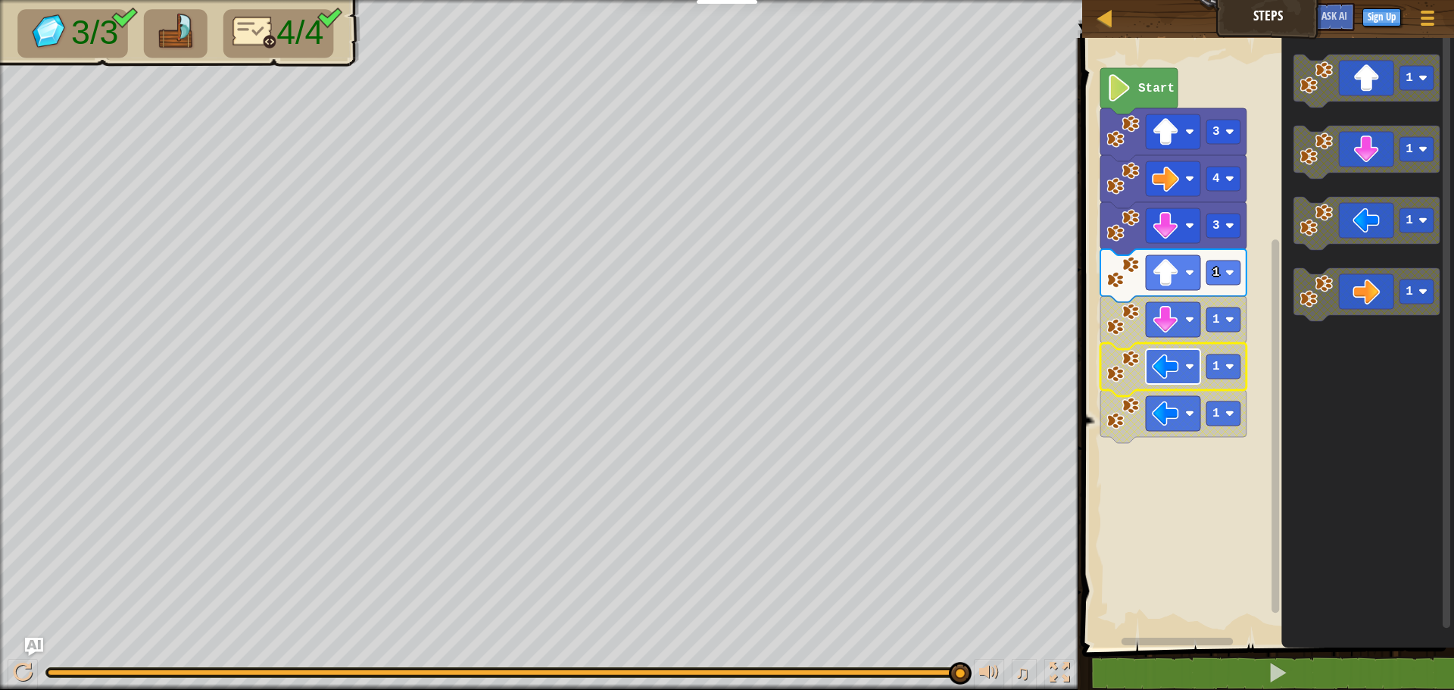
click at [1196, 367] on rect "Blockly Workspace" at bounding box center [1173, 366] width 55 height 35
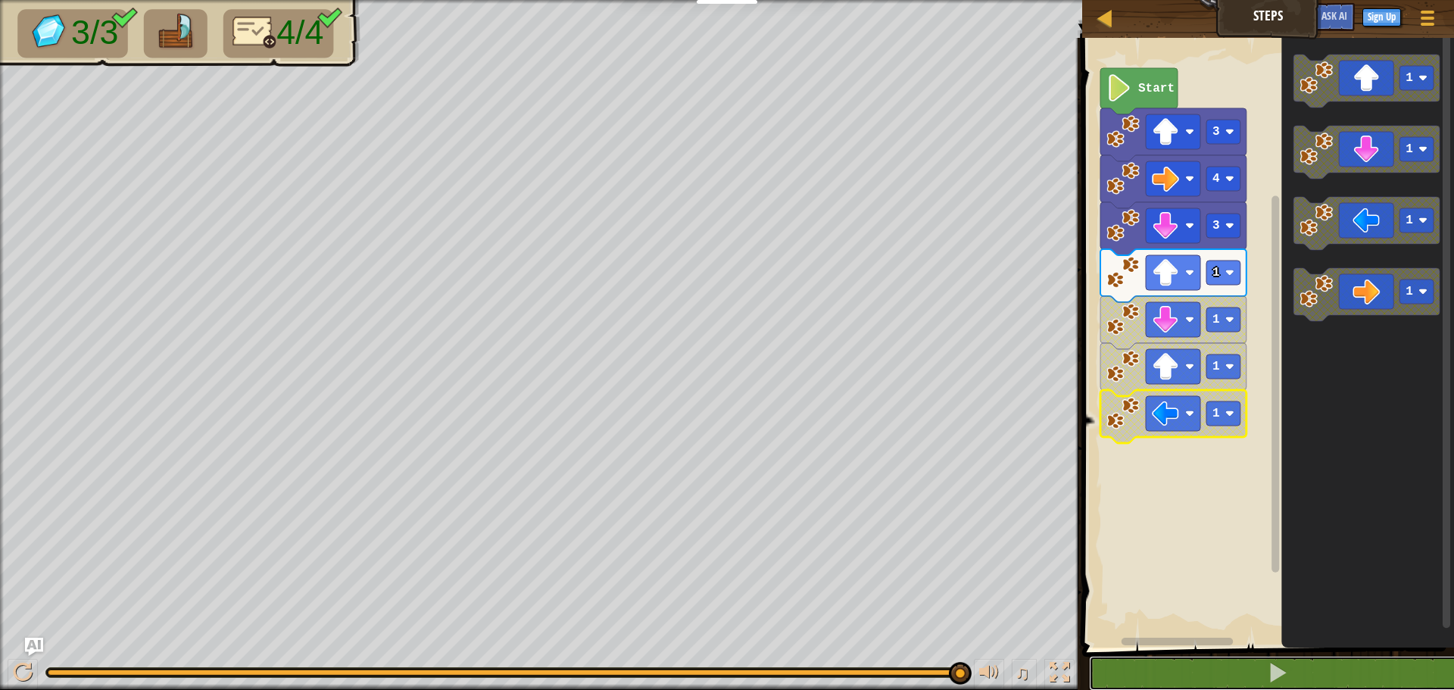
click at [1271, 657] on button at bounding box center [1277, 673] width 376 height 35
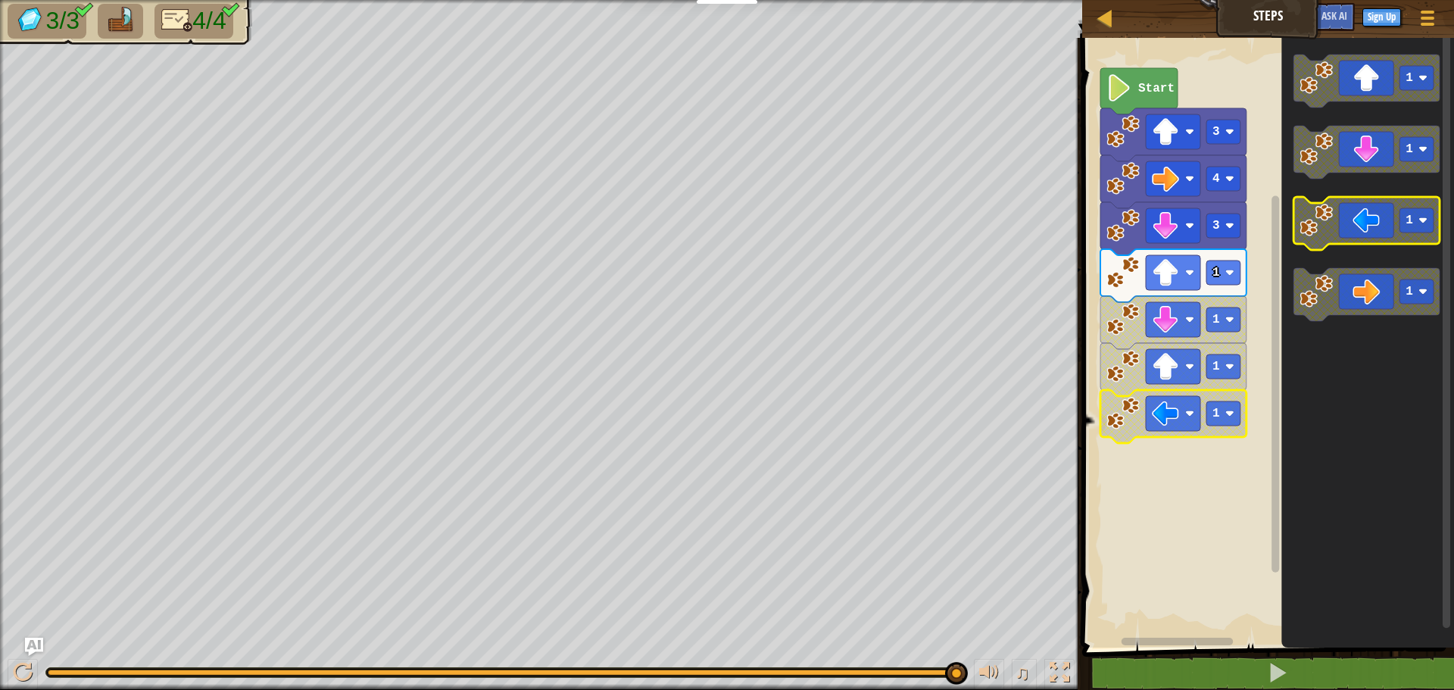
click at [1382, 221] on icon "Blockly Workspace" at bounding box center [1367, 223] width 146 height 53
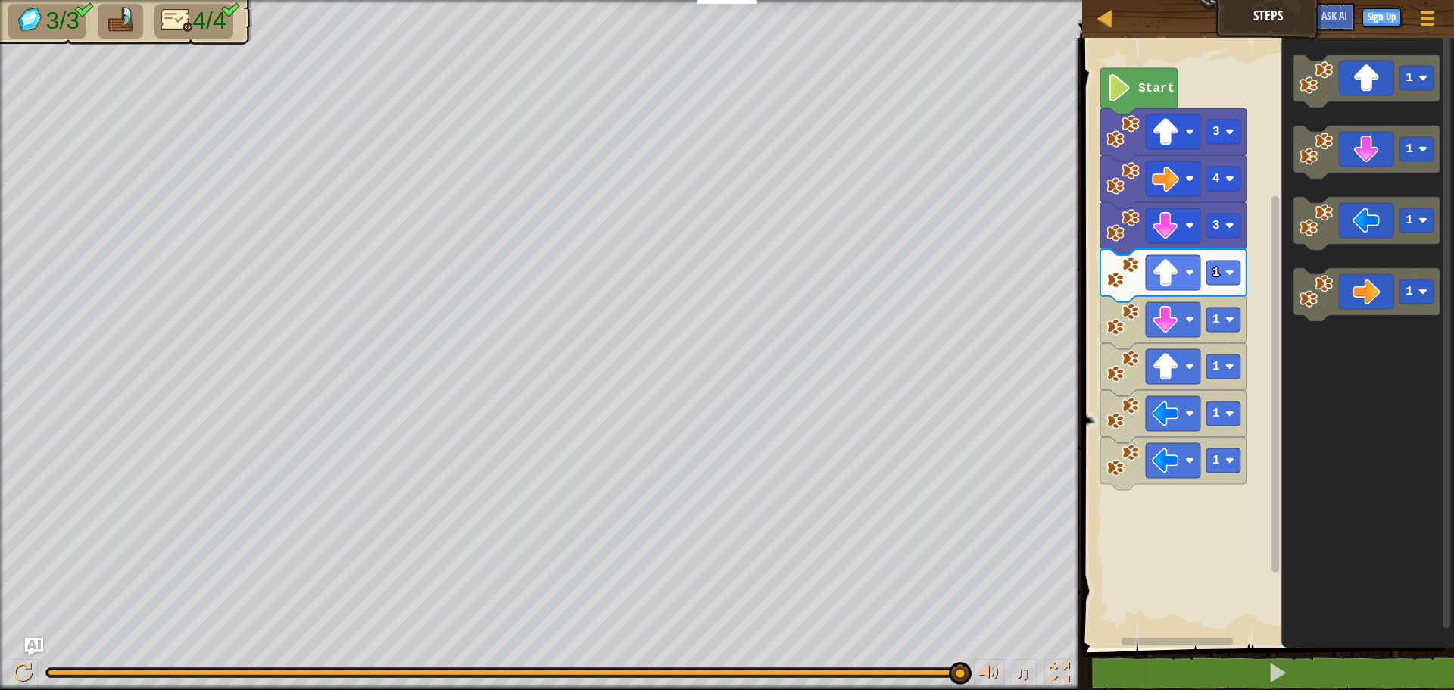
drag, startPoint x: 137, startPoint y: 30, endPoint x: 136, endPoint y: 22, distance: 7.7
click at [136, 27] on li at bounding box center [120, 21] width 45 height 35
click at [200, 26] on span "4/4" at bounding box center [208, 20] width 33 height 27
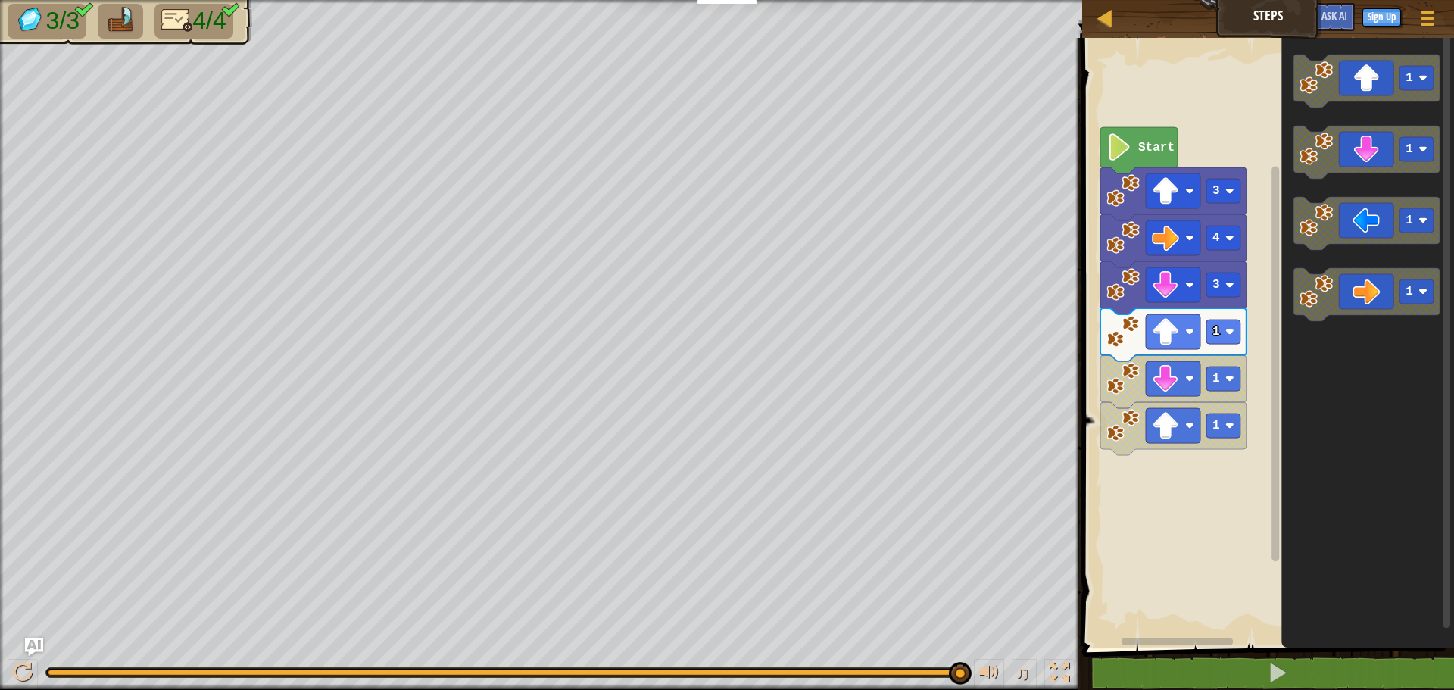
click at [1279, 501] on rect "Blockly Workspace" at bounding box center [1276, 363] width 8 height 395
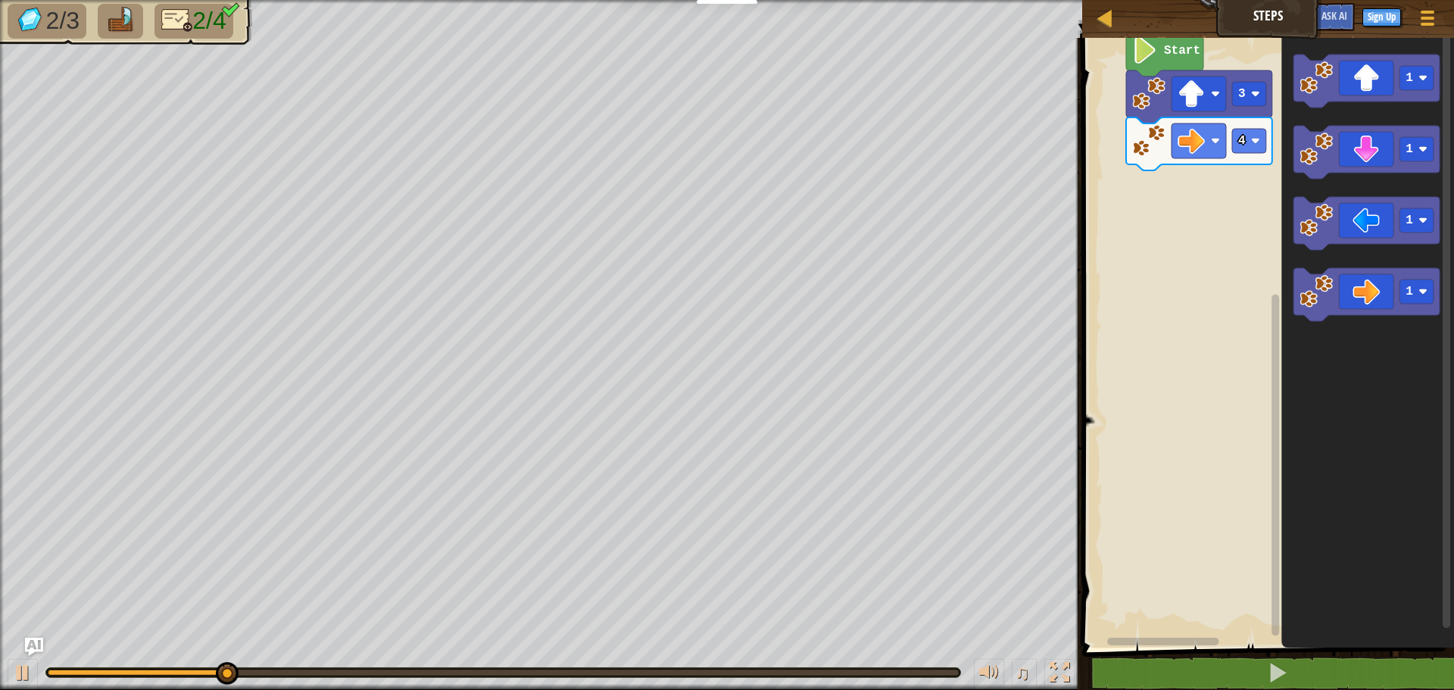
click at [1094, 89] on rect "Blockly Workspace" at bounding box center [1266, 338] width 376 height 617
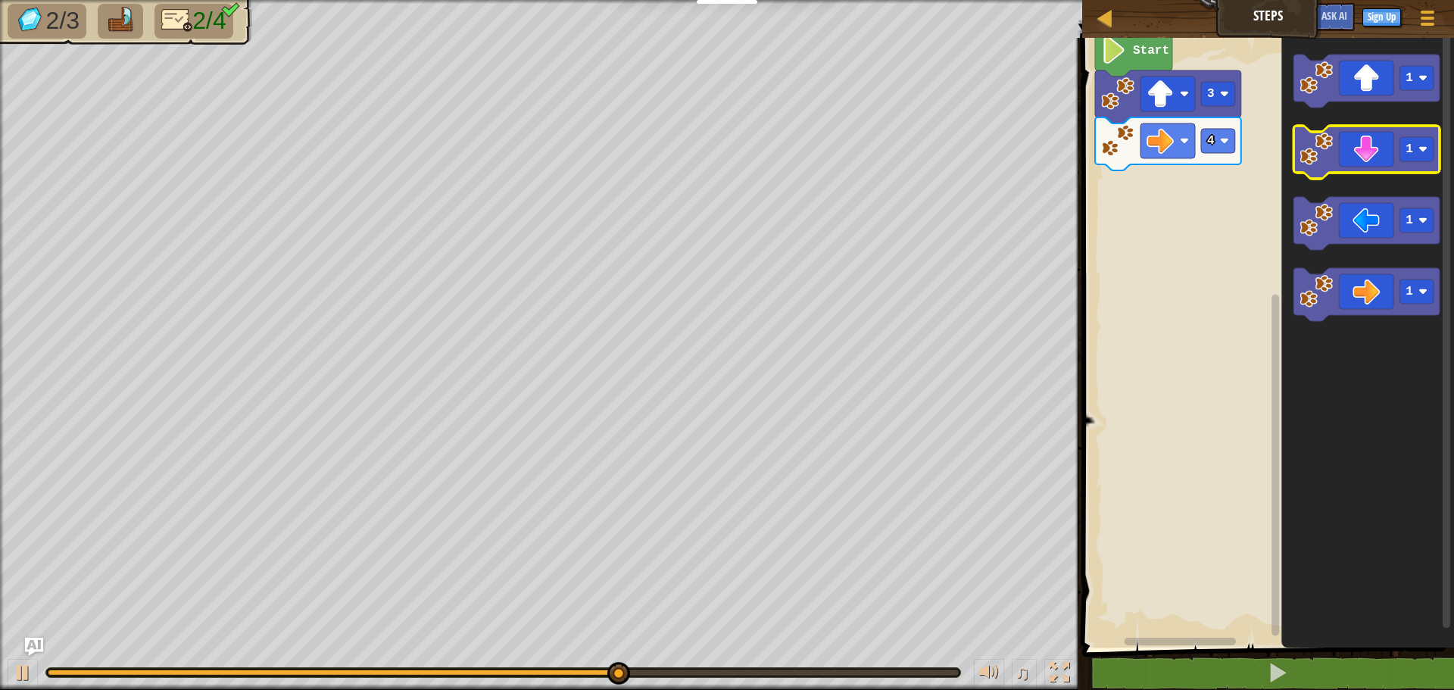
click at [1340, 164] on icon "Blockly Workspace" at bounding box center [1367, 152] width 146 height 53
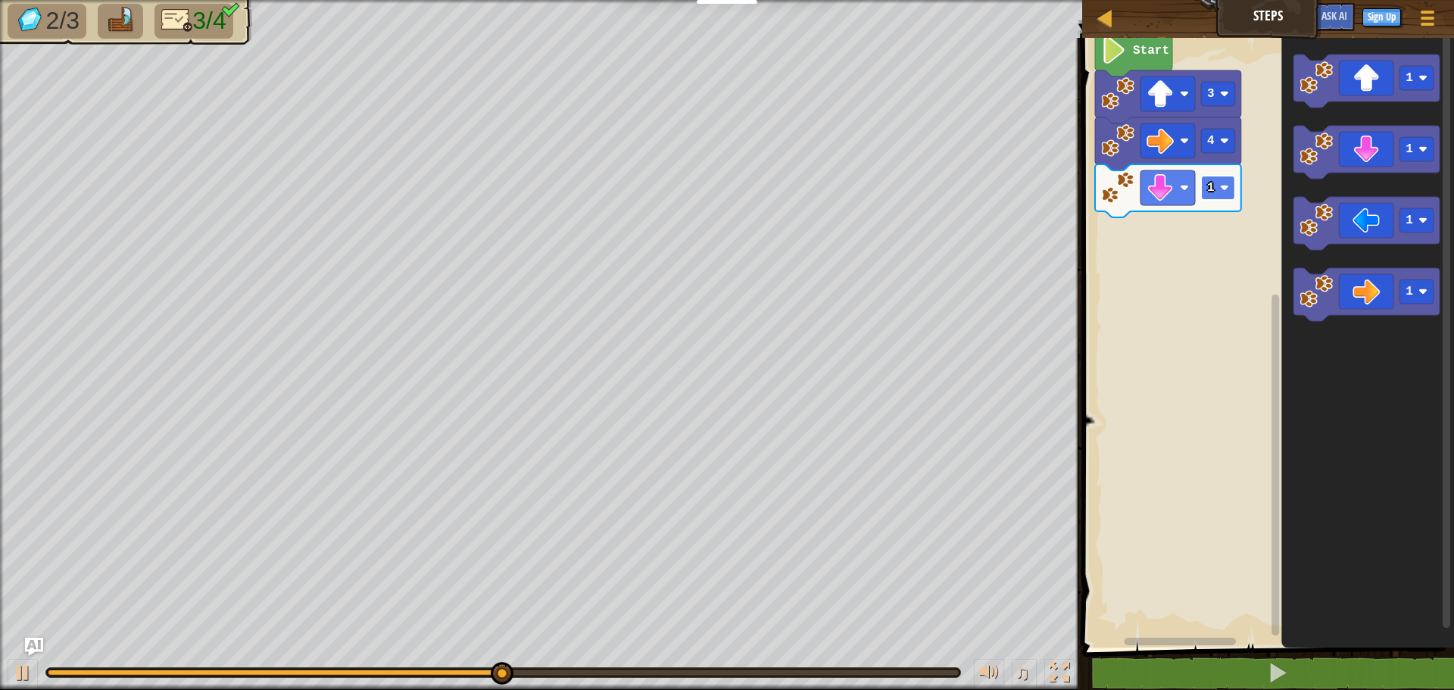
click at [1222, 184] on image "Blockly Workspace" at bounding box center [1224, 187] width 9 height 9
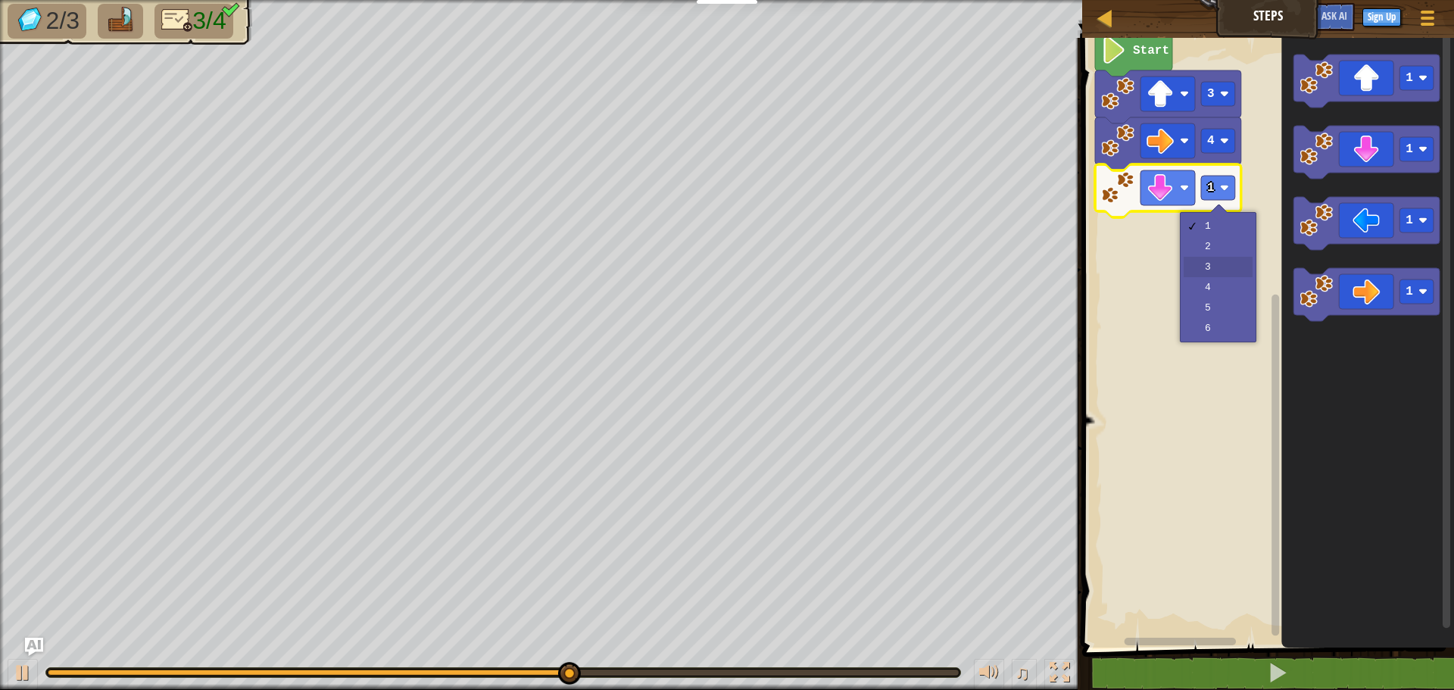
drag, startPoint x: 1217, startPoint y: 258, endPoint x: 1216, endPoint y: 239, distance: 19.7
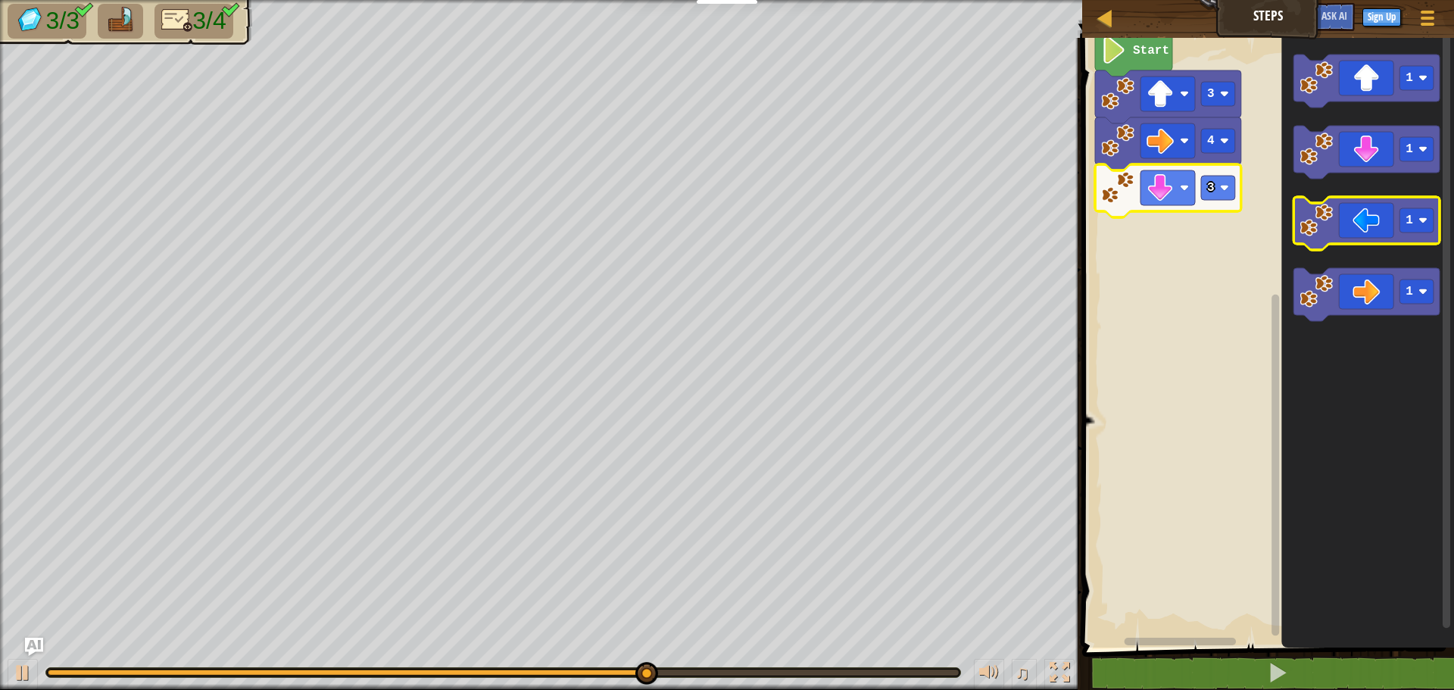
click at [1343, 233] on icon "Blockly Workspace" at bounding box center [1367, 223] width 146 height 53
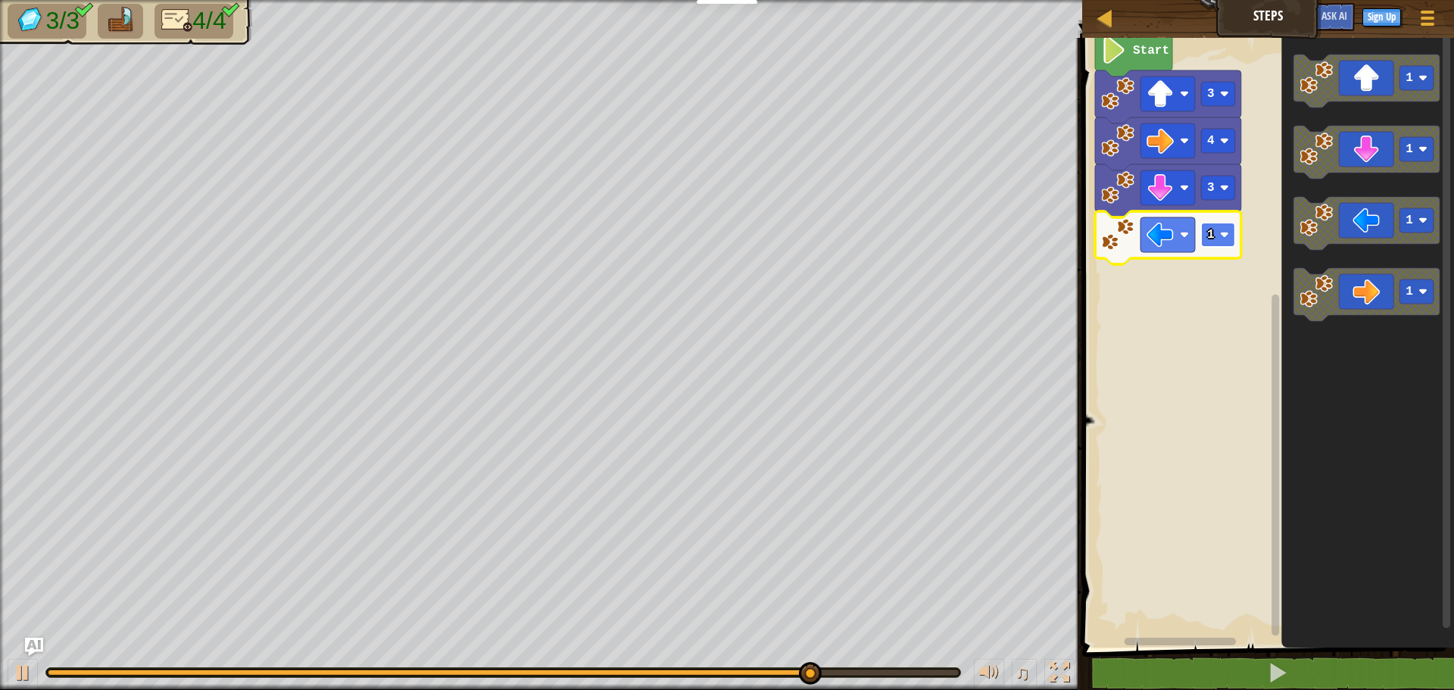
click at [1228, 244] on rect "Blockly Workspace" at bounding box center [1218, 235] width 34 height 24
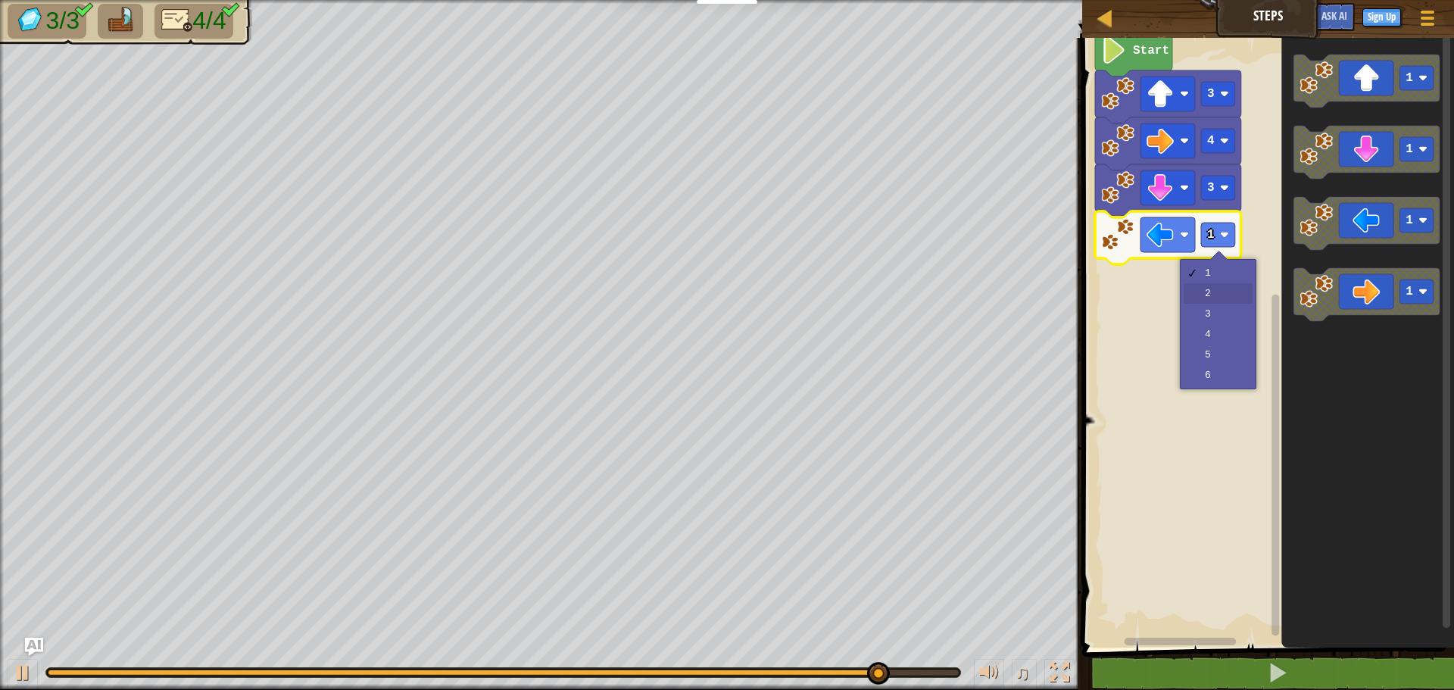
drag, startPoint x: 1223, startPoint y: 289, endPoint x: 1220, endPoint y: 279, distance: 10.3
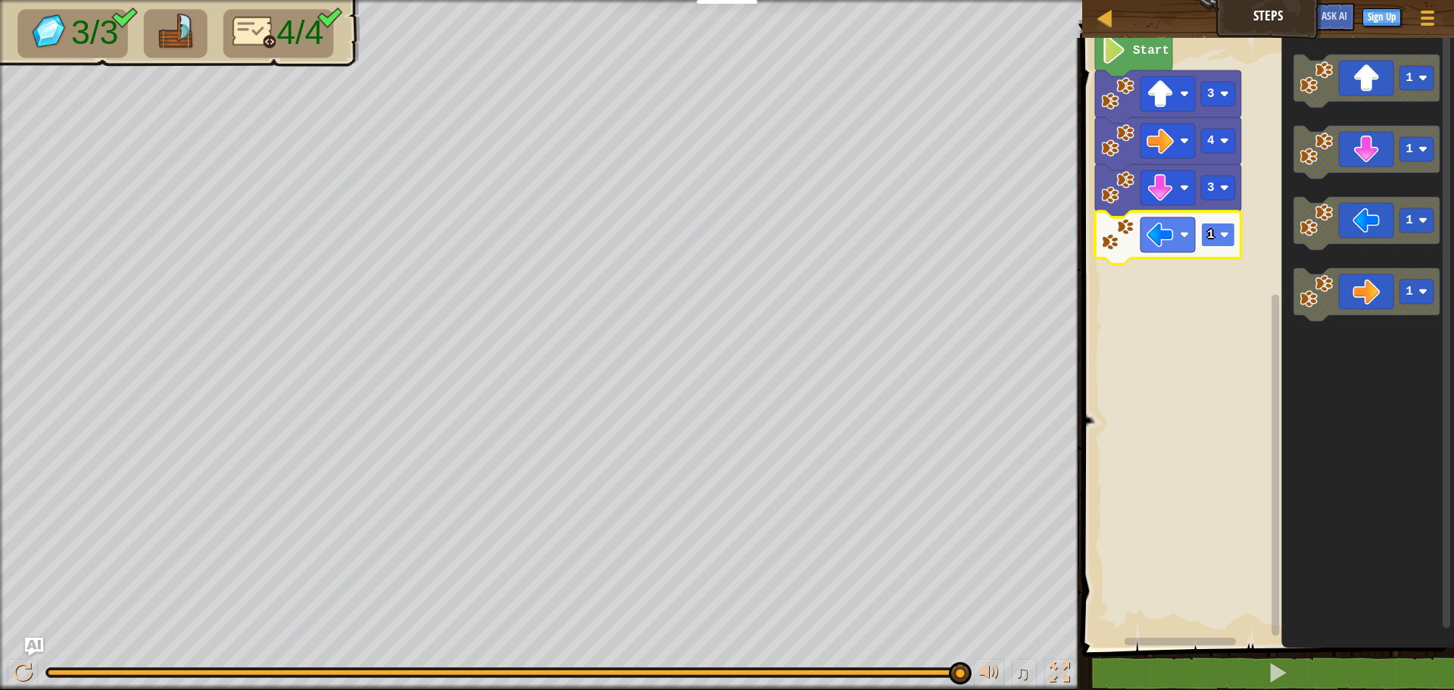
click at [1224, 236] on image "Blockly Workspace" at bounding box center [1224, 234] width 9 height 9
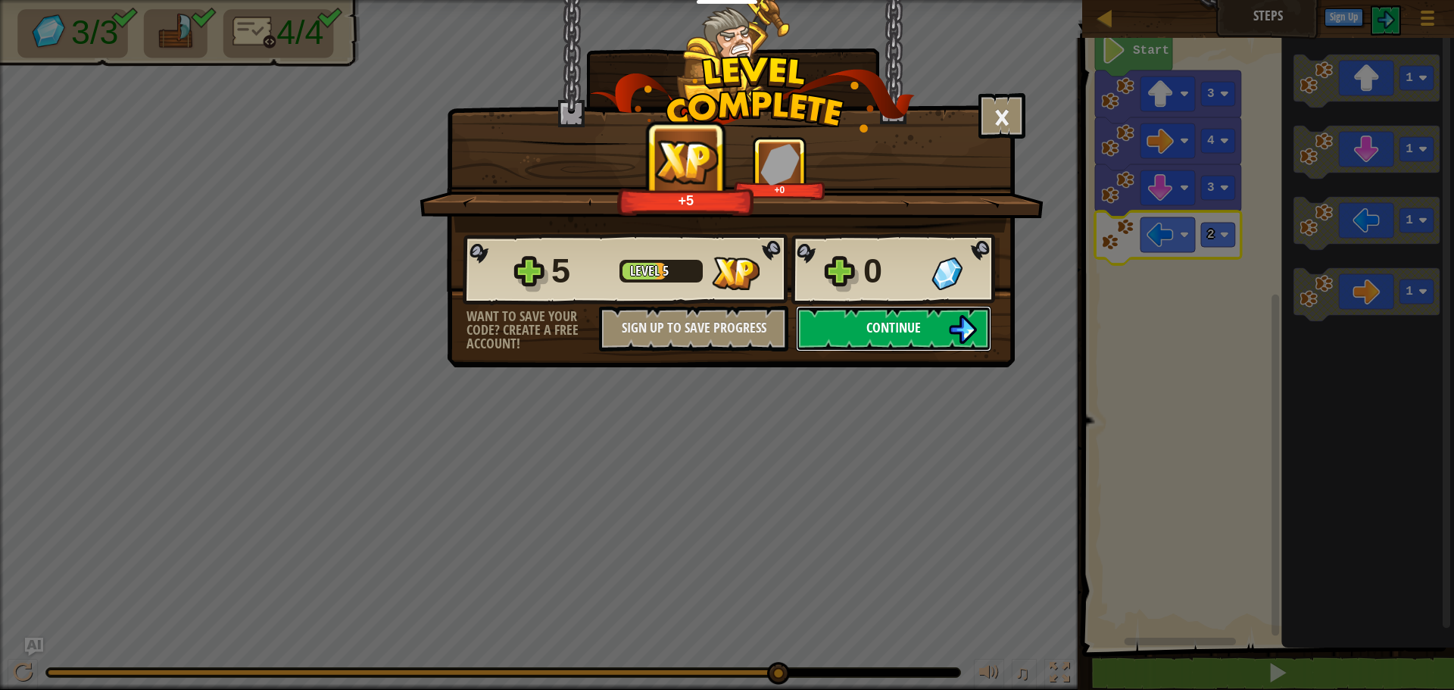
click at [908, 326] on span "Continue" at bounding box center [893, 327] width 55 height 19
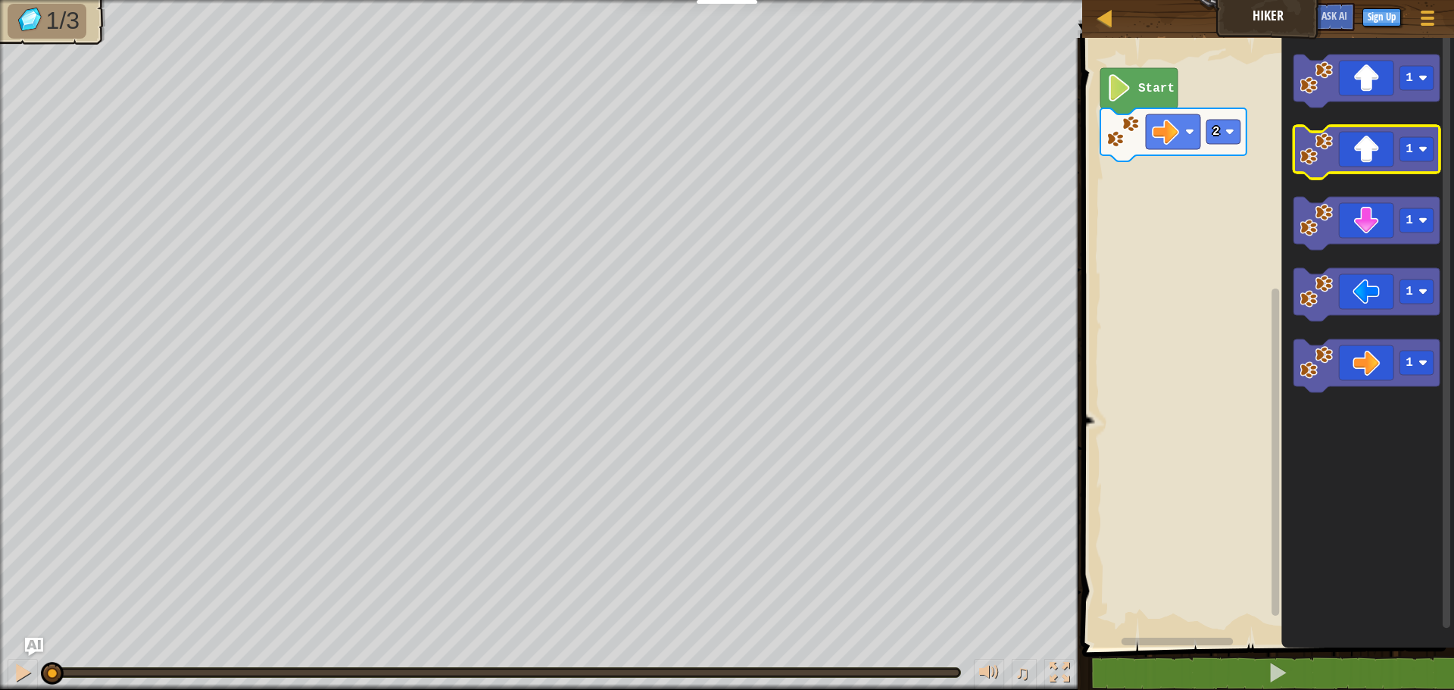
click at [1367, 161] on icon "Blockly Workspace" at bounding box center [1367, 152] width 146 height 53
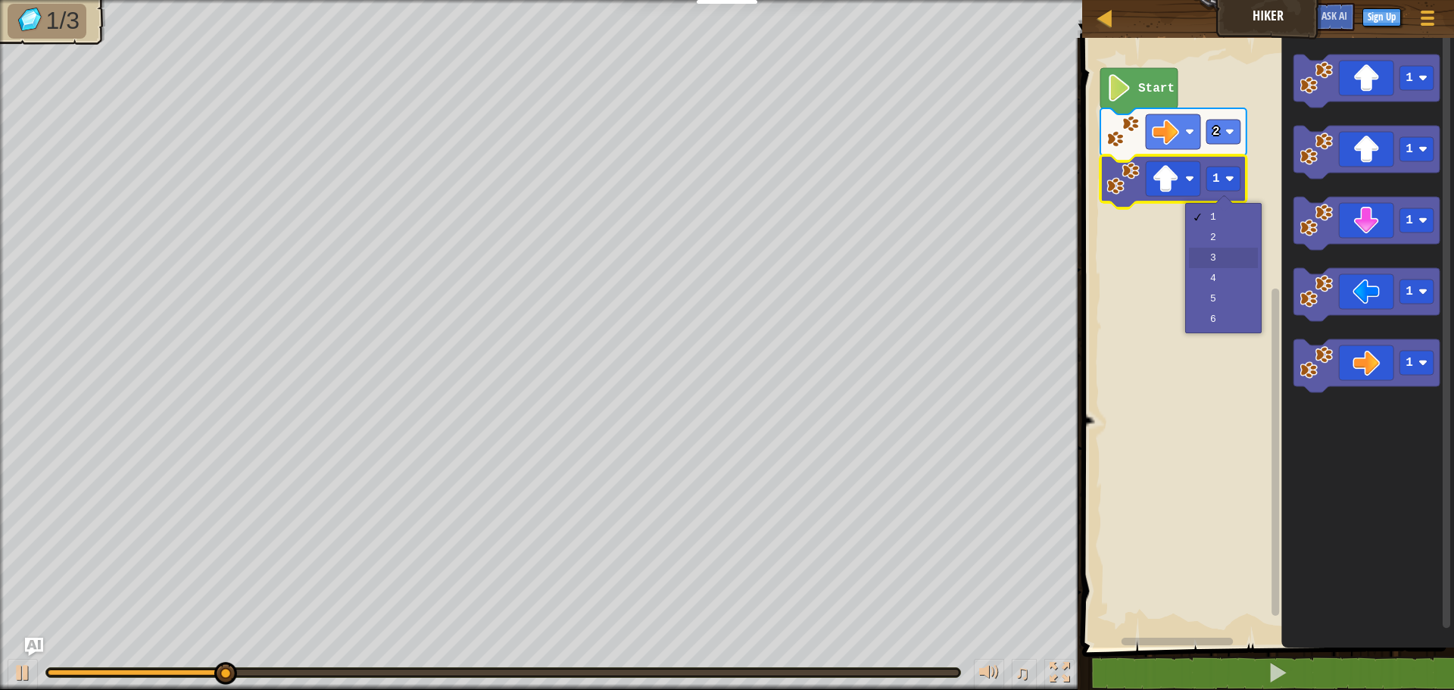
drag, startPoint x: 1226, startPoint y: 252, endPoint x: 1225, endPoint y: 242, distance: 10.7
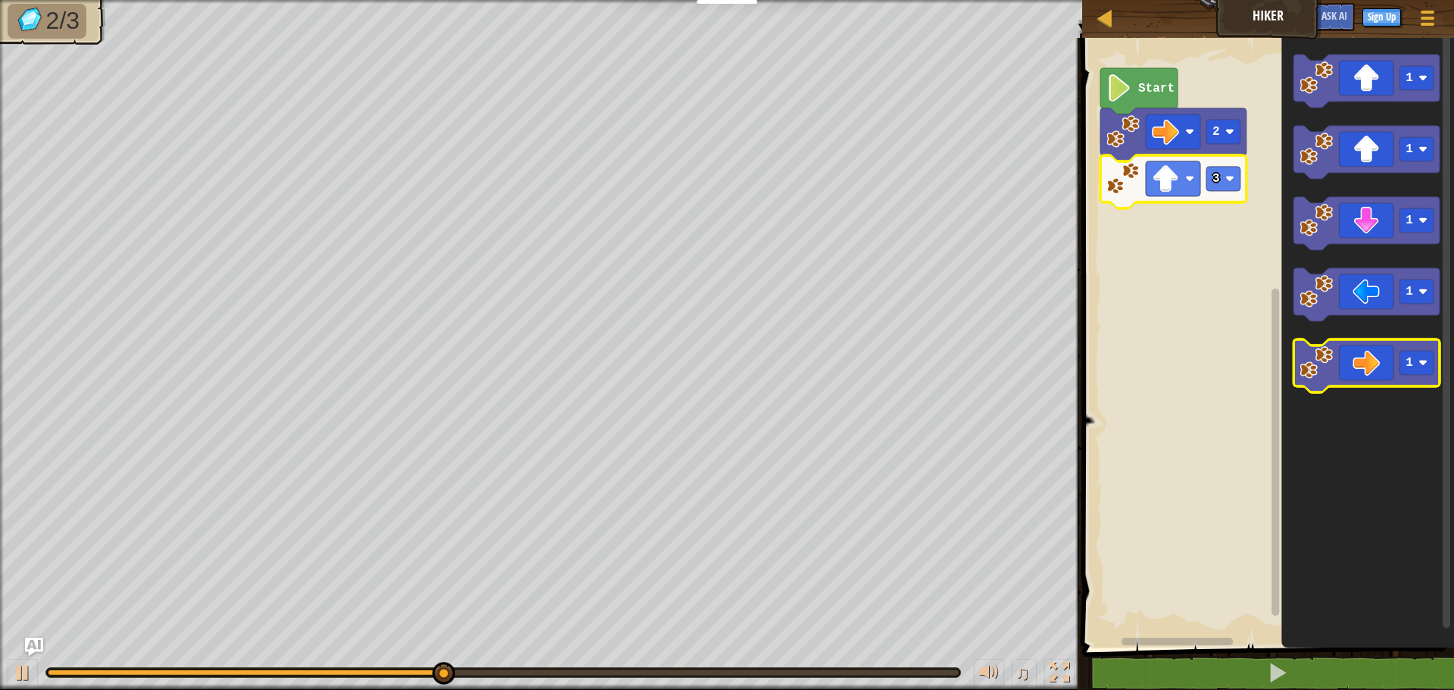
click at [1364, 348] on icon "Blockly Workspace" at bounding box center [1367, 365] width 146 height 53
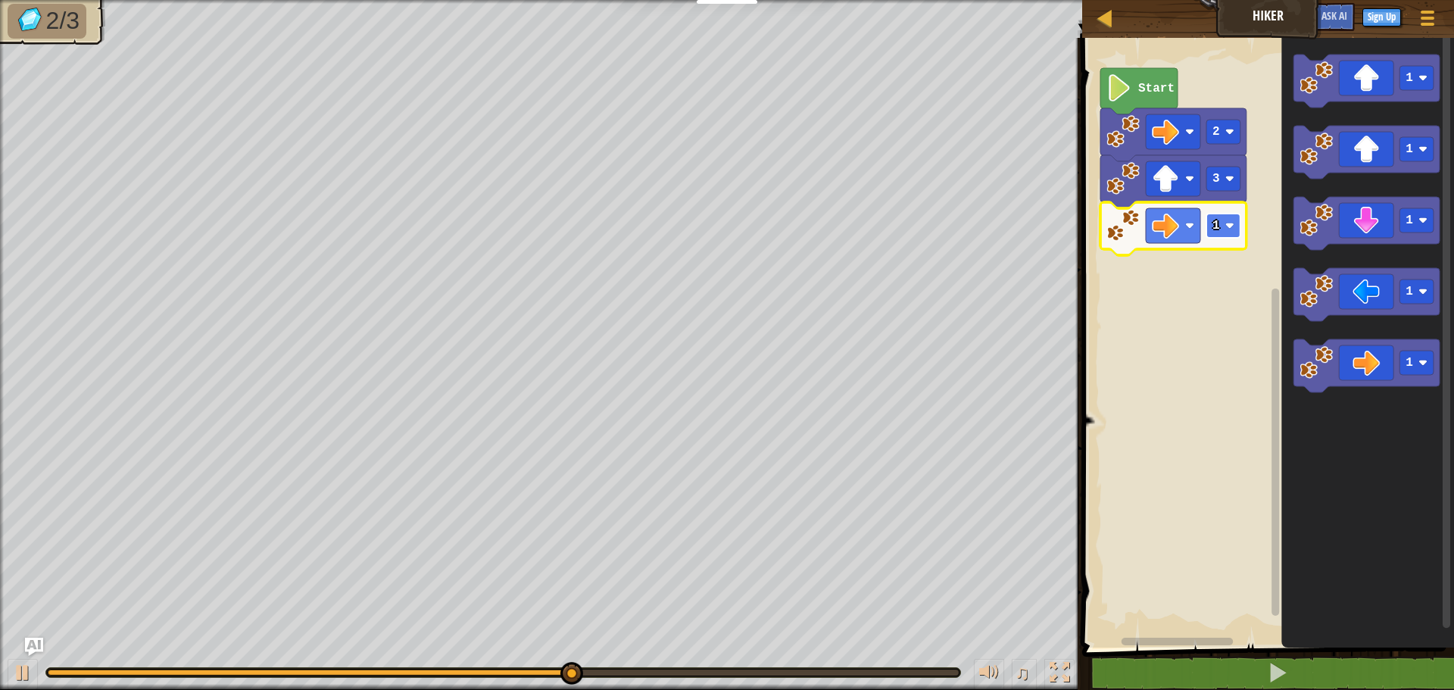
click at [1225, 229] on rect "Blockly Workspace" at bounding box center [1223, 226] width 34 height 24
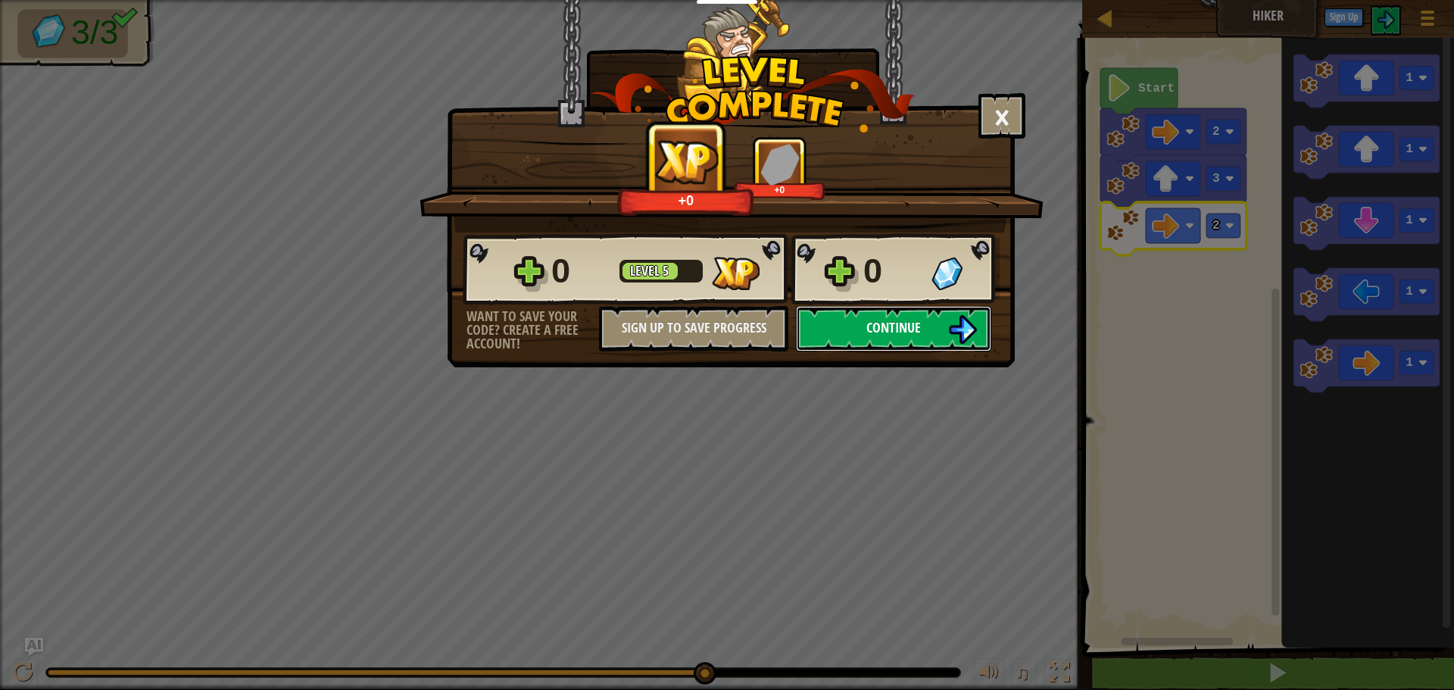
click at [862, 310] on button "Continue" at bounding box center [893, 328] width 195 height 45
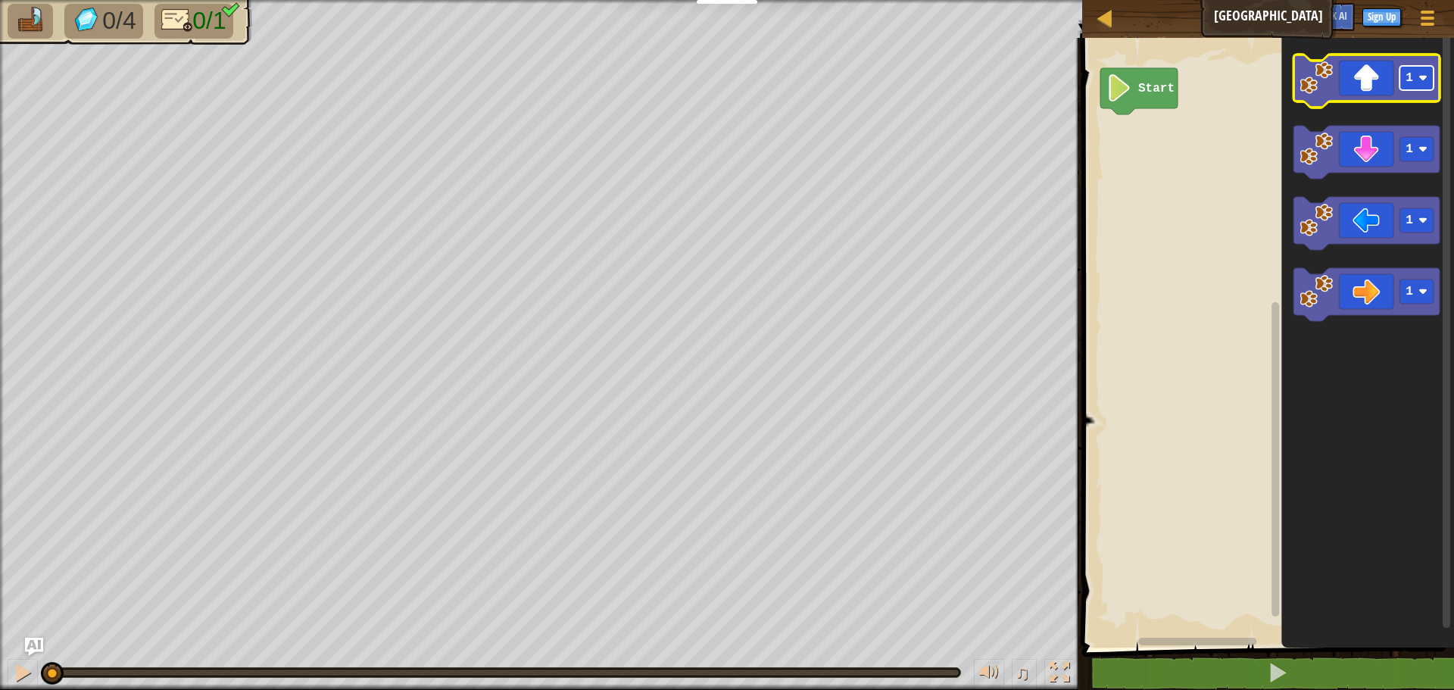
click at [1417, 81] on rect "Blockly Workspace" at bounding box center [1417, 78] width 34 height 24
click at [1344, 89] on icon "Blockly Workspace" at bounding box center [1367, 81] width 146 height 53
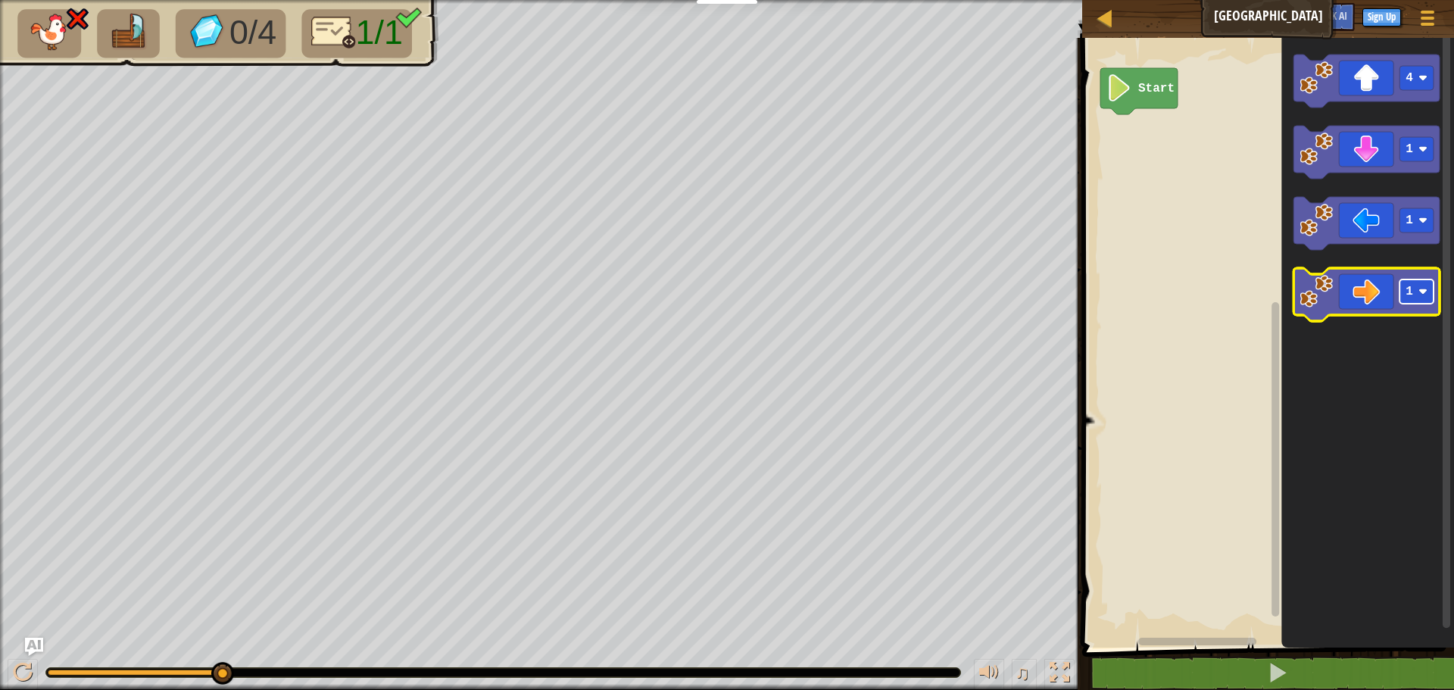
click at [1421, 293] on image "Blockly Workspace" at bounding box center [1422, 291] width 9 height 9
click at [1356, 296] on icon "Blockly Workspace" at bounding box center [1367, 294] width 146 height 53
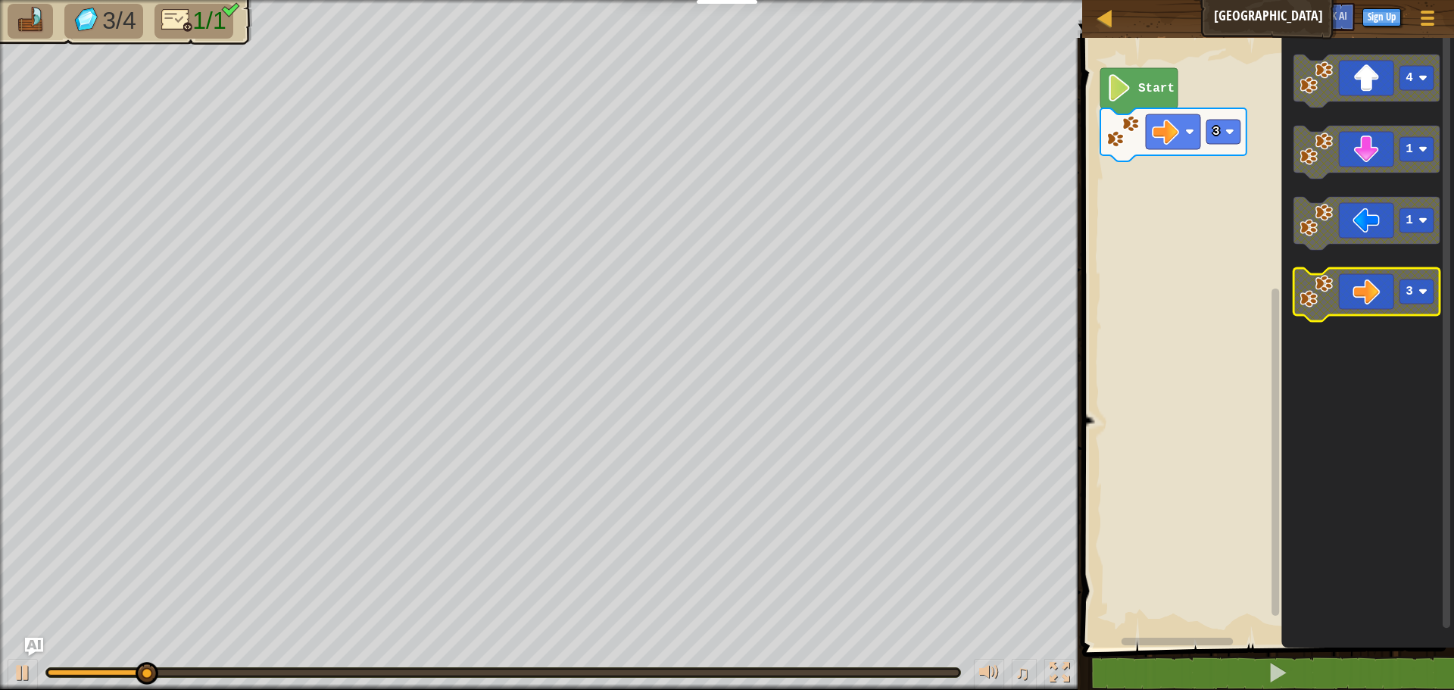
click at [1338, 284] on icon "Blockly Workspace" at bounding box center [1367, 294] width 146 height 53
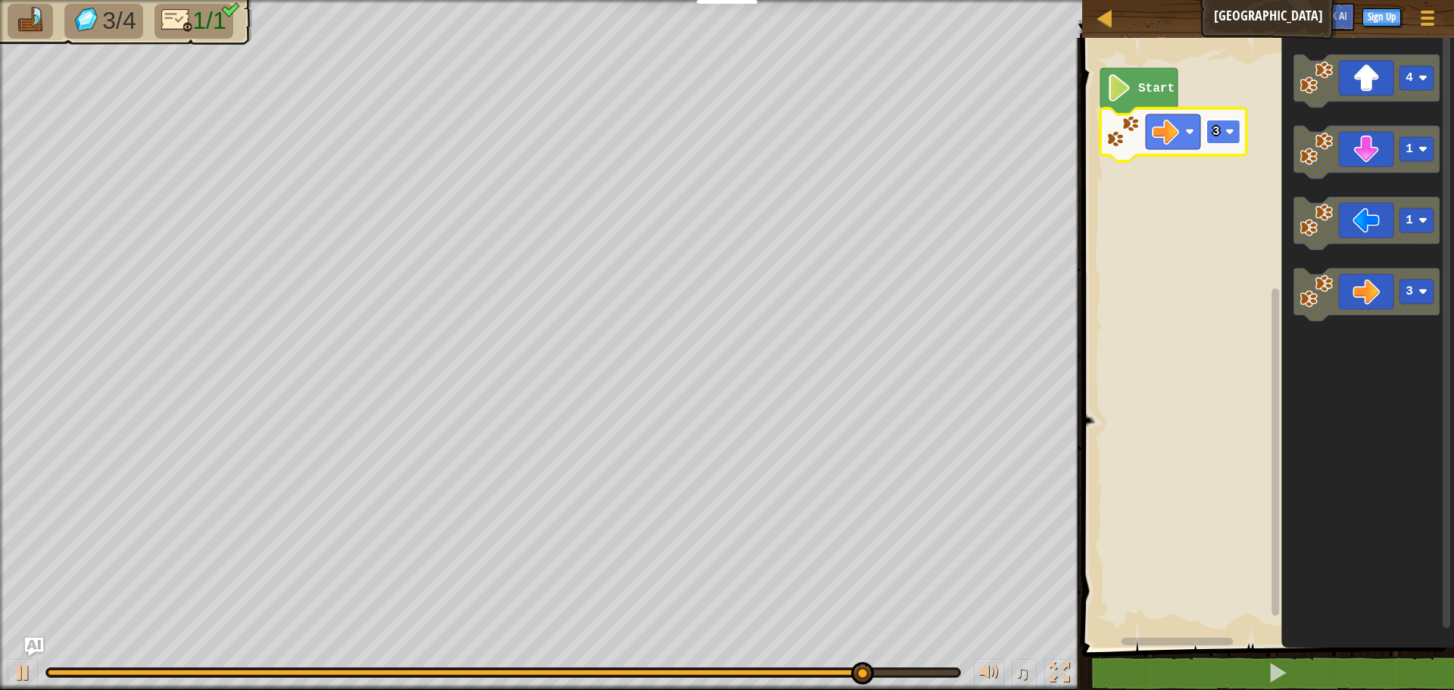
click at [1227, 131] on image "Blockly Workspace" at bounding box center [1229, 131] width 9 height 9
click at [1225, 142] on rect "Blockly Workspace" at bounding box center [1223, 132] width 34 height 24
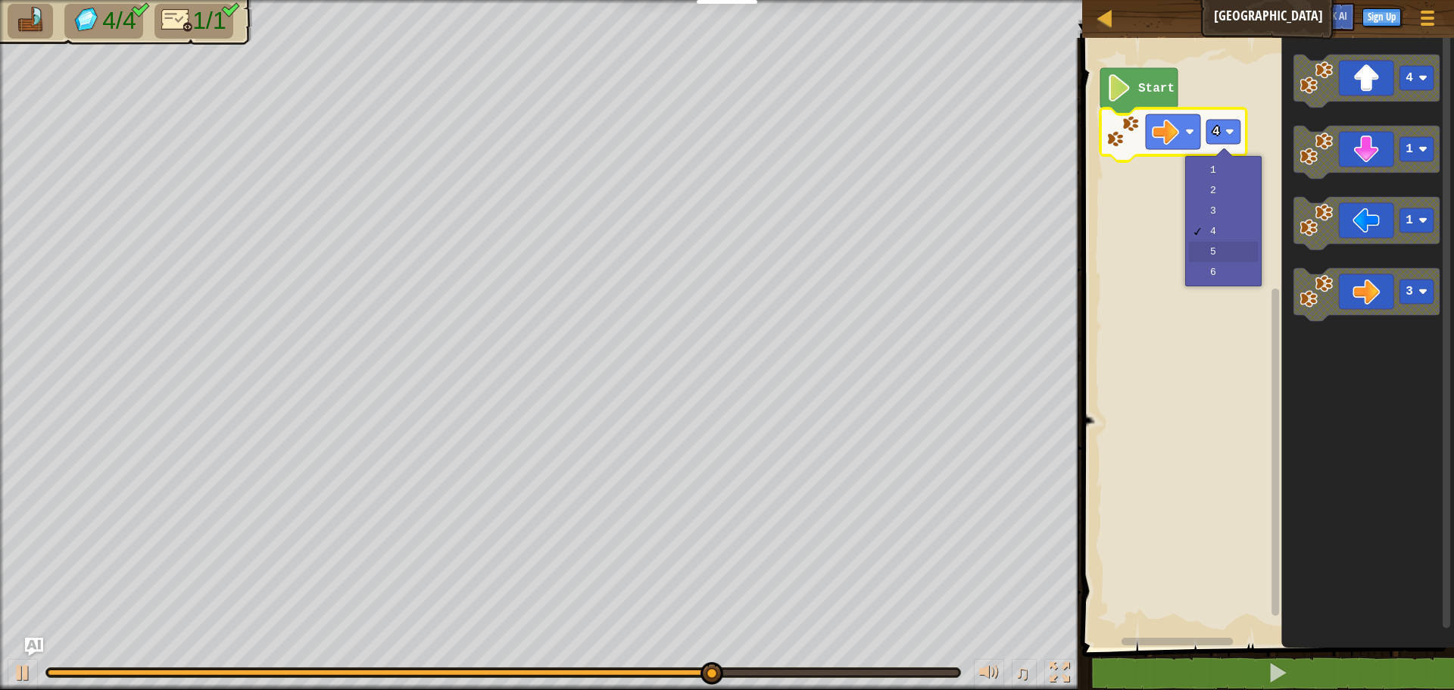
drag, startPoint x: 1229, startPoint y: 244, endPoint x: 1231, endPoint y: 215, distance: 28.8
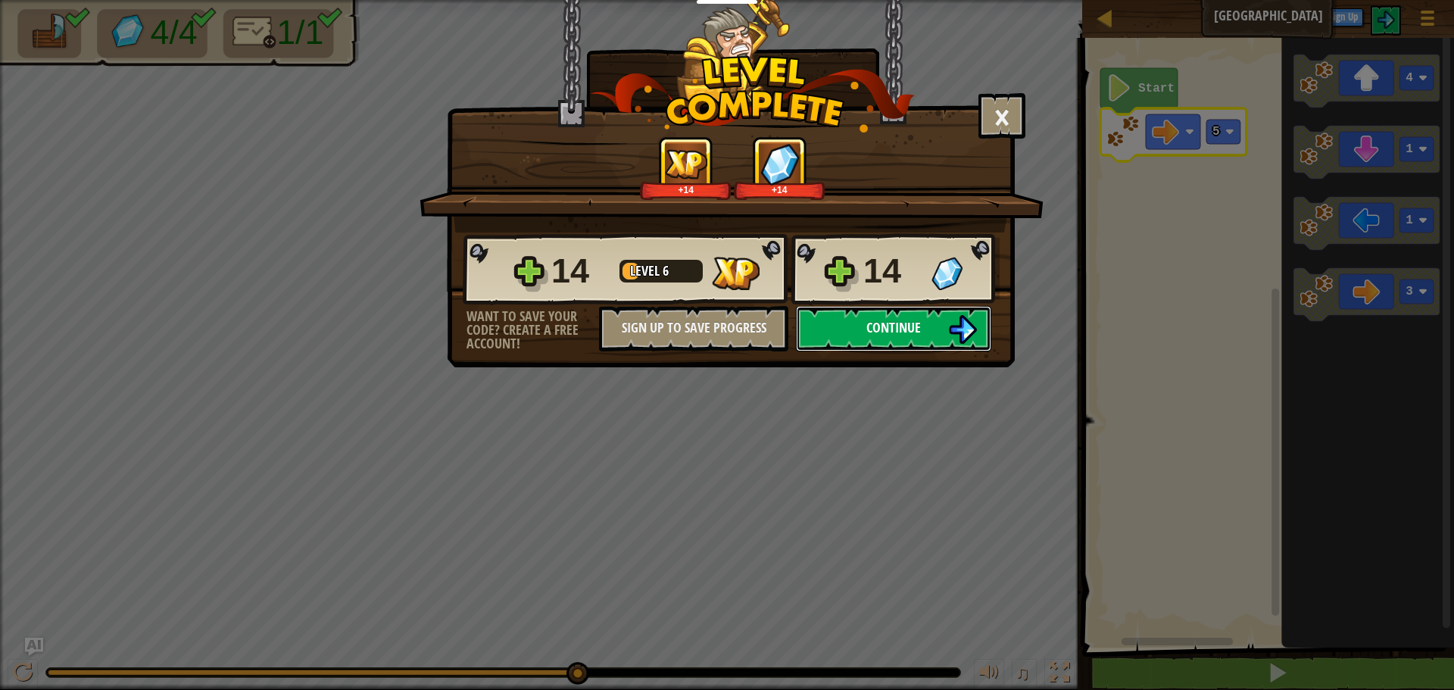
click at [853, 332] on button "Continue" at bounding box center [893, 328] width 195 height 45
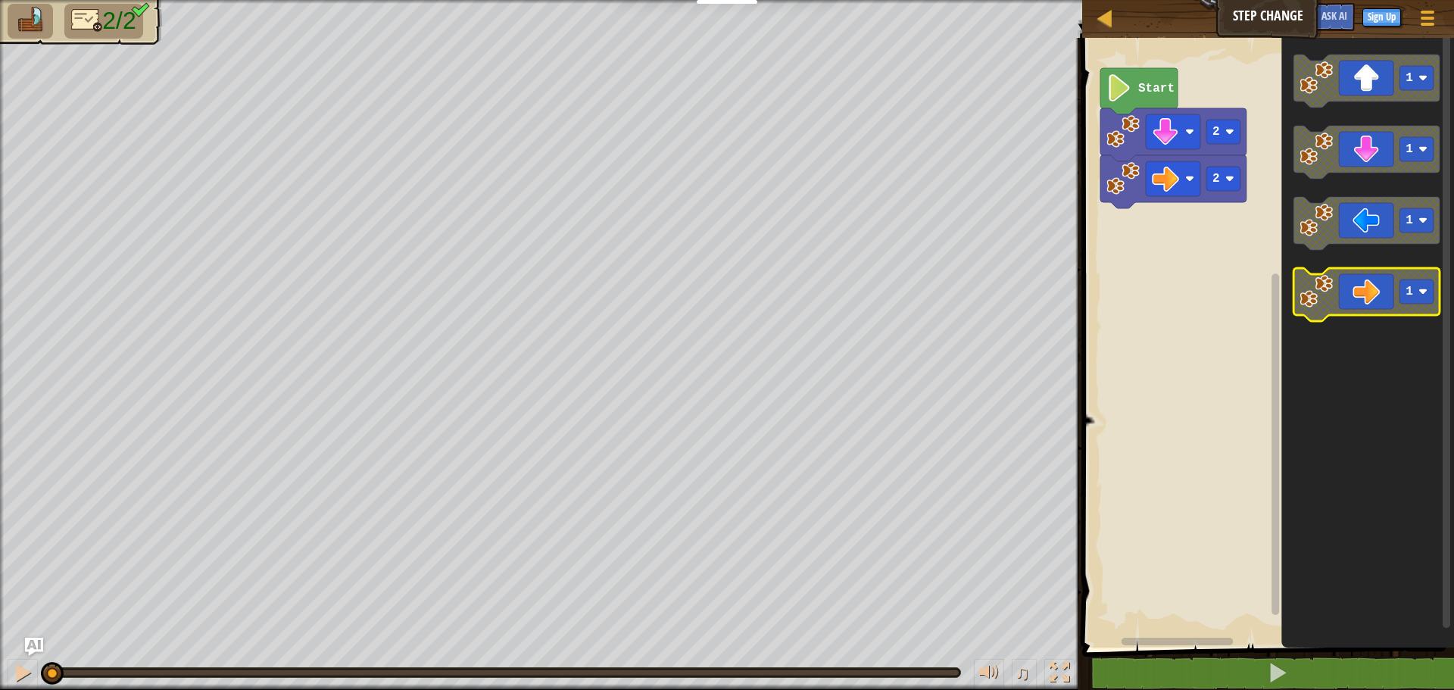
click at [1421, 289] on image "Blockly Workspace" at bounding box center [1422, 291] width 9 height 9
click at [1384, 307] on icon "Blockly Workspace" at bounding box center [1367, 294] width 146 height 53
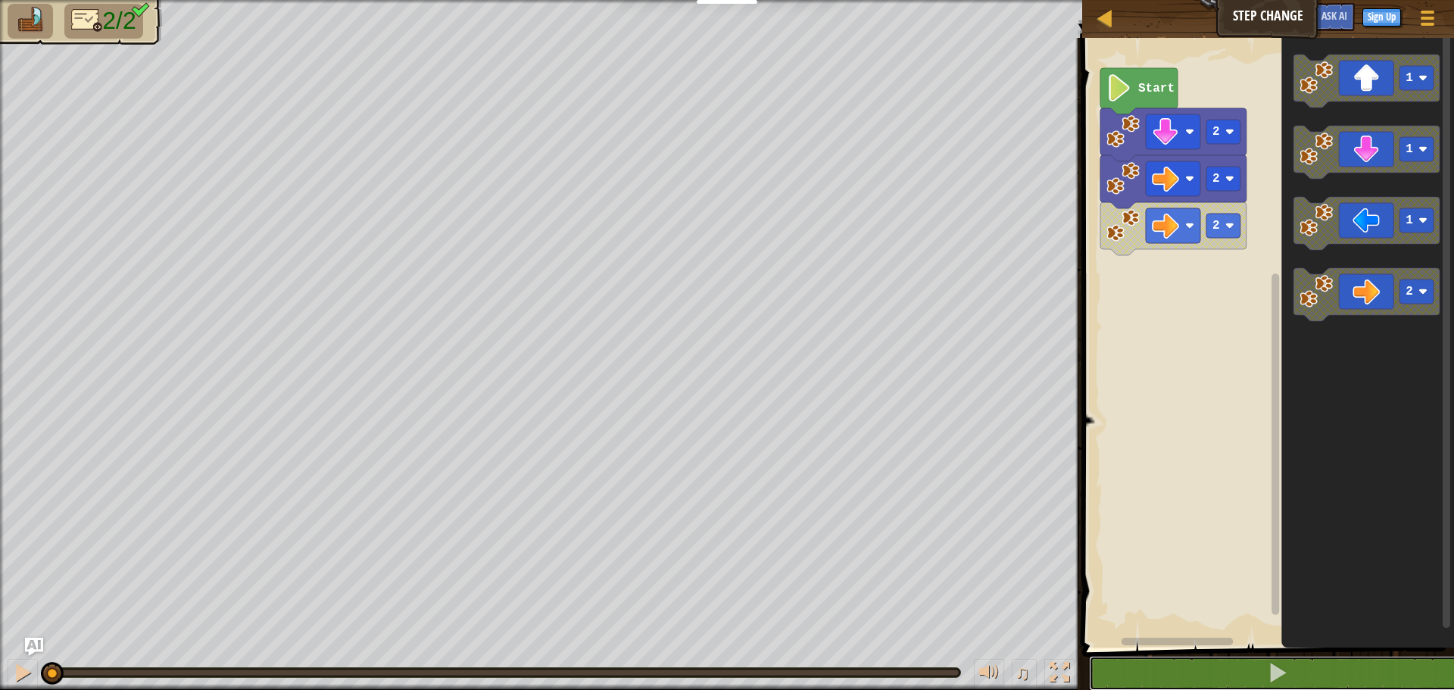
drag, startPoint x: 1184, startPoint y: 669, endPoint x: 1184, endPoint y: 642, distance: 26.5
click at [1184, 661] on button at bounding box center [1277, 673] width 376 height 35
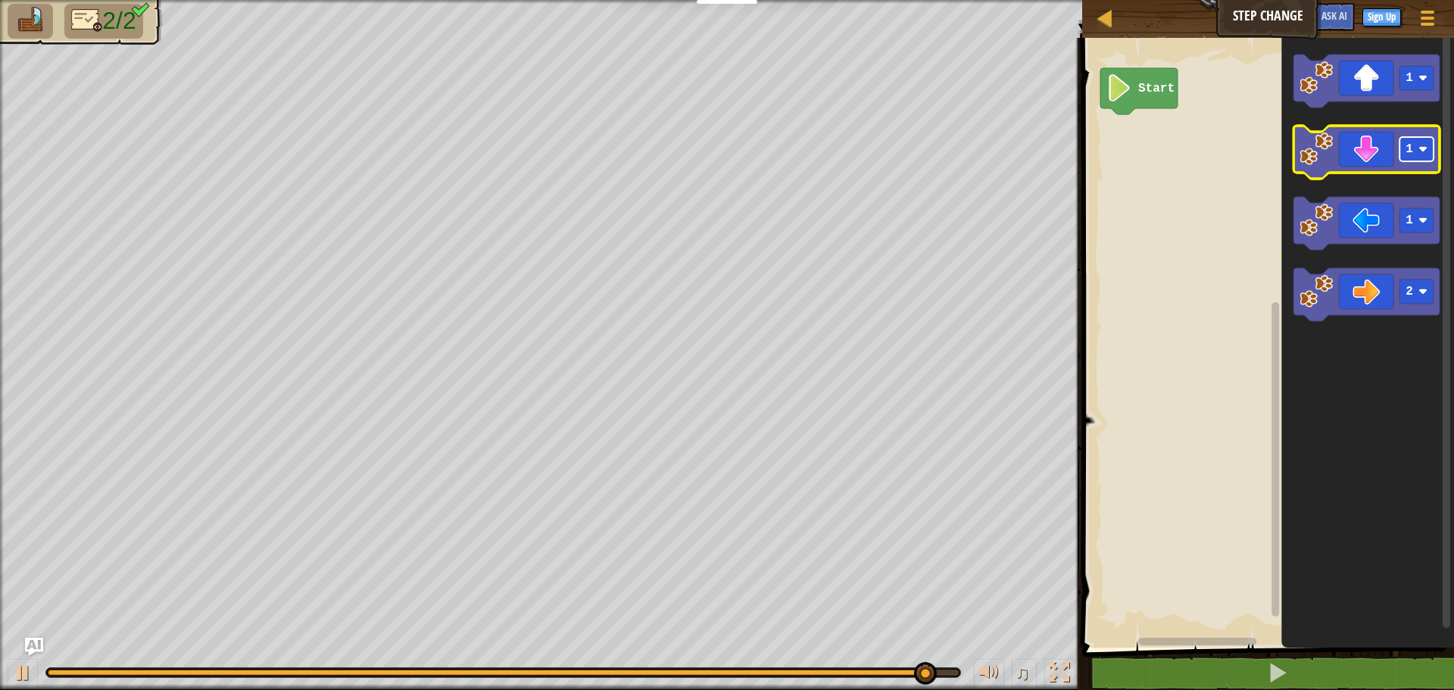
click at [1424, 146] on image "Blockly Workspace" at bounding box center [1422, 149] width 9 height 9
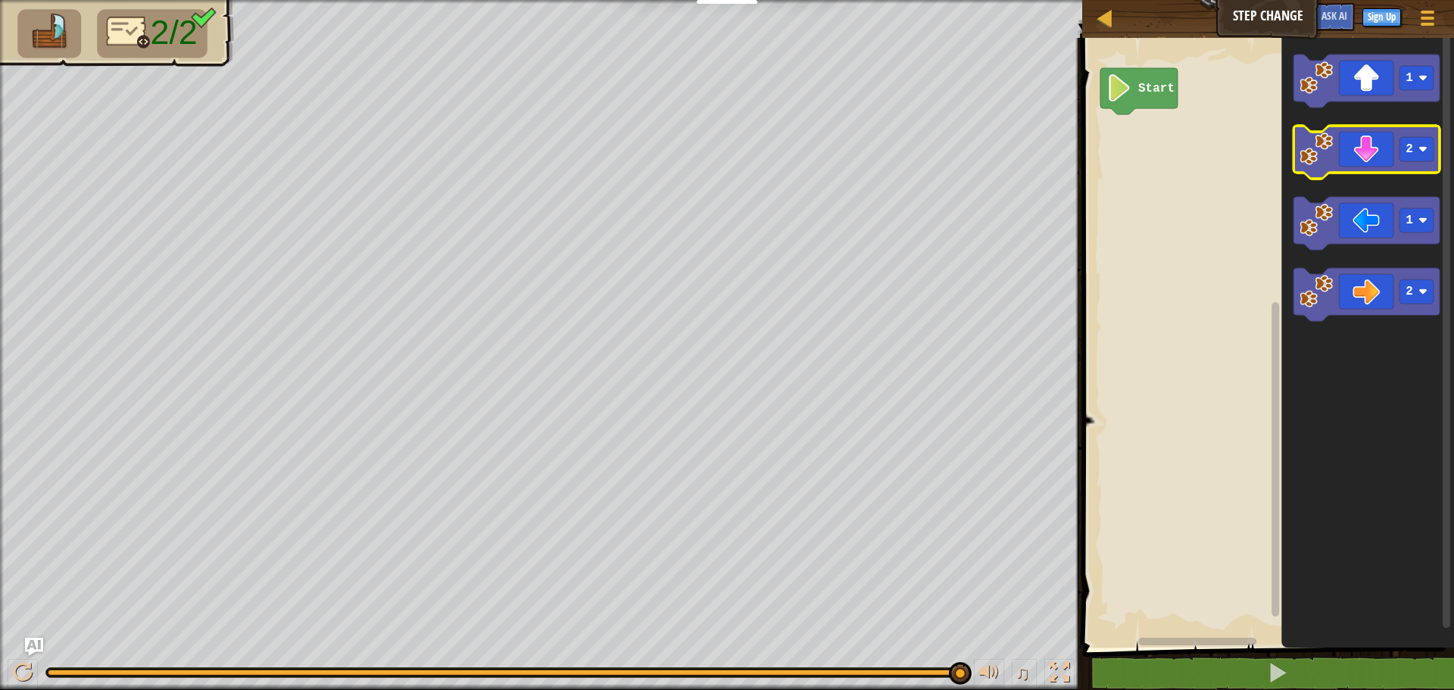
click at [1375, 148] on icon "Blockly Workspace" at bounding box center [1367, 152] width 146 height 53
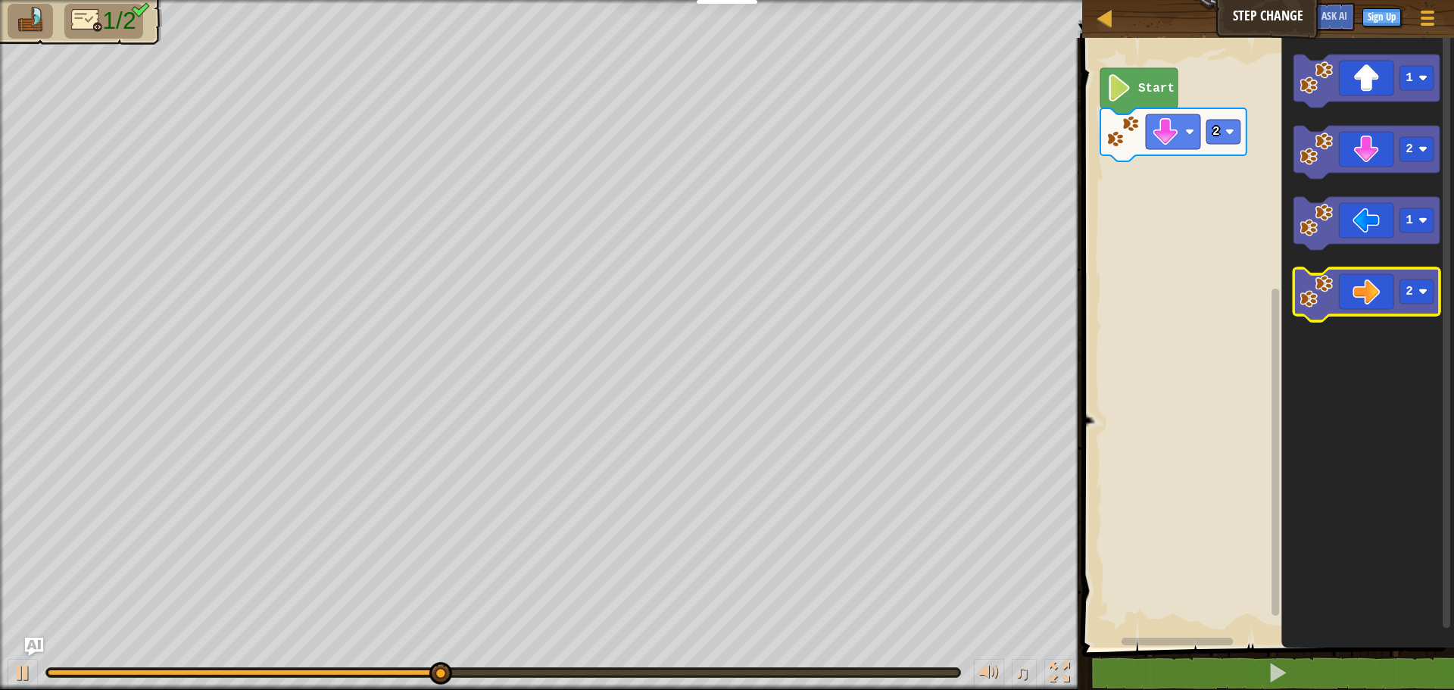
click at [1353, 286] on icon "Blockly Workspace" at bounding box center [1367, 294] width 146 height 53
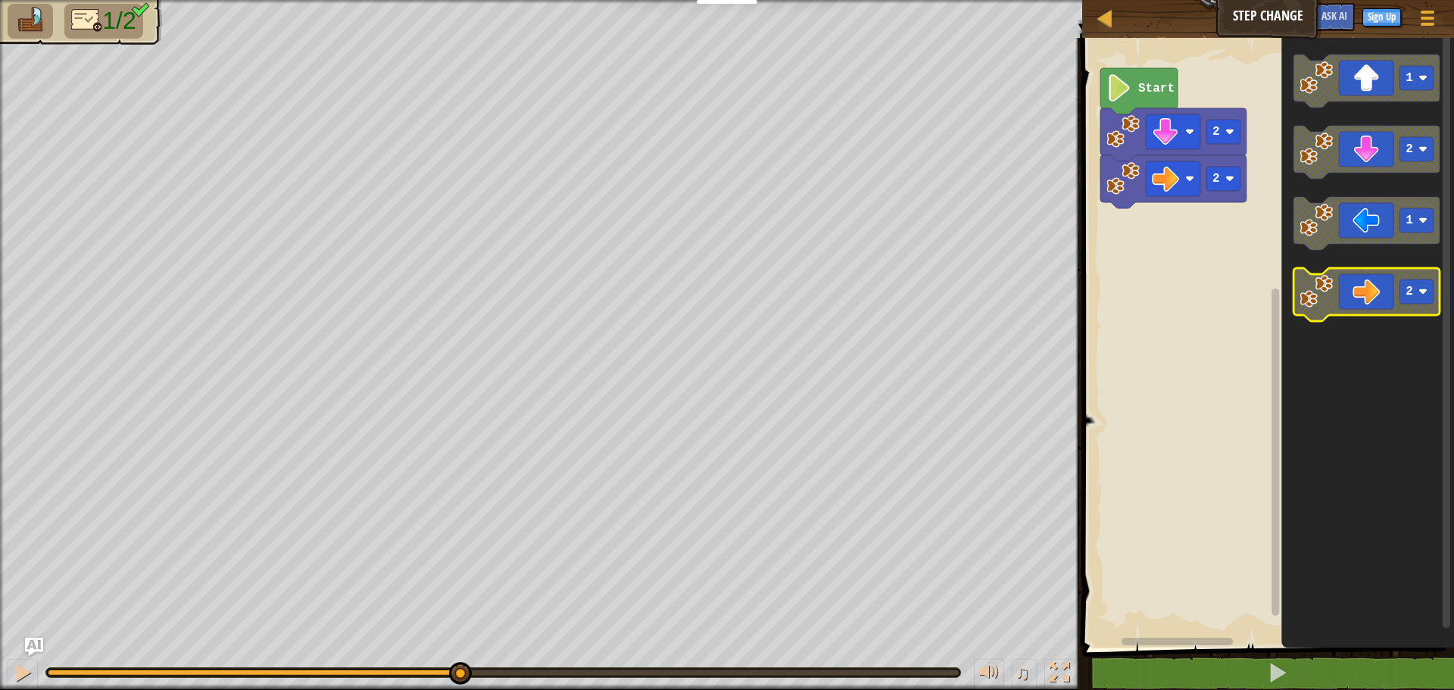
click at [1353, 286] on icon "Blockly Workspace" at bounding box center [1367, 294] width 146 height 53
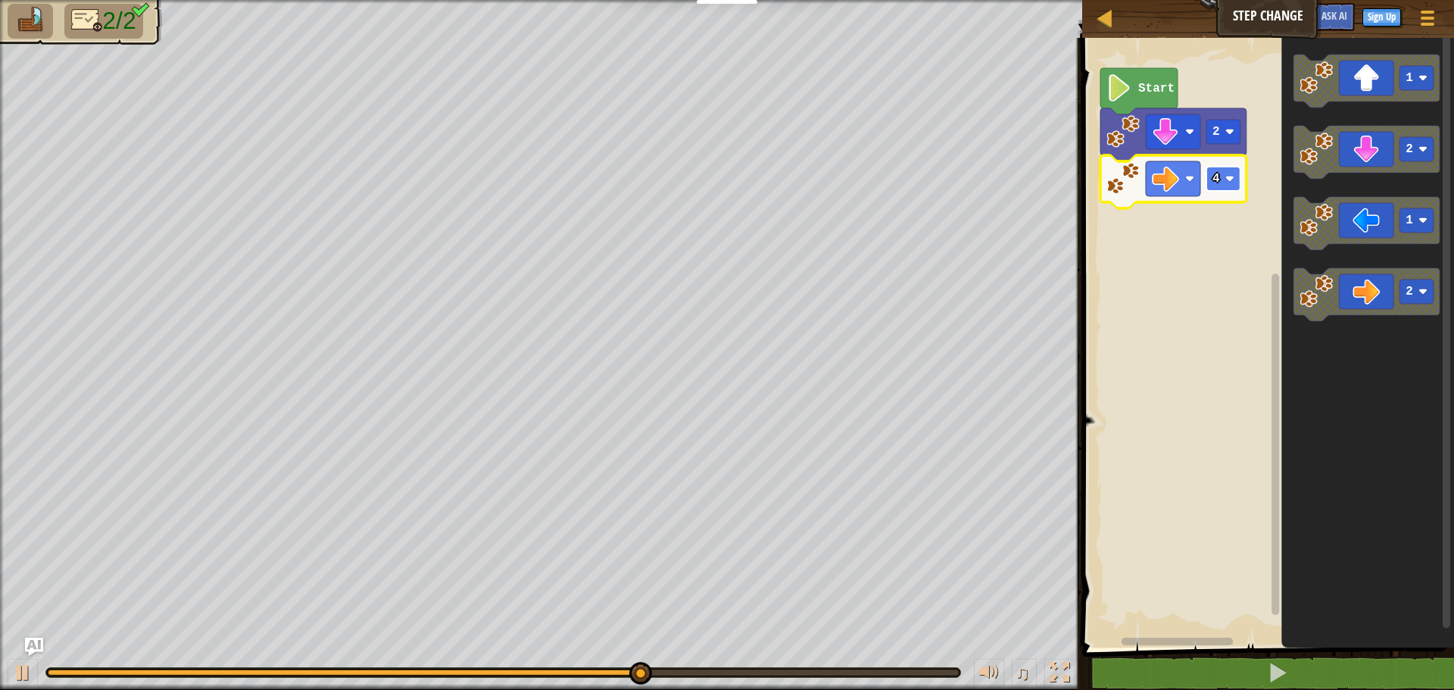
click at [1236, 194] on g "4" at bounding box center [1173, 181] width 146 height 53
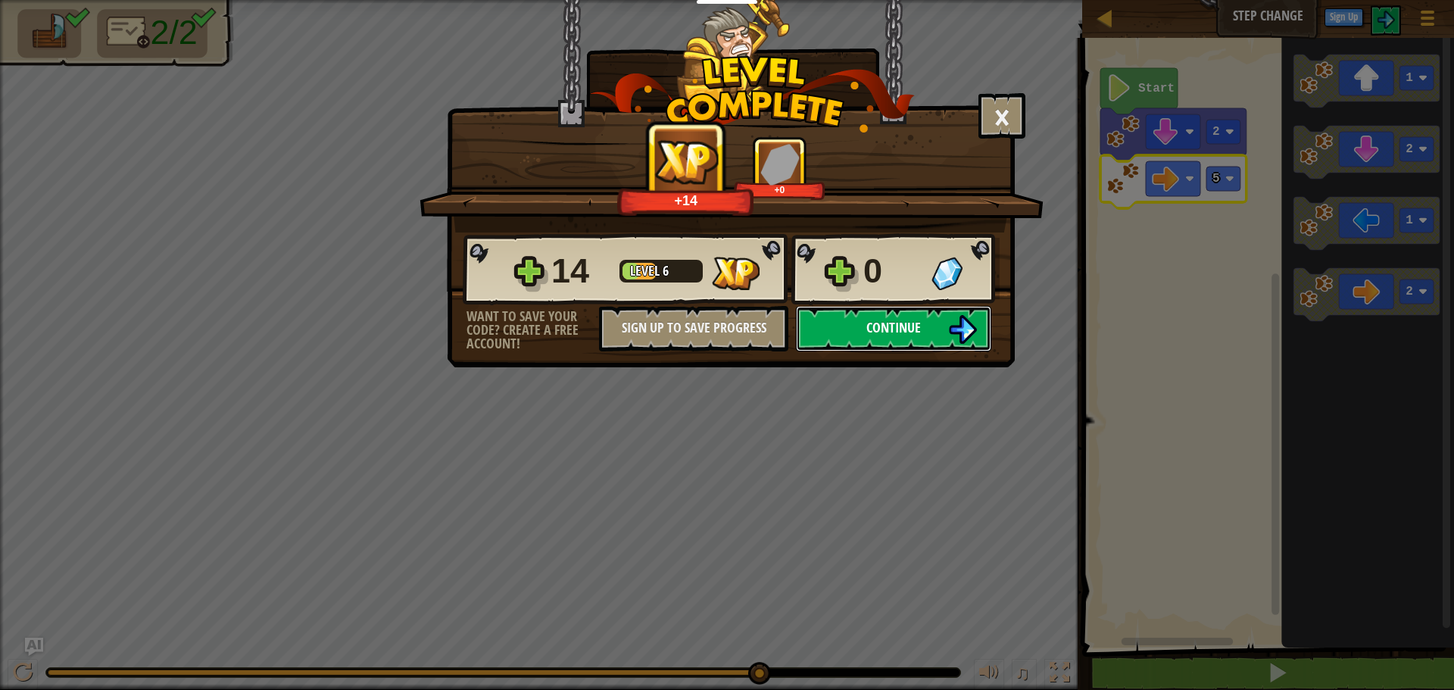
click at [942, 319] on button "Continue" at bounding box center [893, 328] width 195 height 45
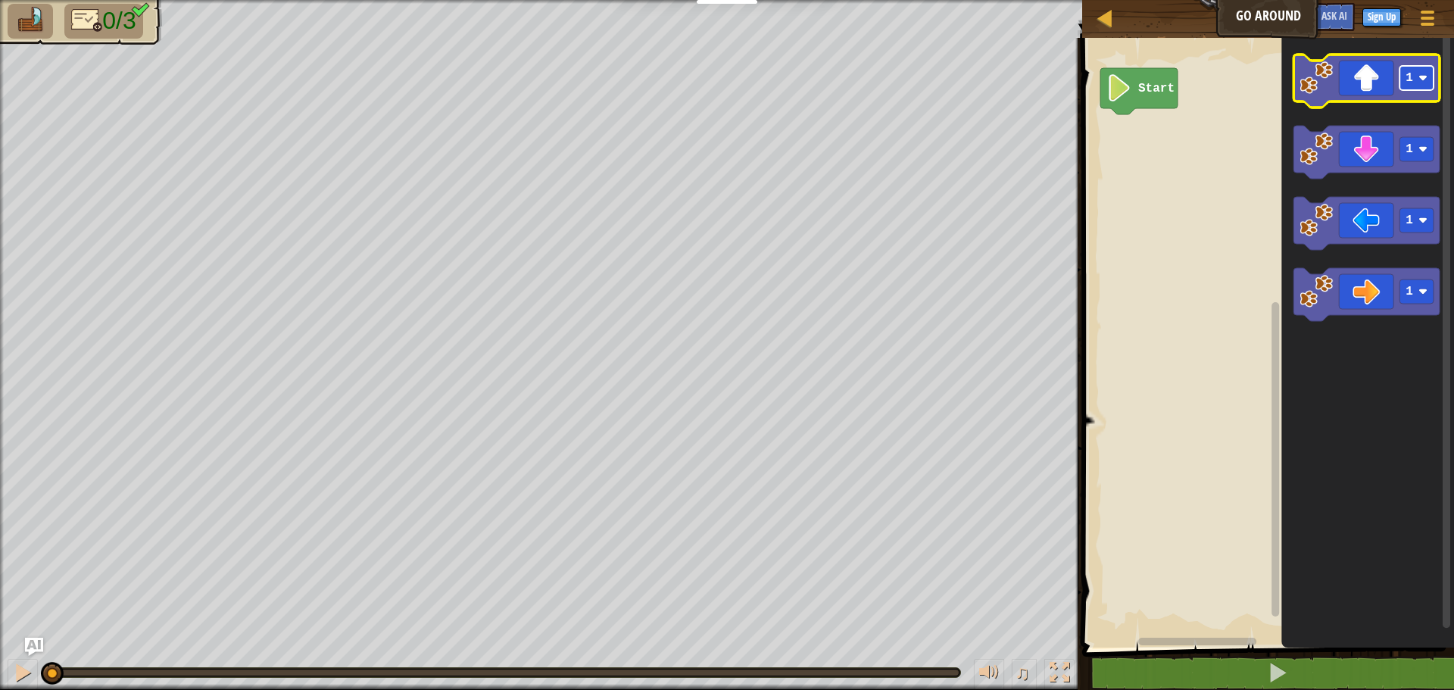
click at [1426, 82] on image "Blockly Workspace" at bounding box center [1422, 77] width 9 height 9
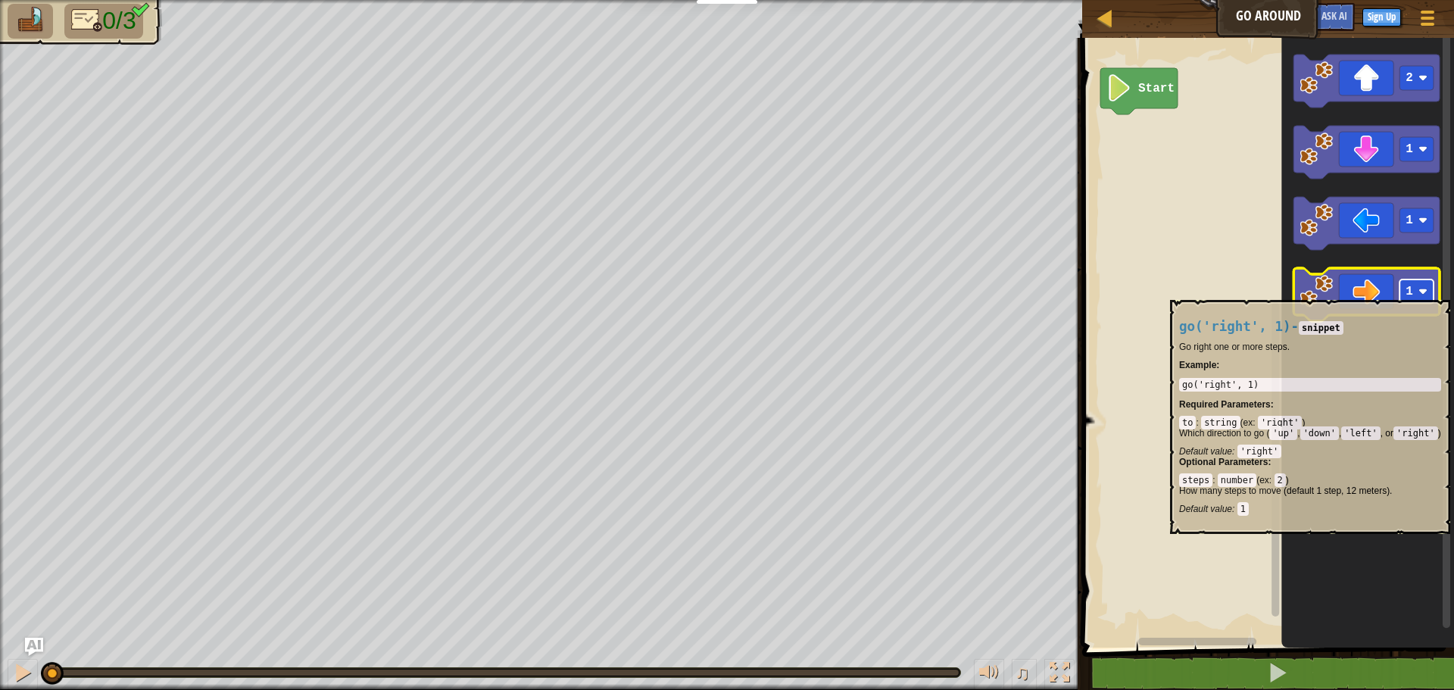
click at [1418, 289] on rect "Blockly Workspace" at bounding box center [1417, 291] width 34 height 24
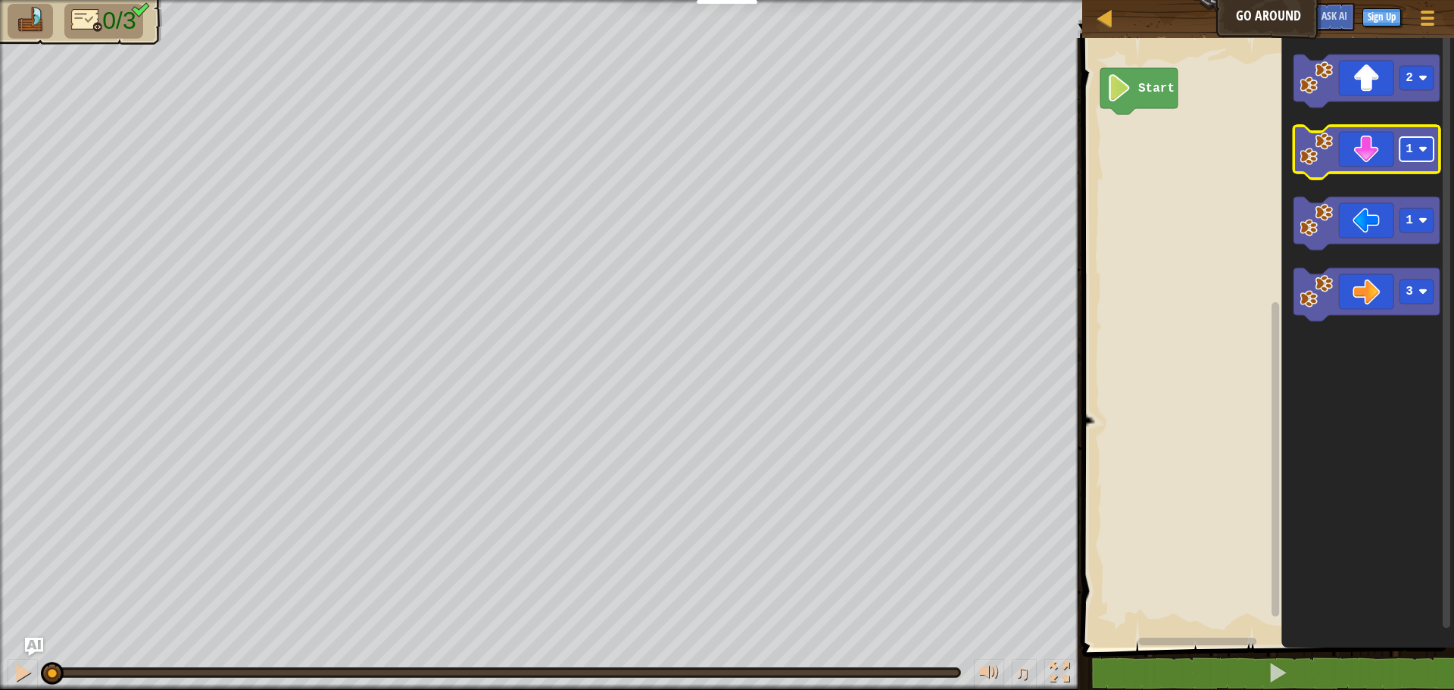
click at [1432, 152] on rect "Blockly Workspace" at bounding box center [1417, 149] width 34 height 24
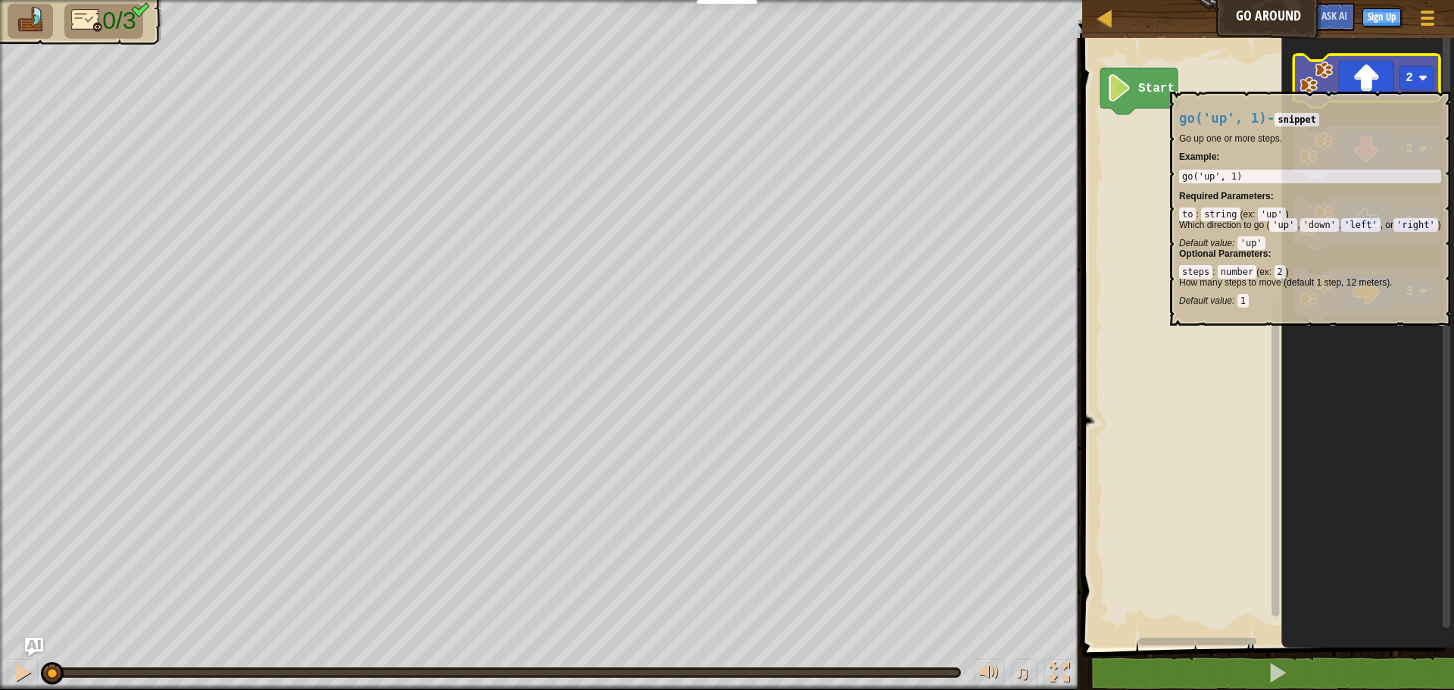
click at [1378, 84] on icon "Blockly Workspace" at bounding box center [1367, 81] width 146 height 53
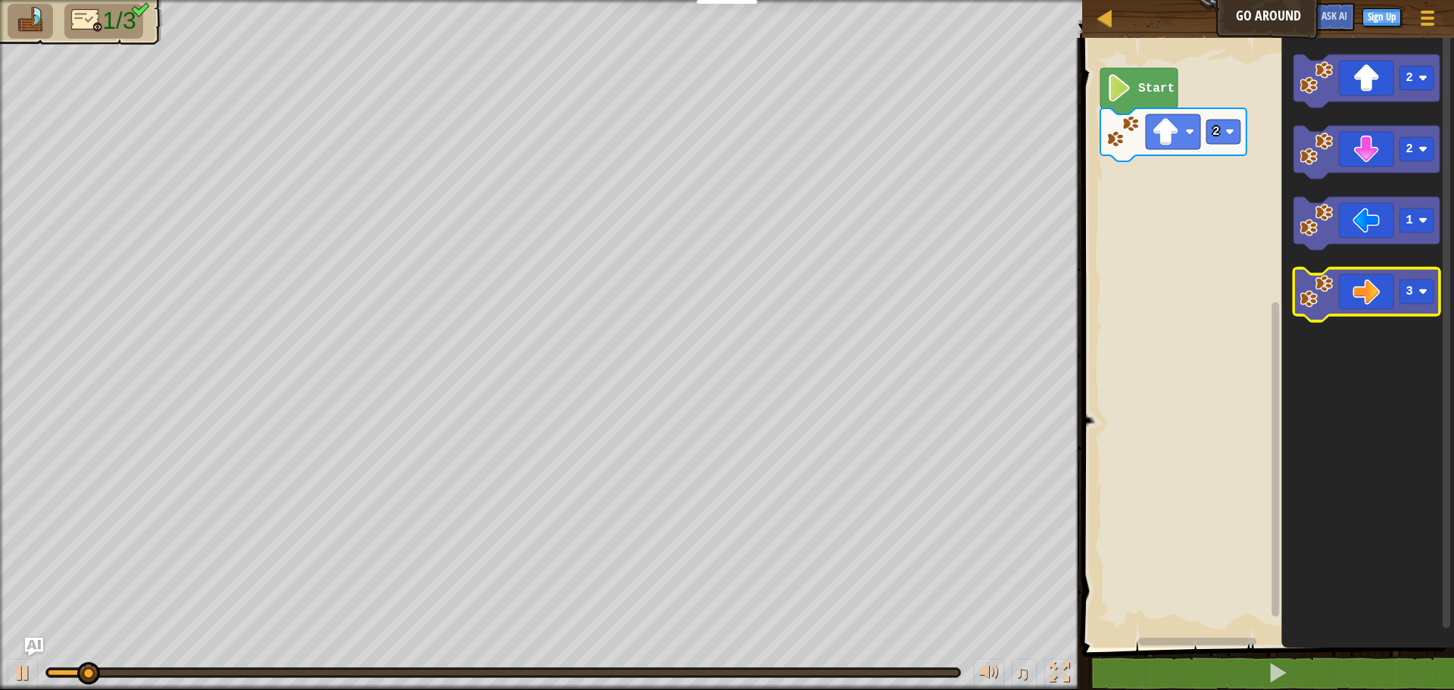
click at [1360, 292] on icon "Blockly Workspace" at bounding box center [1367, 294] width 146 height 53
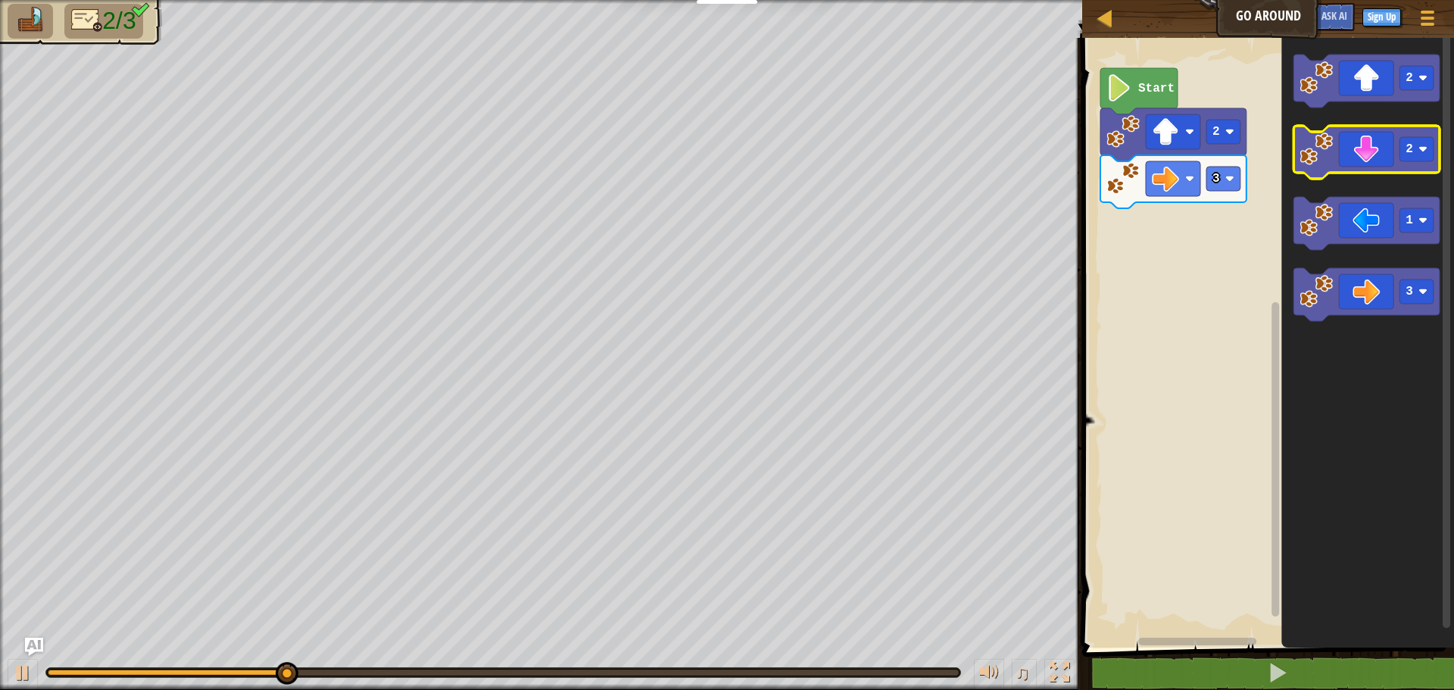
click at [1365, 161] on icon "Blockly Workspace" at bounding box center [1367, 152] width 146 height 53
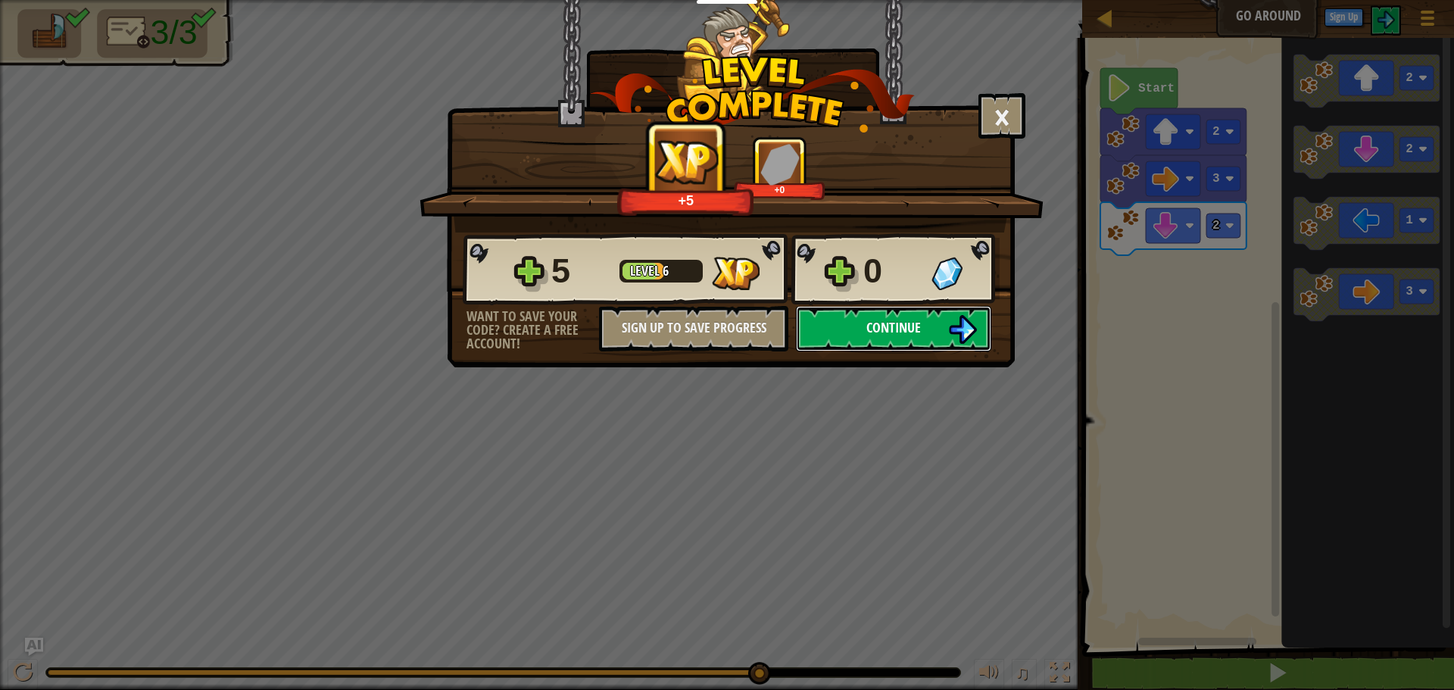
drag, startPoint x: 936, startPoint y: 325, endPoint x: 936, endPoint y: 317, distance: 8.3
click at [936, 317] on button "Continue" at bounding box center [893, 328] width 195 height 45
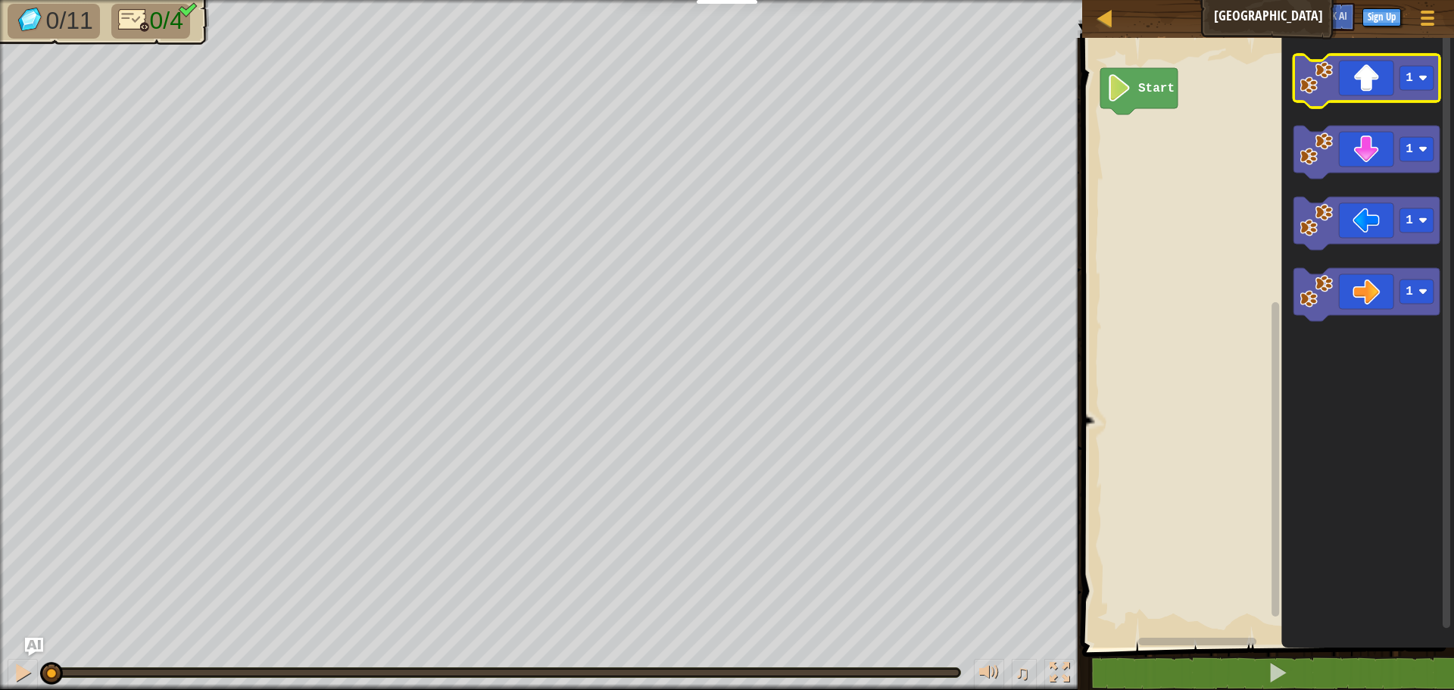
click at [1432, 93] on icon "Blockly Workspace" at bounding box center [1367, 81] width 146 height 53
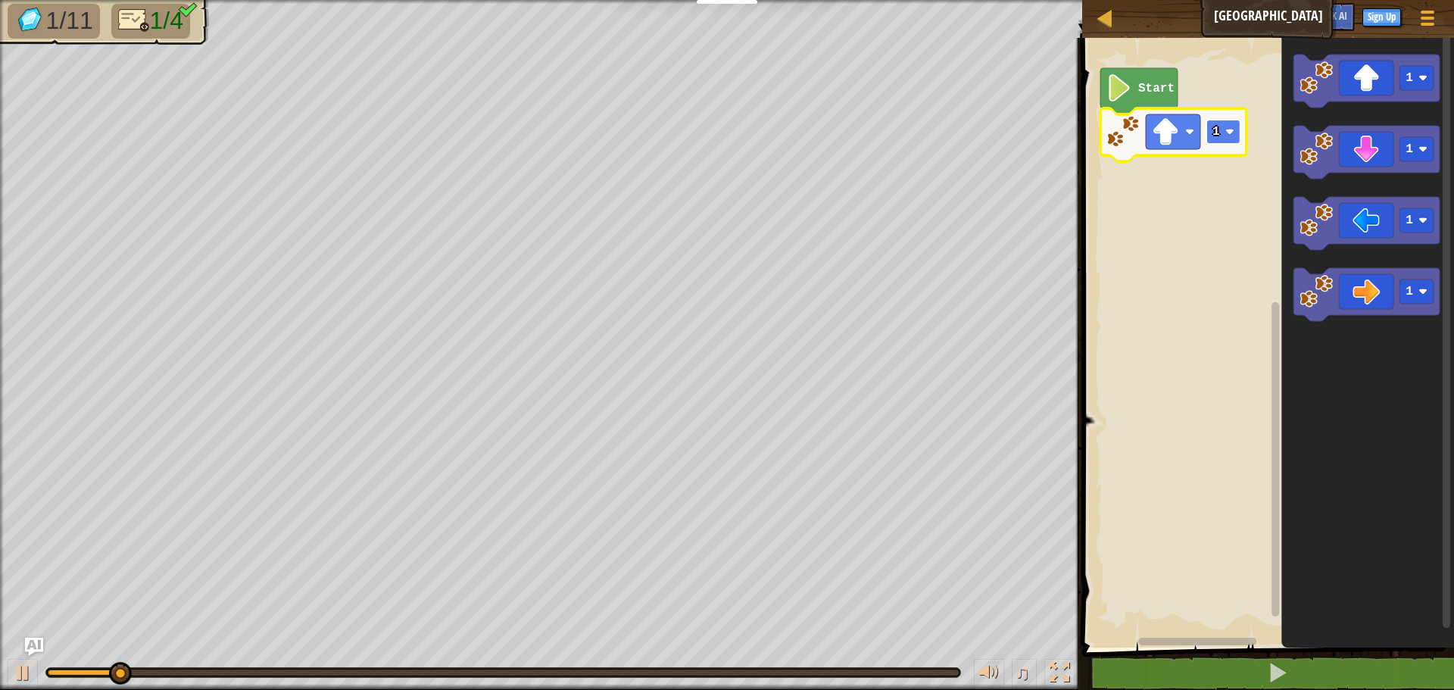
click at [1228, 129] on image "Blockly Workspace" at bounding box center [1229, 131] width 9 height 9
click at [1381, 292] on icon "Blockly Workspace" at bounding box center [1367, 294] width 146 height 53
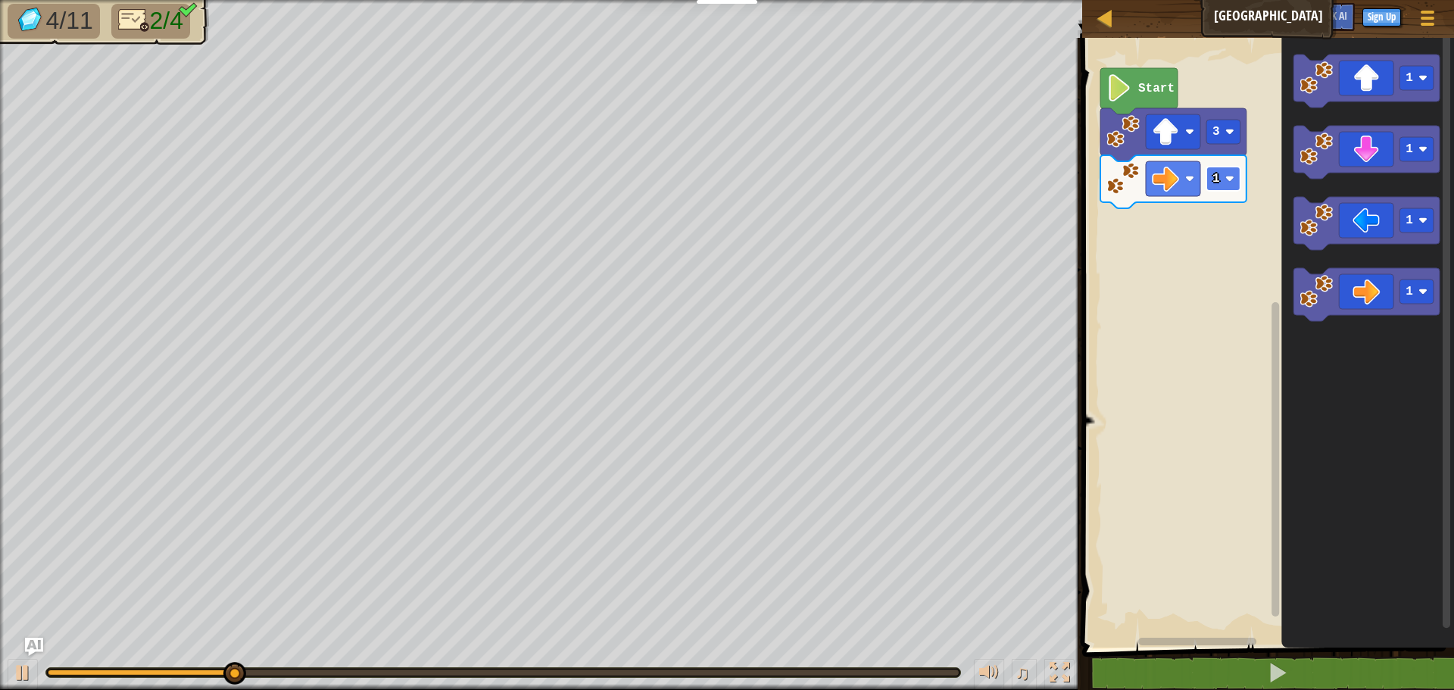
click at [1229, 182] on image "Blockly Workspace" at bounding box center [1229, 178] width 9 height 9
click at [1234, 183] on image "Blockly Workspace" at bounding box center [1229, 178] width 9 height 9
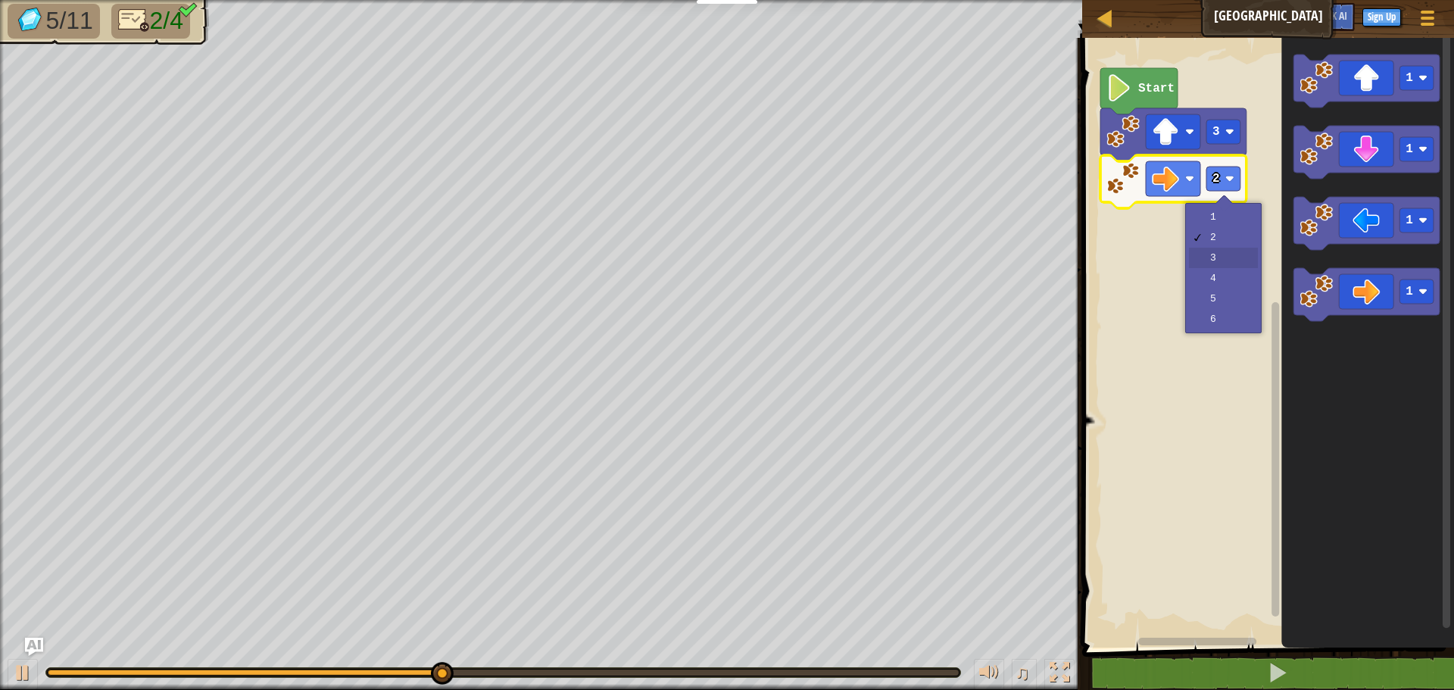
drag, startPoint x: 1227, startPoint y: 254, endPoint x: 1227, endPoint y: 245, distance: 9.8
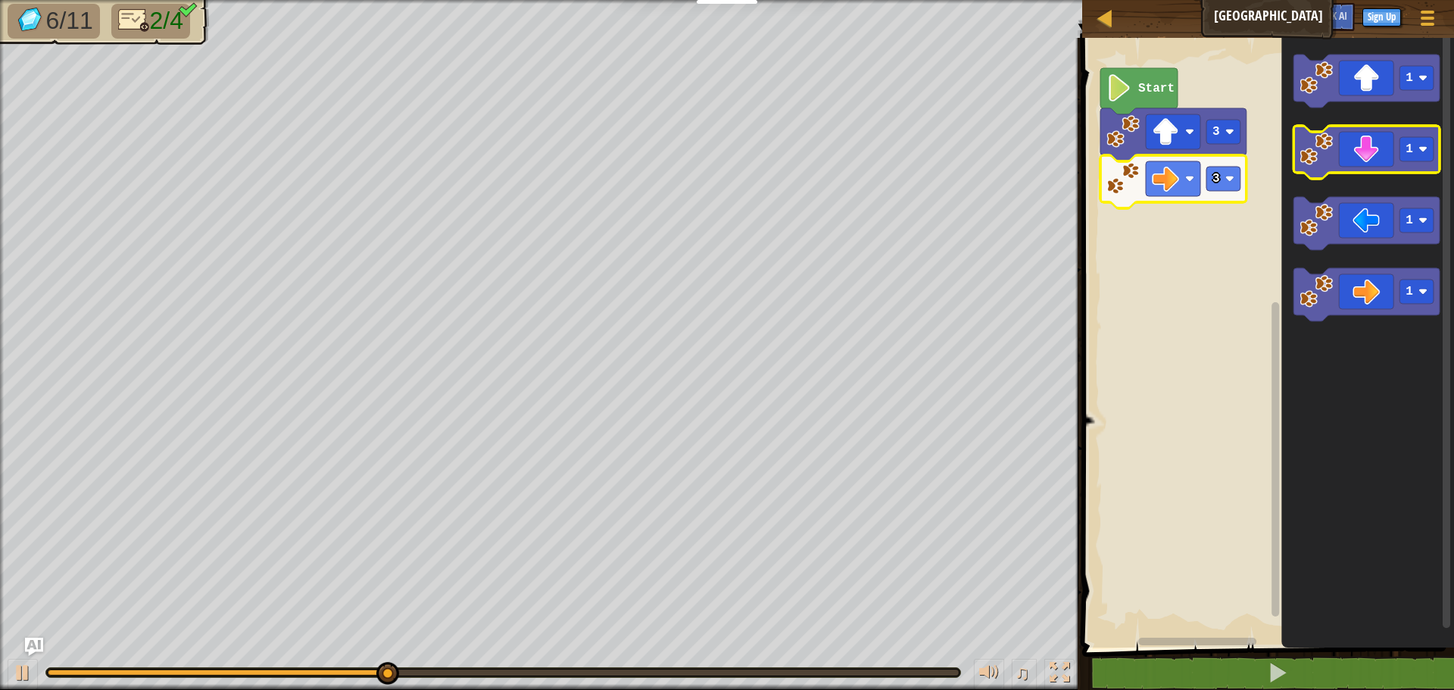
click at [1386, 156] on icon "Blockly Workspace" at bounding box center [1367, 152] width 146 height 53
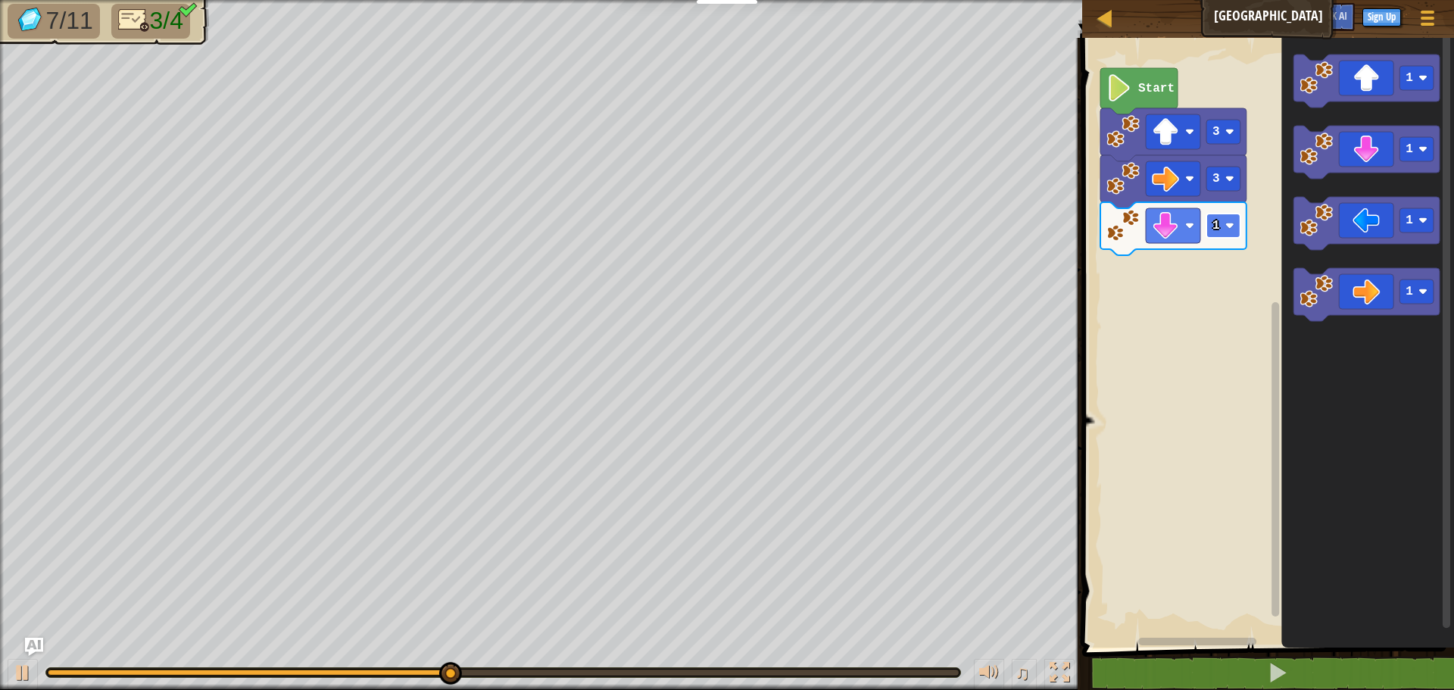
click at [1222, 225] on rect "Blockly Workspace" at bounding box center [1223, 226] width 34 height 24
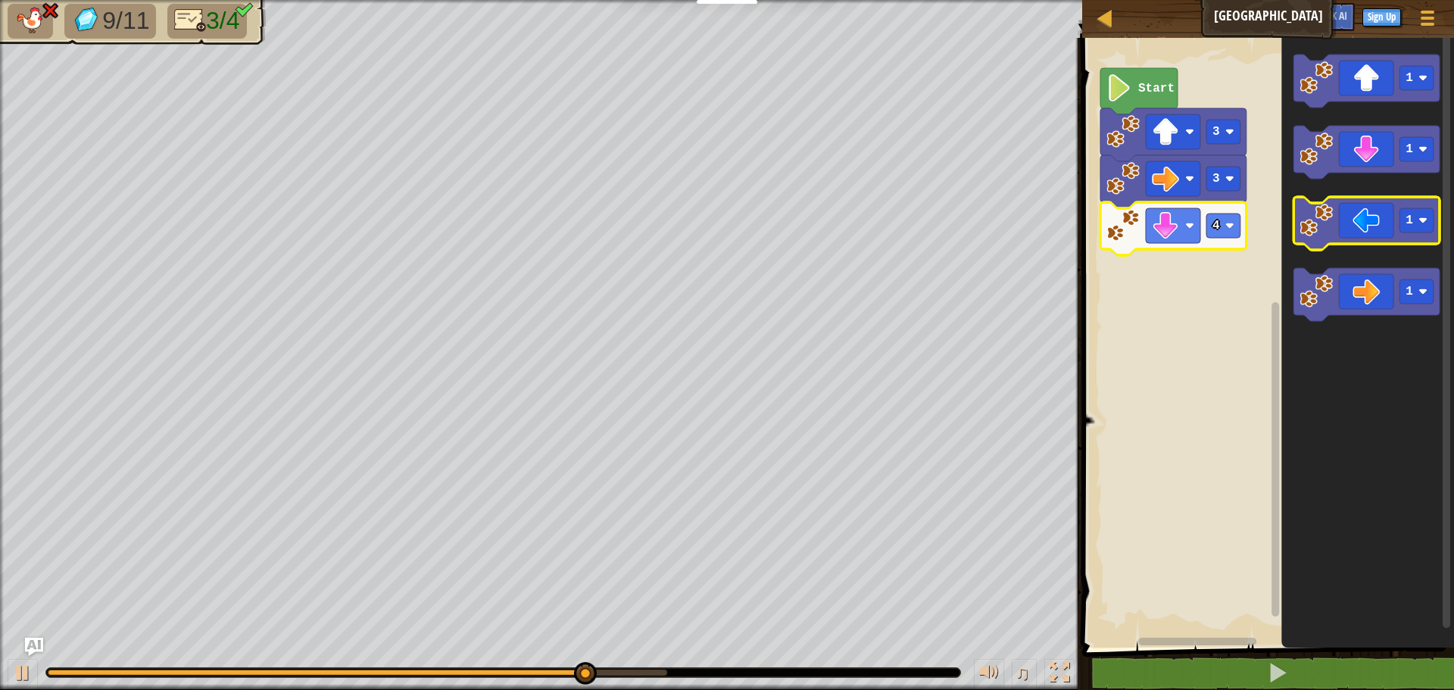
click at [1362, 214] on icon "Blockly Workspace" at bounding box center [1367, 223] width 146 height 53
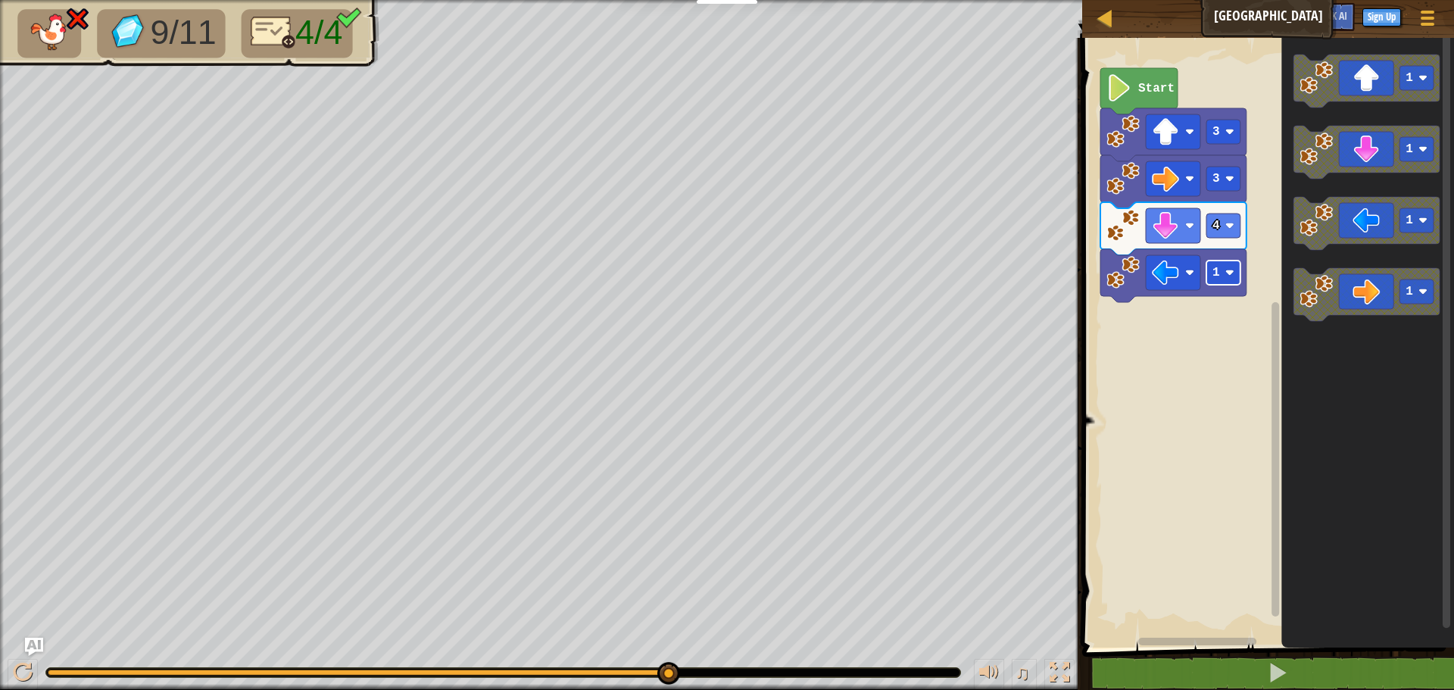
click at [1229, 277] on g "1" at bounding box center [1223, 273] width 34 height 24
click at [1215, 222] on text "4" at bounding box center [1216, 226] width 8 height 14
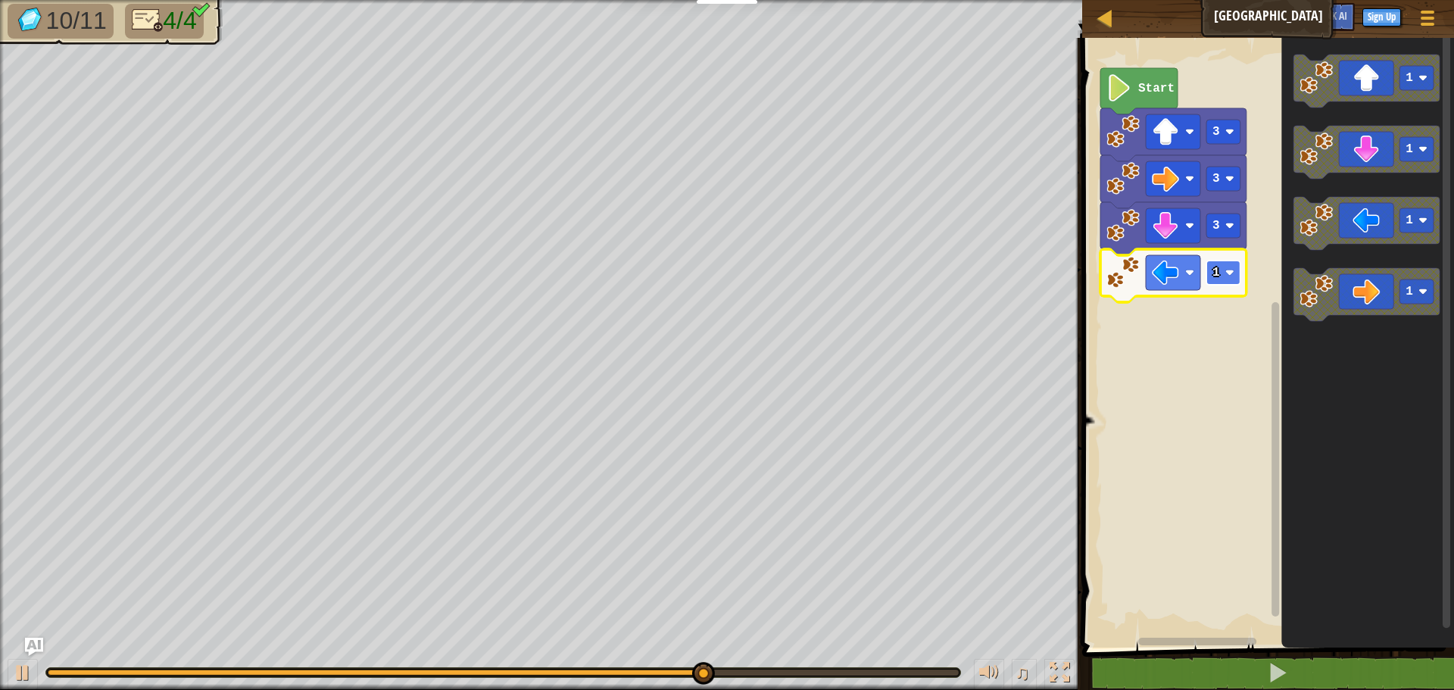
click at [1211, 271] on rect "Blockly Workspace" at bounding box center [1223, 273] width 34 height 24
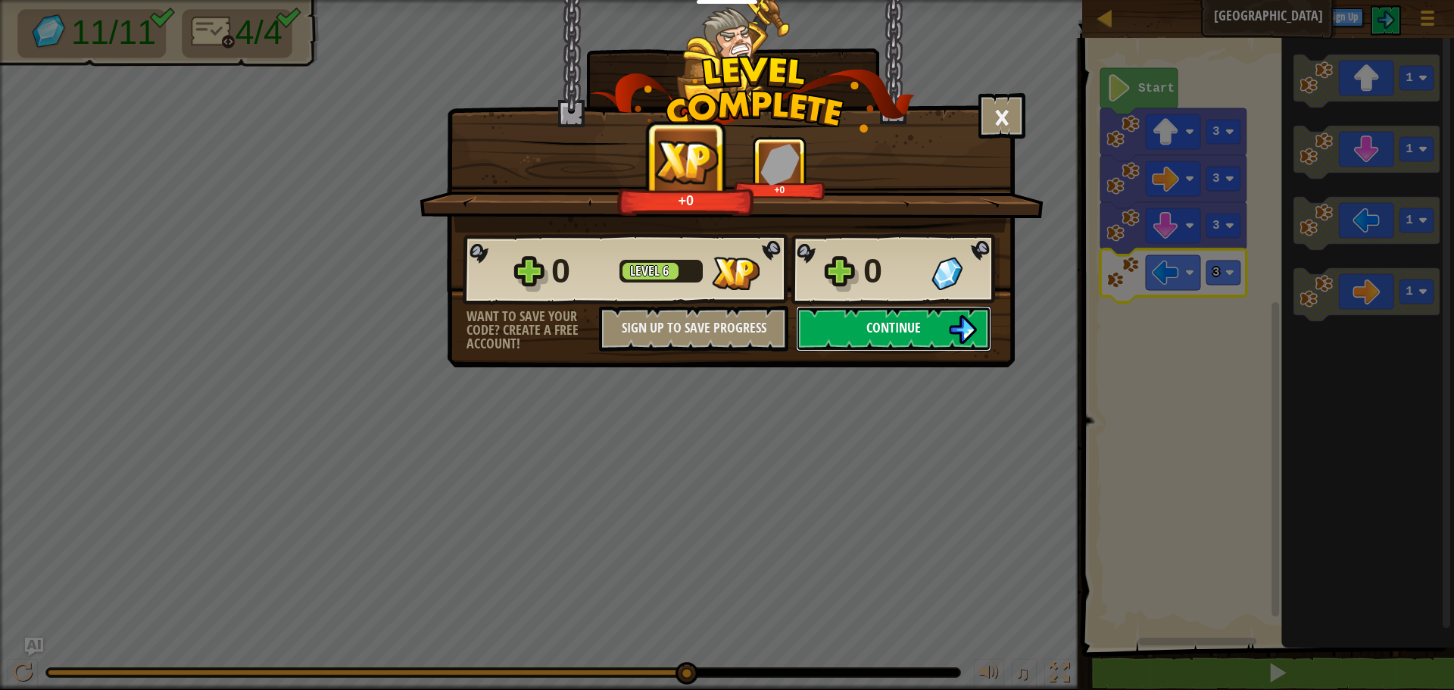
drag, startPoint x: 864, startPoint y: 335, endPoint x: 865, endPoint y: 319, distance: 15.9
click at [865, 319] on button "Continue" at bounding box center [893, 328] width 195 height 45
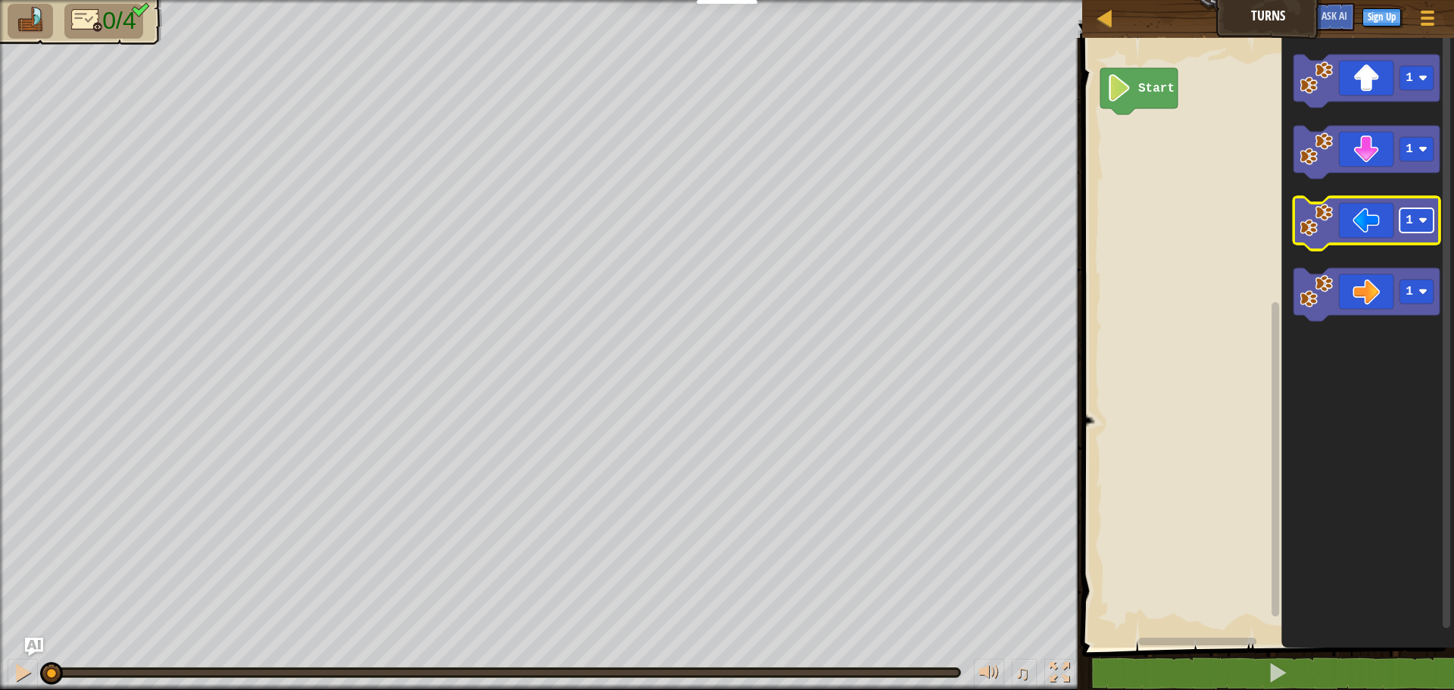
click at [1422, 218] on image "Blockly Workspace" at bounding box center [1422, 220] width 9 height 9
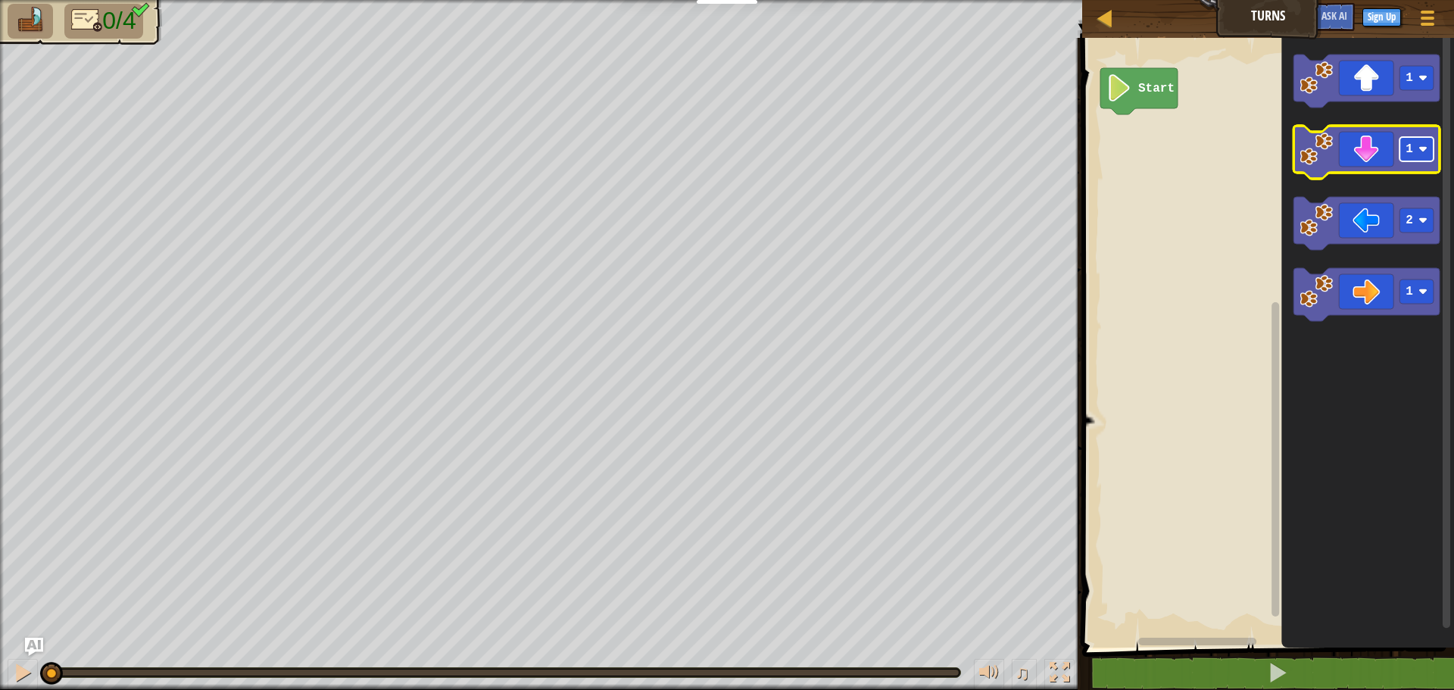
click at [1419, 145] on image "Blockly Workspace" at bounding box center [1422, 149] width 9 height 9
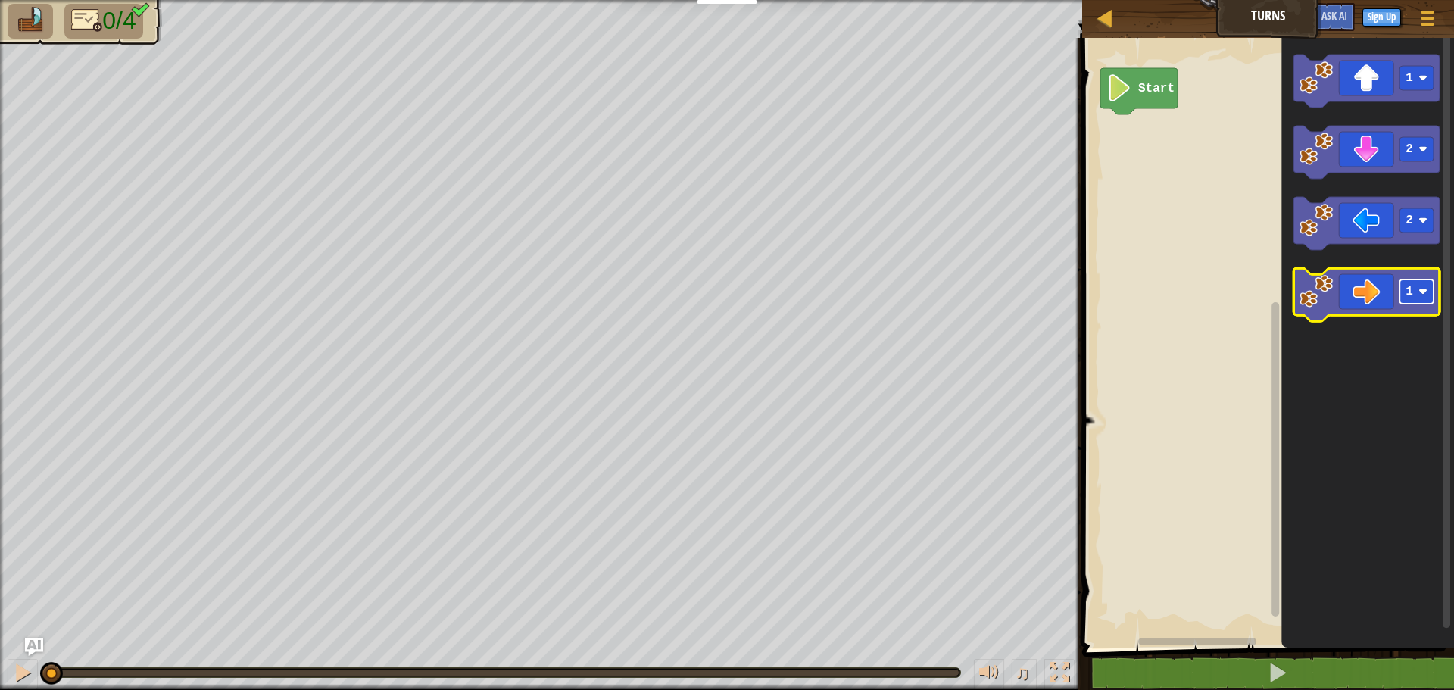
click at [1422, 286] on g "1" at bounding box center [1417, 291] width 34 height 24
click at [1328, 439] on icon "Blockly Workspace" at bounding box center [1367, 338] width 173 height 617
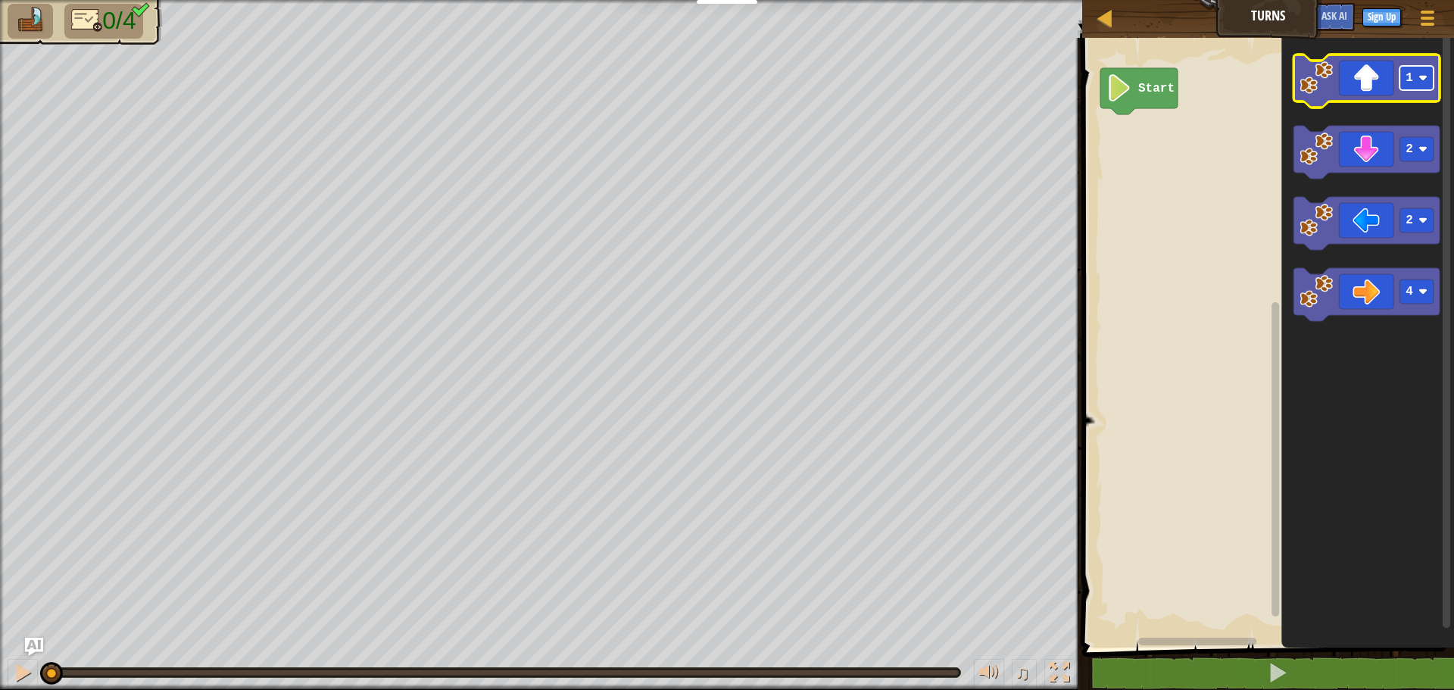
click at [1414, 76] on rect "Blockly Workspace" at bounding box center [1417, 78] width 34 height 24
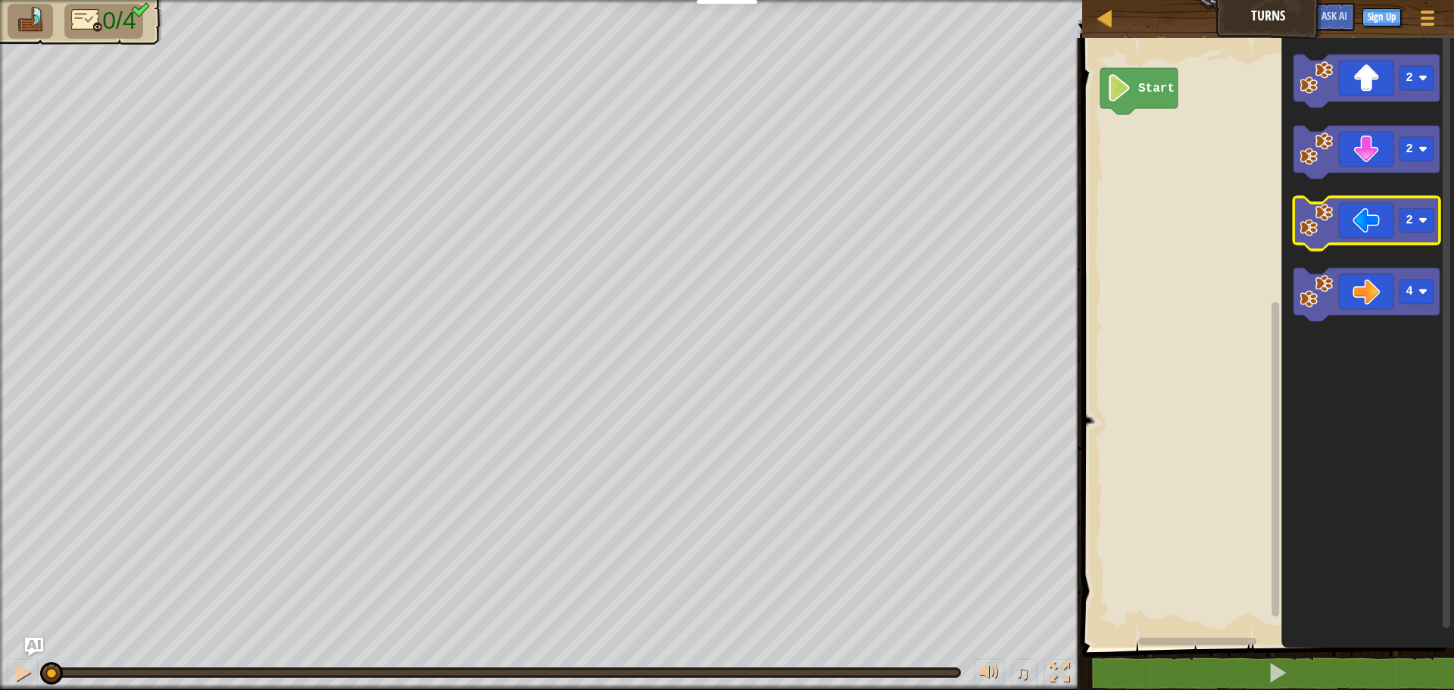
click at [1378, 217] on icon "Blockly Workspace" at bounding box center [1367, 223] width 146 height 53
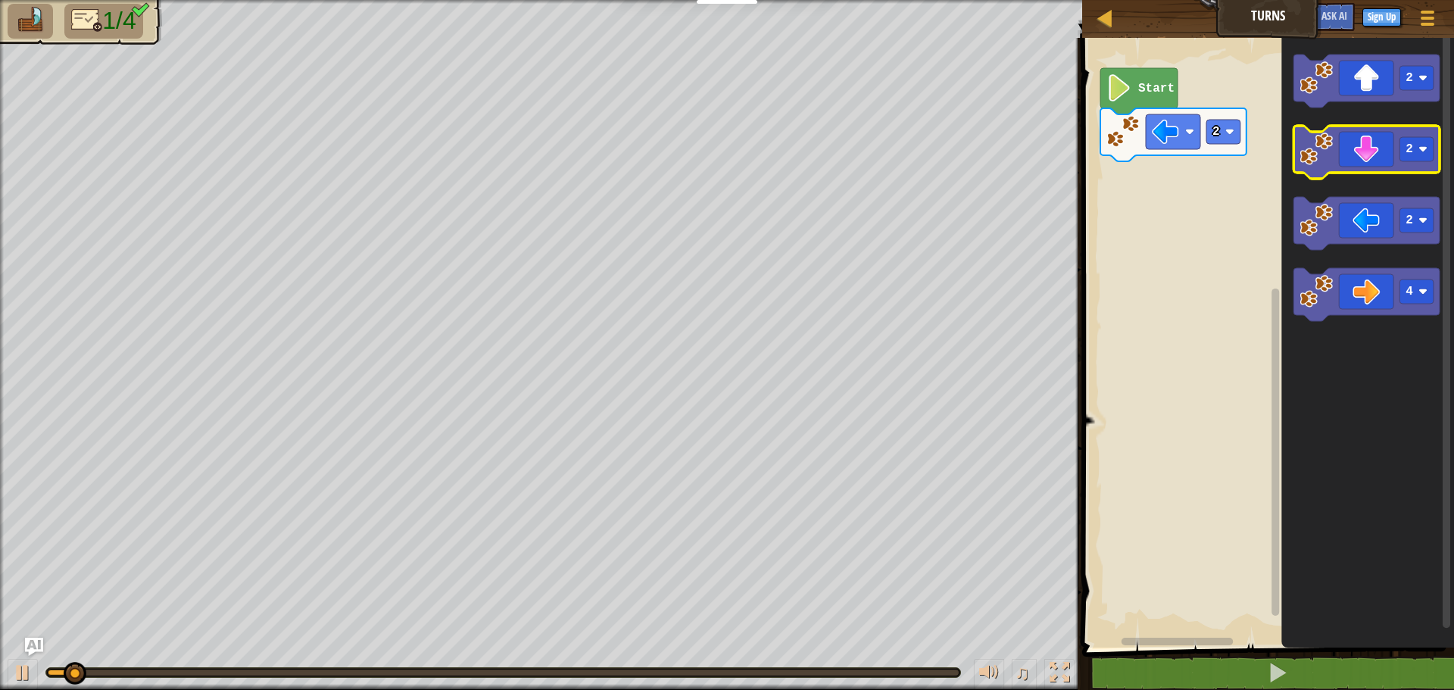
click at [1369, 149] on icon "Blockly Workspace" at bounding box center [1367, 152] width 146 height 53
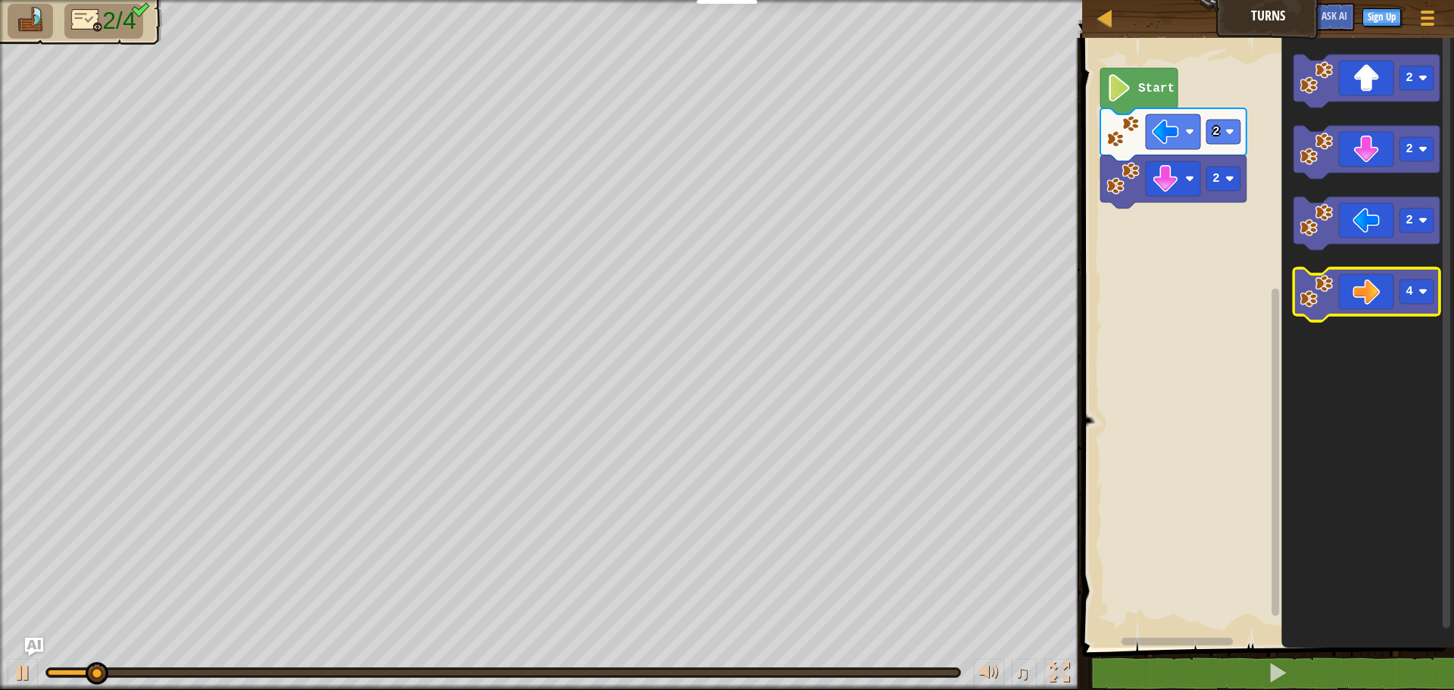
click at [1397, 292] on icon "Blockly Workspace" at bounding box center [1367, 294] width 146 height 53
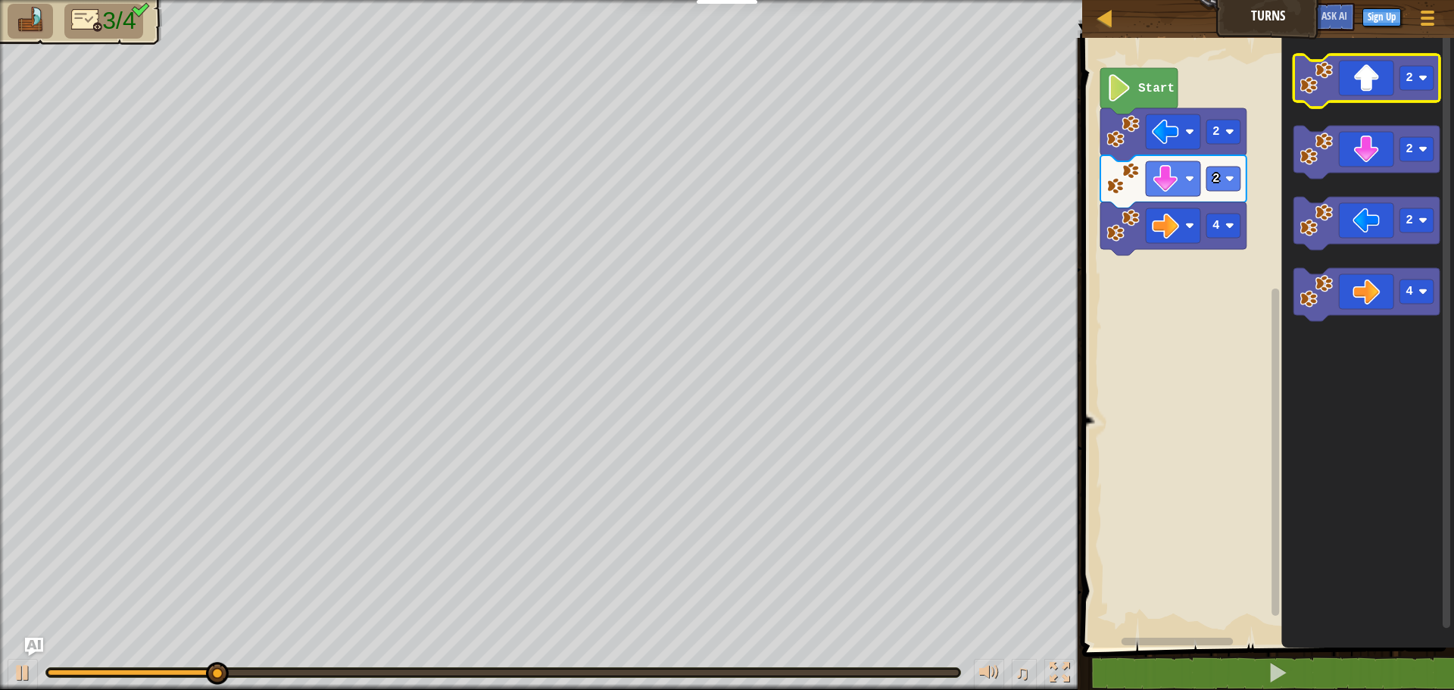
click at [1345, 86] on icon "Blockly Workspace" at bounding box center [1367, 81] width 146 height 53
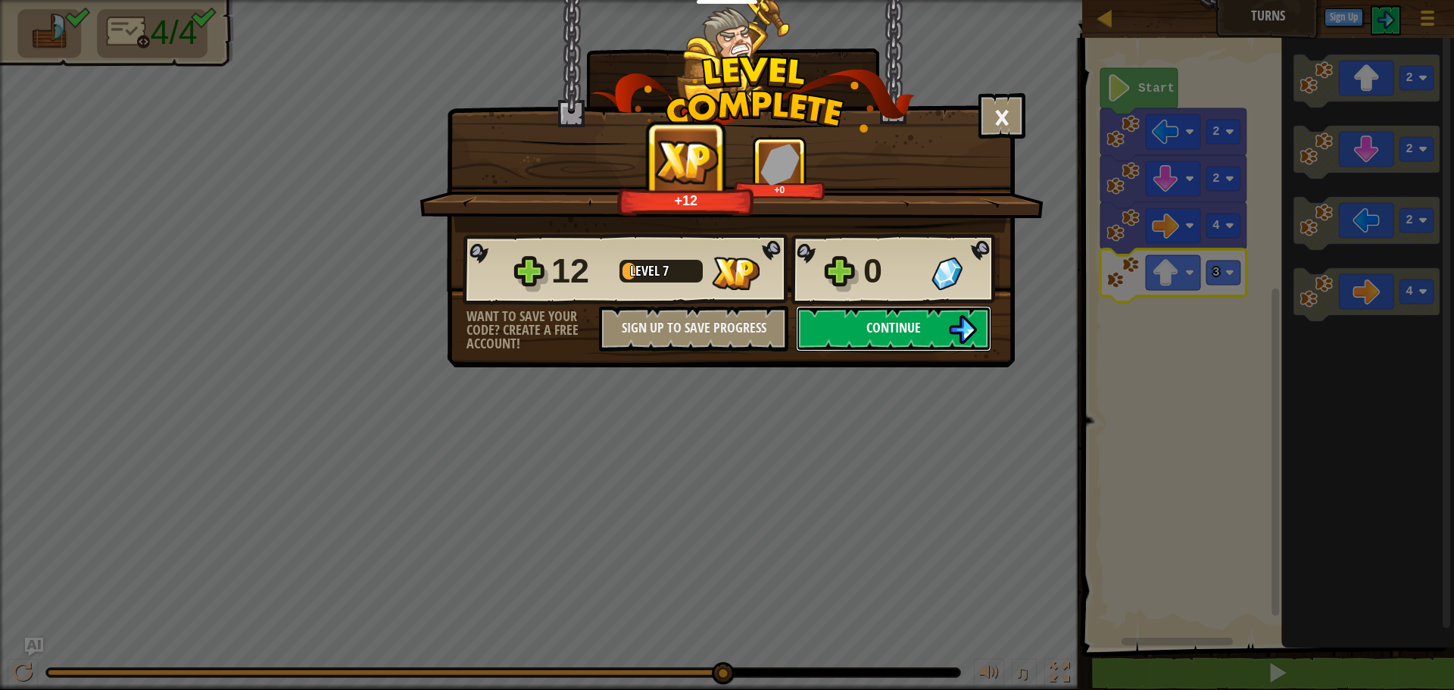
click at [902, 321] on span "Continue" at bounding box center [893, 327] width 55 height 19
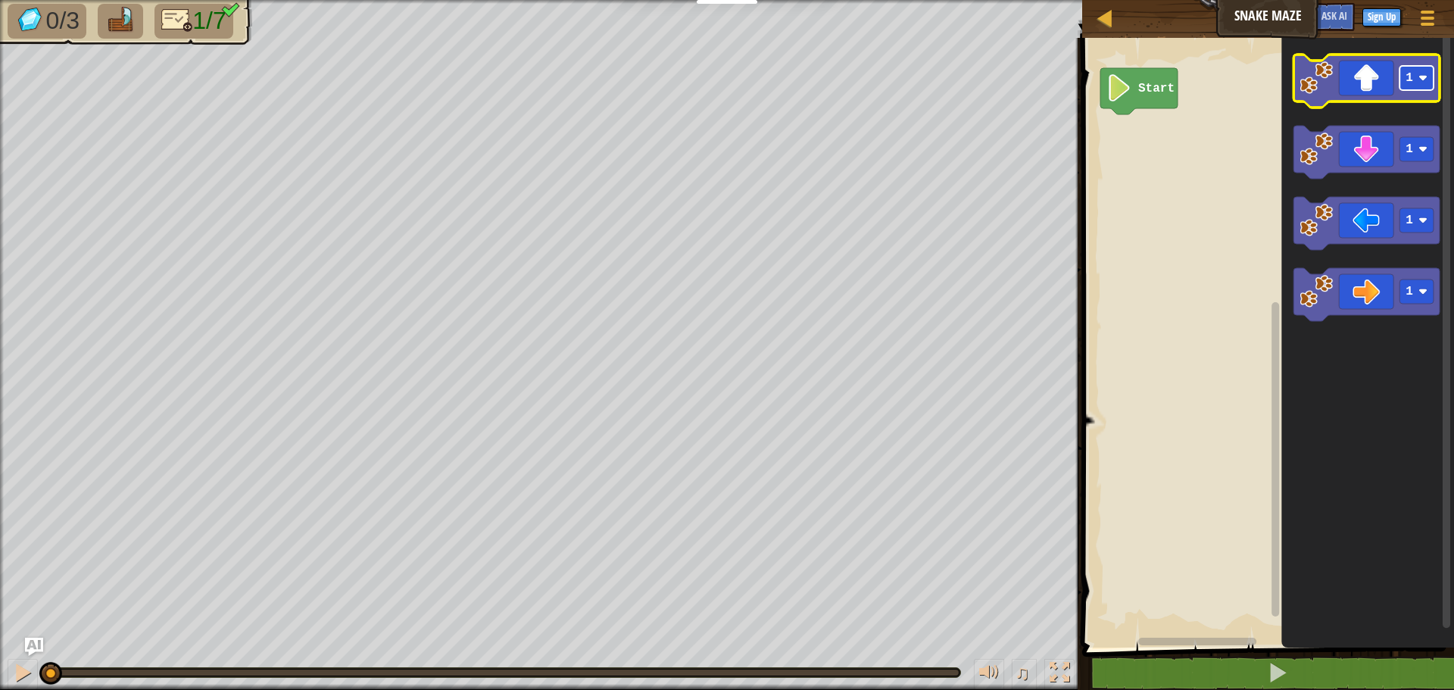
click at [1424, 70] on rect "Blockly Workspace" at bounding box center [1417, 78] width 34 height 24
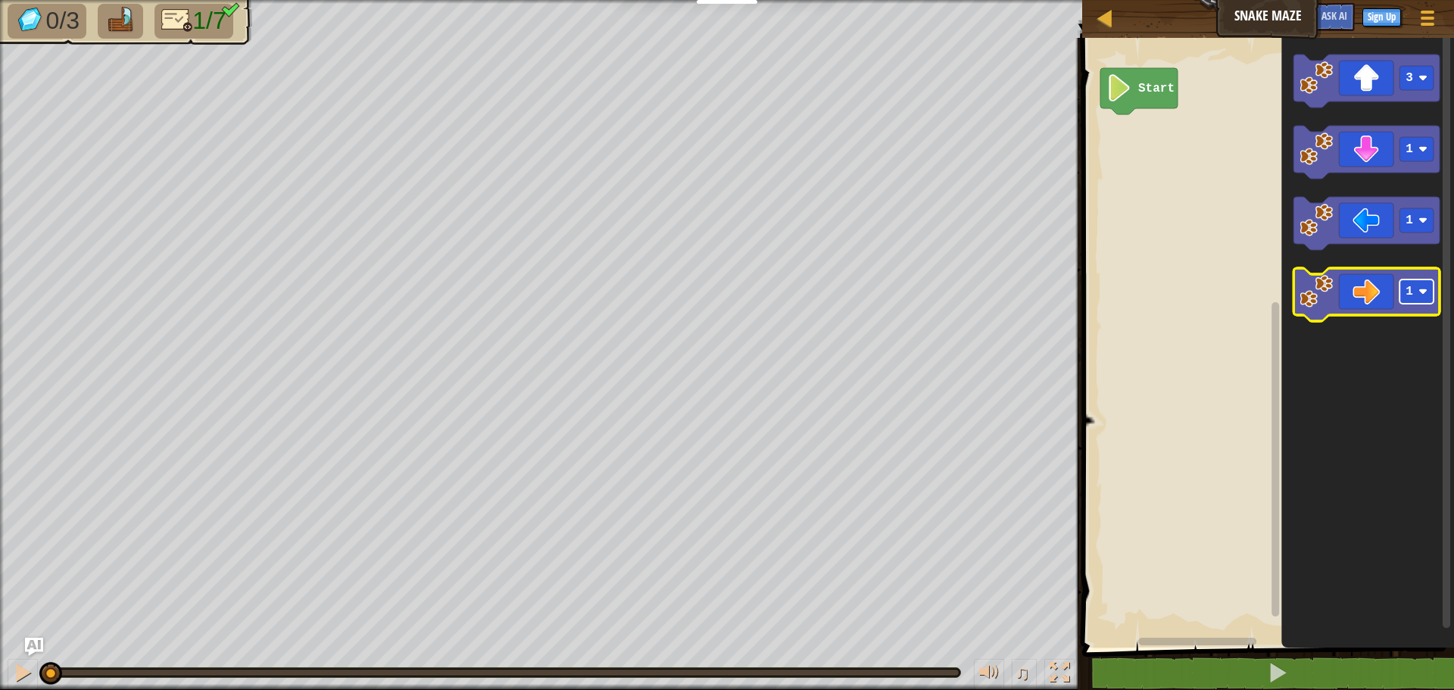
click at [1421, 292] on image "Blockly Workspace" at bounding box center [1422, 291] width 9 height 9
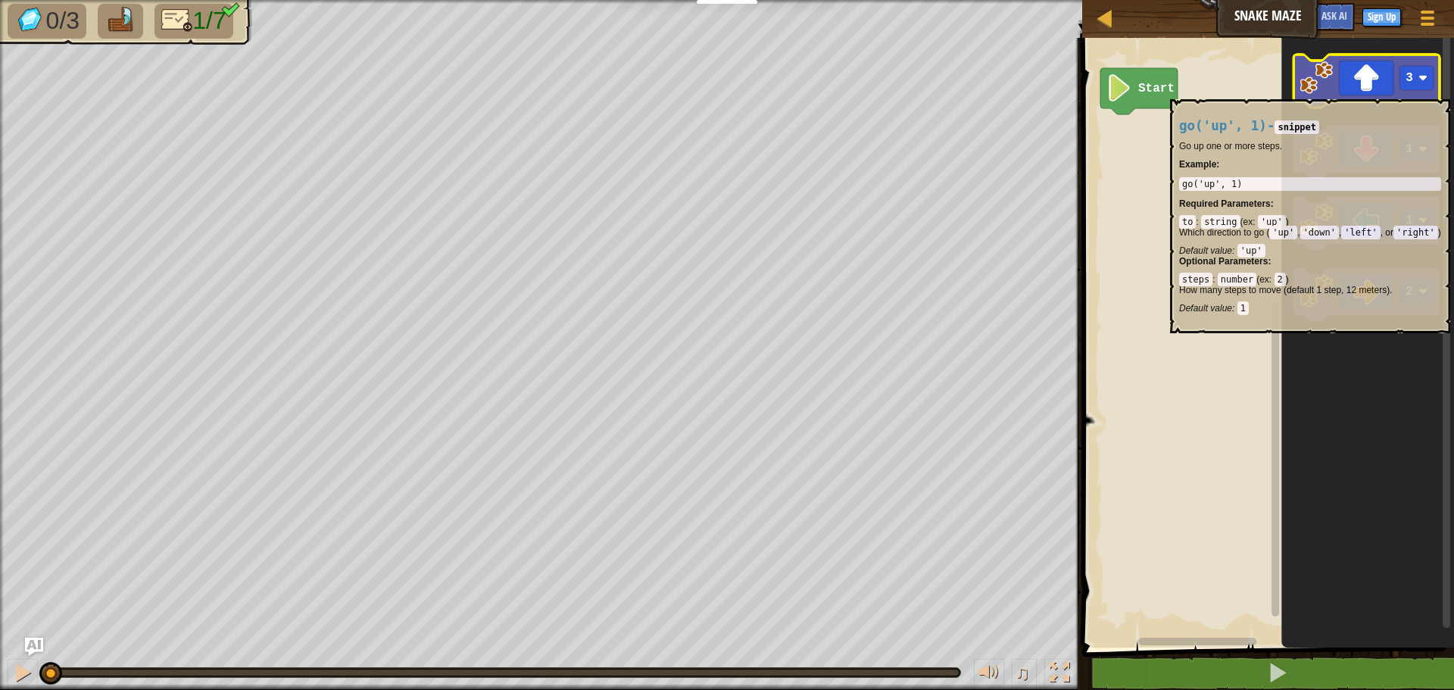
click at [1355, 92] on icon "Blockly Workspace" at bounding box center [1367, 81] width 146 height 53
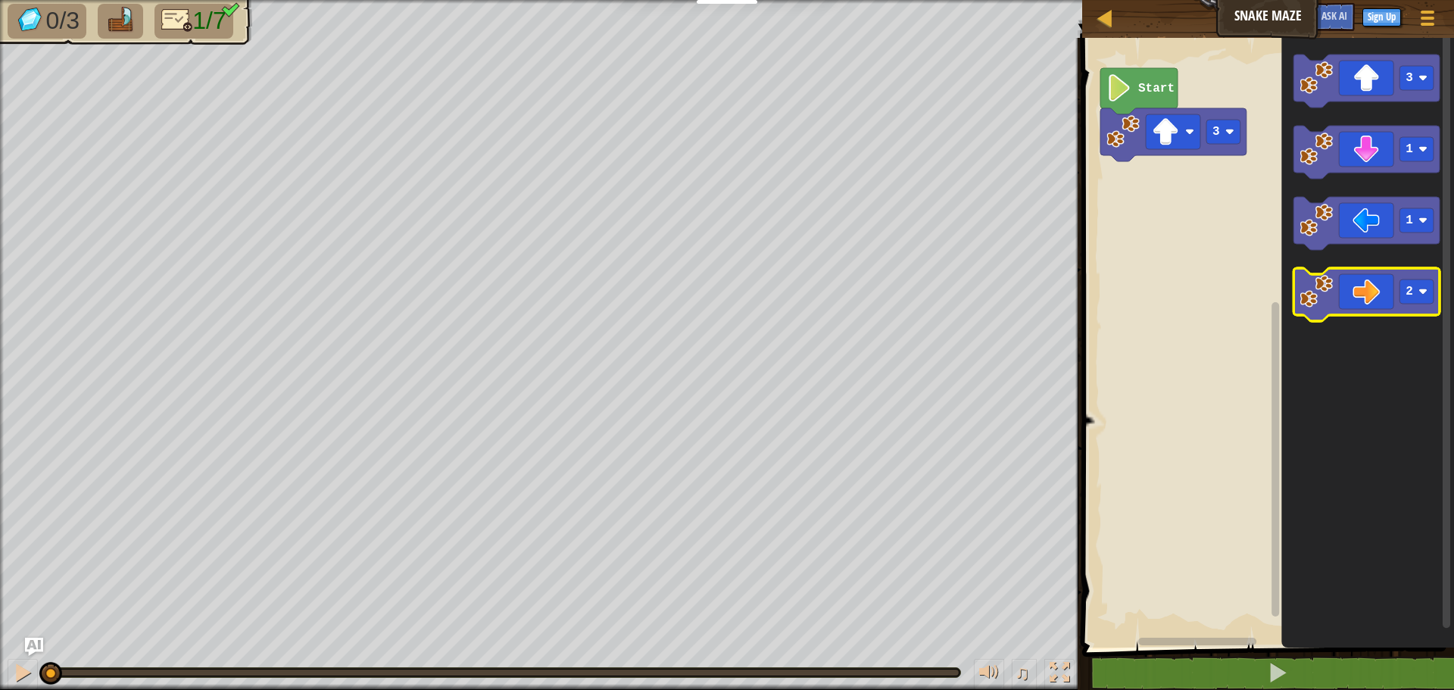
click at [1356, 310] on icon "Blockly Workspace" at bounding box center [1367, 294] width 146 height 53
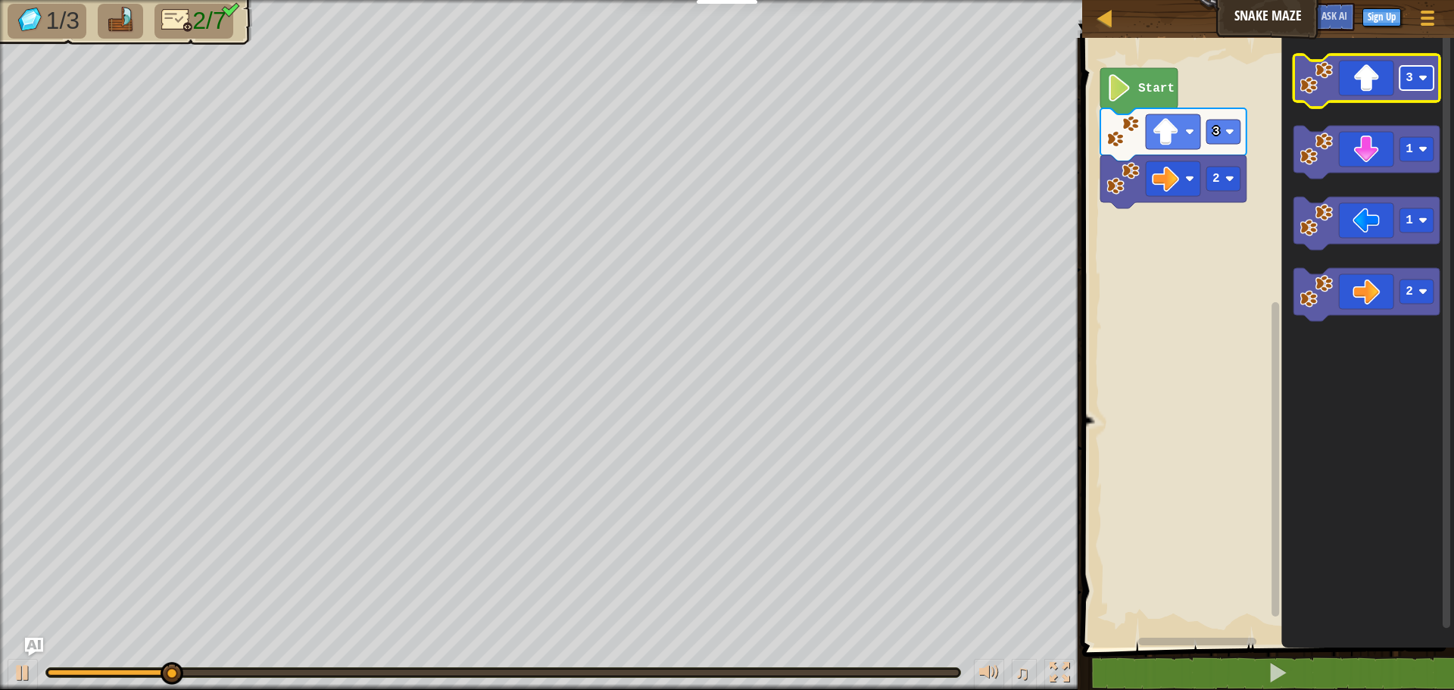
click at [1423, 72] on rect "Blockly Workspace" at bounding box center [1417, 78] width 34 height 24
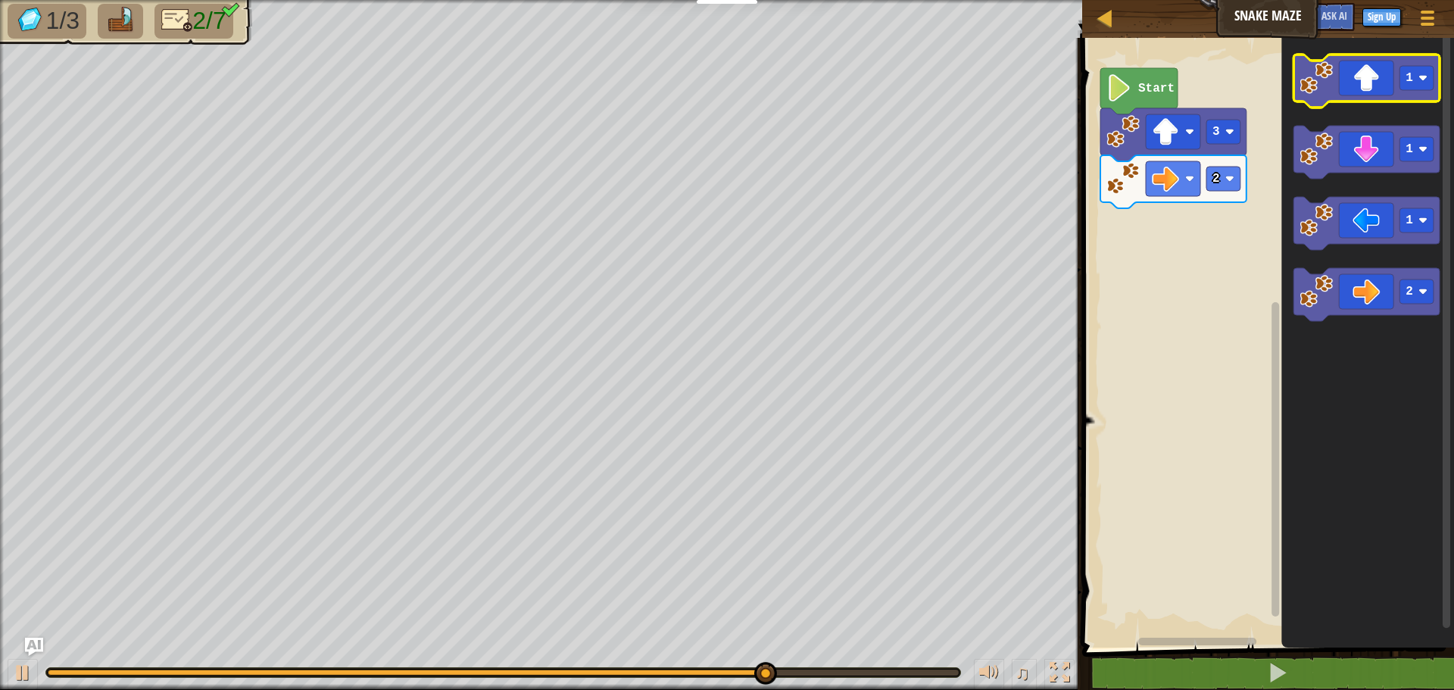
click at [1368, 93] on icon "Blockly Workspace" at bounding box center [1367, 81] width 146 height 53
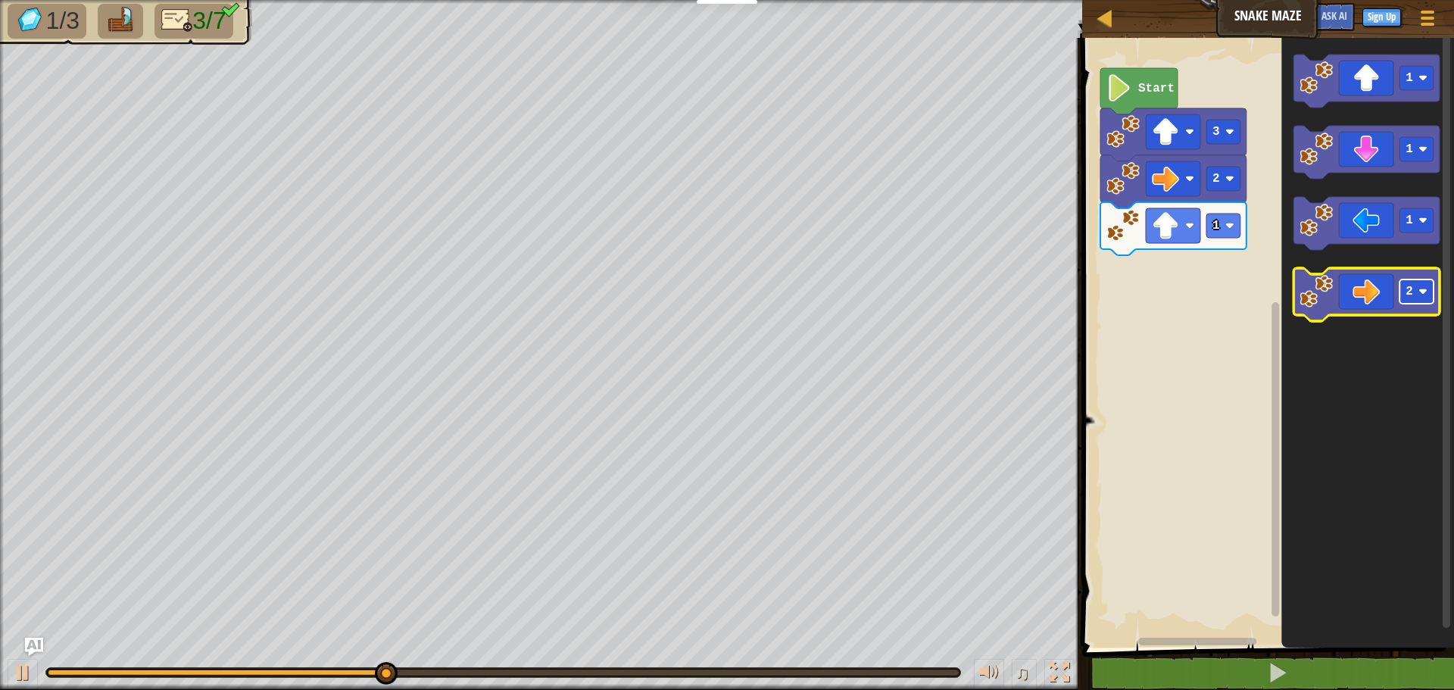
click at [1421, 285] on rect "Blockly Workspace" at bounding box center [1417, 291] width 34 height 24
click at [1365, 292] on icon "Blockly Workspace" at bounding box center [1367, 294] width 146 height 53
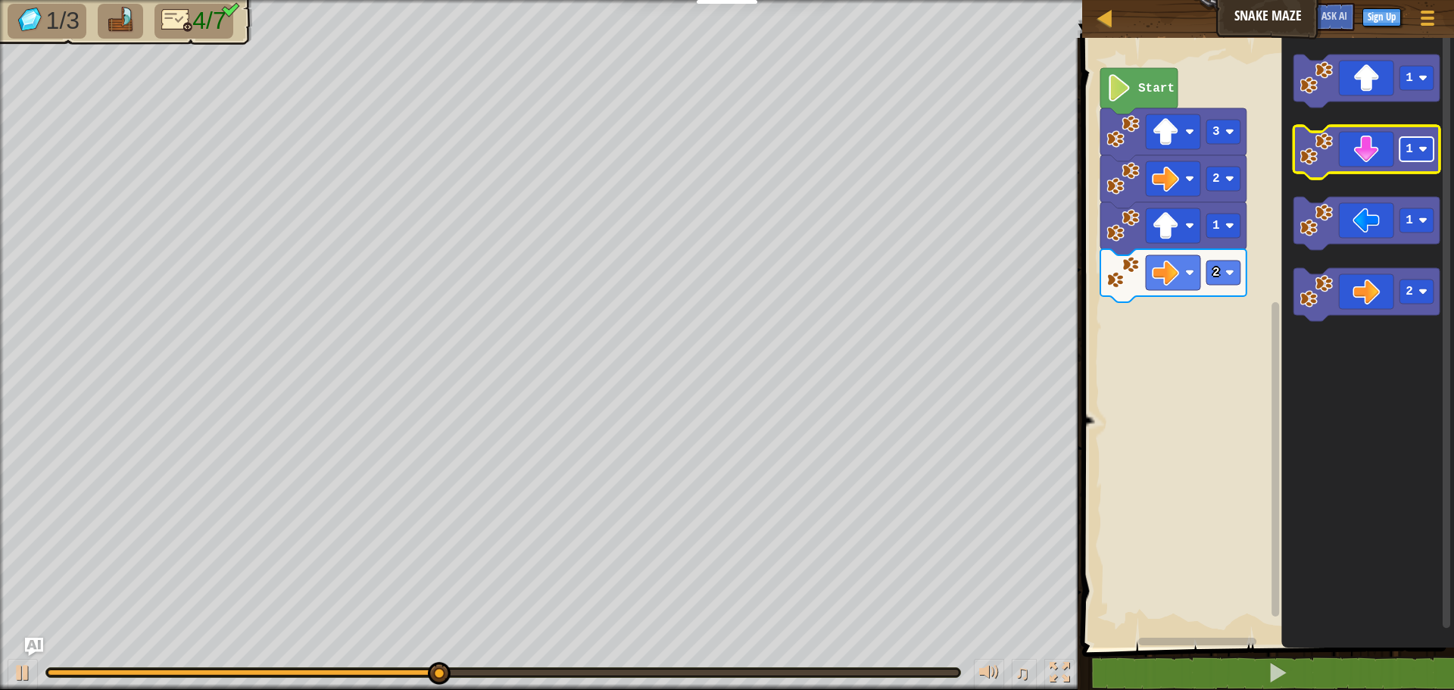
click at [1417, 155] on rect "Blockly Workspace" at bounding box center [1417, 149] width 34 height 24
click at [1364, 148] on icon "Blockly Workspace" at bounding box center [1367, 152] width 146 height 53
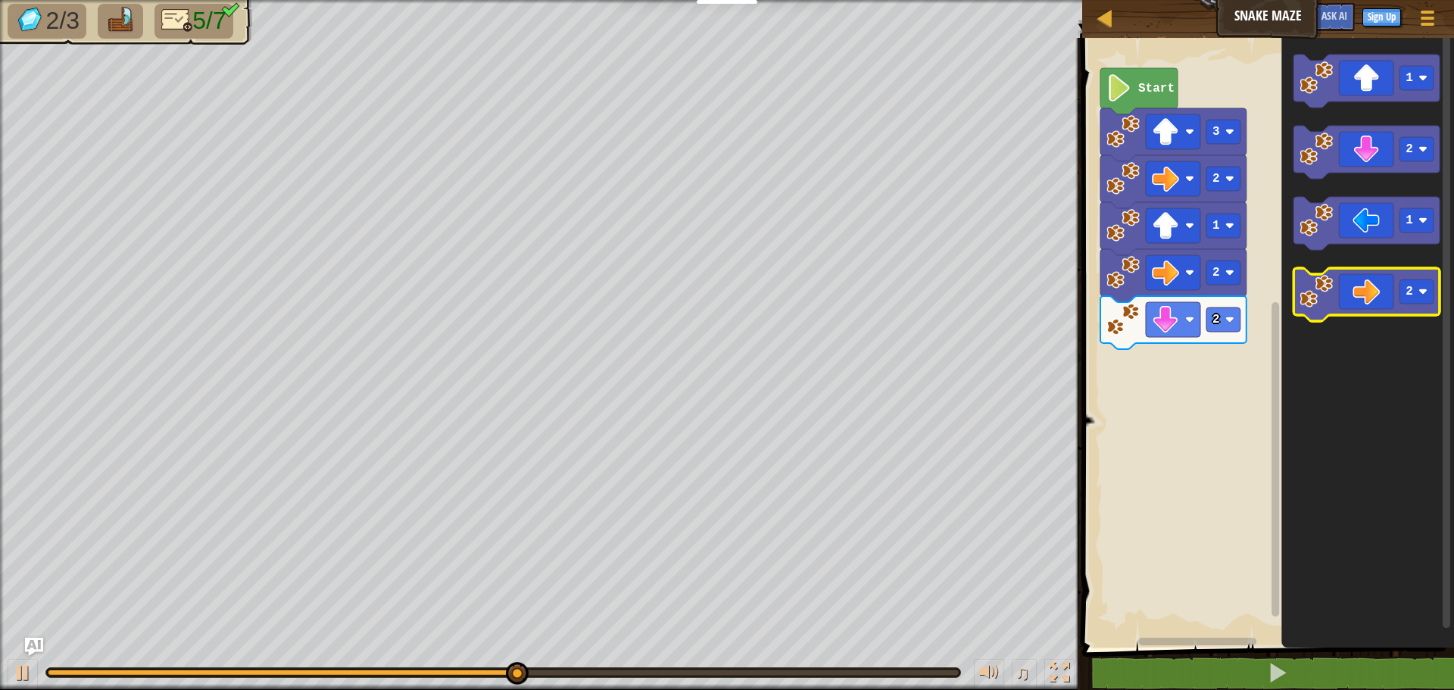
click at [1364, 283] on icon "Blockly Workspace" at bounding box center [1367, 294] width 146 height 53
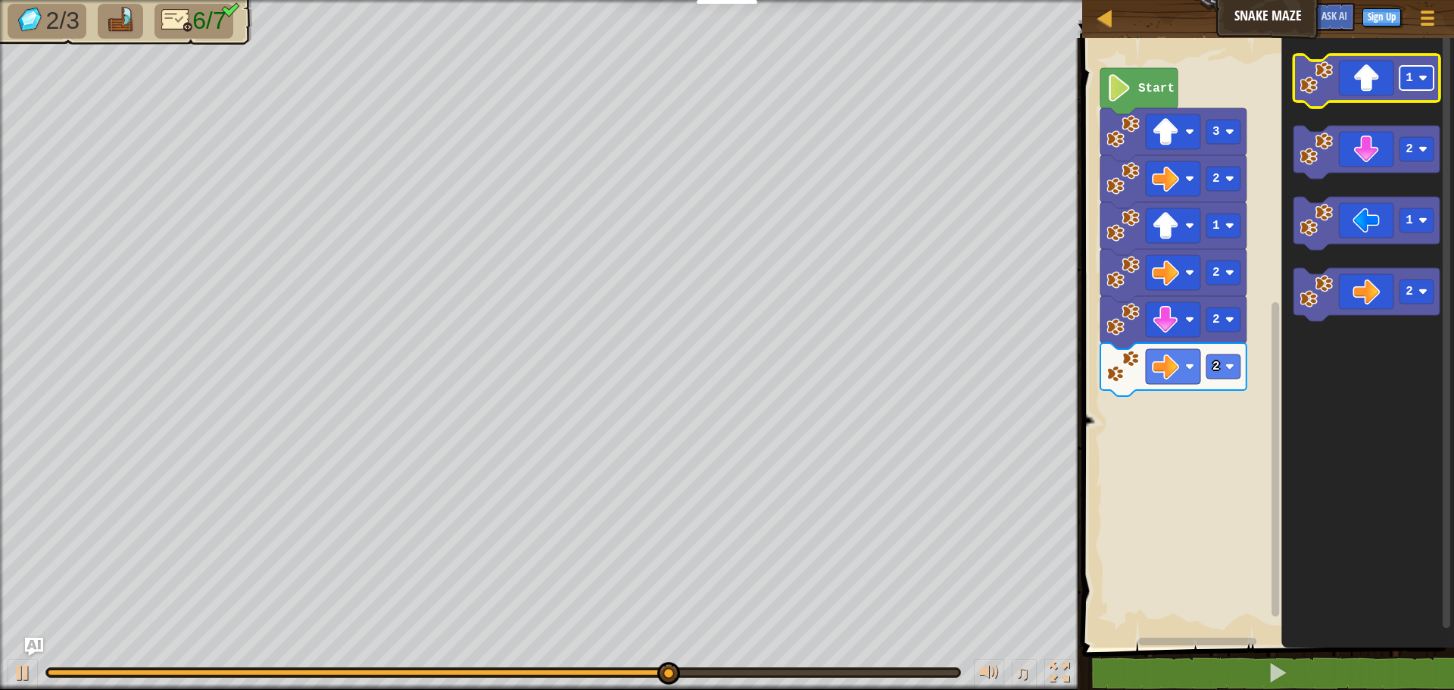
click at [1421, 84] on rect "Blockly Workspace" at bounding box center [1417, 78] width 34 height 24
click at [1363, 89] on icon "Blockly Workspace" at bounding box center [1367, 81] width 146 height 53
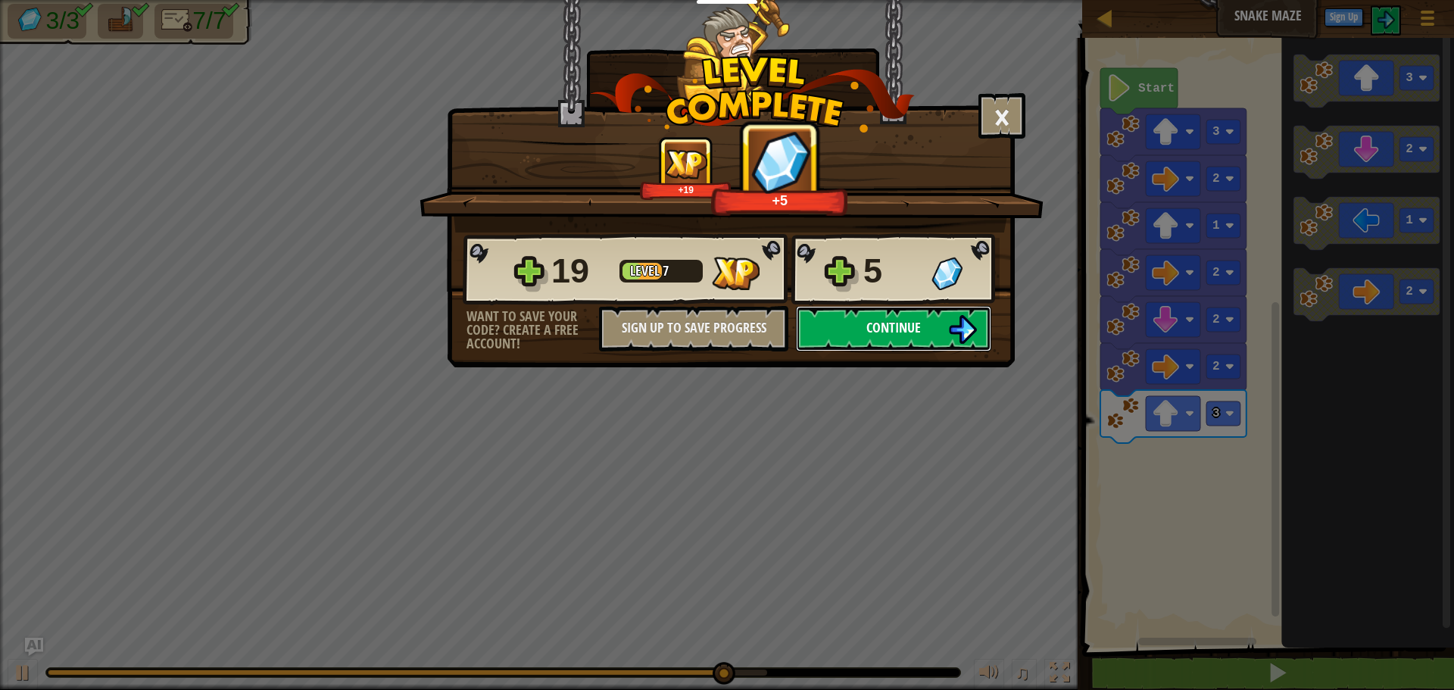
click at [849, 329] on button "Continue" at bounding box center [893, 328] width 195 height 45
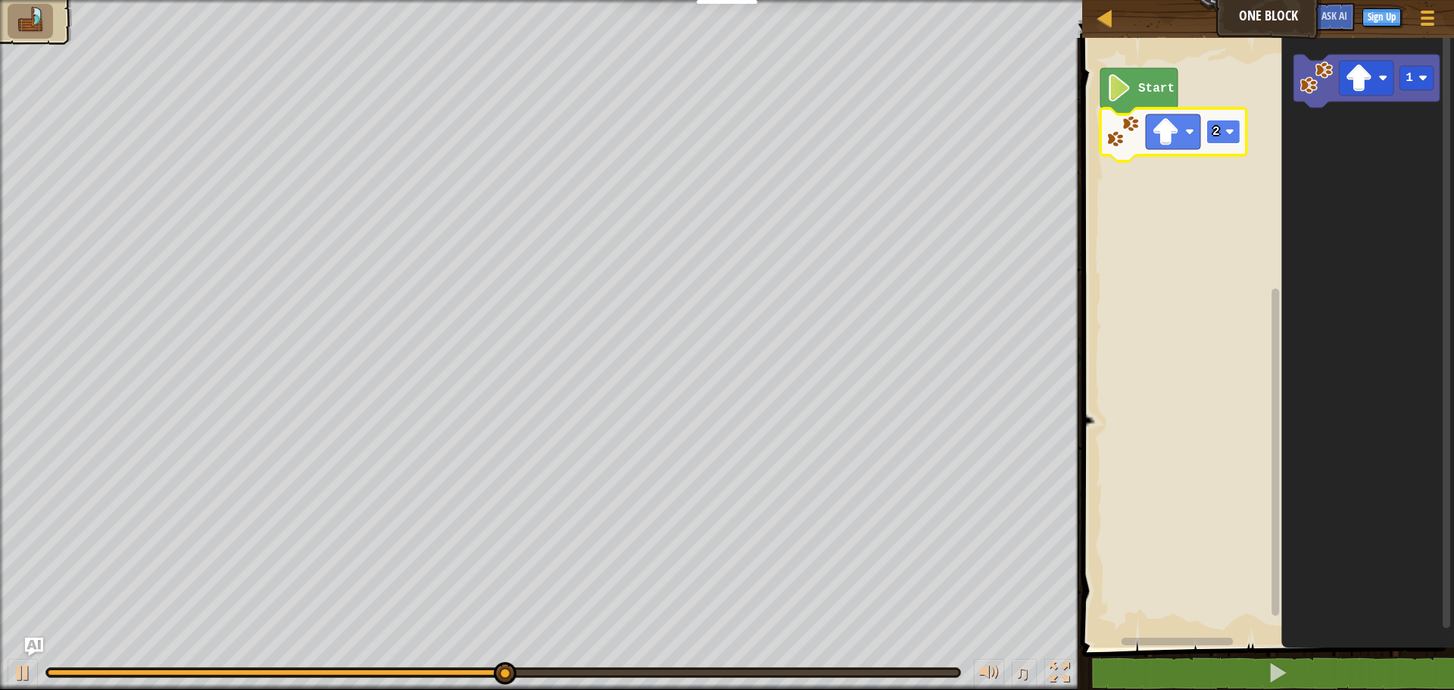
click at [1230, 144] on rect "Blockly Workspace" at bounding box center [1223, 132] width 34 height 24
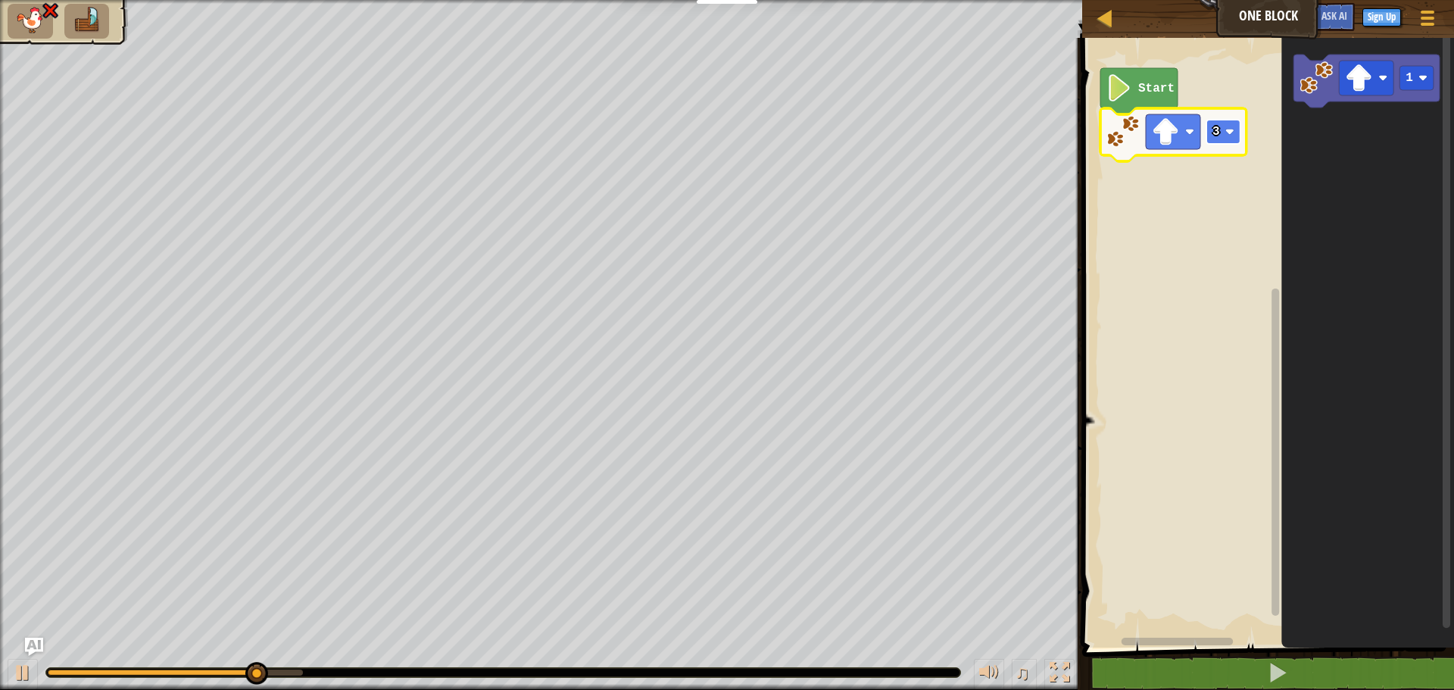
click at [1216, 143] on rect "Blockly Workspace" at bounding box center [1223, 132] width 34 height 24
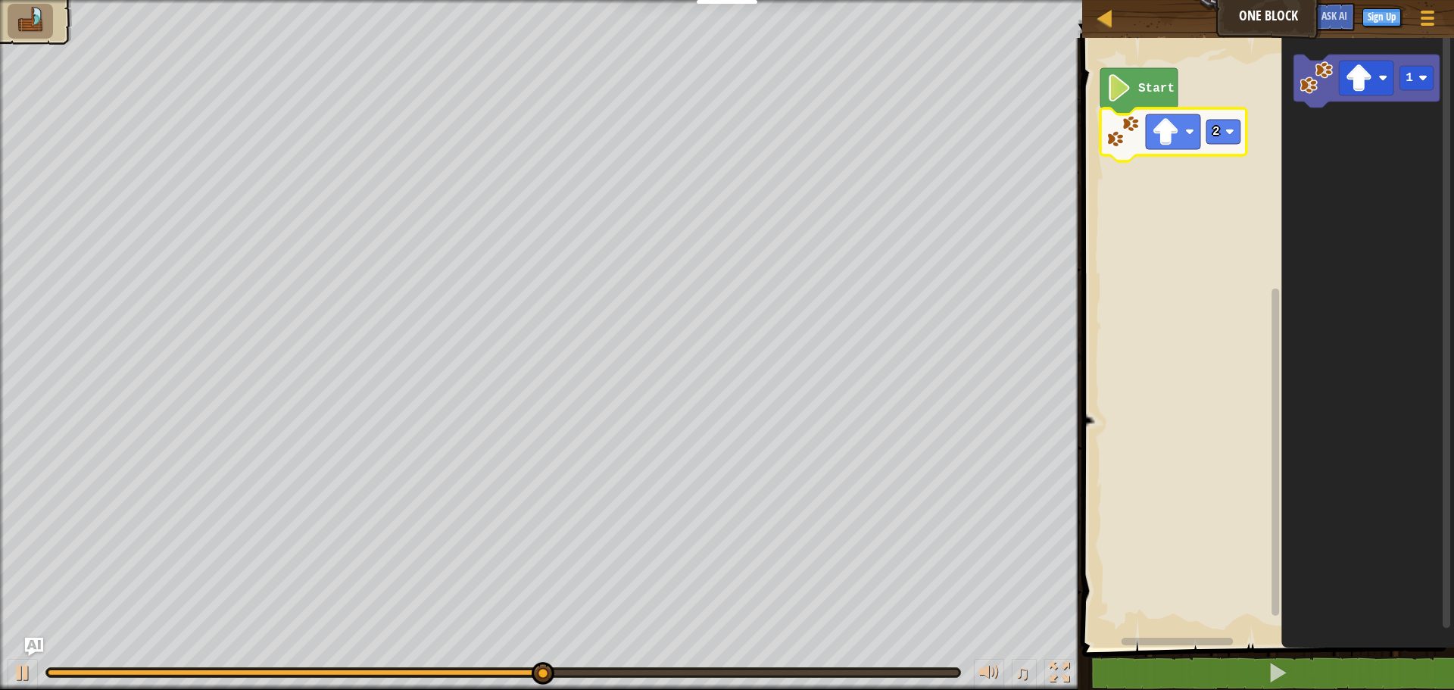
click at [1397, 128] on div "Start 2 1" at bounding box center [1266, 338] width 376 height 617
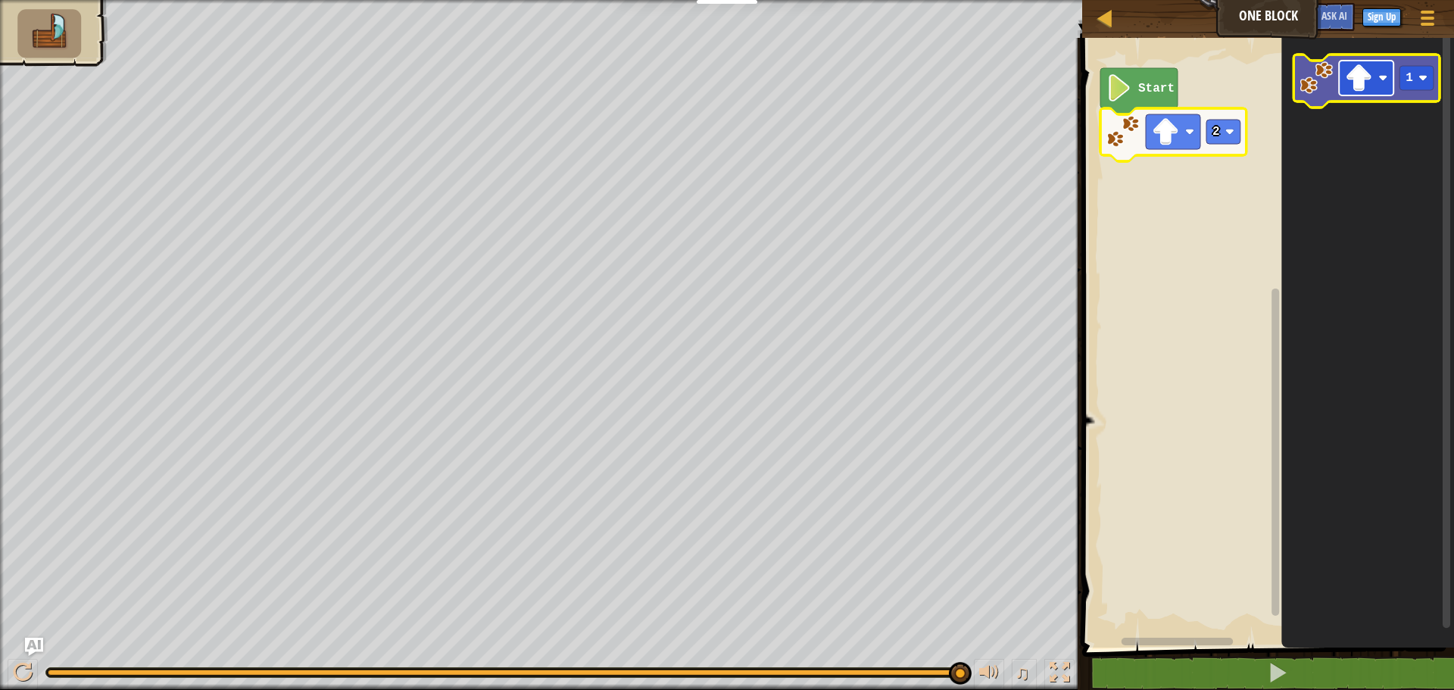
click at [1368, 86] on image "Blockly Workspace" at bounding box center [1358, 77] width 27 height 27
click at [1415, 80] on rect "Blockly Workspace" at bounding box center [1417, 78] width 34 height 24
click at [1378, 89] on rect "Blockly Workspace" at bounding box center [1366, 78] width 55 height 35
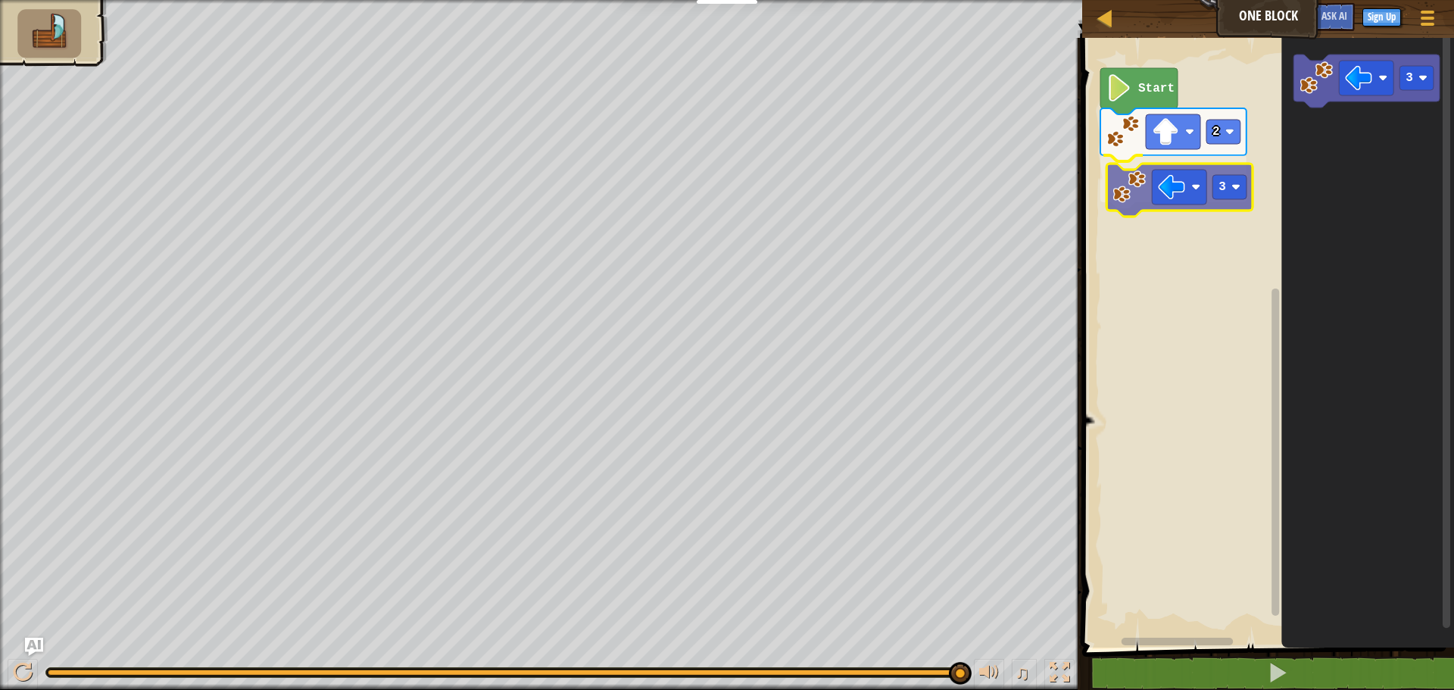
click at [1130, 183] on div "Start 2 3 3 3" at bounding box center [1266, 338] width 376 height 617
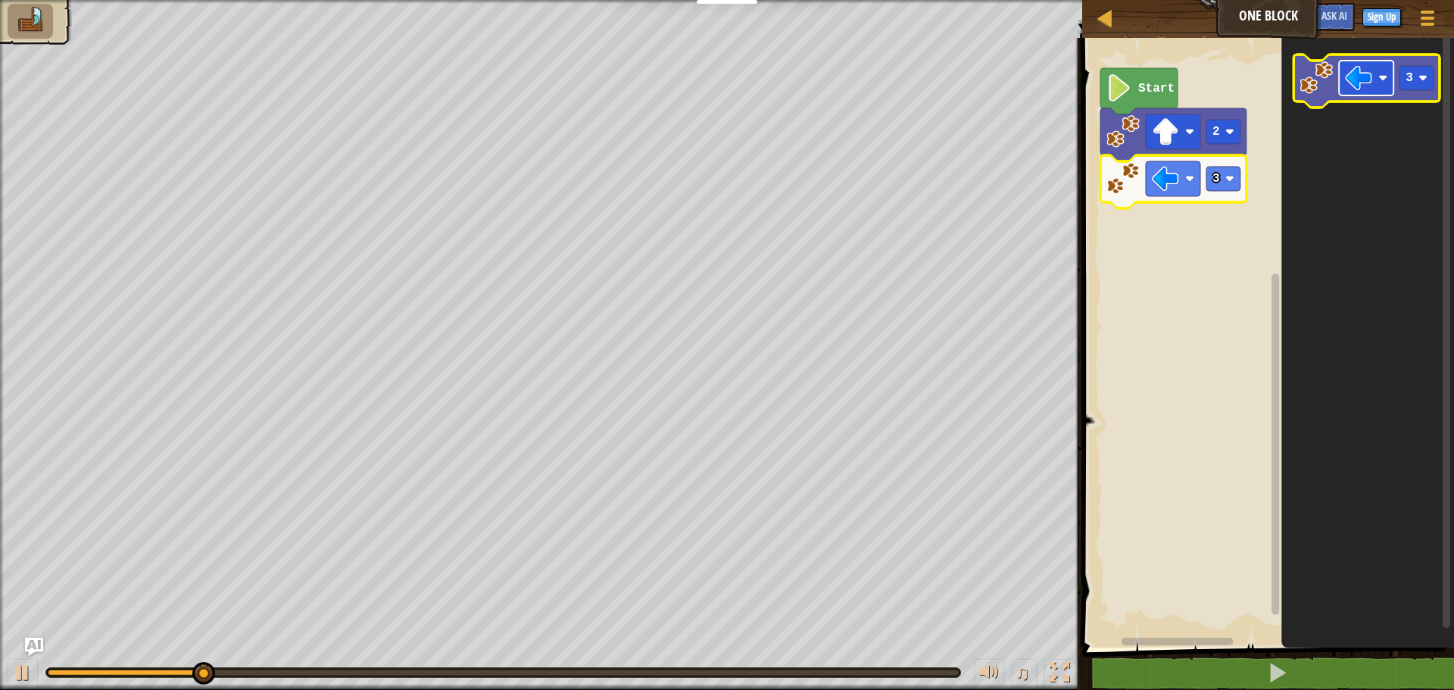
click at [1353, 89] on image "Blockly Workspace" at bounding box center [1358, 77] width 27 height 27
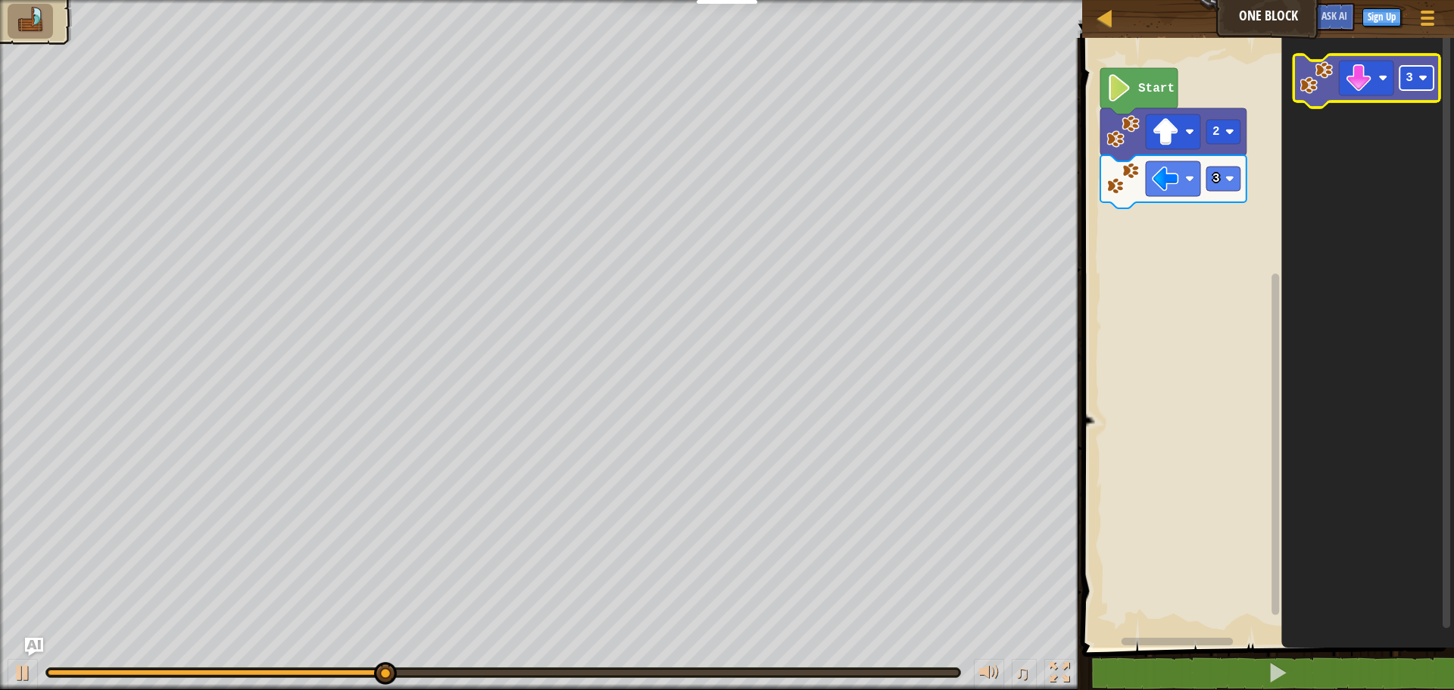
click at [1420, 80] on image "Blockly Workspace" at bounding box center [1422, 77] width 9 height 9
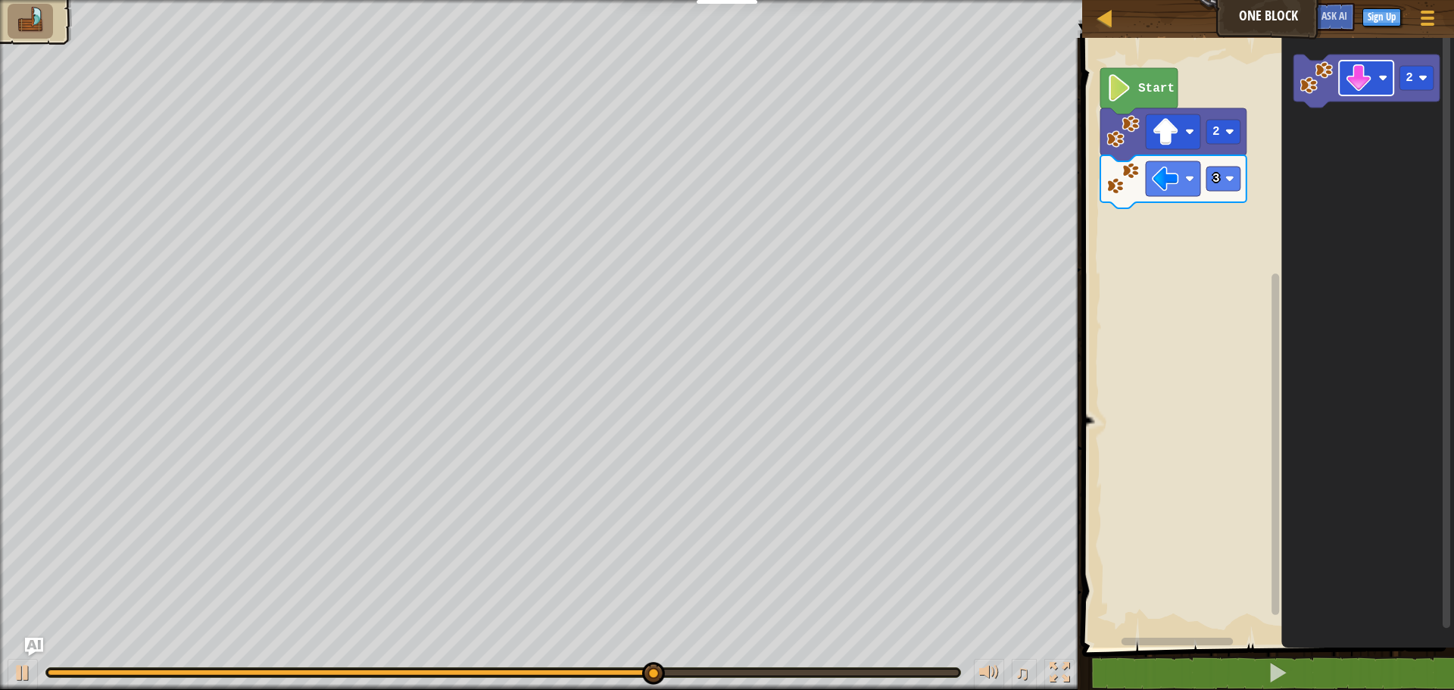
click at [1282, 145] on icon "2" at bounding box center [1367, 338] width 173 height 617
click at [1314, 80] on g "2" at bounding box center [1367, 81] width 146 height 53
click at [1307, 120] on icon "2" at bounding box center [1367, 338] width 173 height 617
click at [1287, 139] on icon "2" at bounding box center [1367, 338] width 173 height 617
click at [1318, 103] on g "2" at bounding box center [1367, 81] width 146 height 53
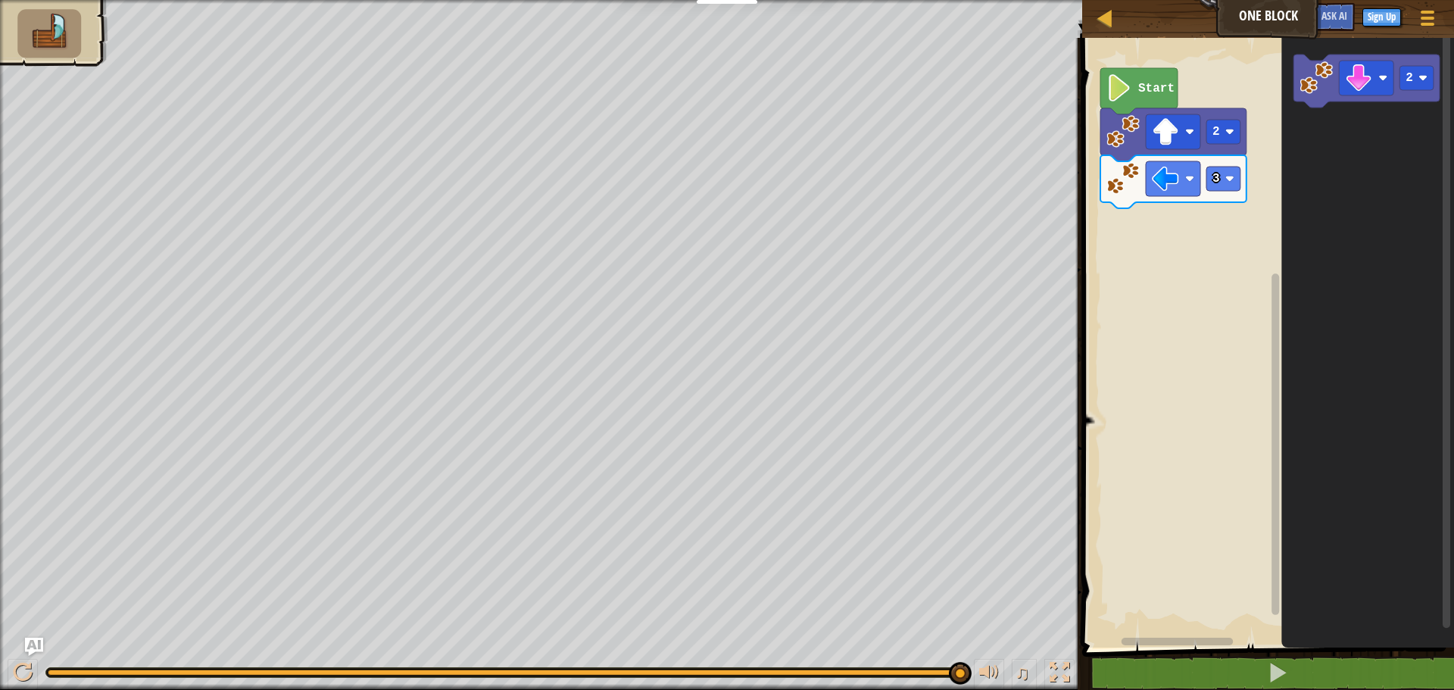
click at [1312, 111] on icon "2" at bounding box center [1367, 338] width 173 height 617
click at [1312, 104] on icon "Blockly Workspace" at bounding box center [1367, 81] width 146 height 53
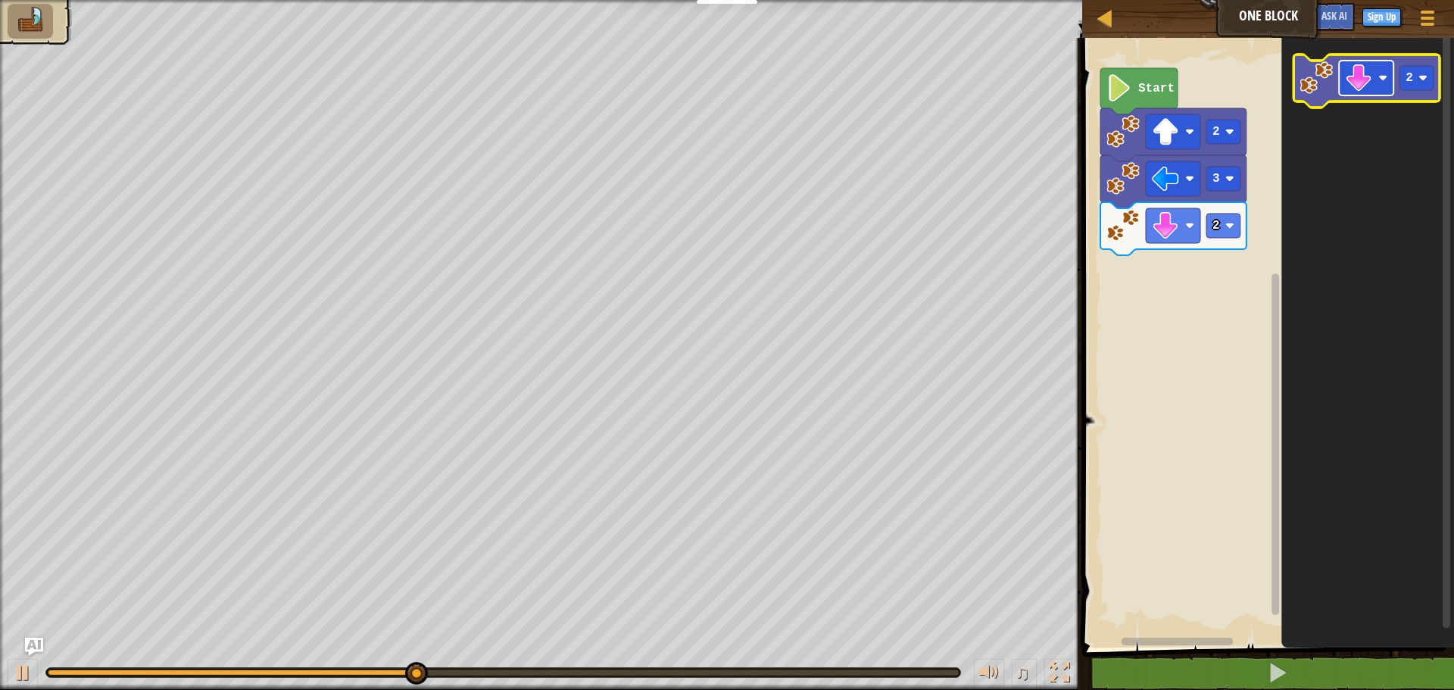
click at [1382, 73] on g "Blockly Workspace" at bounding box center [1366, 78] width 55 height 35
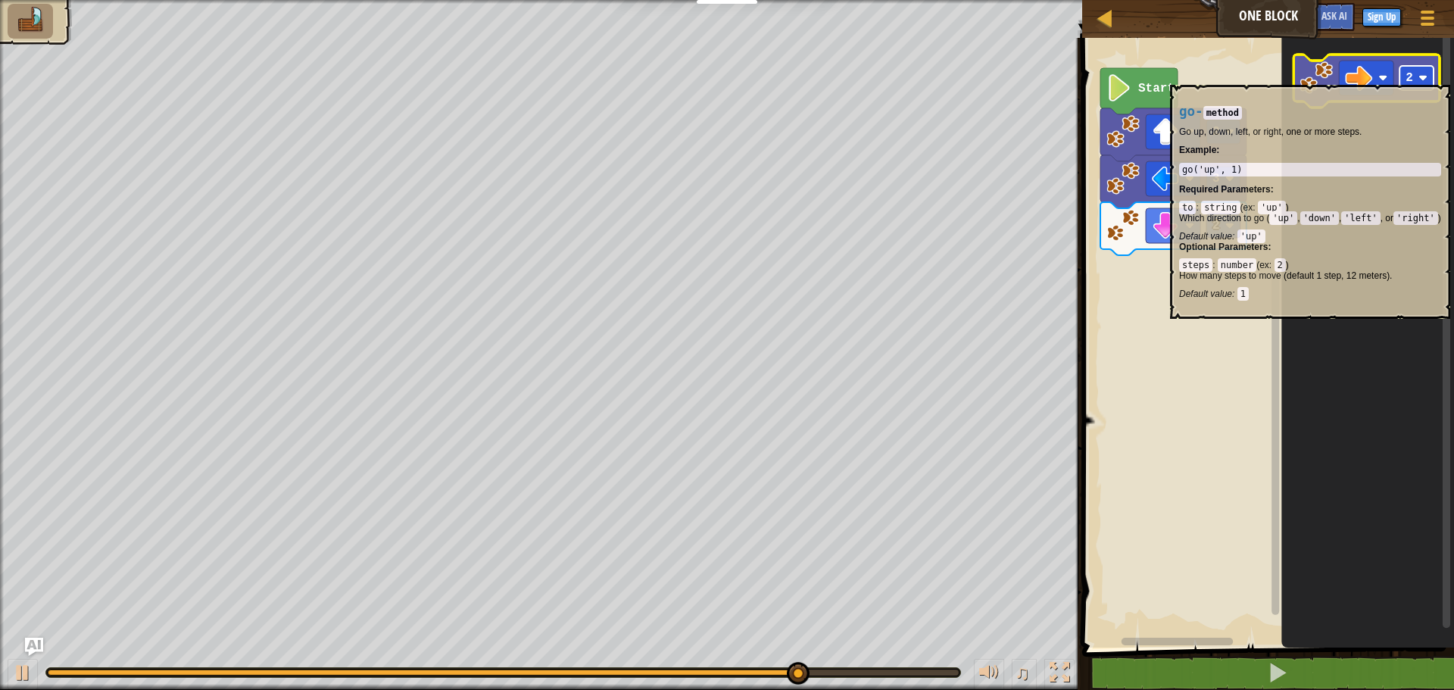
click at [1415, 77] on rect "Blockly Workspace" at bounding box center [1417, 78] width 34 height 24
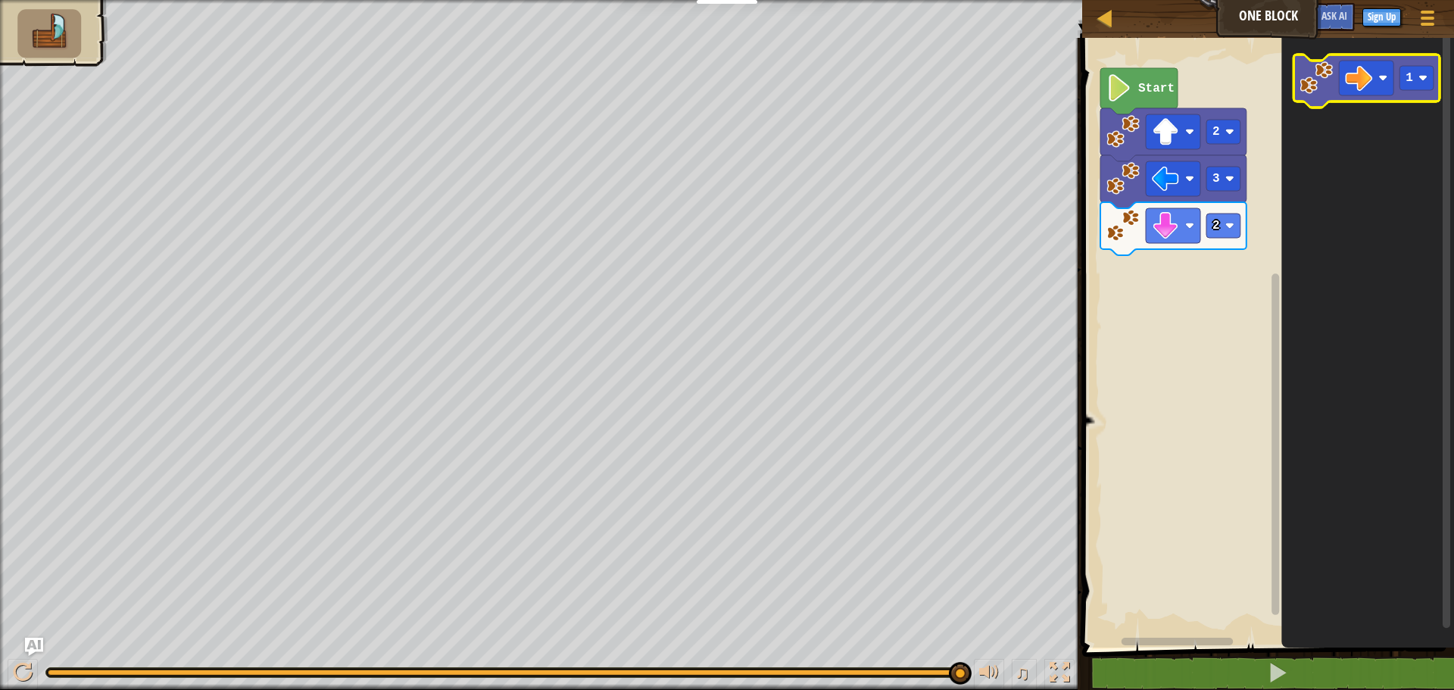
click at [1307, 73] on image "Blockly Workspace" at bounding box center [1316, 77] width 33 height 33
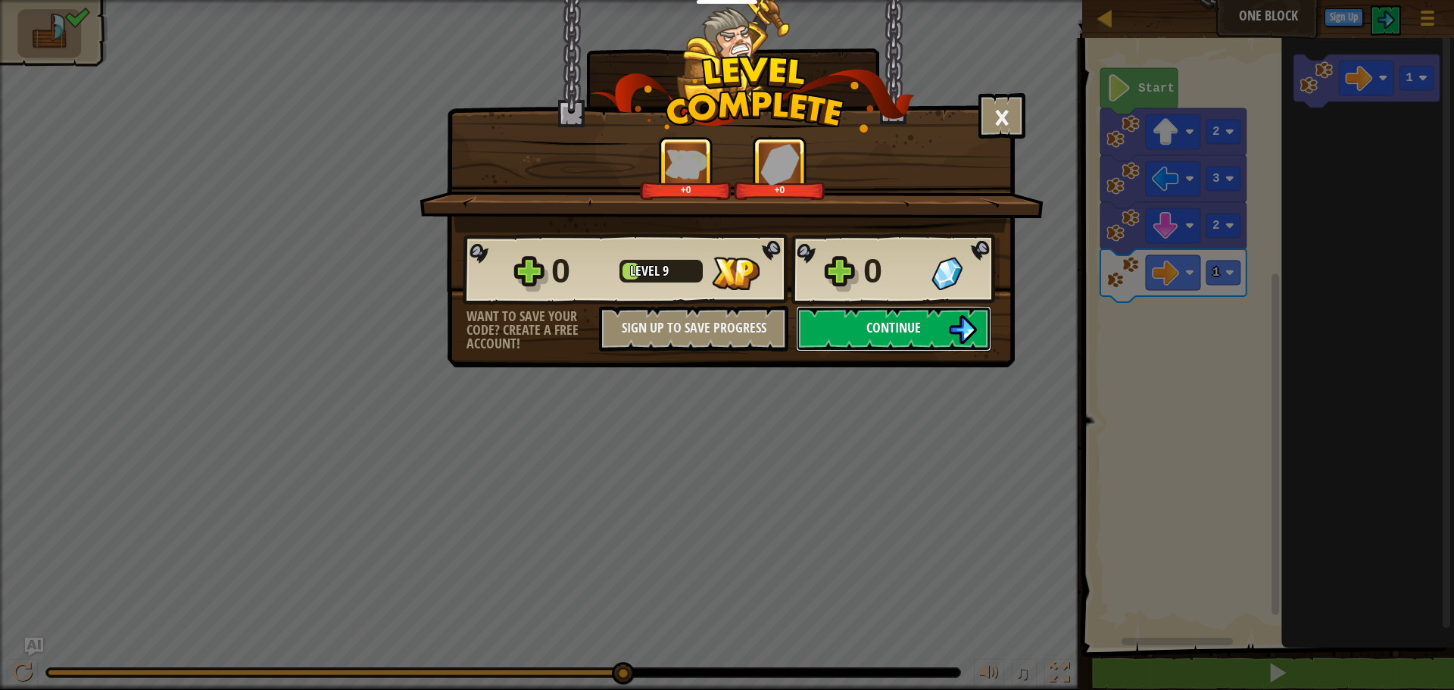
click at [867, 328] on button "Continue" at bounding box center [893, 328] width 195 height 45
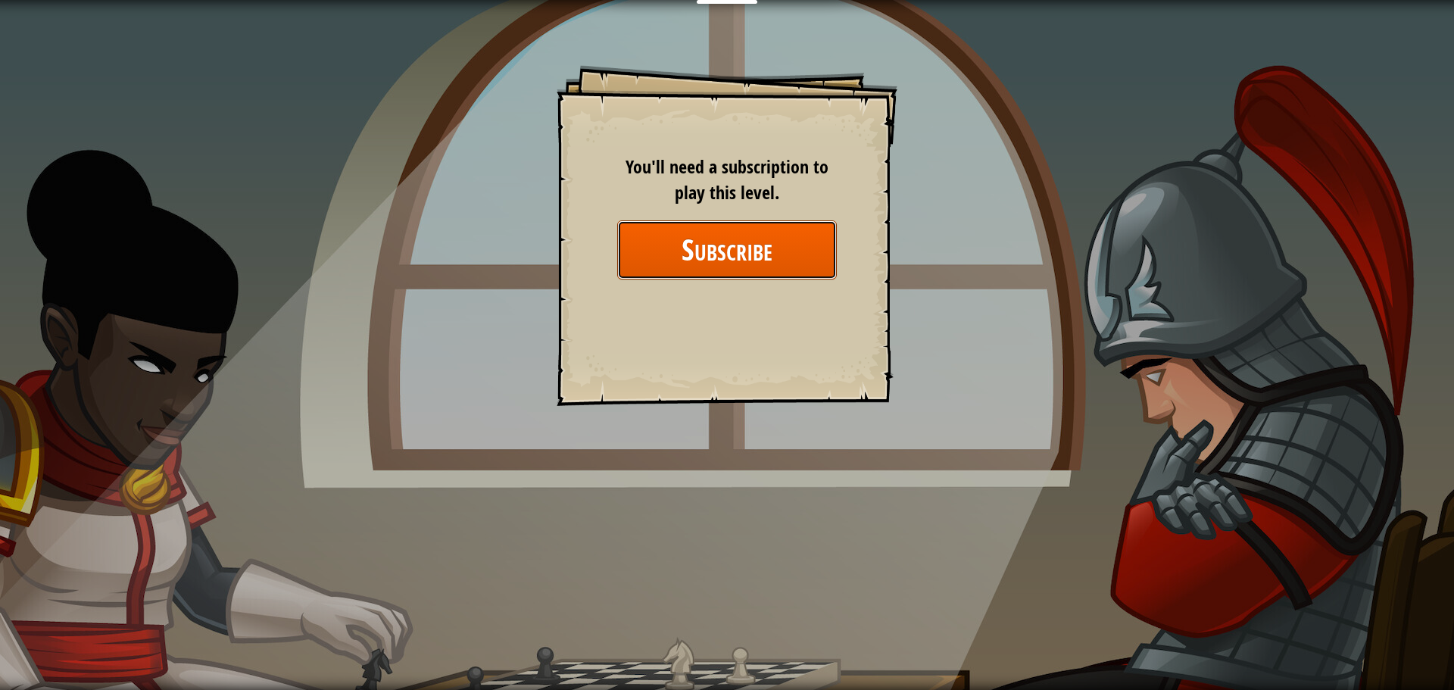
click at [710, 249] on button "Subscribe" at bounding box center [727, 249] width 220 height 58
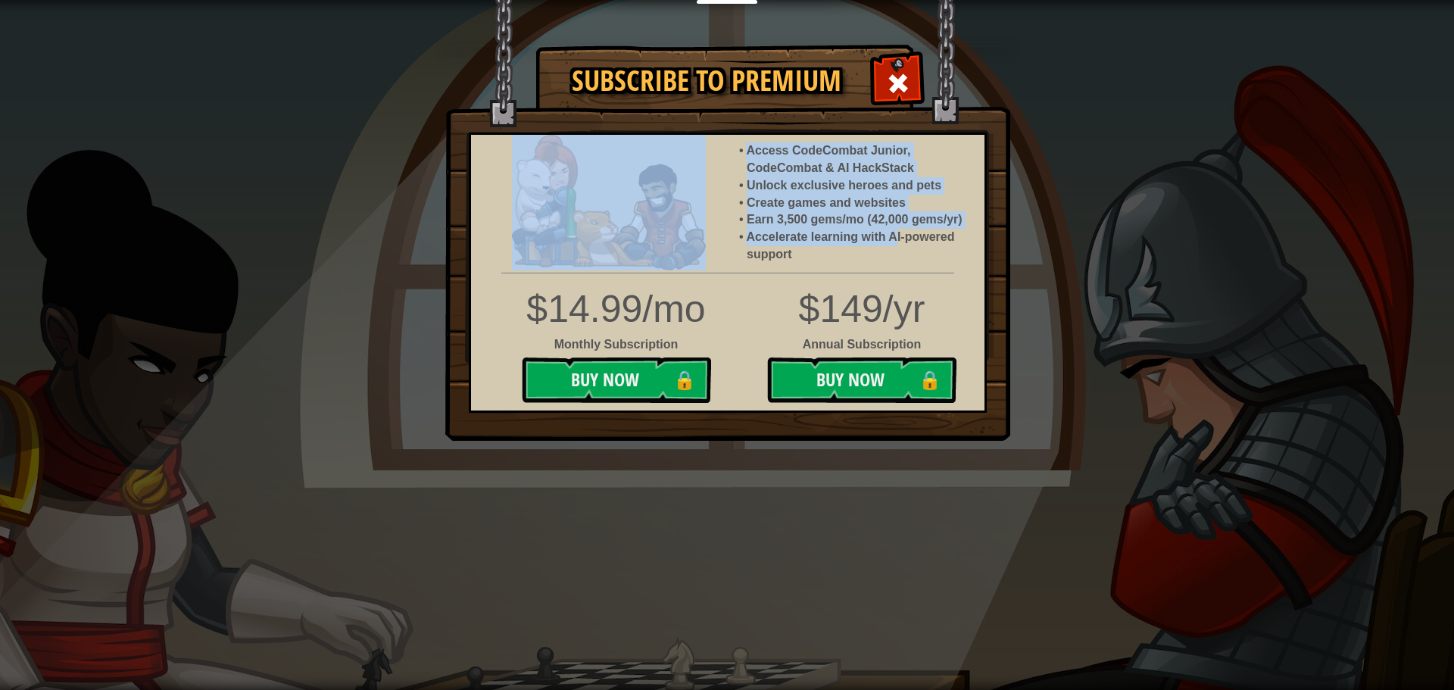
drag, startPoint x: 882, startPoint y: 61, endPoint x: 904, endPoint y: 448, distance: 387.7
click at [902, 47] on div "Subscribe to Premium Access CodeCombat Junior, CodeCombat & AI HackStack Unlock…" at bounding box center [727, 46] width 565 height 2
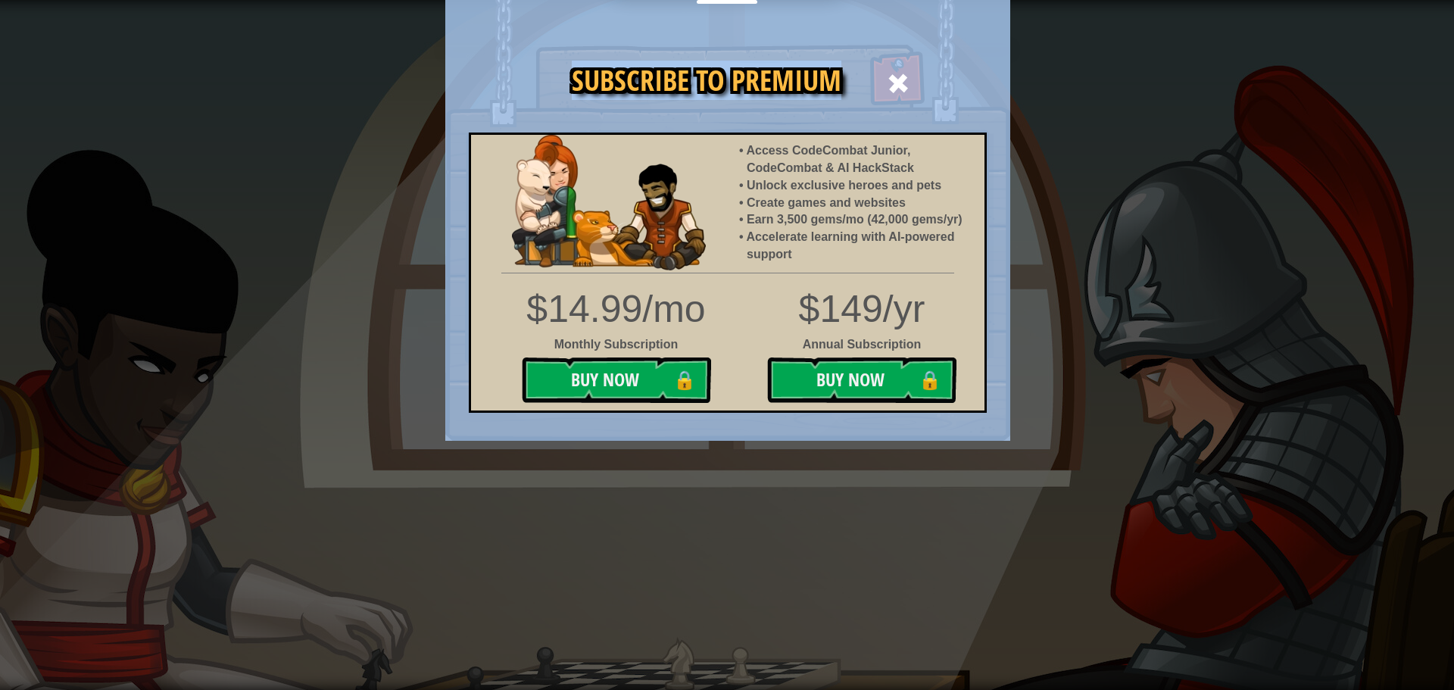
click at [895, 76] on span at bounding box center [898, 83] width 24 height 24
